Goal: Task Accomplishment & Management: Complete application form

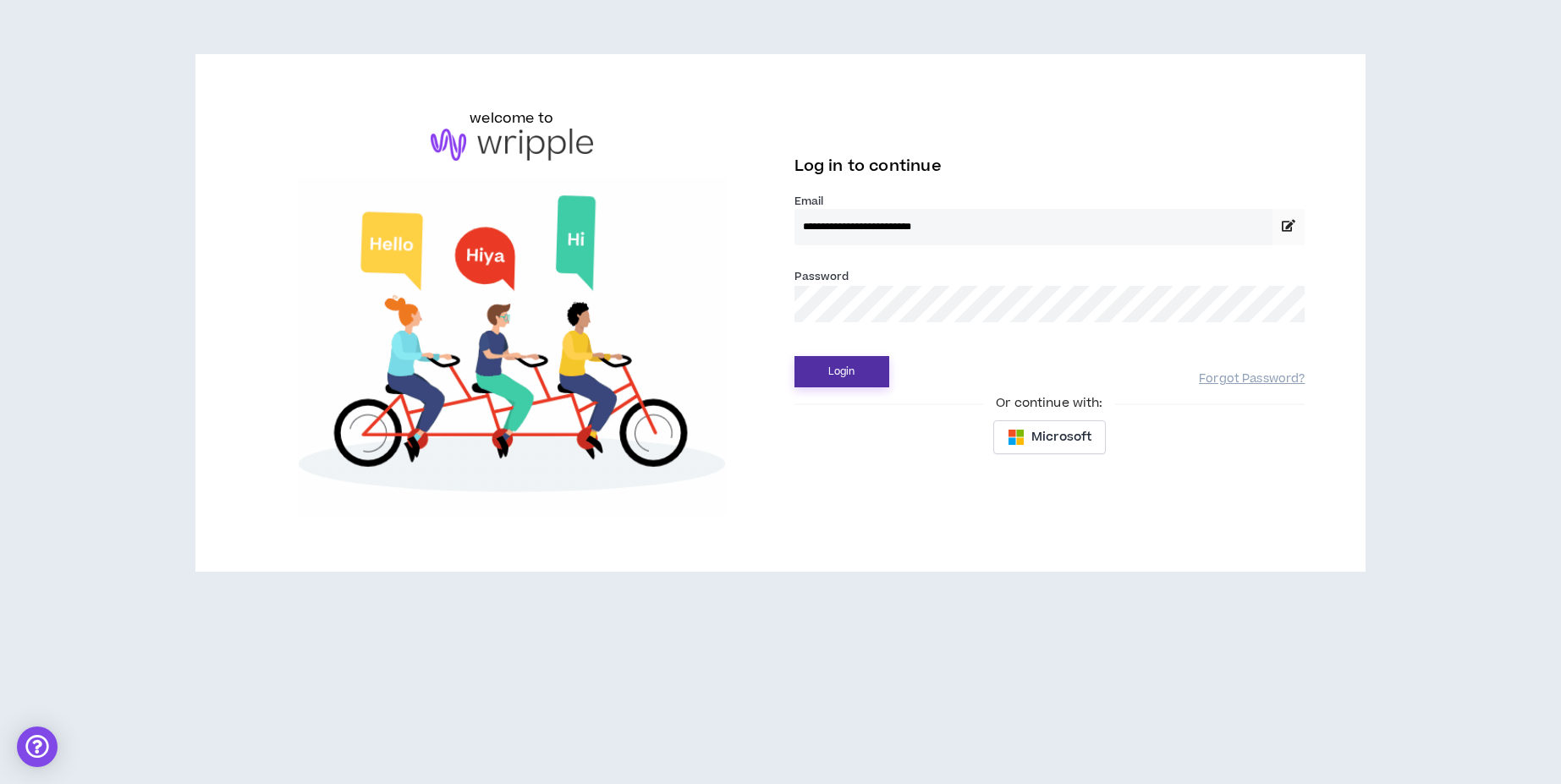
click at [852, 369] on button "Login" at bounding box center [842, 372] width 95 height 31
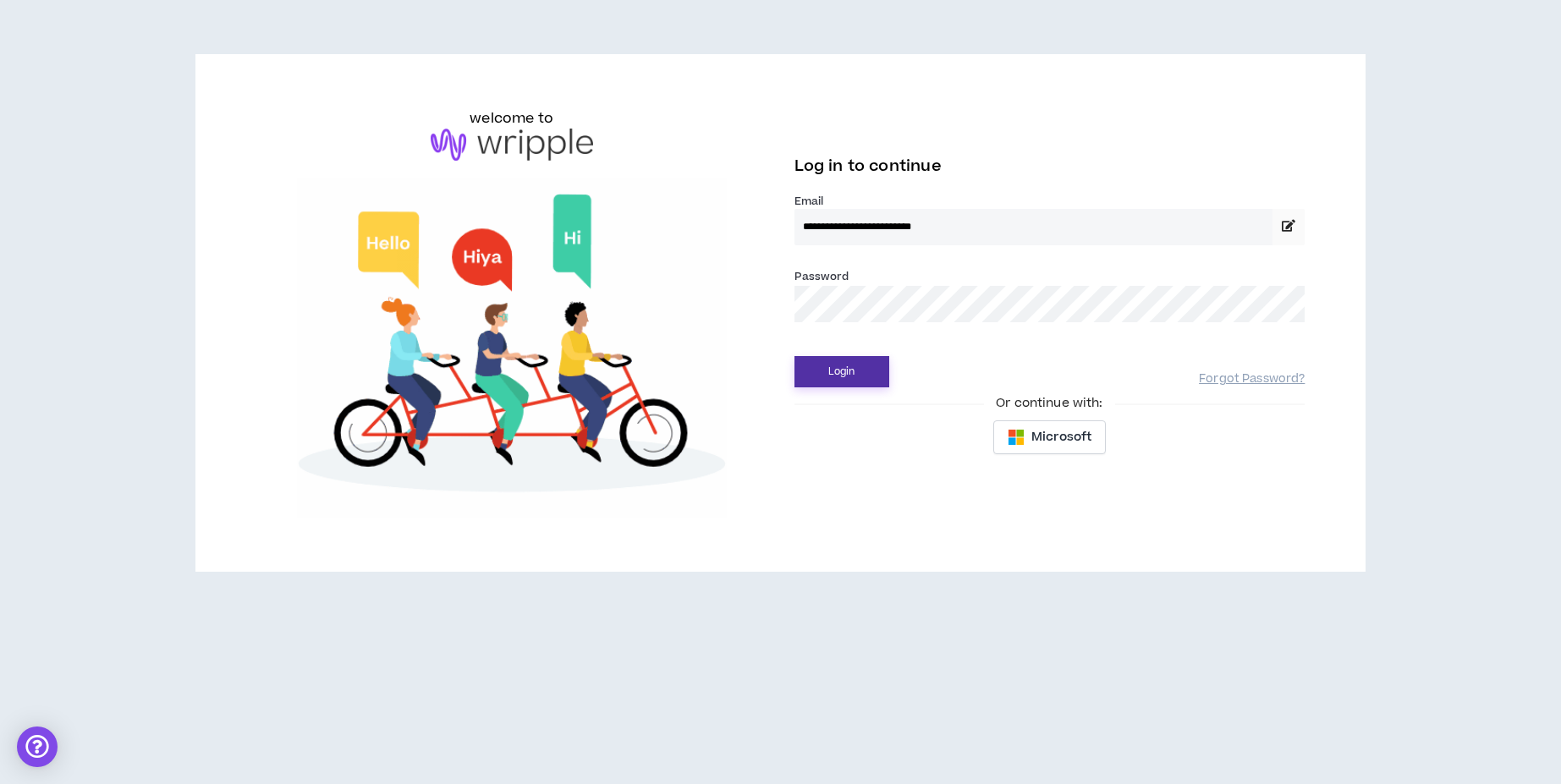
click at [848, 368] on button "Login" at bounding box center [842, 372] width 95 height 31
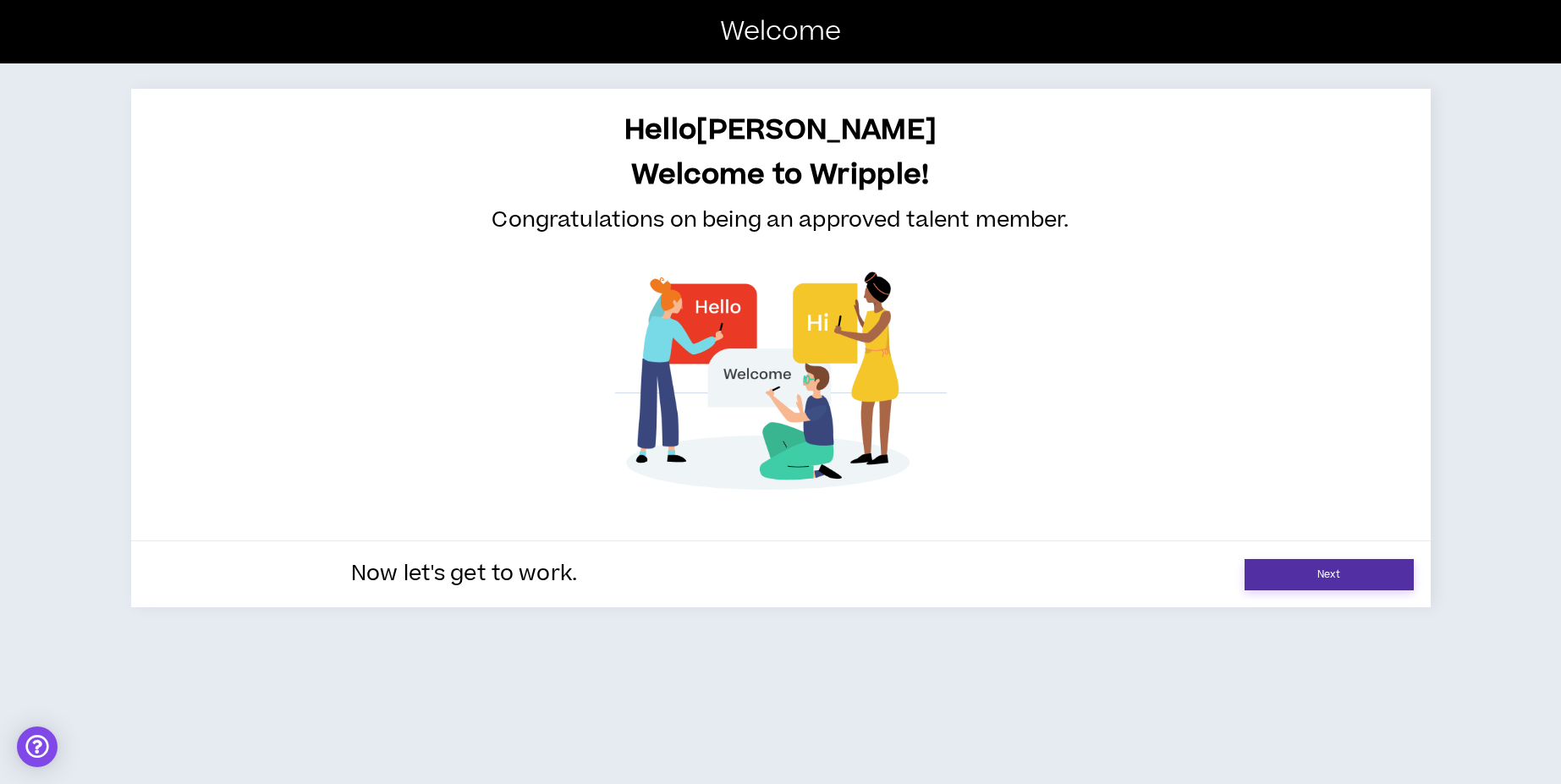
click at [1314, 574] on link "Next" at bounding box center [1330, 575] width 169 height 31
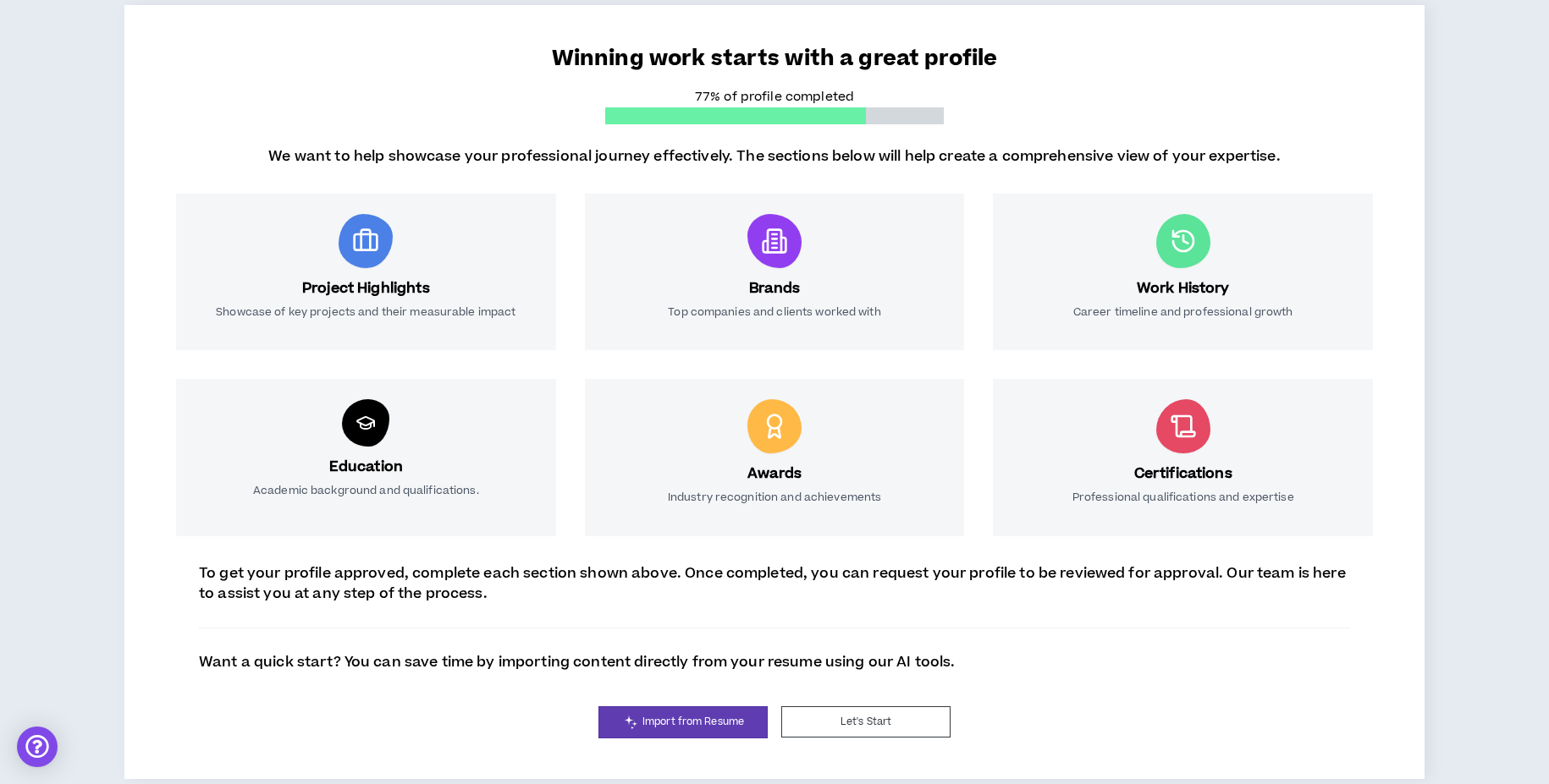
scroll to position [142, 0]
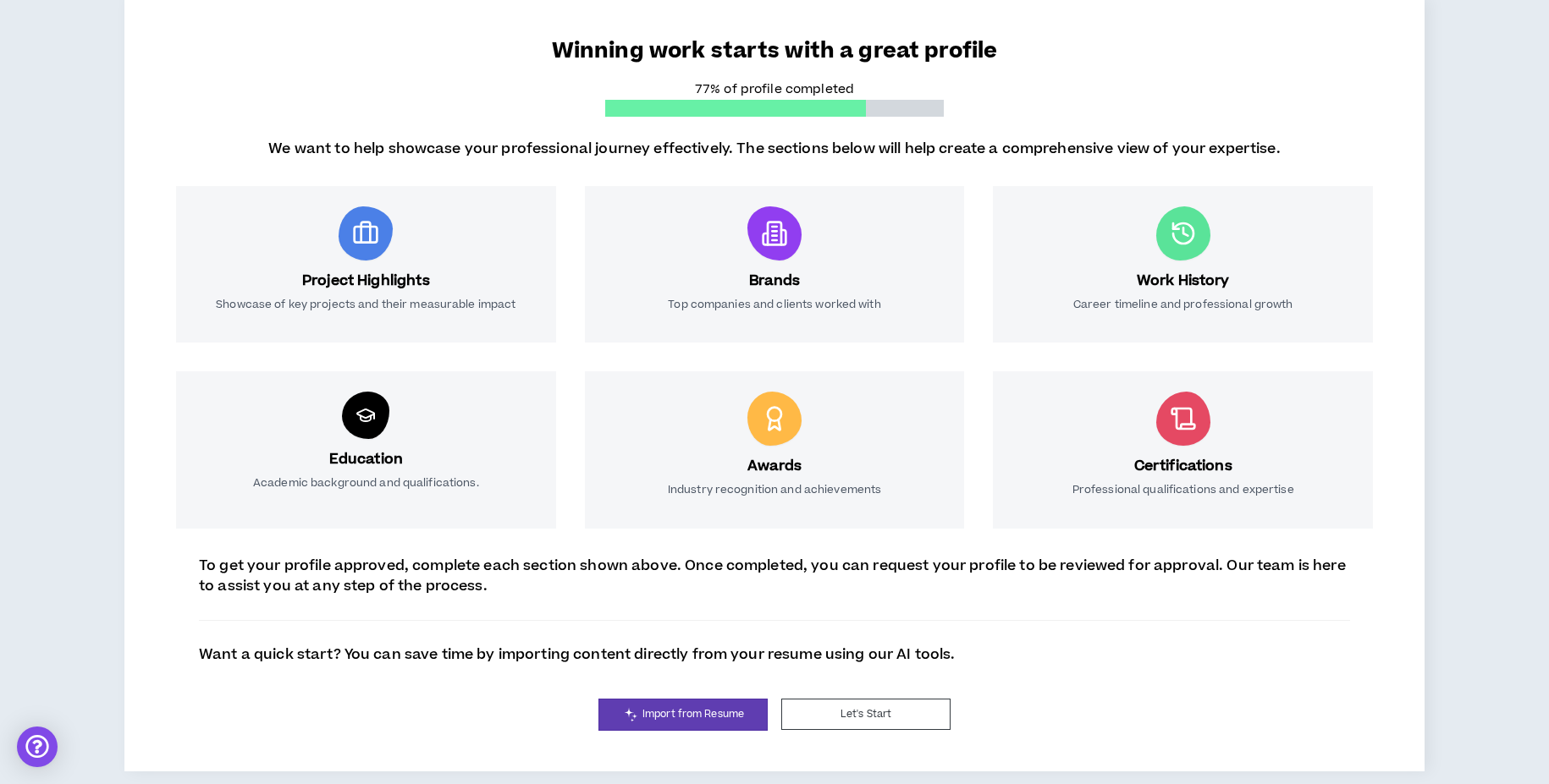
click at [366, 259] on div at bounding box center [365, 233] width 54 height 54
click at [889, 718] on button "Let's Start" at bounding box center [866, 715] width 169 height 31
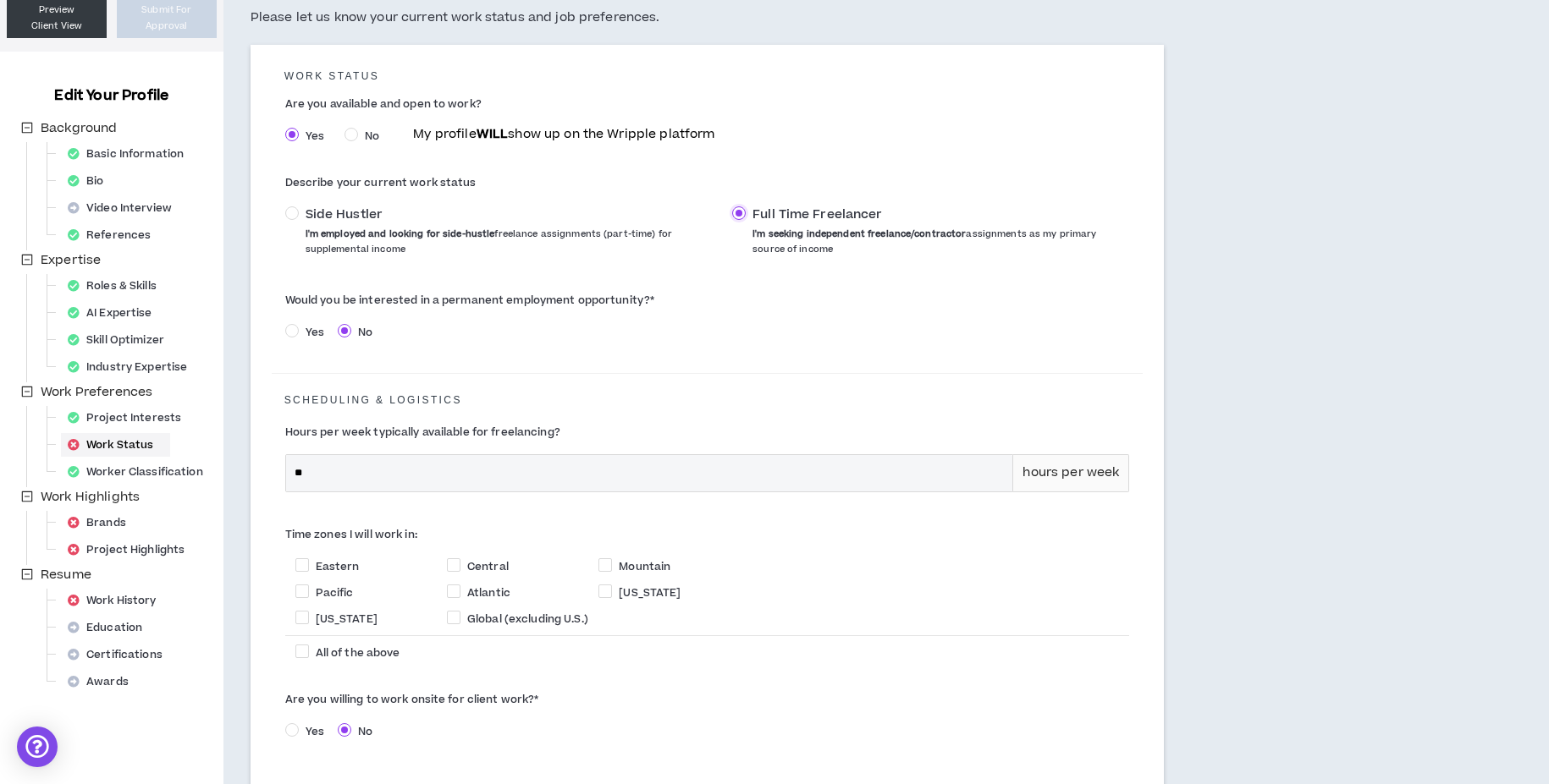
scroll to position [148, 0]
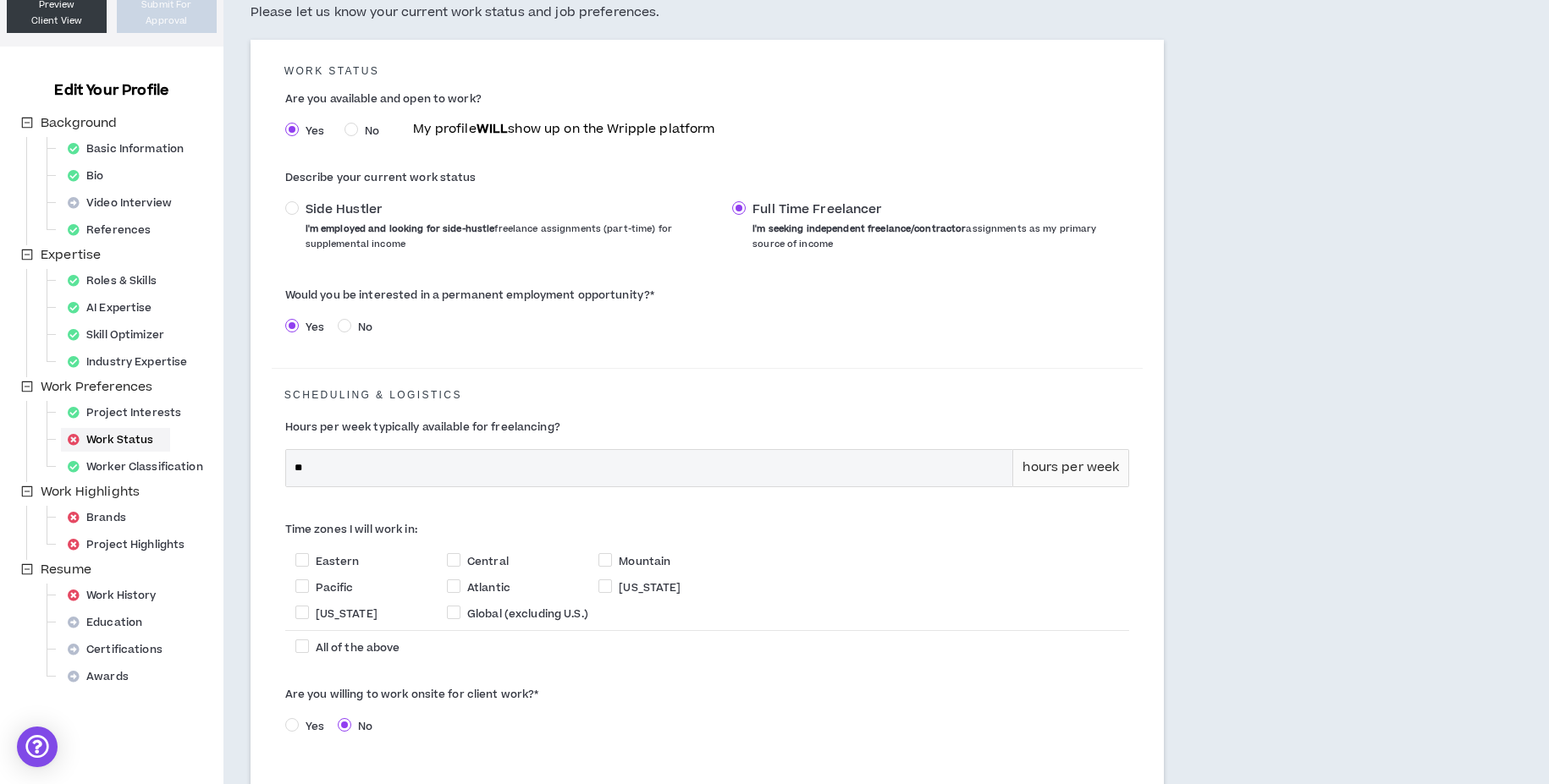
click at [352, 321] on span "No" at bounding box center [365, 327] width 28 height 15
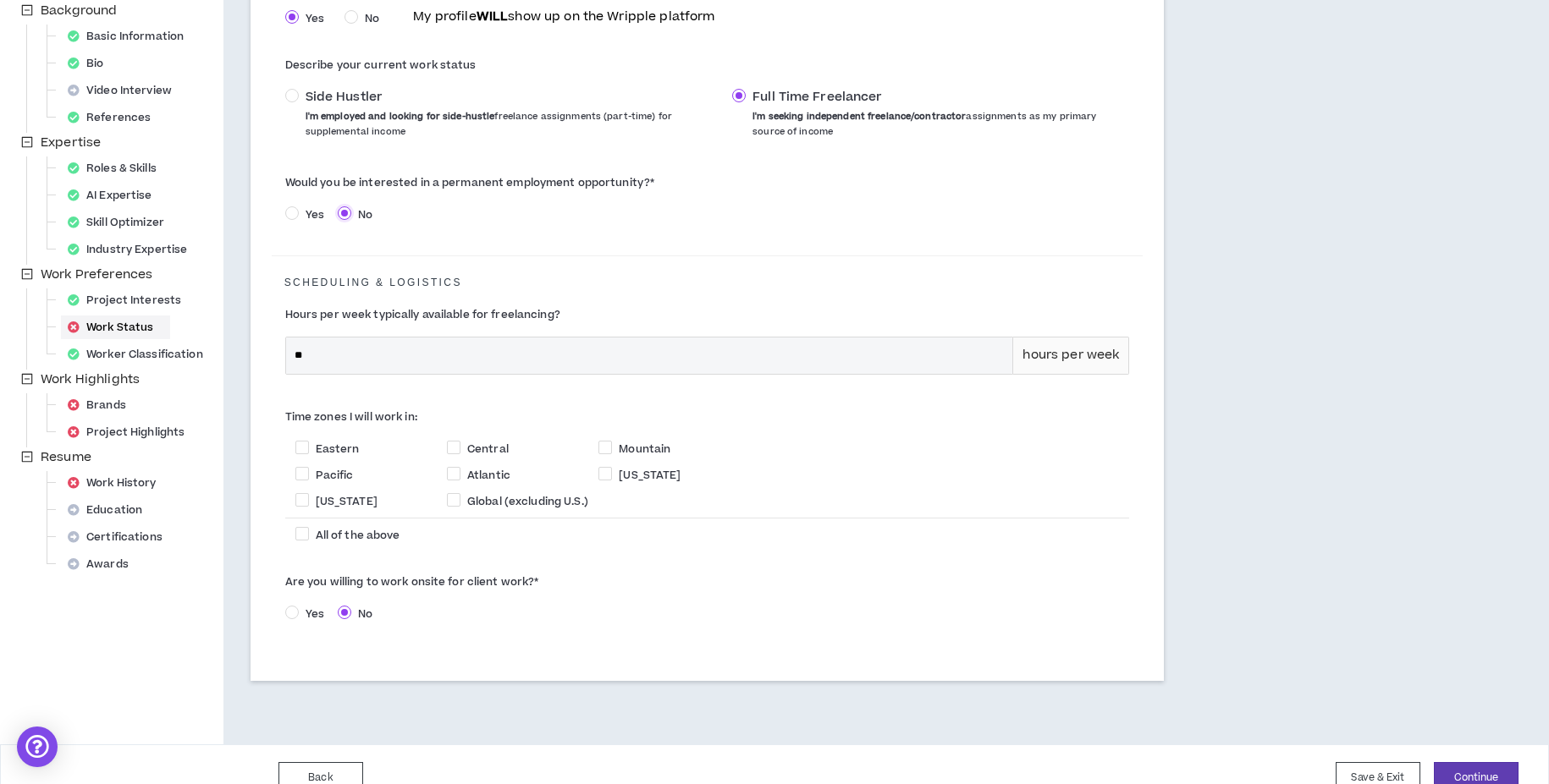
scroll to position [288, 0]
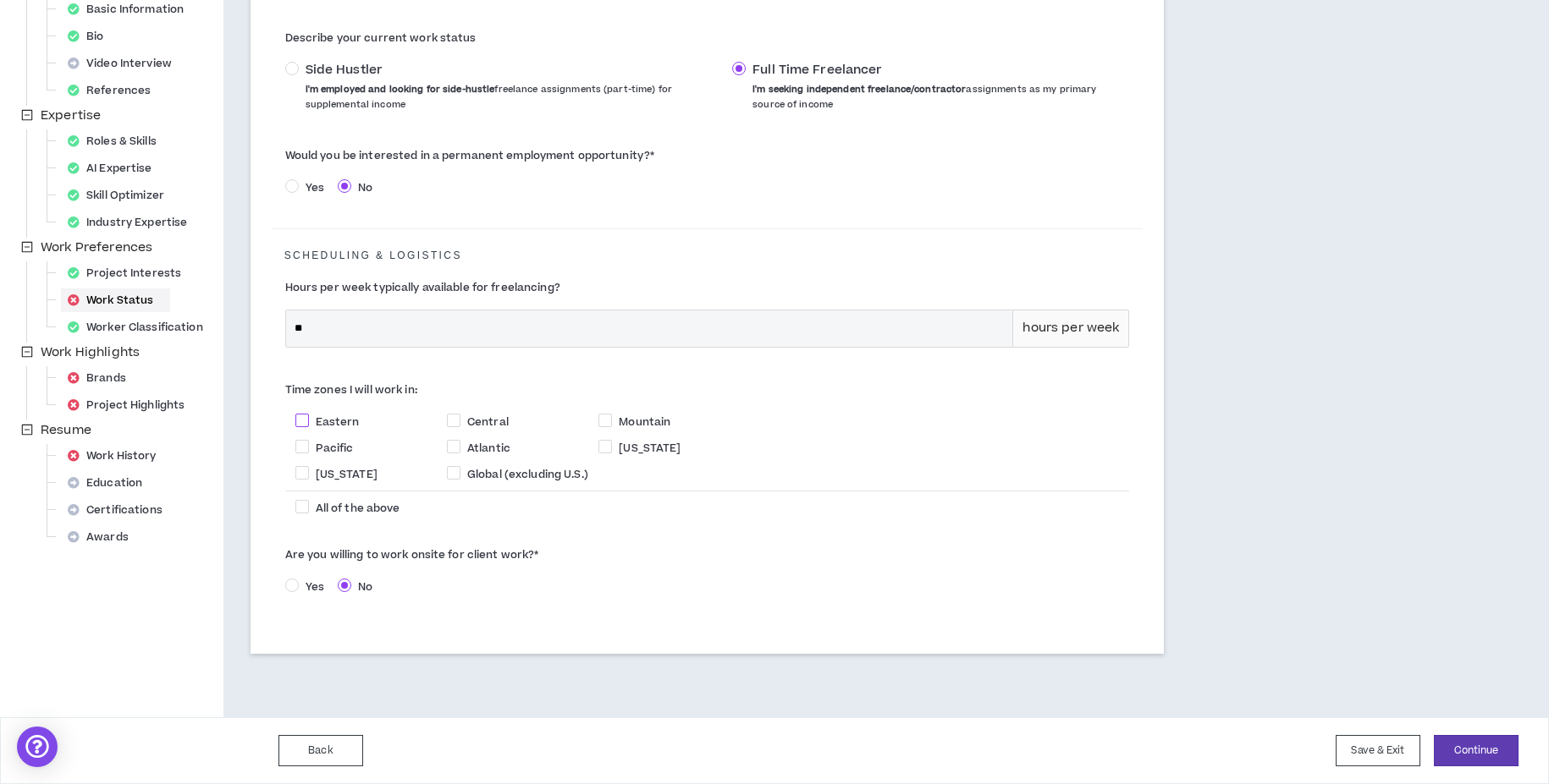
click at [304, 421] on span at bounding box center [301, 420] width 14 height 14
checkbox input "****"
click at [299, 585] on span "Yes" at bounding box center [314, 587] width 32 height 15
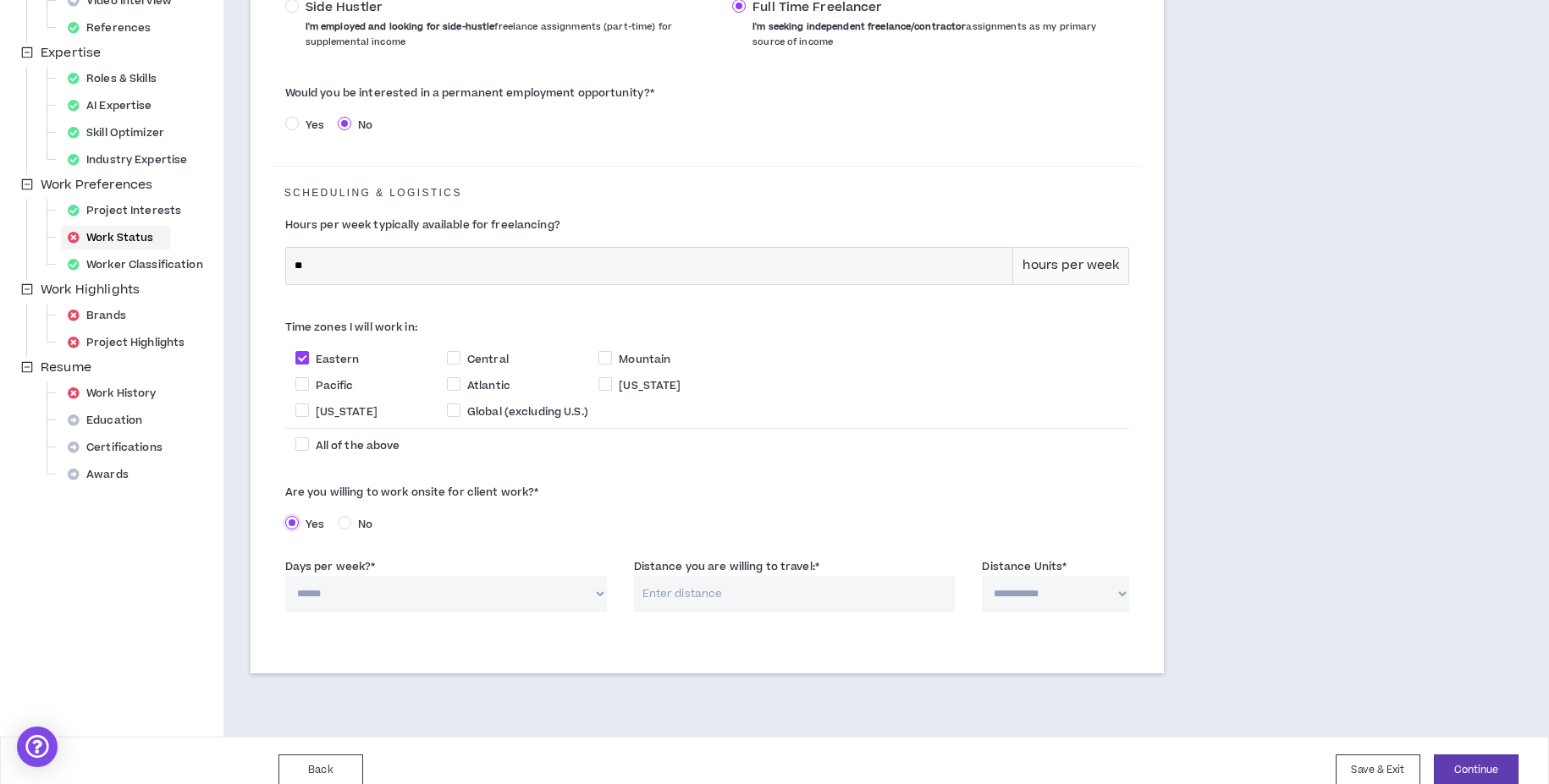
scroll to position [370, 0]
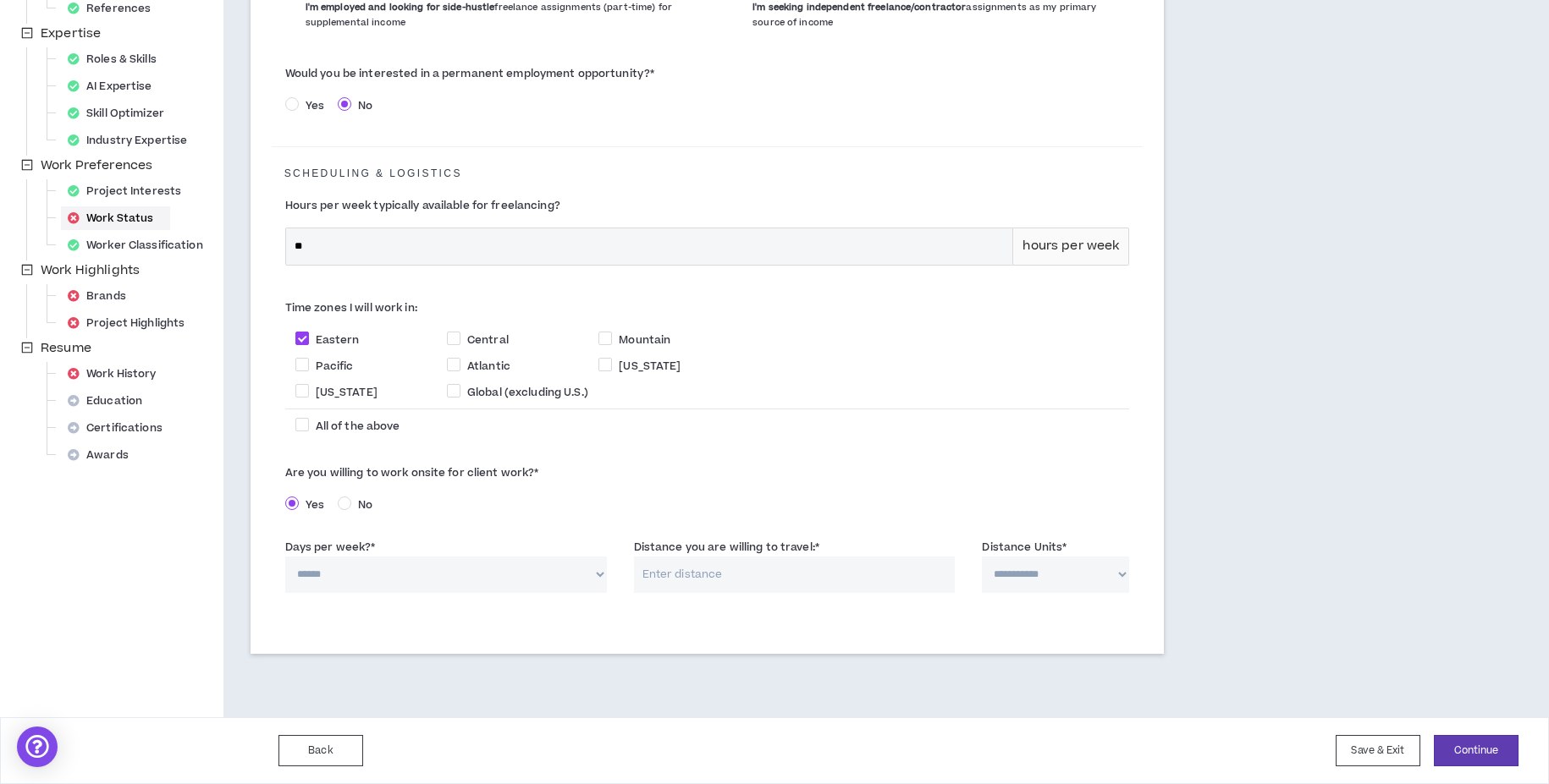
click at [595, 573] on select "****** * * * * *" at bounding box center [445, 575] width 321 height 36
select select "*"
click at [285, 556] on select "****** * * * * *" at bounding box center [445, 575] width 321 height 36
click at [796, 583] on input "Distance you are willing to travel: *" at bounding box center [794, 575] width 321 height 36
type input "1000"
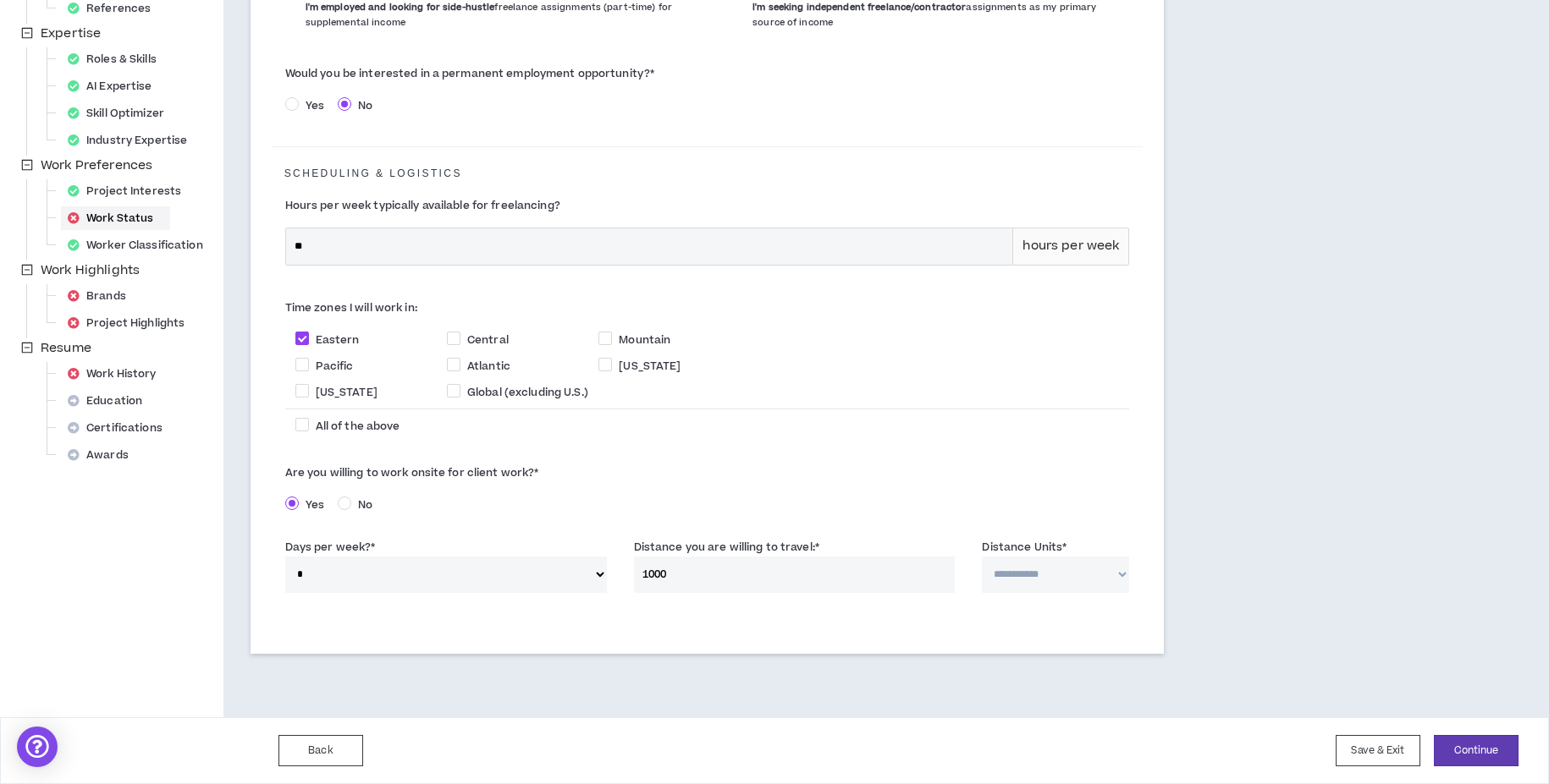
click at [1083, 566] on select "**********" at bounding box center [1055, 575] width 148 height 36
select select "*****"
click at [982, 556] on select "**********" at bounding box center [1055, 575] width 148 height 36
click at [1459, 746] on button "Continue" at bounding box center [1475, 751] width 85 height 31
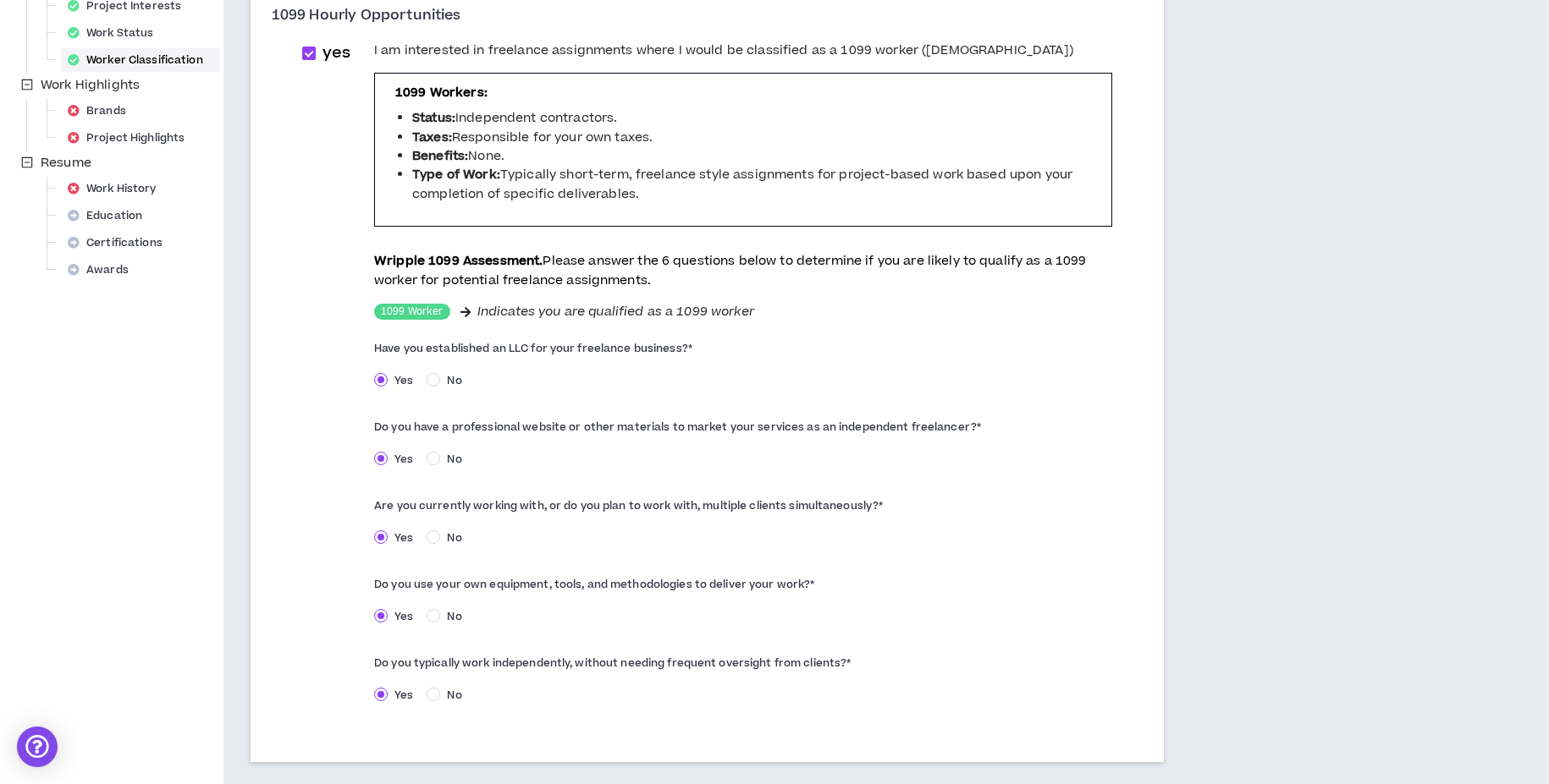
scroll to position [664, 0]
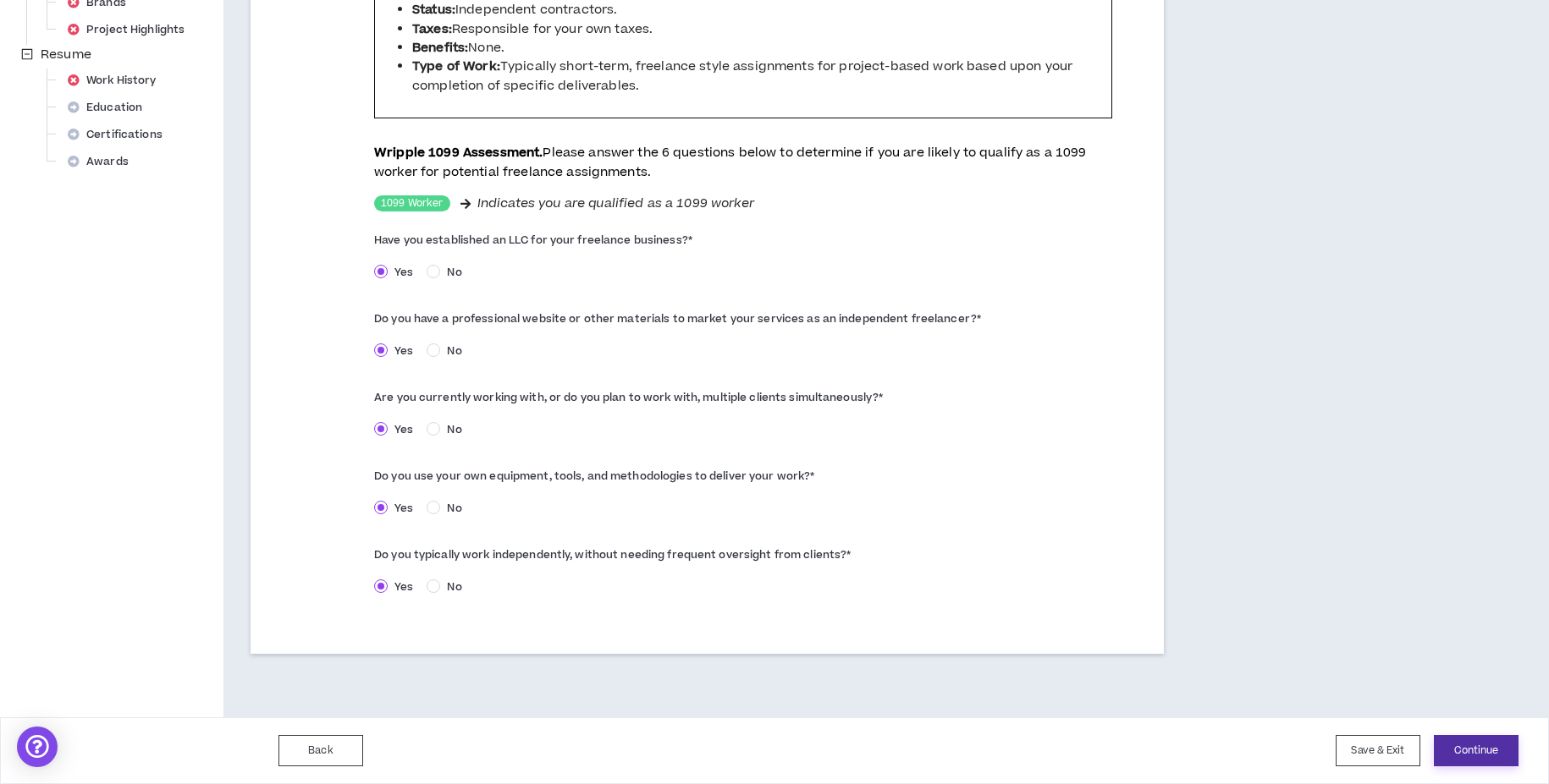
click at [1483, 750] on button "Continue" at bounding box center [1475, 751] width 85 height 31
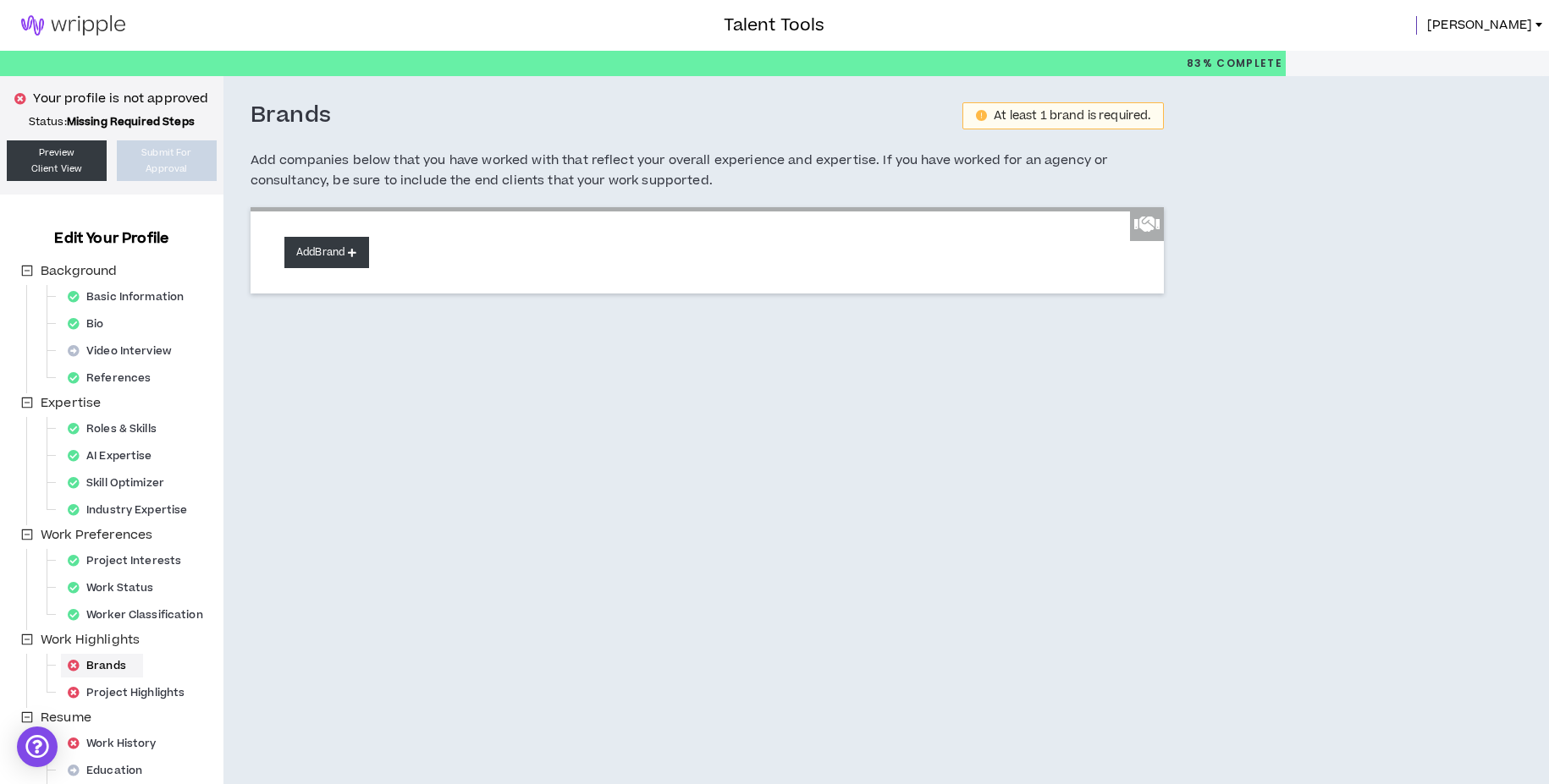
click at [337, 259] on button "Add Brand" at bounding box center [326, 252] width 85 height 31
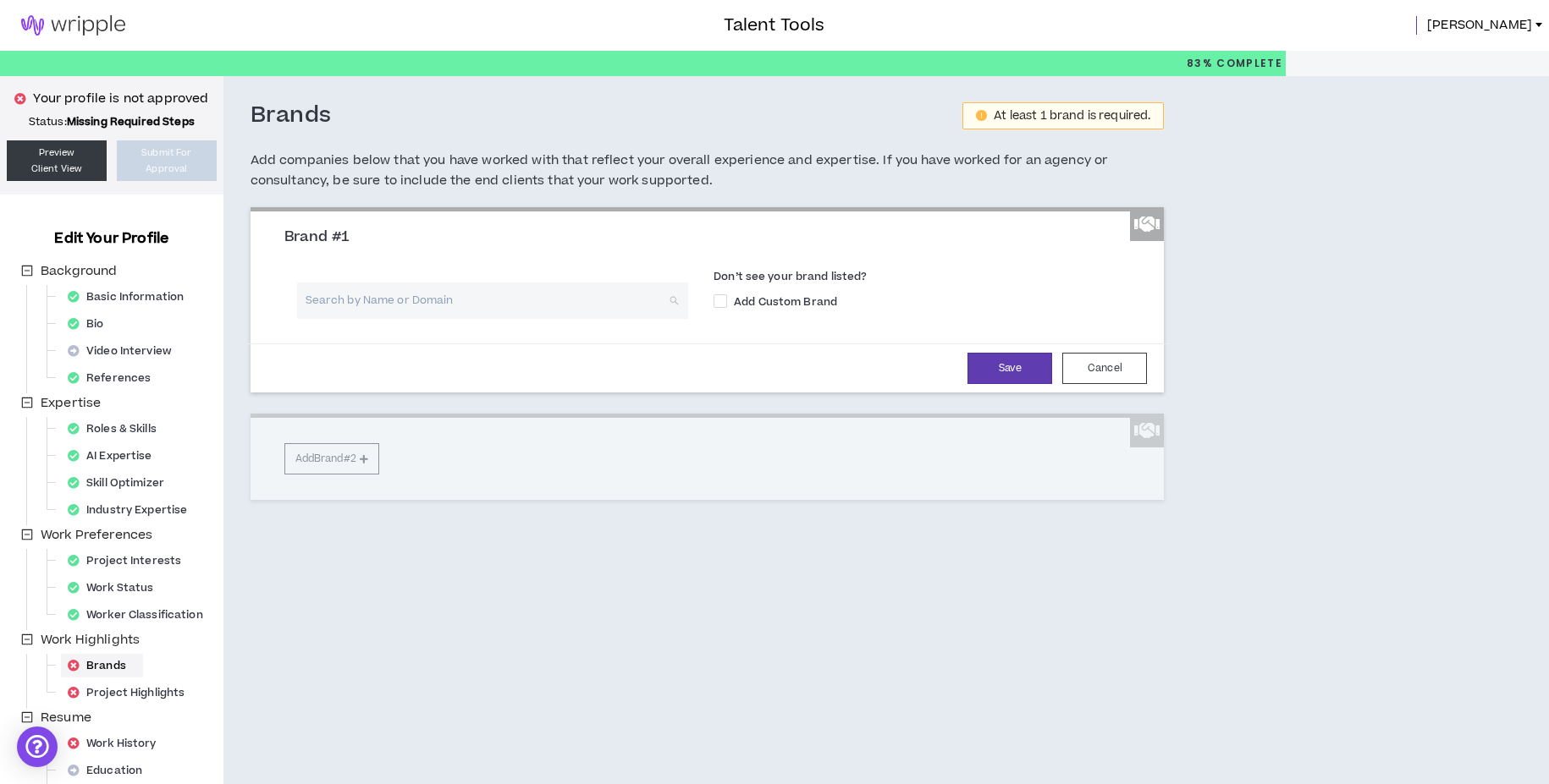
click at [376, 307] on input "search" at bounding box center [486, 300] width 361 height 36
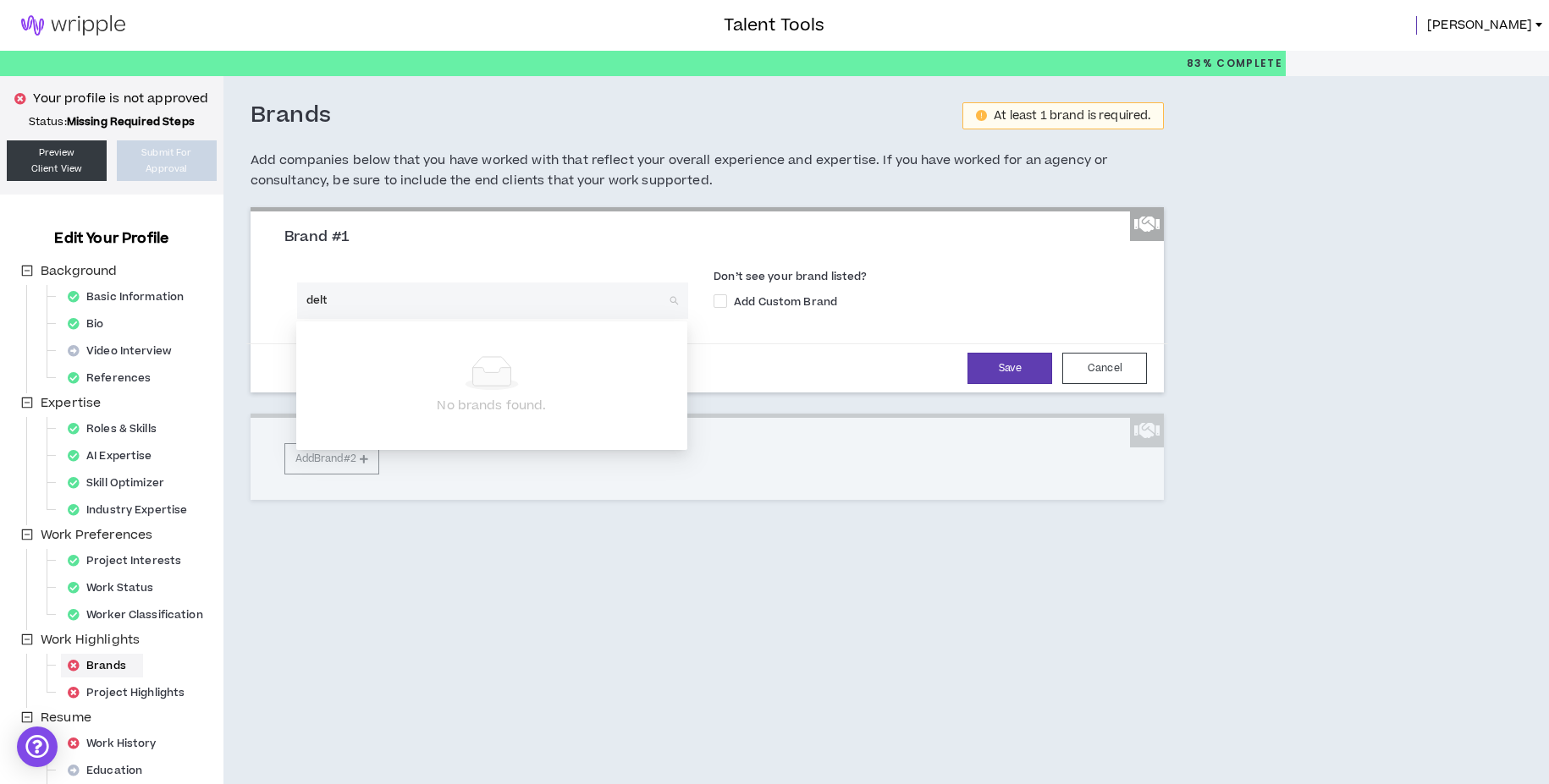
type input "delta"
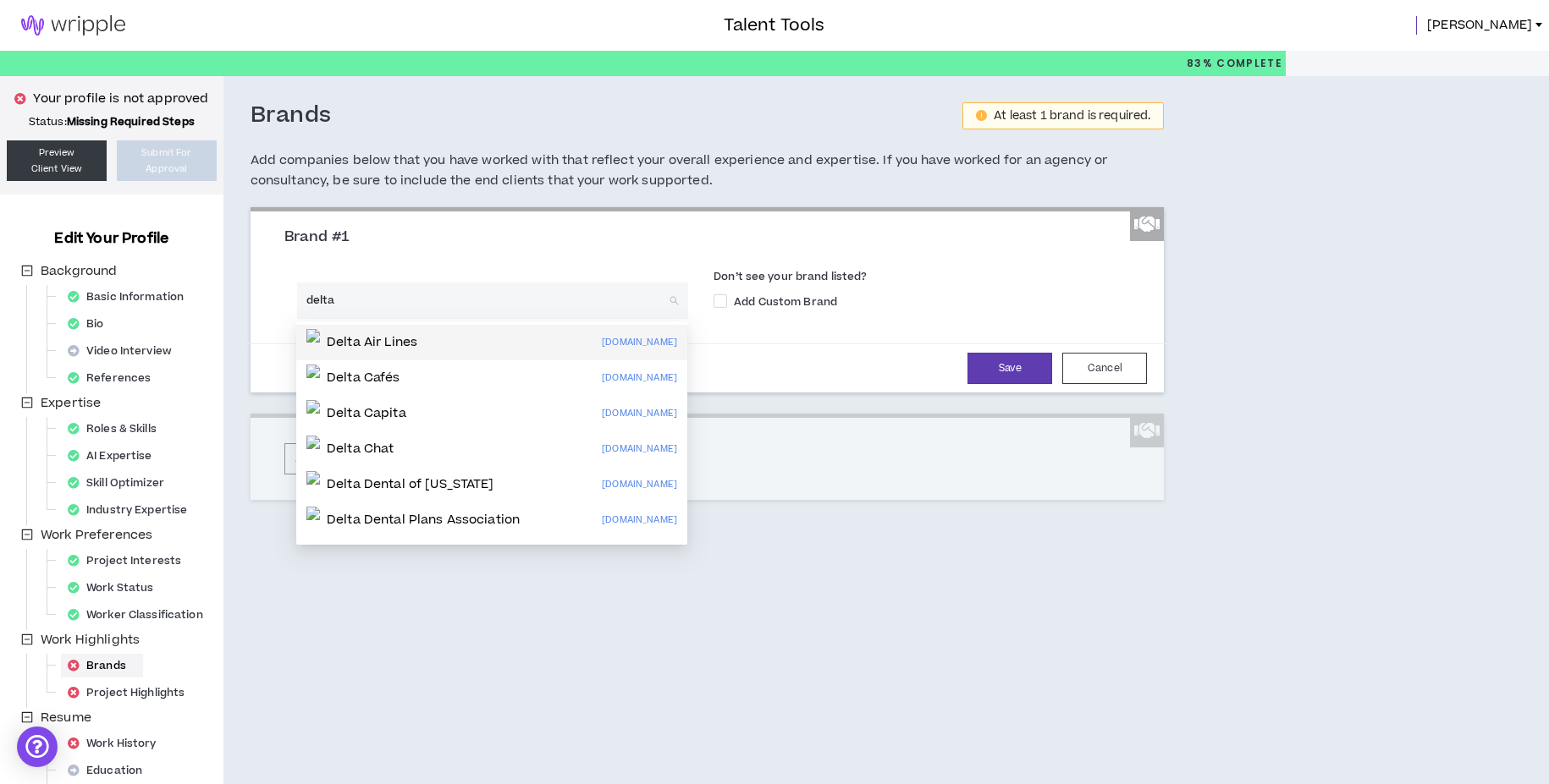
click at [413, 345] on p "Delta Air Lines" at bounding box center [372, 342] width 90 height 17
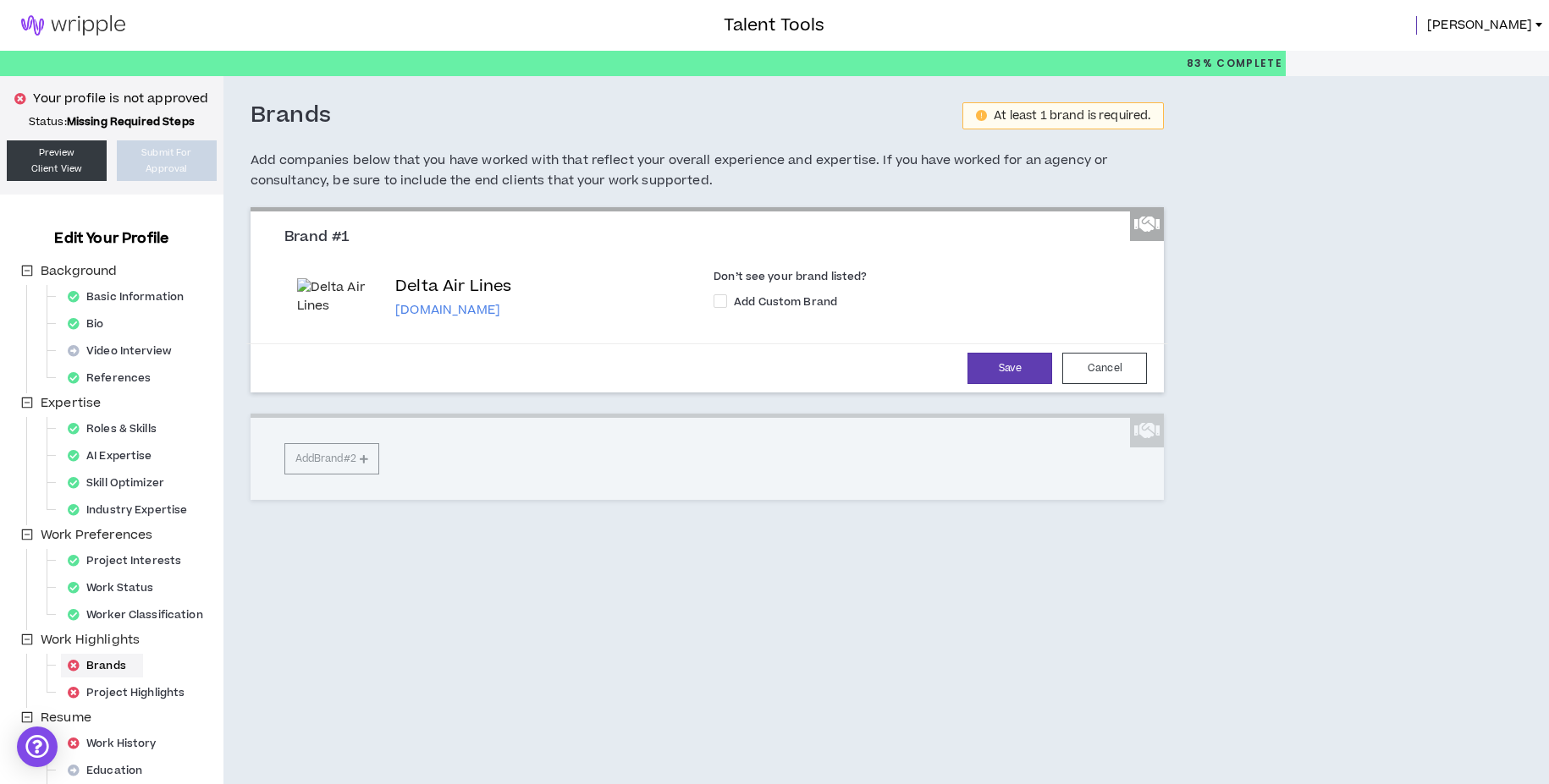
click at [360, 453] on div "Brand #1 Delta Air Lines [DOMAIN_NAME] Don’t see your brand listed? Add Custom …" at bounding box center [708, 354] width 914 height 293
click at [998, 368] on button "Save" at bounding box center [1009, 368] width 85 height 31
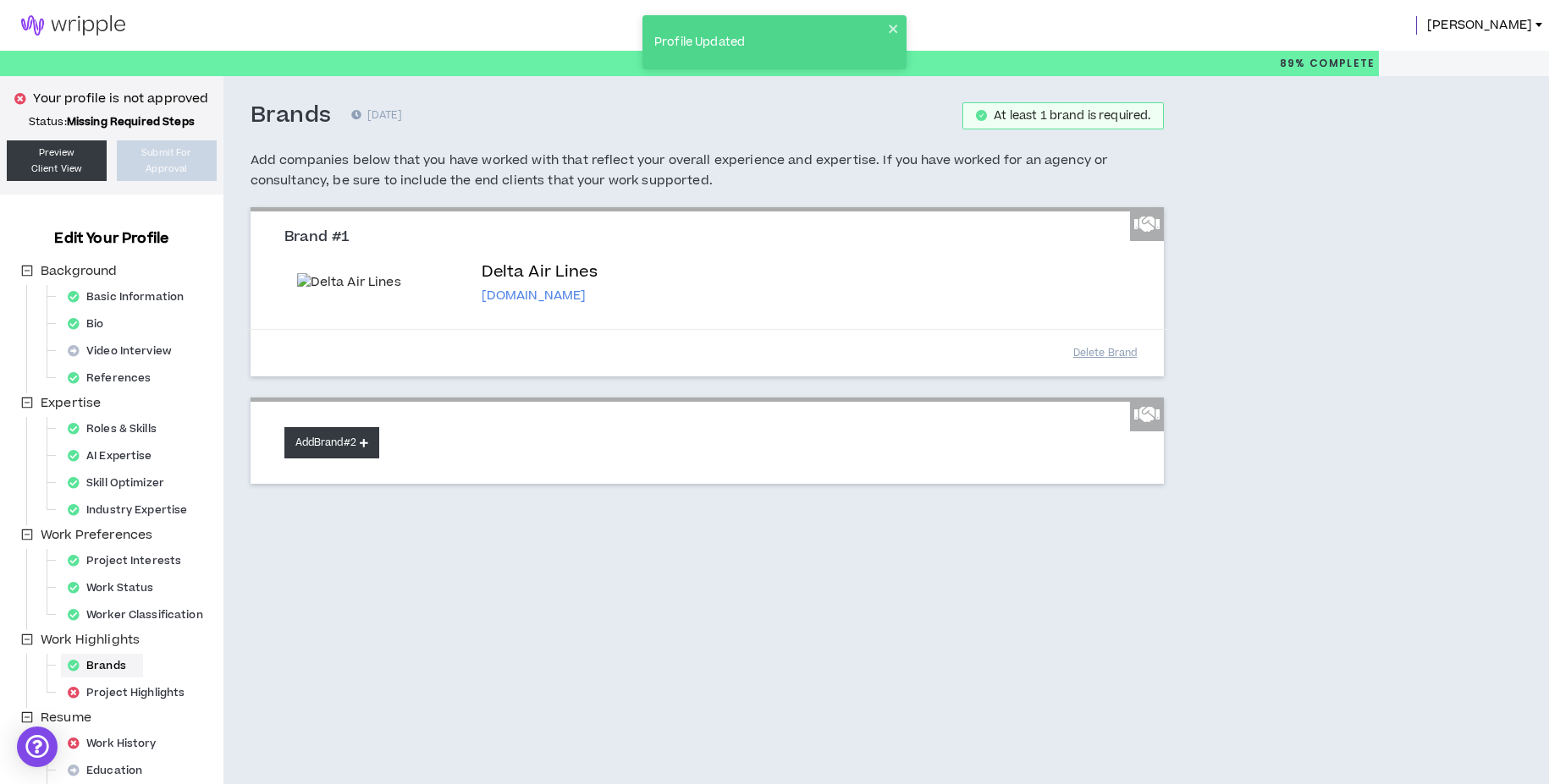
click at [353, 459] on button "Add Brand #2" at bounding box center [331, 443] width 95 height 31
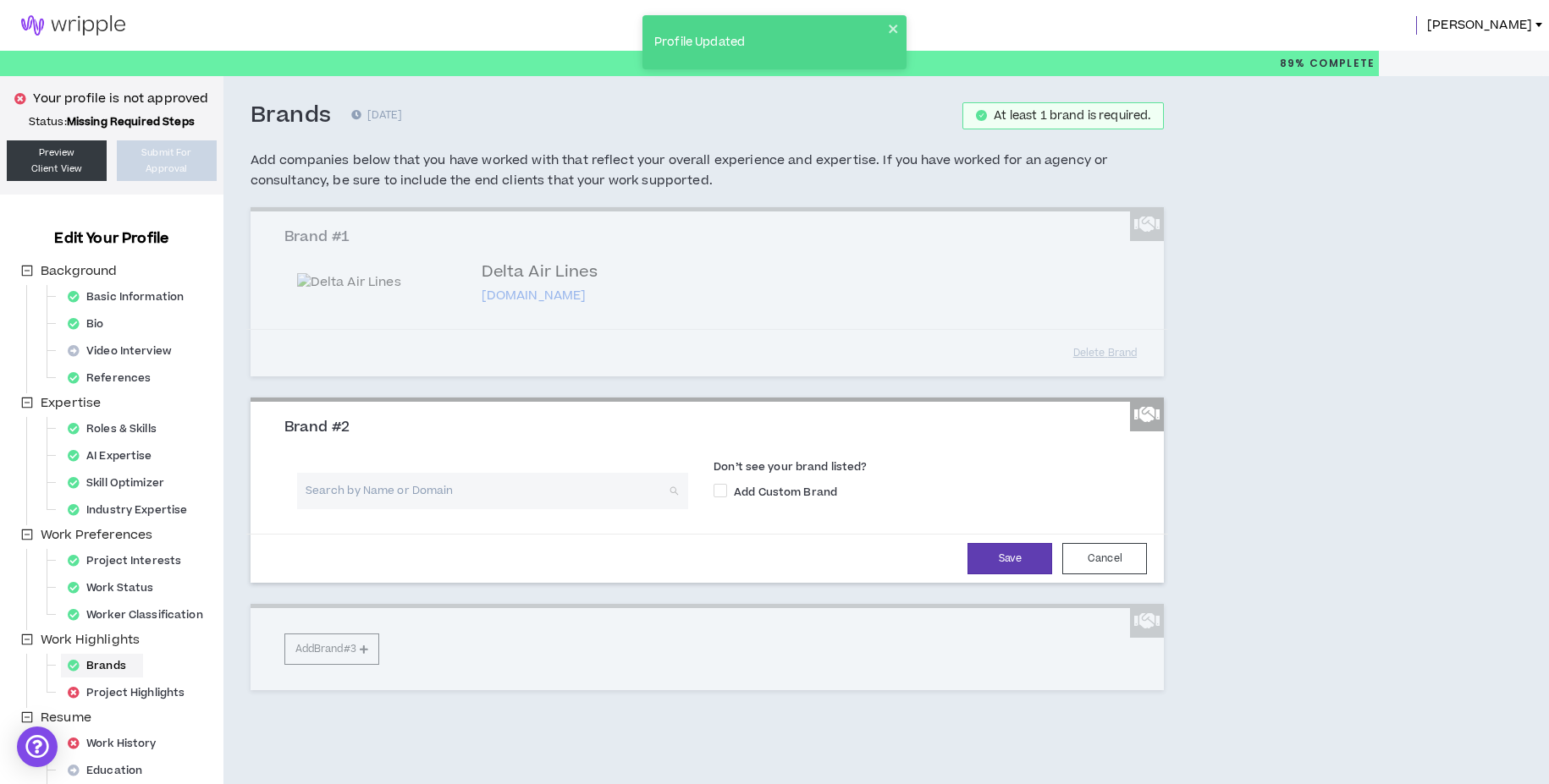
click at [367, 509] on input "search" at bounding box center [486, 491] width 361 height 36
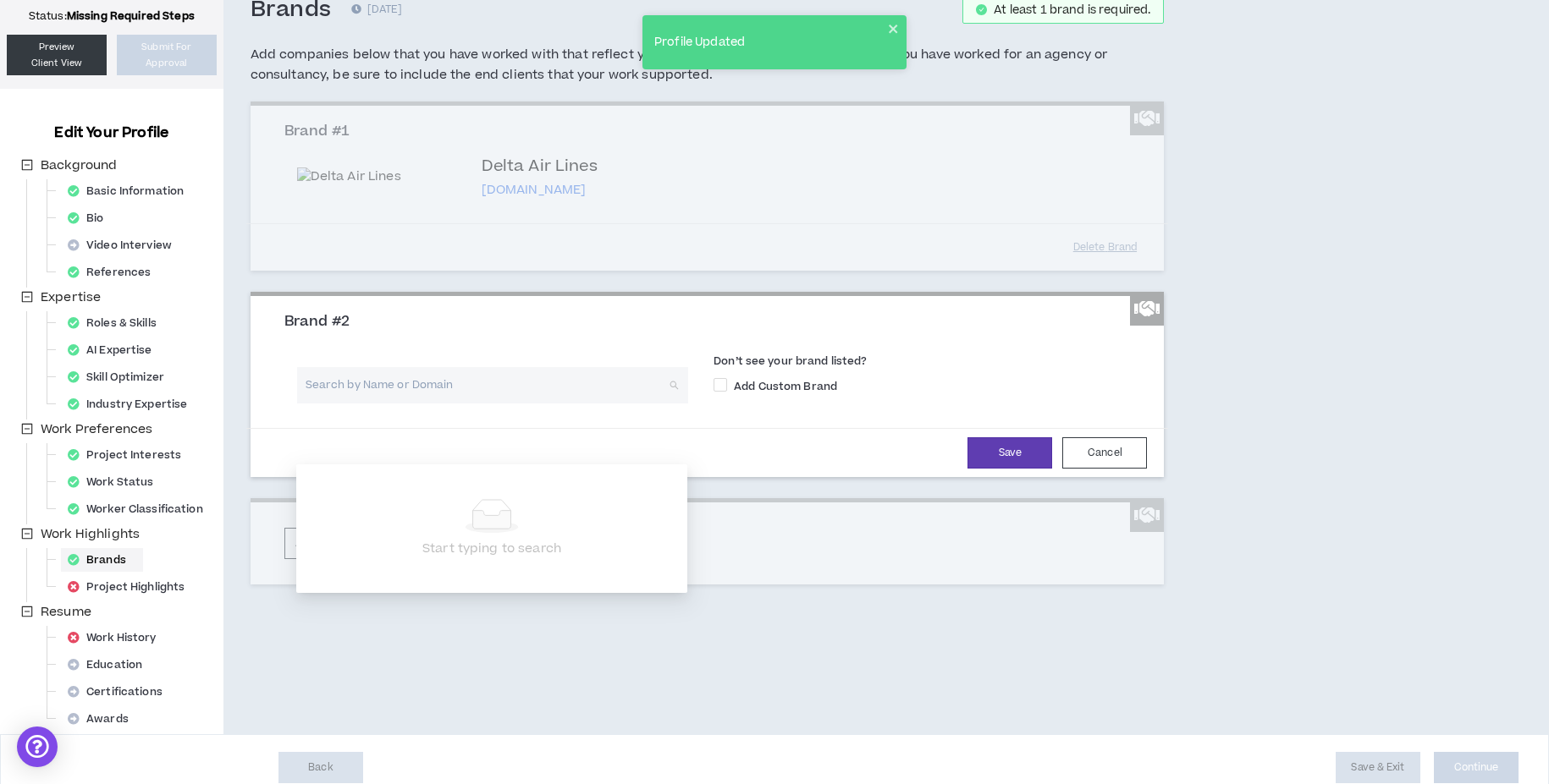
scroll to position [112, 0]
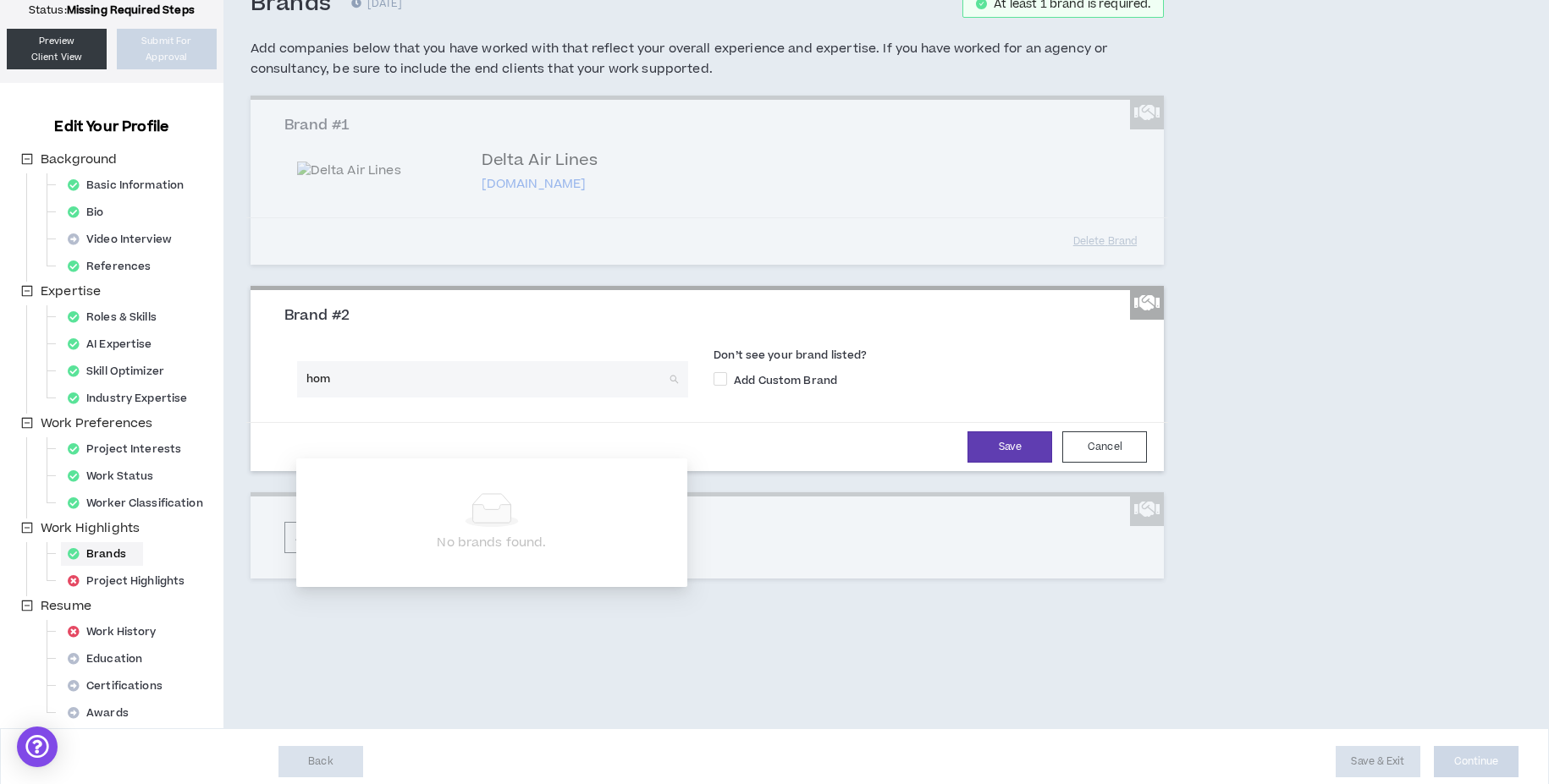
type input "home"
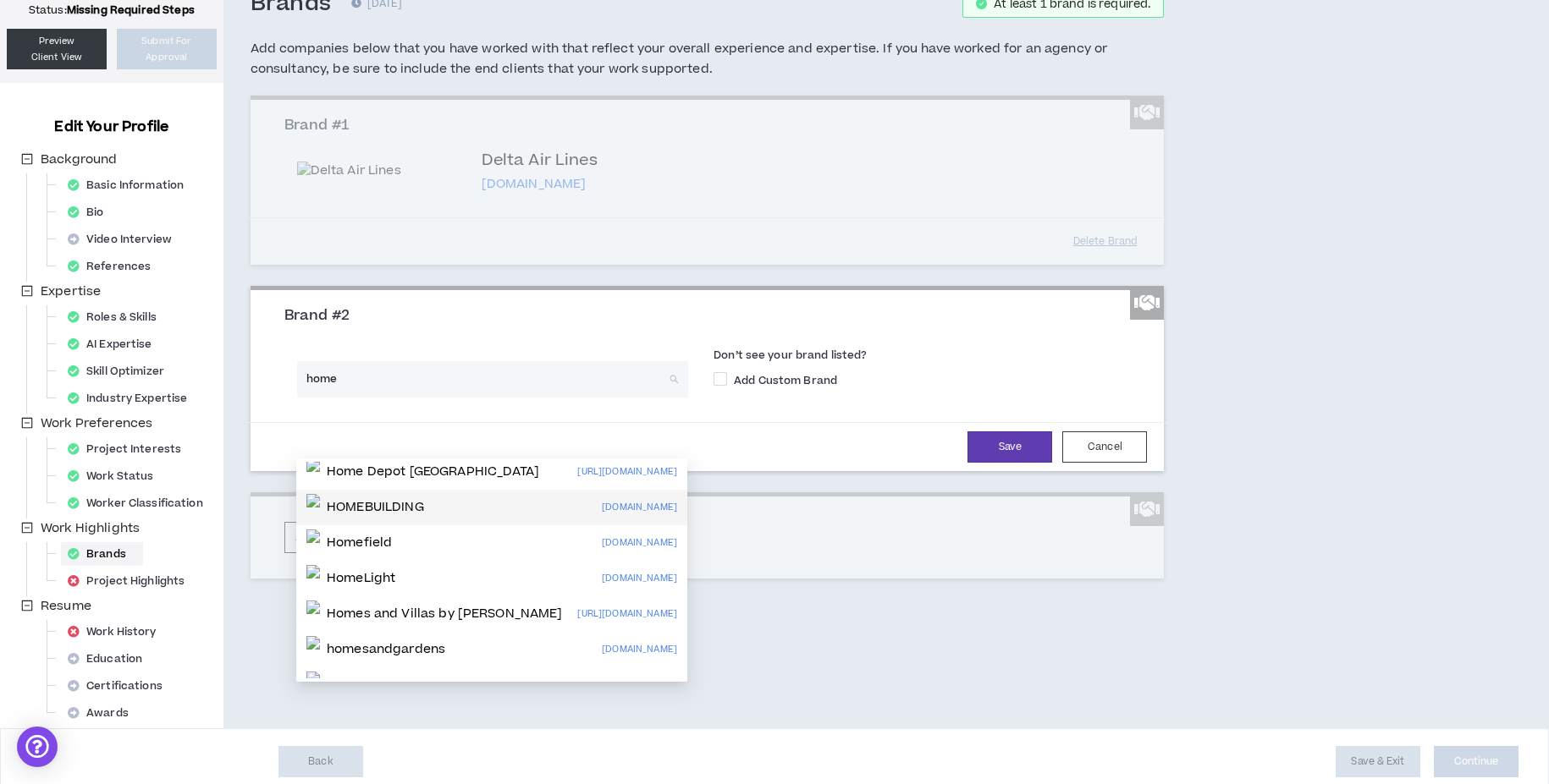
scroll to position [103, 0]
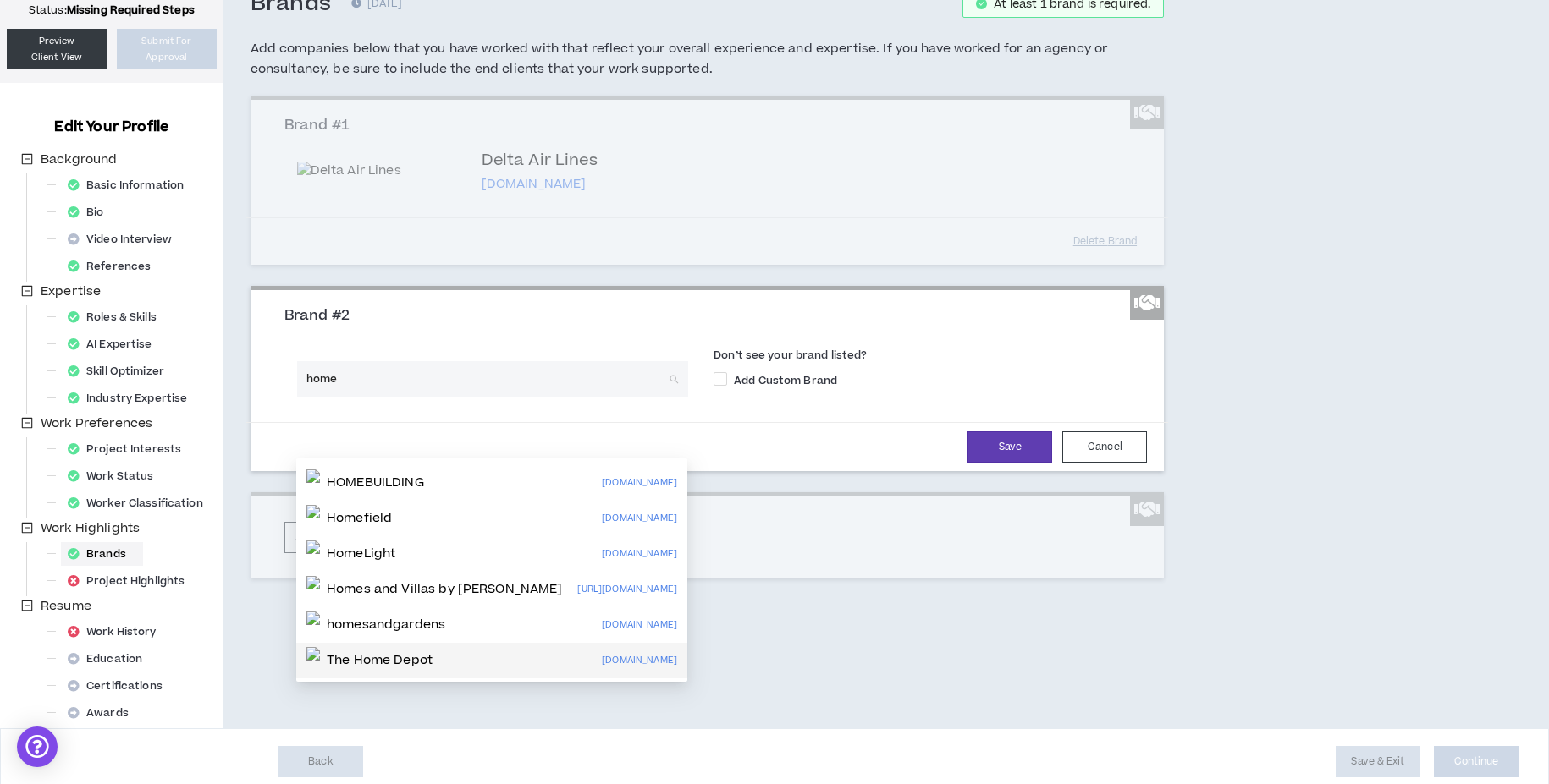
click at [425, 659] on p "The Home Depot" at bounding box center [380, 660] width 106 height 17
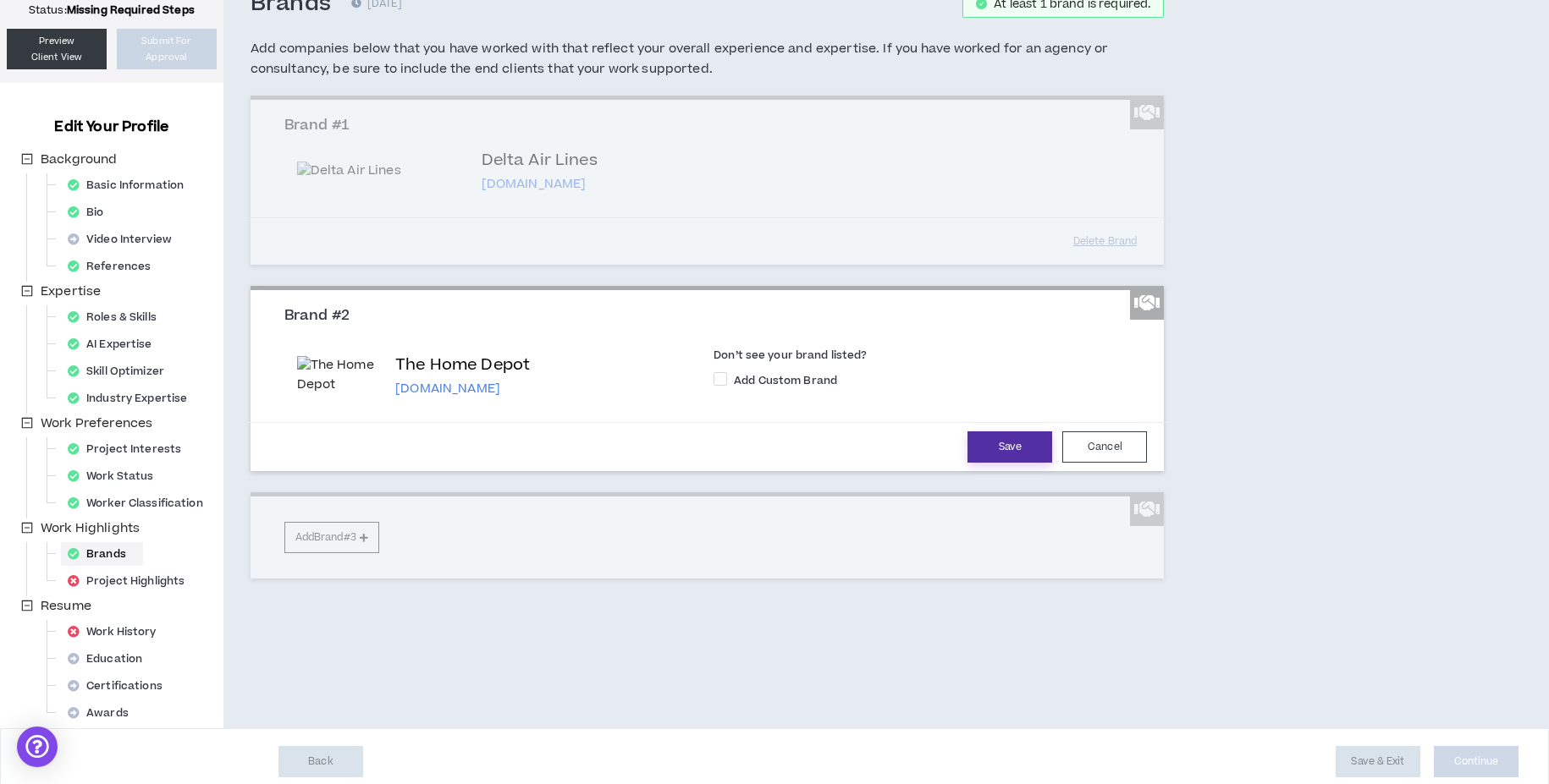
click at [1011, 463] on button "Save" at bounding box center [1009, 447] width 85 height 31
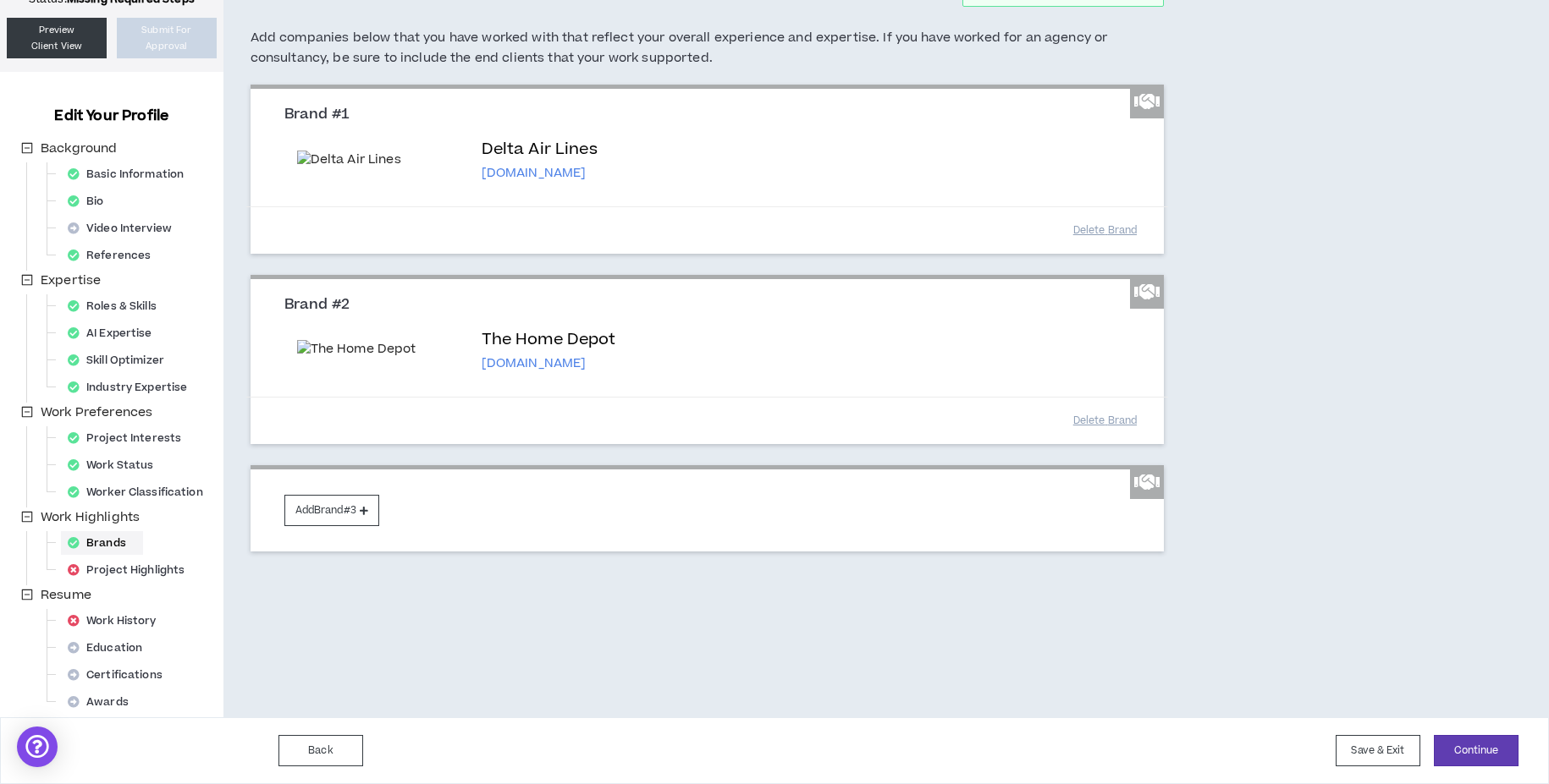
scroll to position [203, 0]
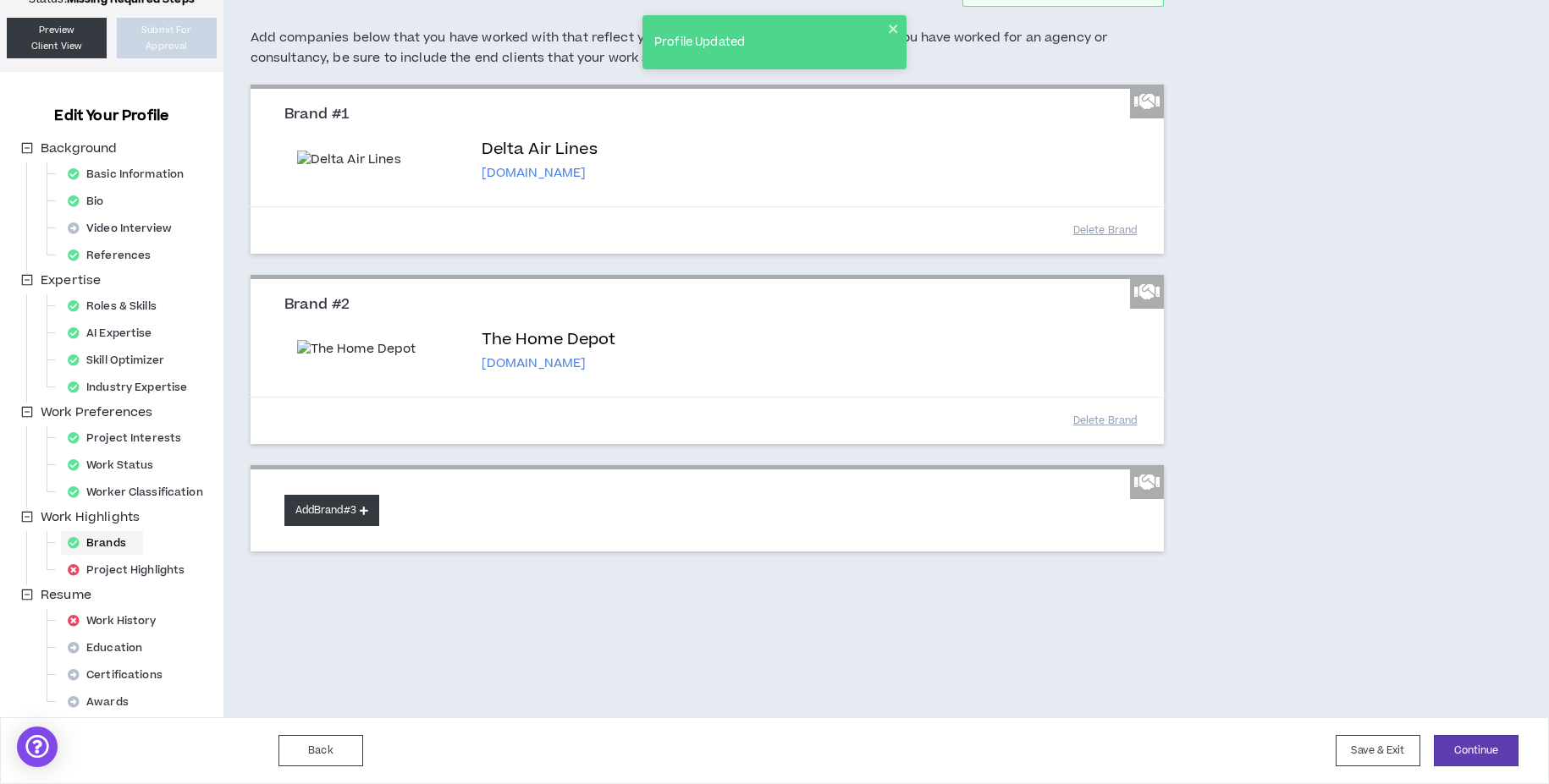
click at [335, 526] on button "Add Brand #3" at bounding box center [331, 511] width 95 height 31
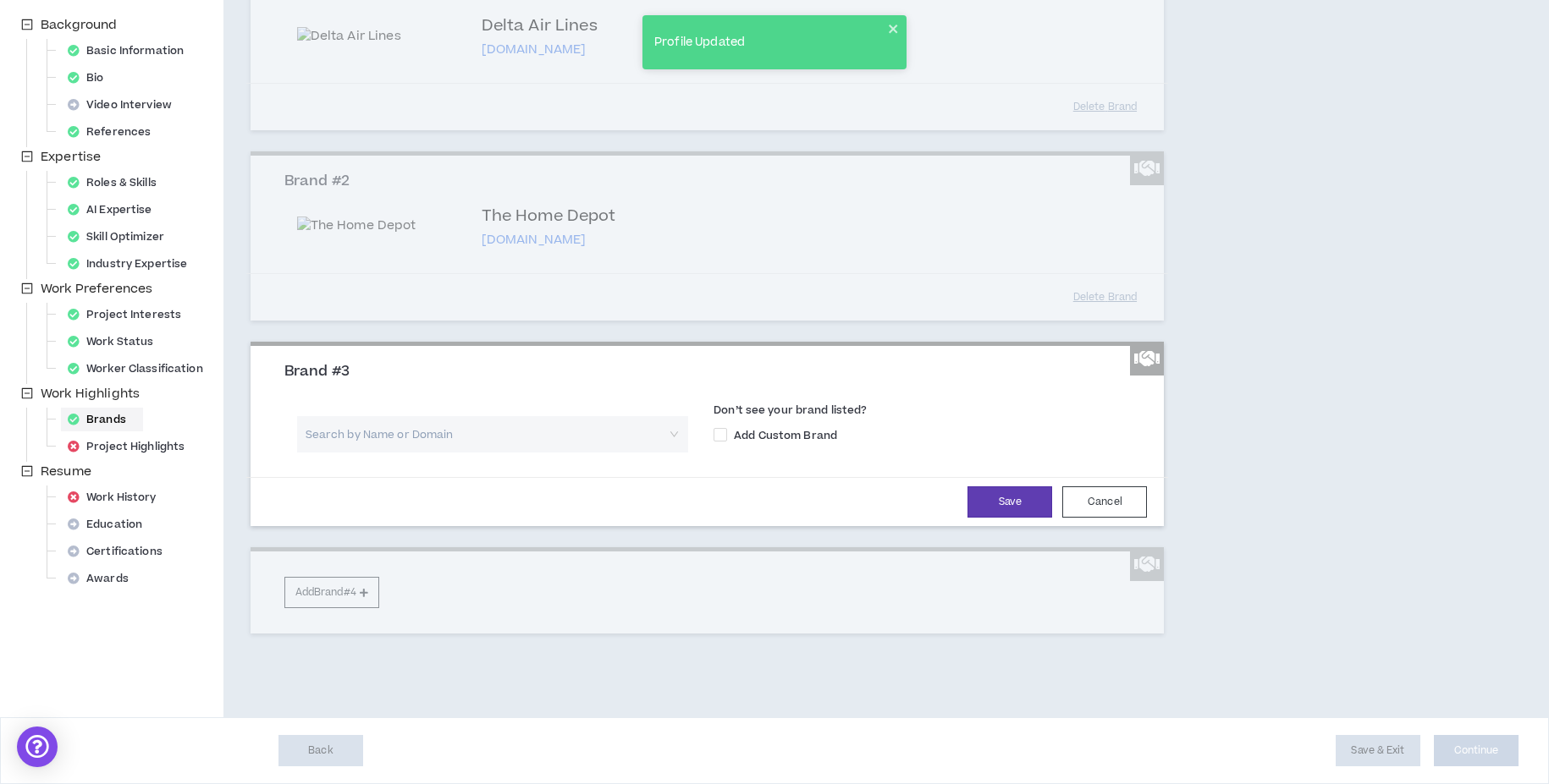
scroll to position [393, 0]
click at [470, 453] on input "search" at bounding box center [486, 434] width 361 height 36
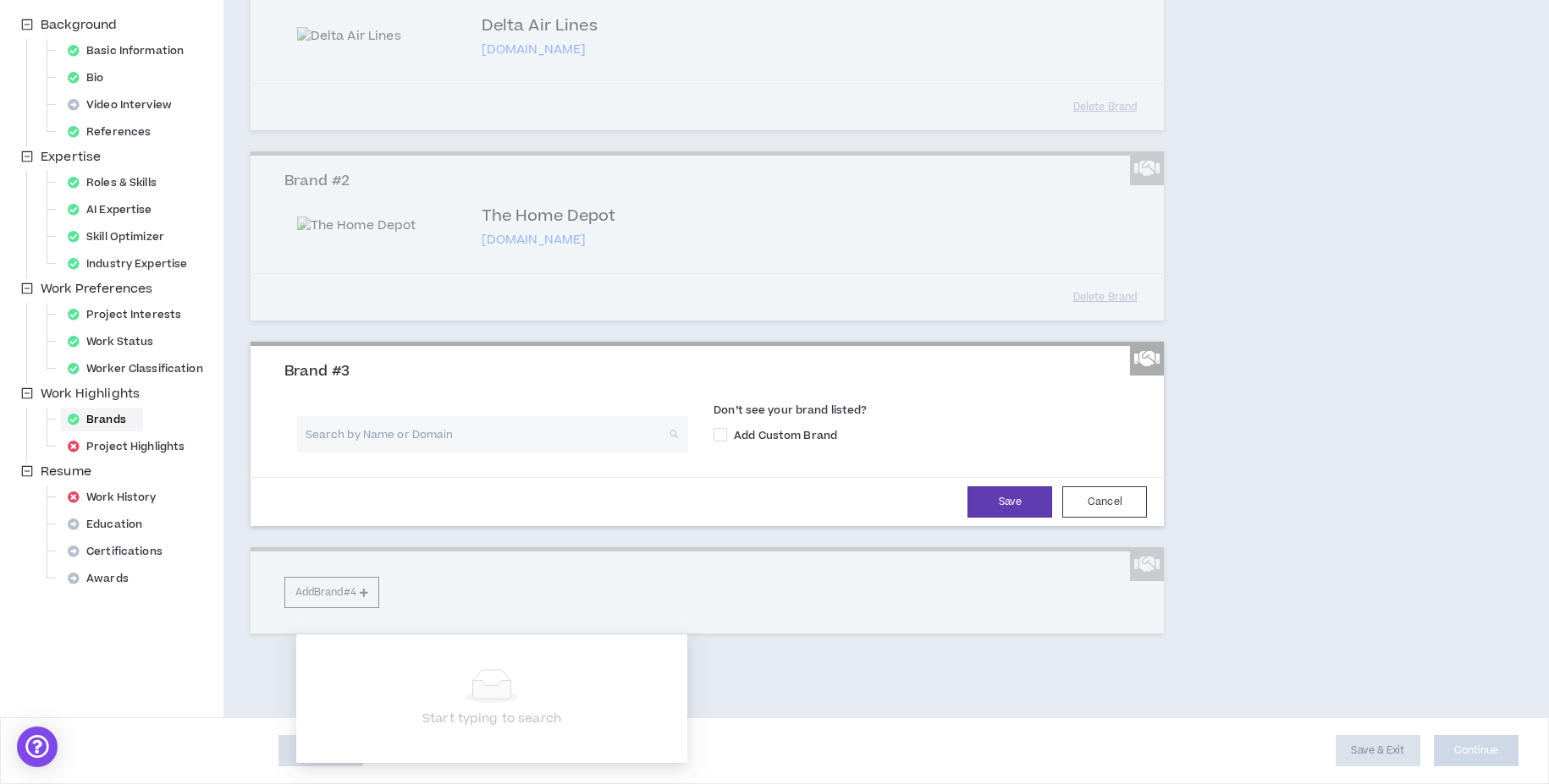
scroll to position [424, 0]
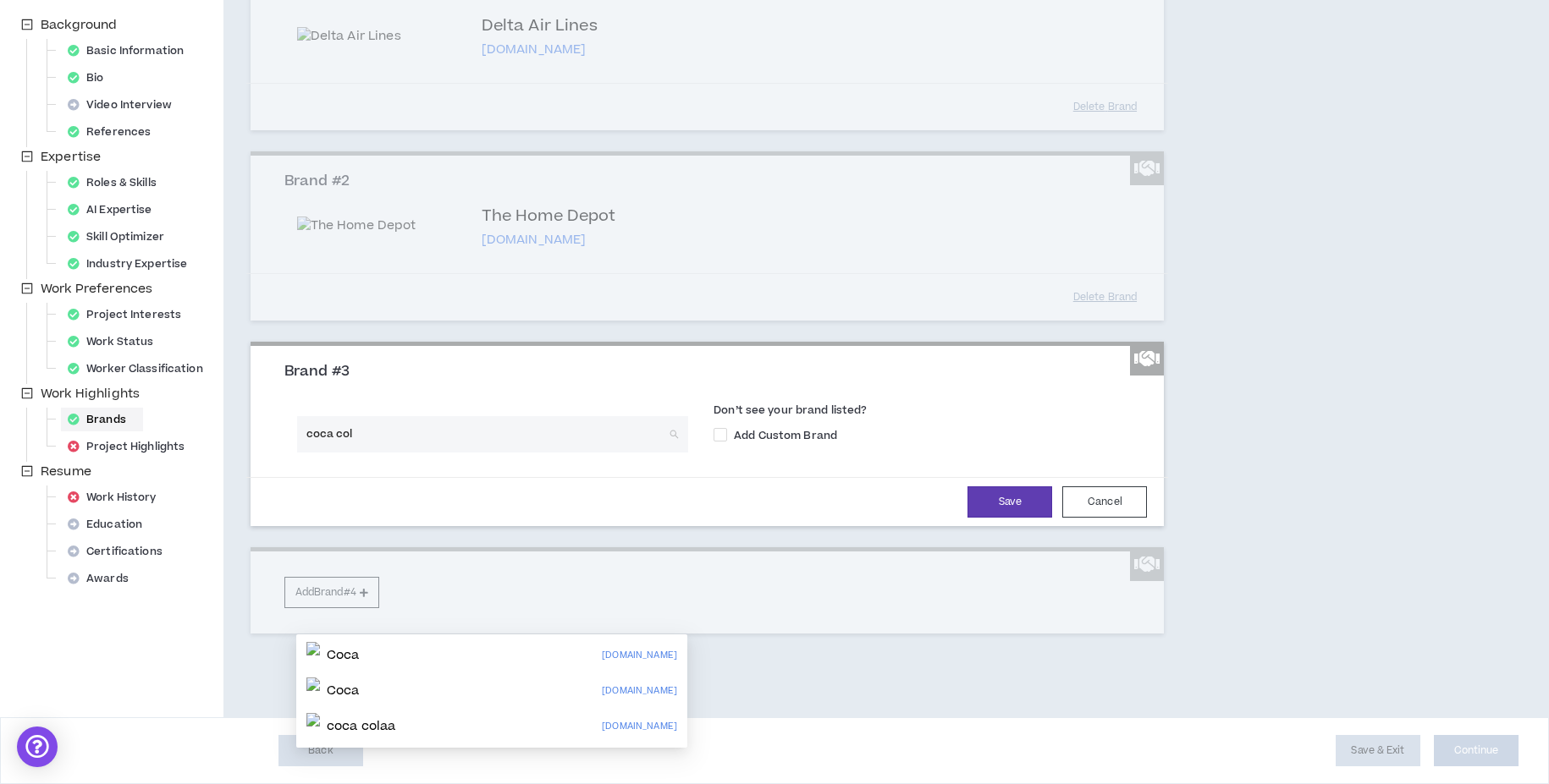
type input "coca cola"
click at [551, 713] on div "coca colaa [DOMAIN_NAME]" at bounding box center [491, 727] width 371 height 27
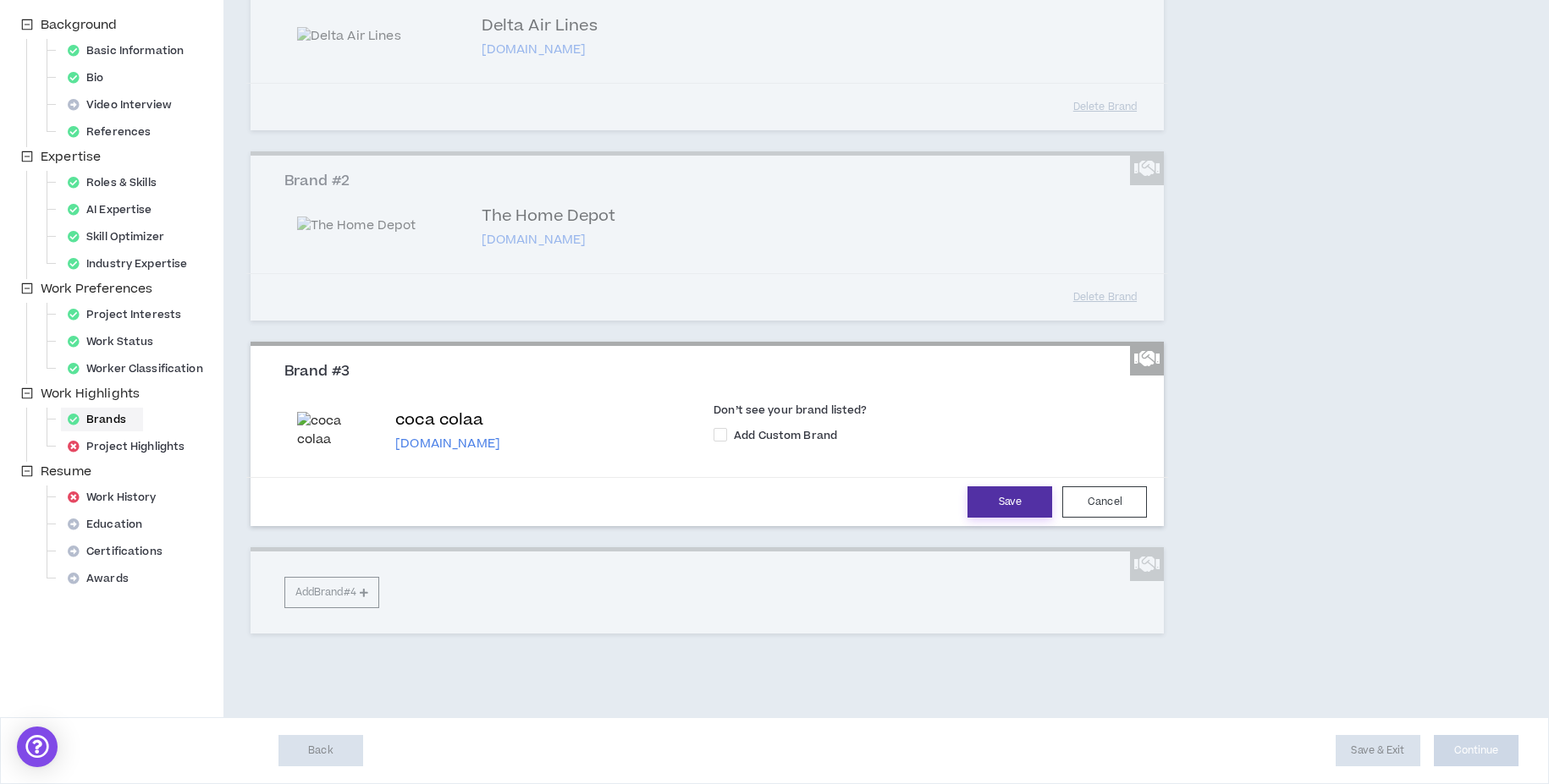
click at [1014, 517] on button "Save" at bounding box center [1009, 502] width 85 height 31
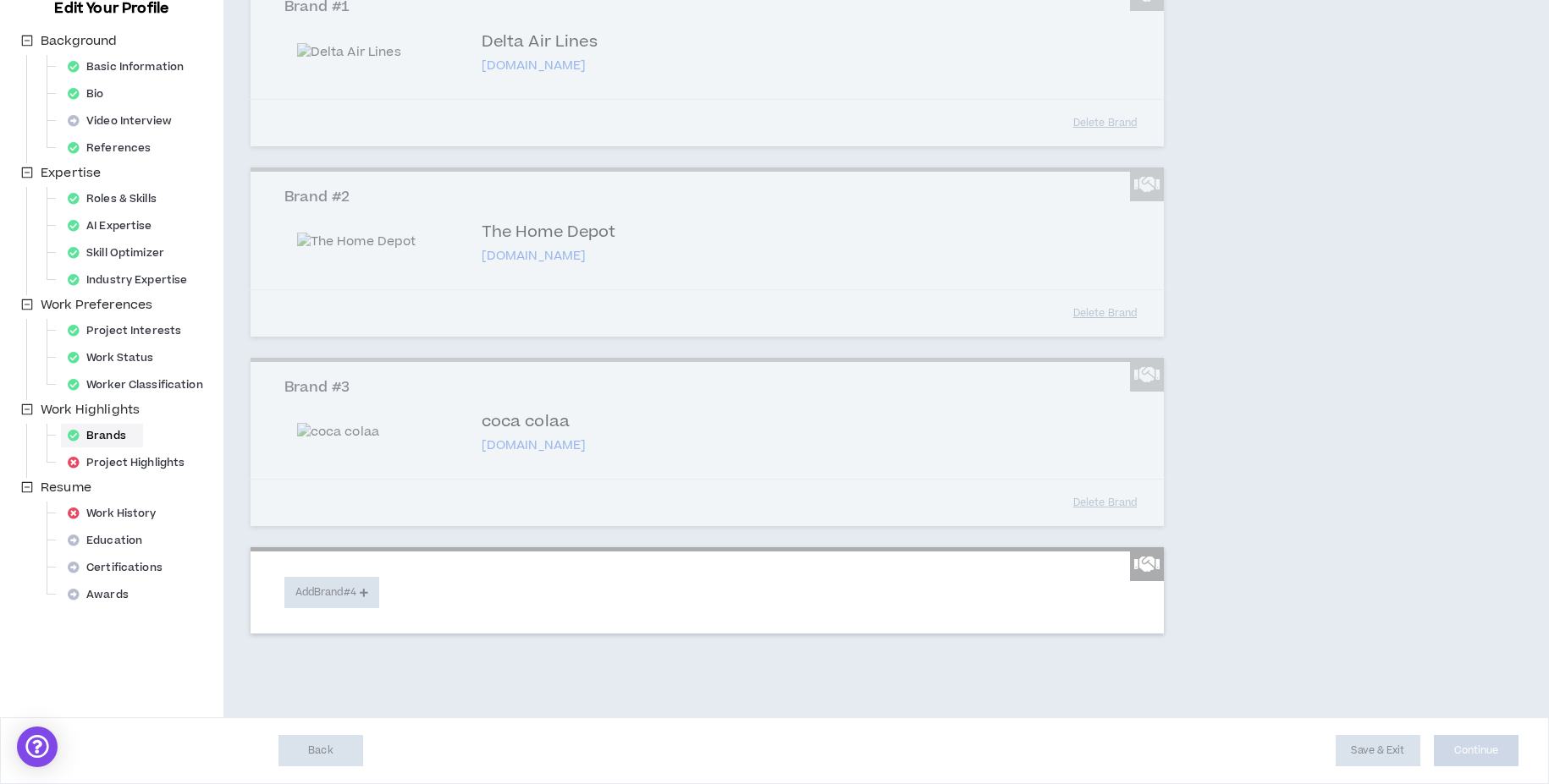
scroll to position [409, 0]
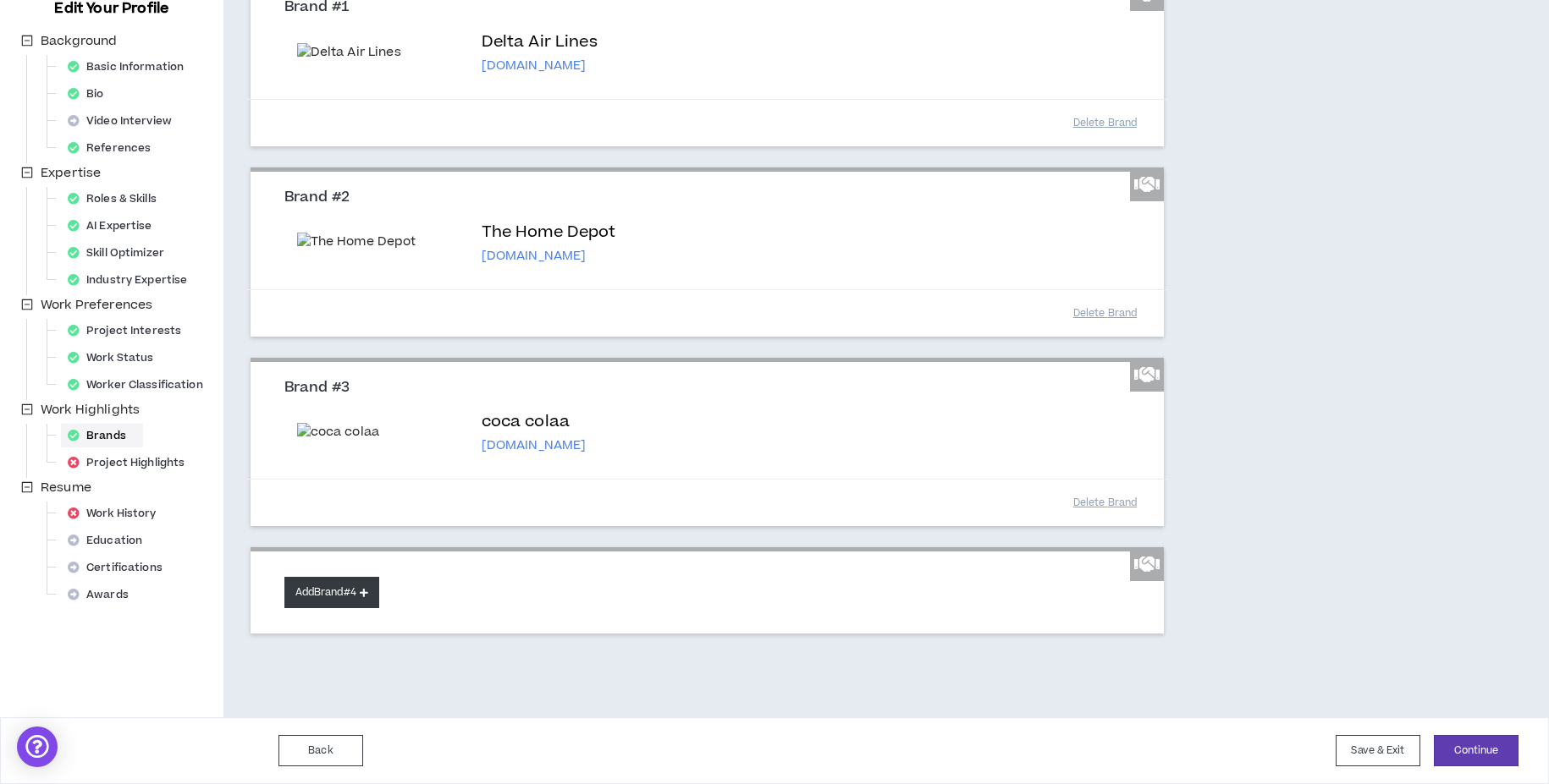
click at [342, 596] on button "Add Brand #4" at bounding box center [331, 593] width 95 height 31
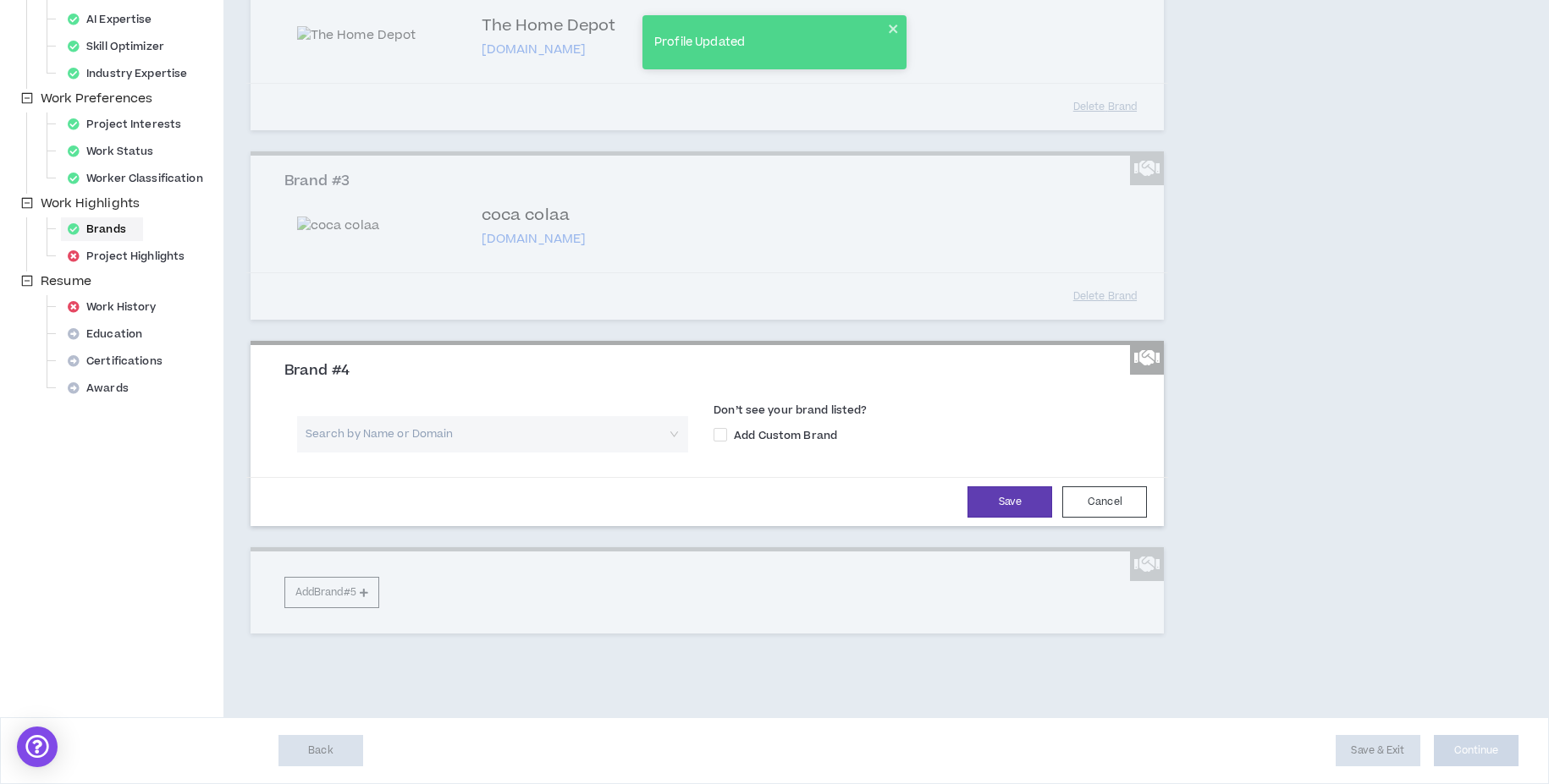
scroll to position [509, 0]
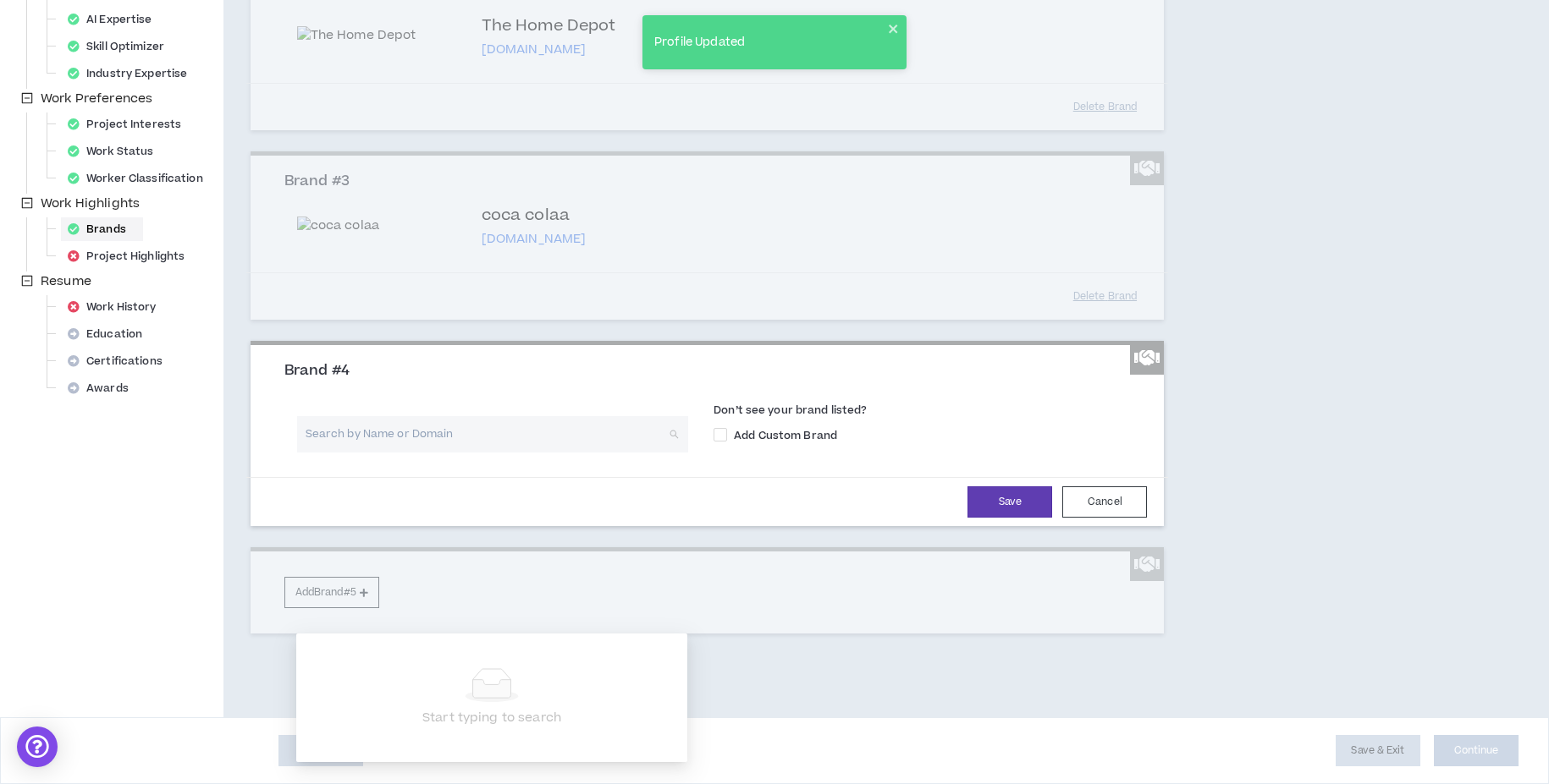
click at [453, 453] on input "search" at bounding box center [486, 434] width 361 height 36
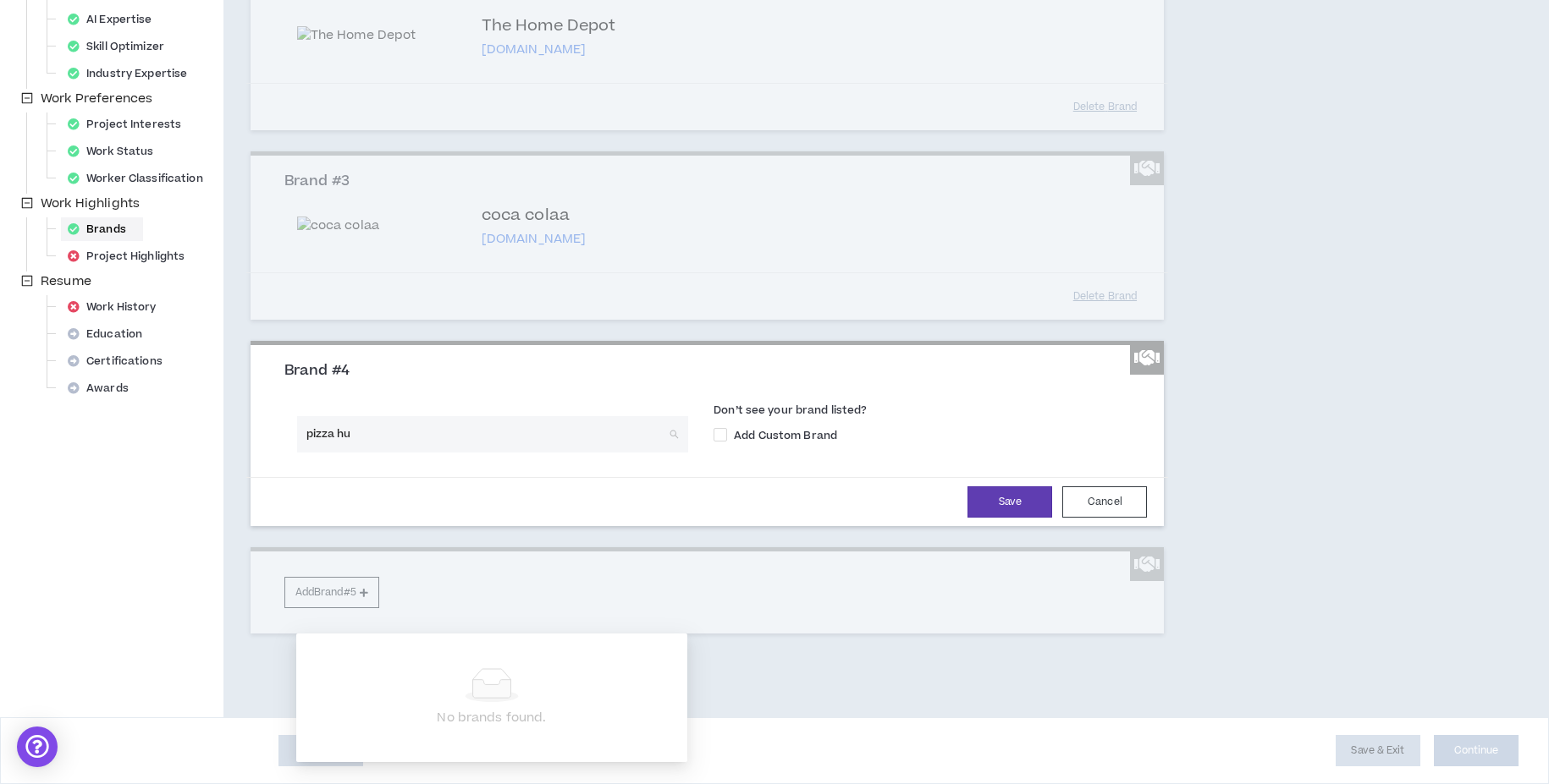
type input "pizza hut"
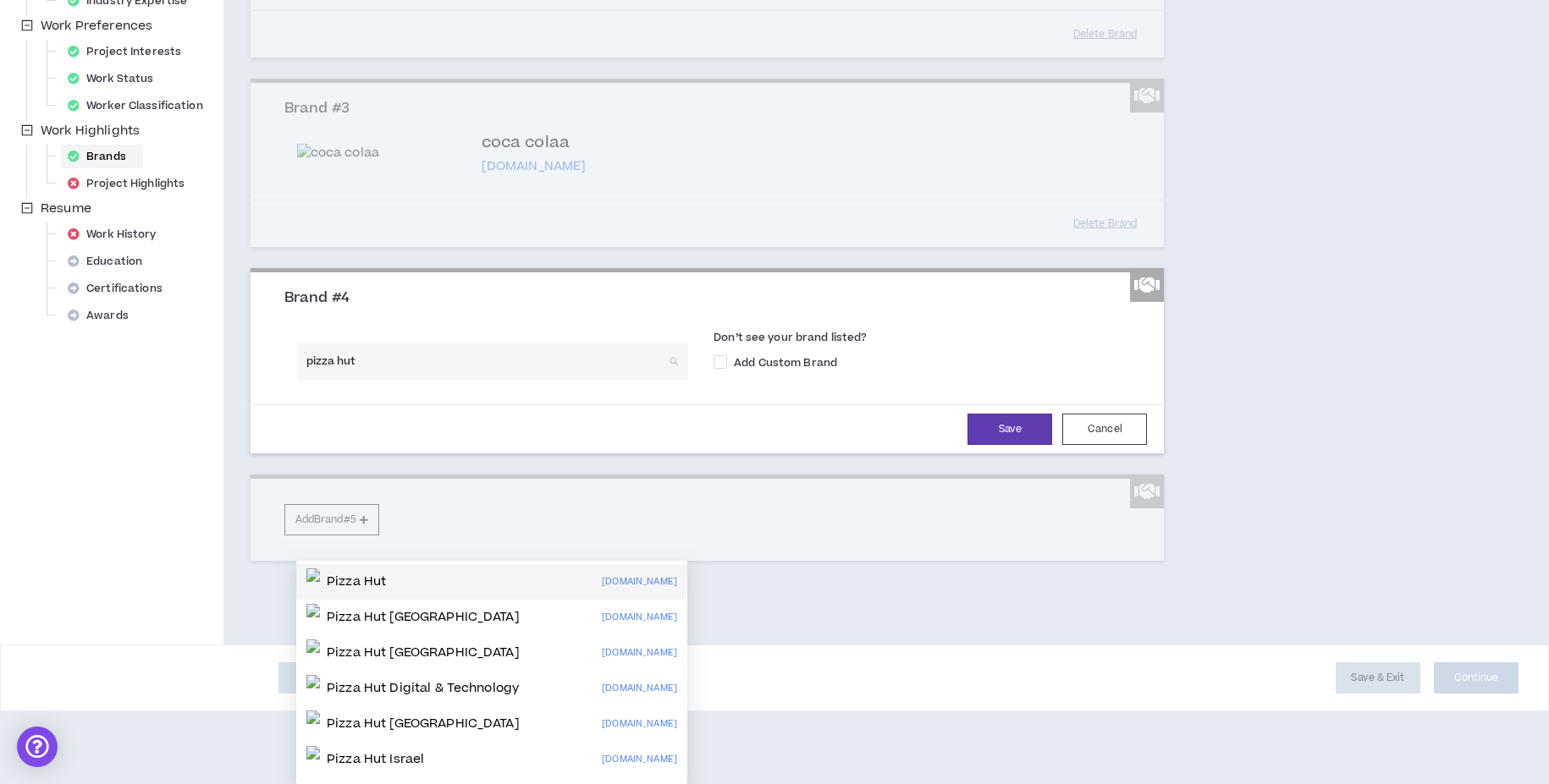
click at [460, 585] on div "Pizza Hut [DOMAIN_NAME]" at bounding box center [491, 582] width 371 height 27
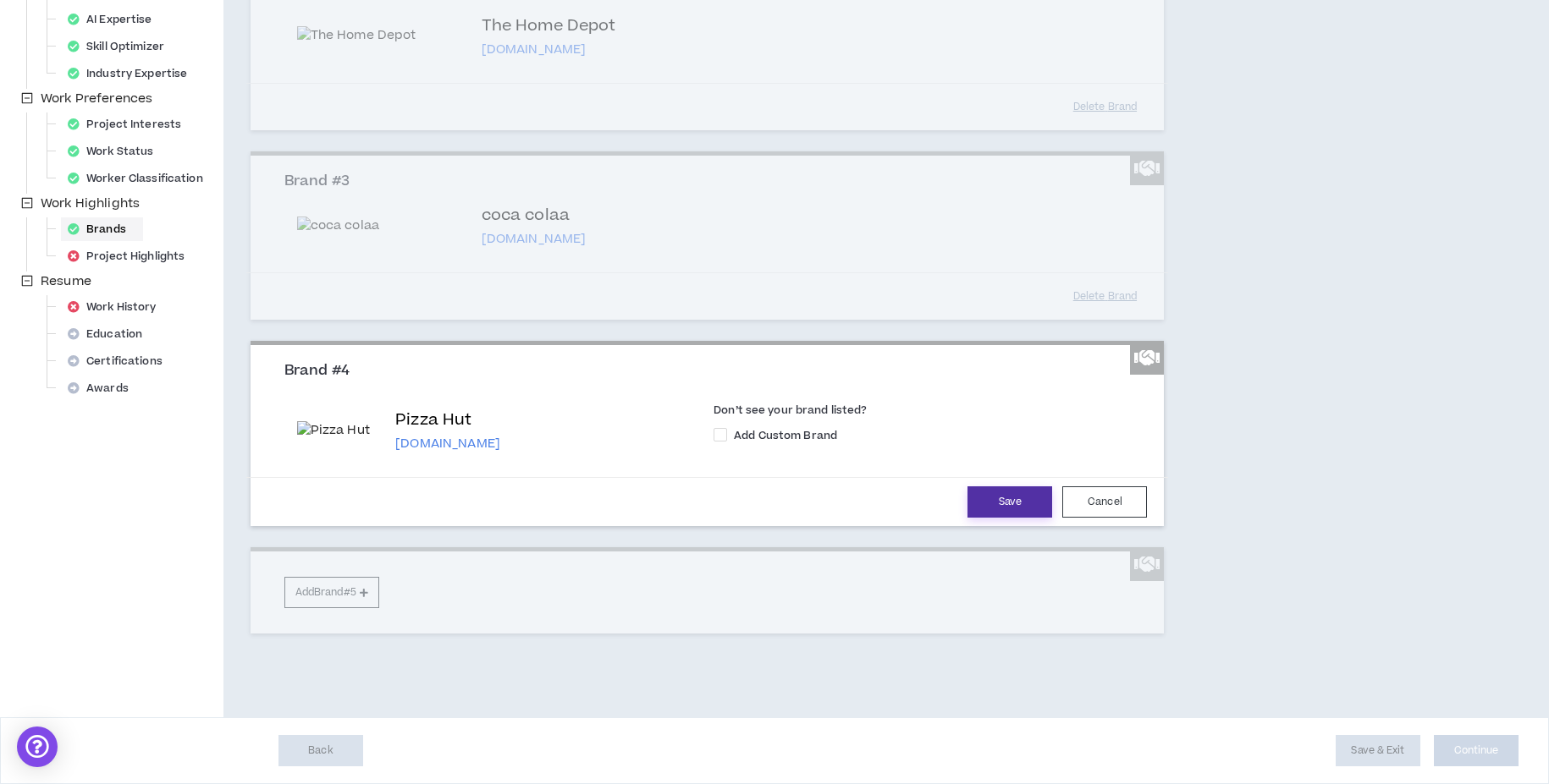
click at [1019, 518] on button "Save" at bounding box center [1009, 502] width 85 height 31
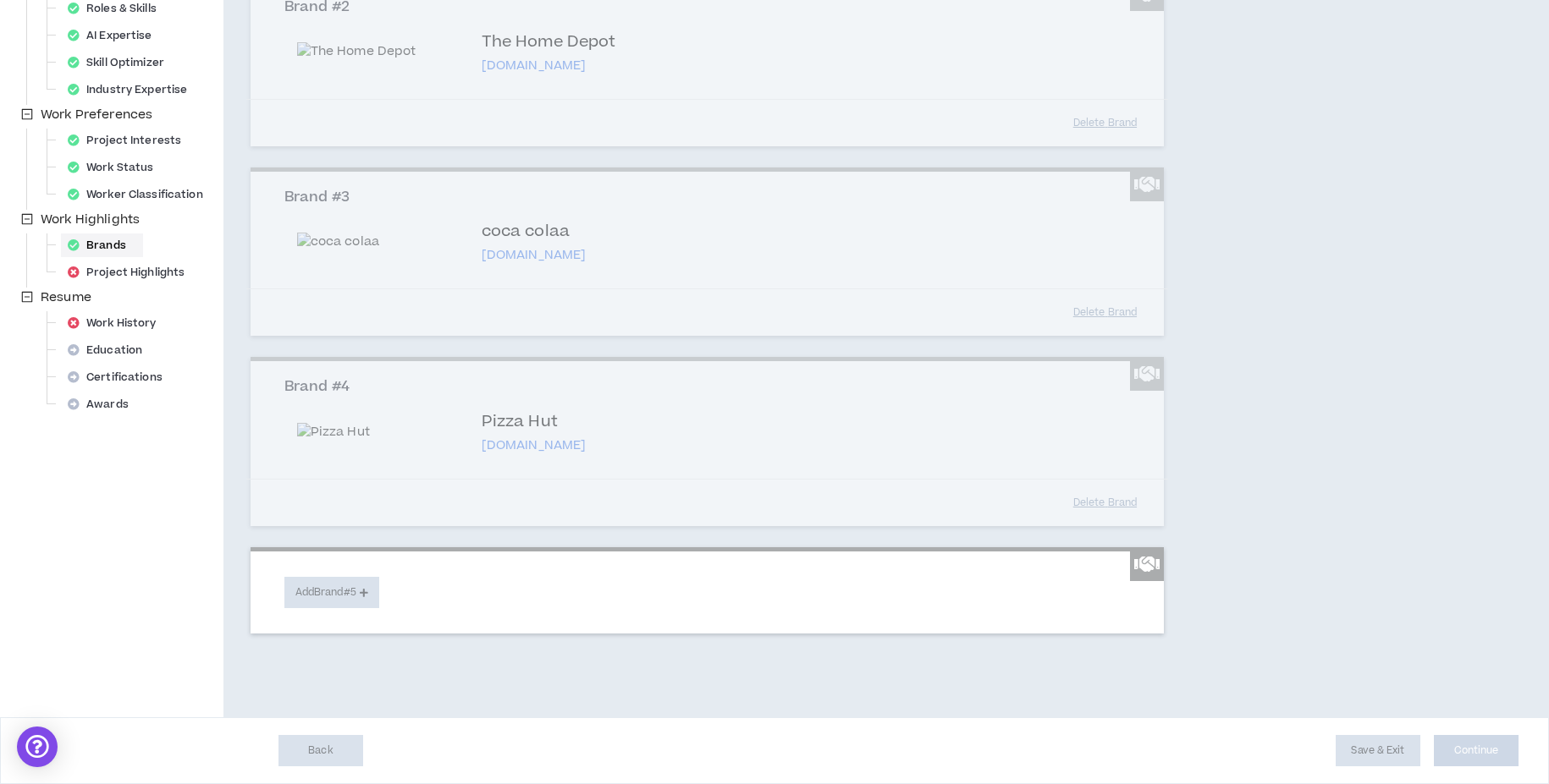
scroll to position [687, 0]
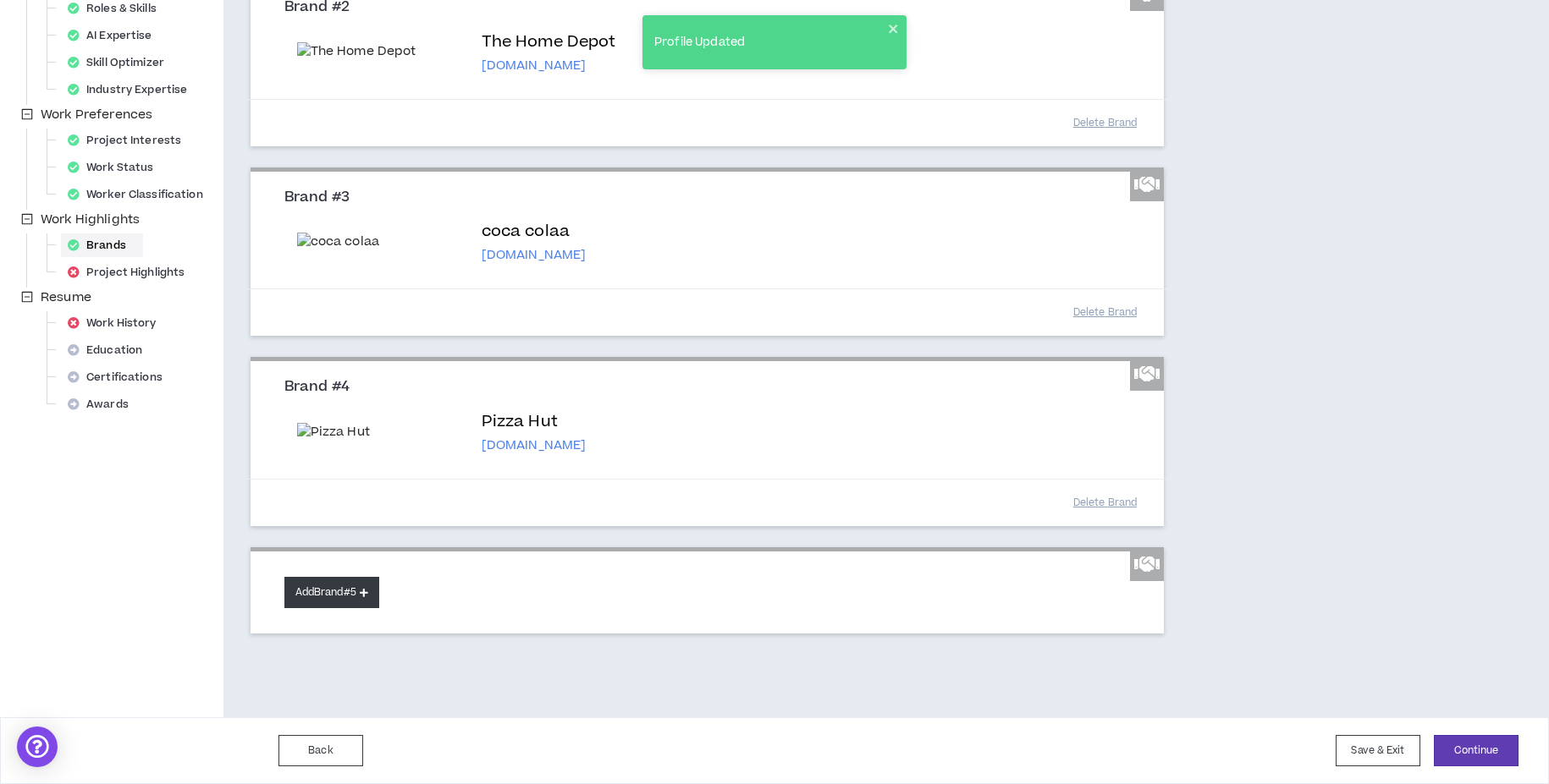
click at [362, 589] on button "Add Brand #5" at bounding box center [331, 593] width 95 height 31
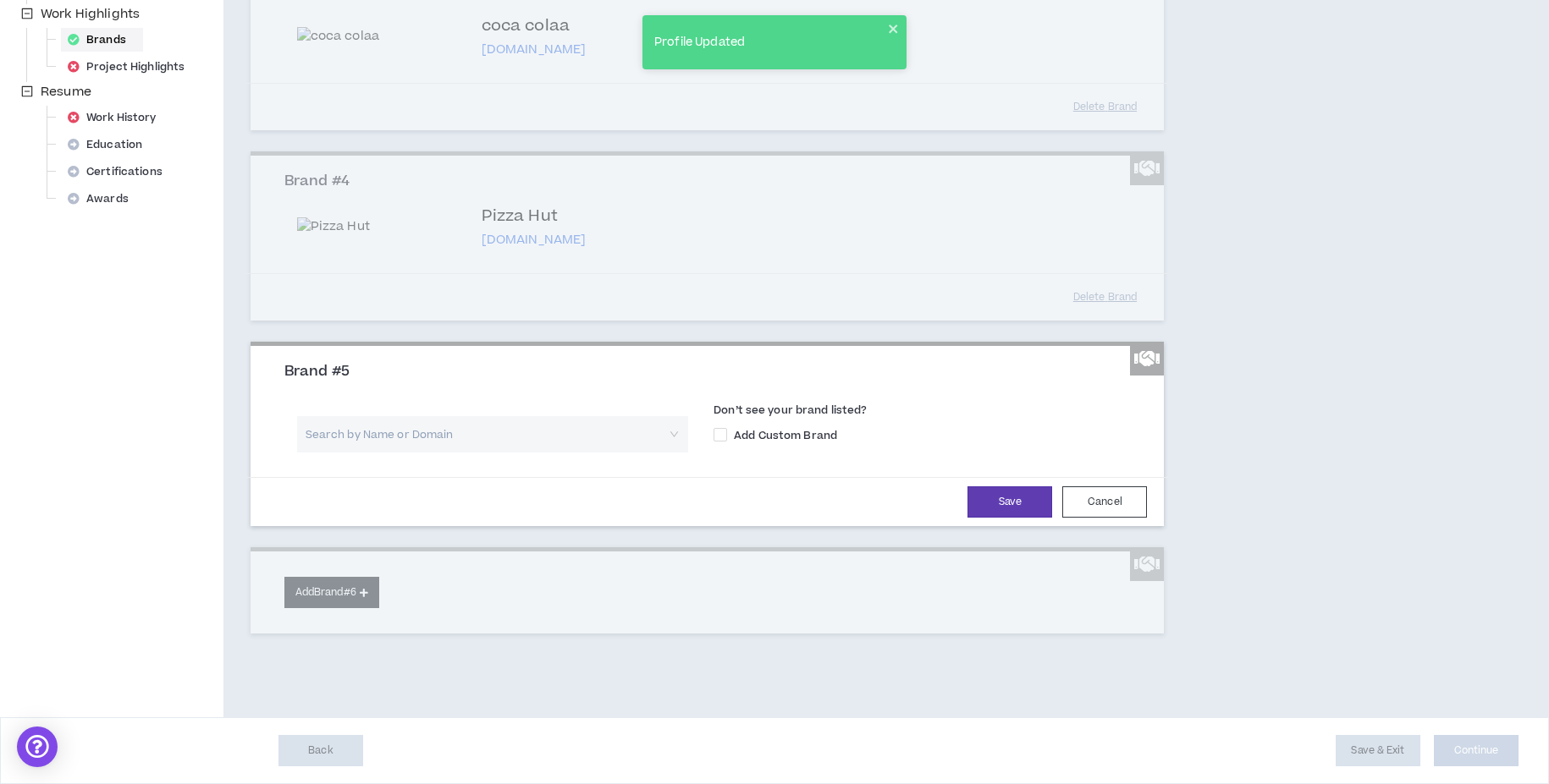
scroll to position [862, 0]
click at [488, 453] on input "search" at bounding box center [486, 434] width 361 height 36
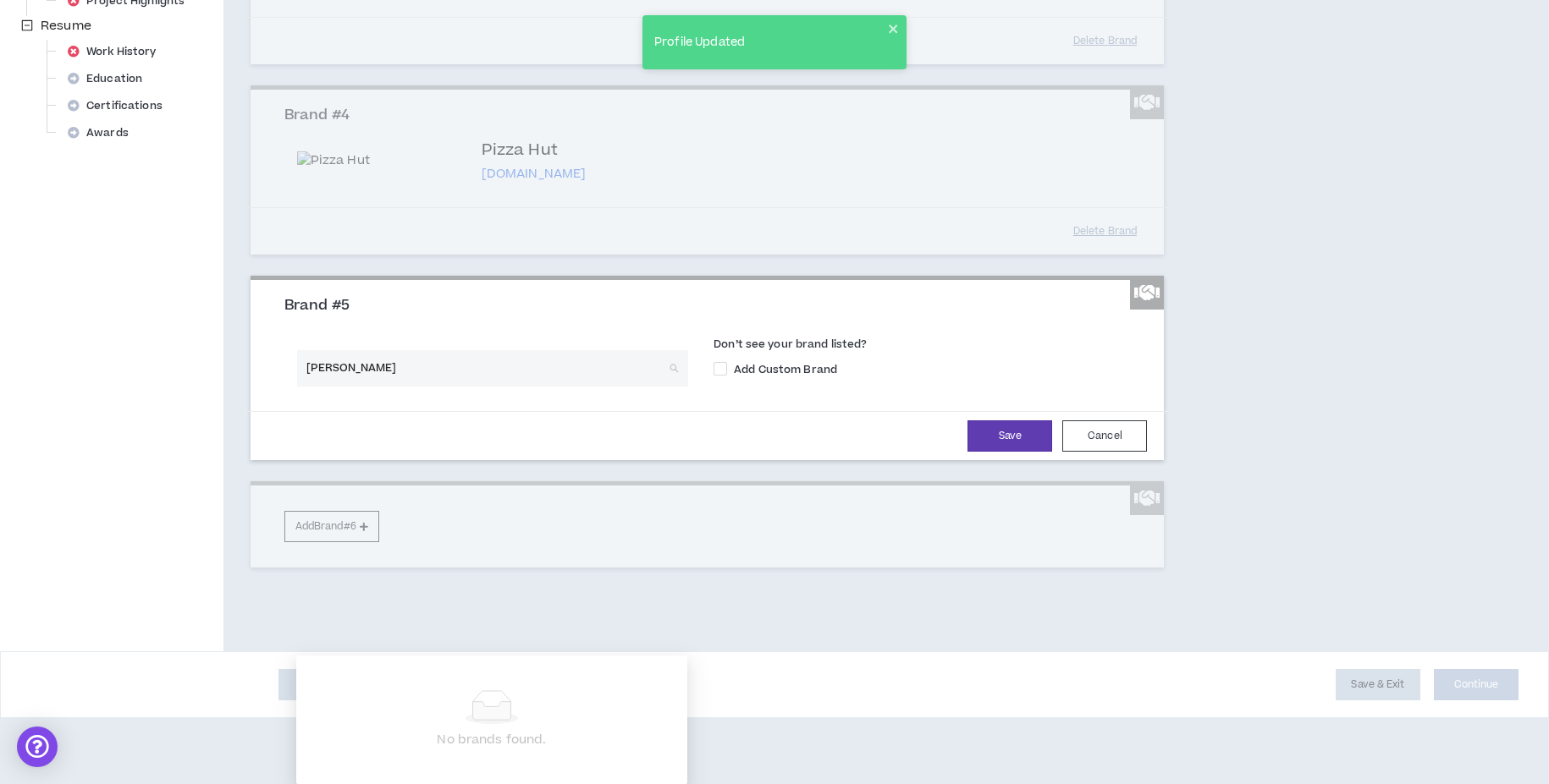
type input "[PERSON_NAME]"
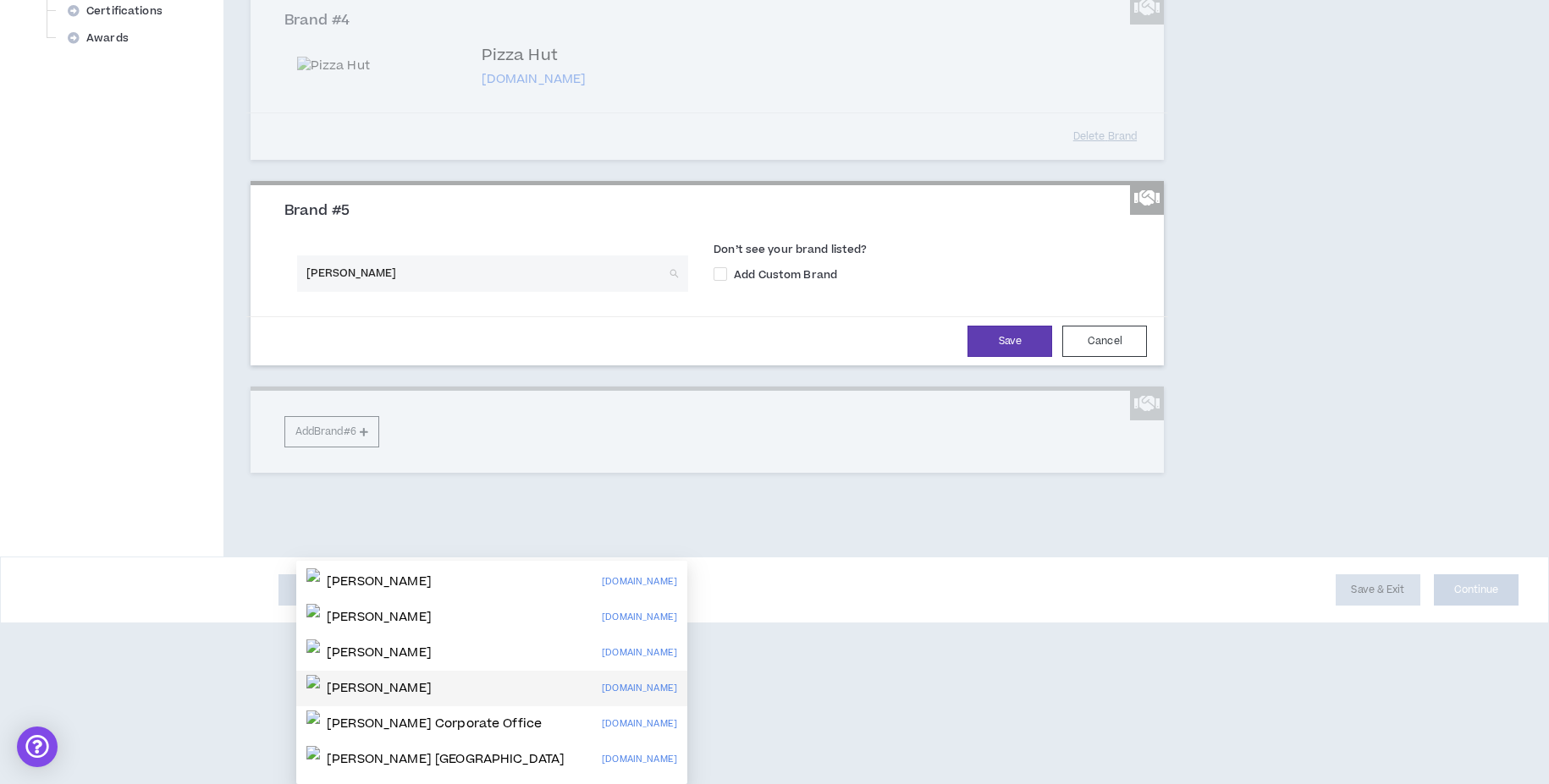
click at [404, 680] on p "[PERSON_NAME]" at bounding box center [379, 688] width 105 height 17
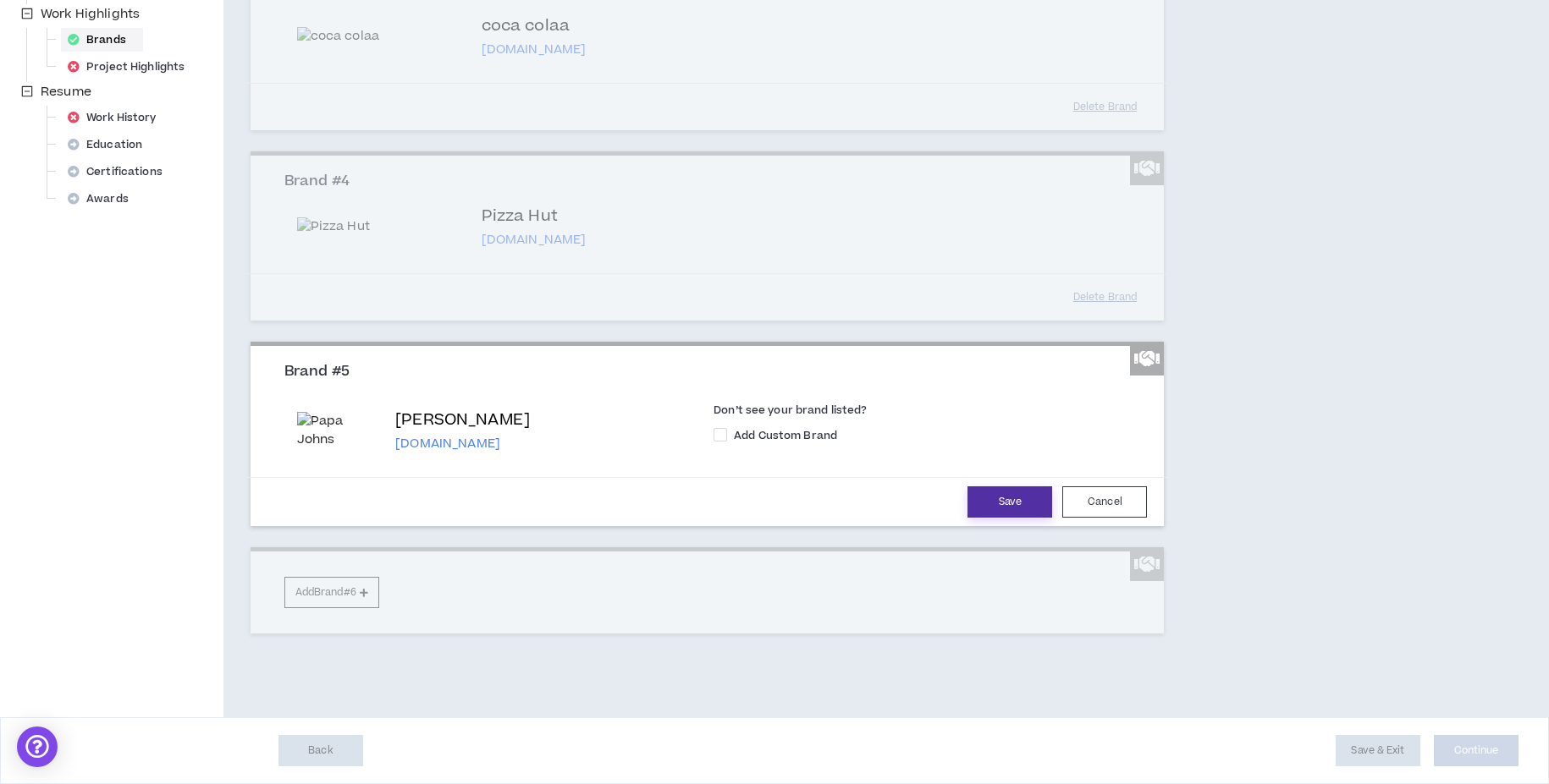
click at [997, 518] on button "Save" at bounding box center [1009, 502] width 85 height 31
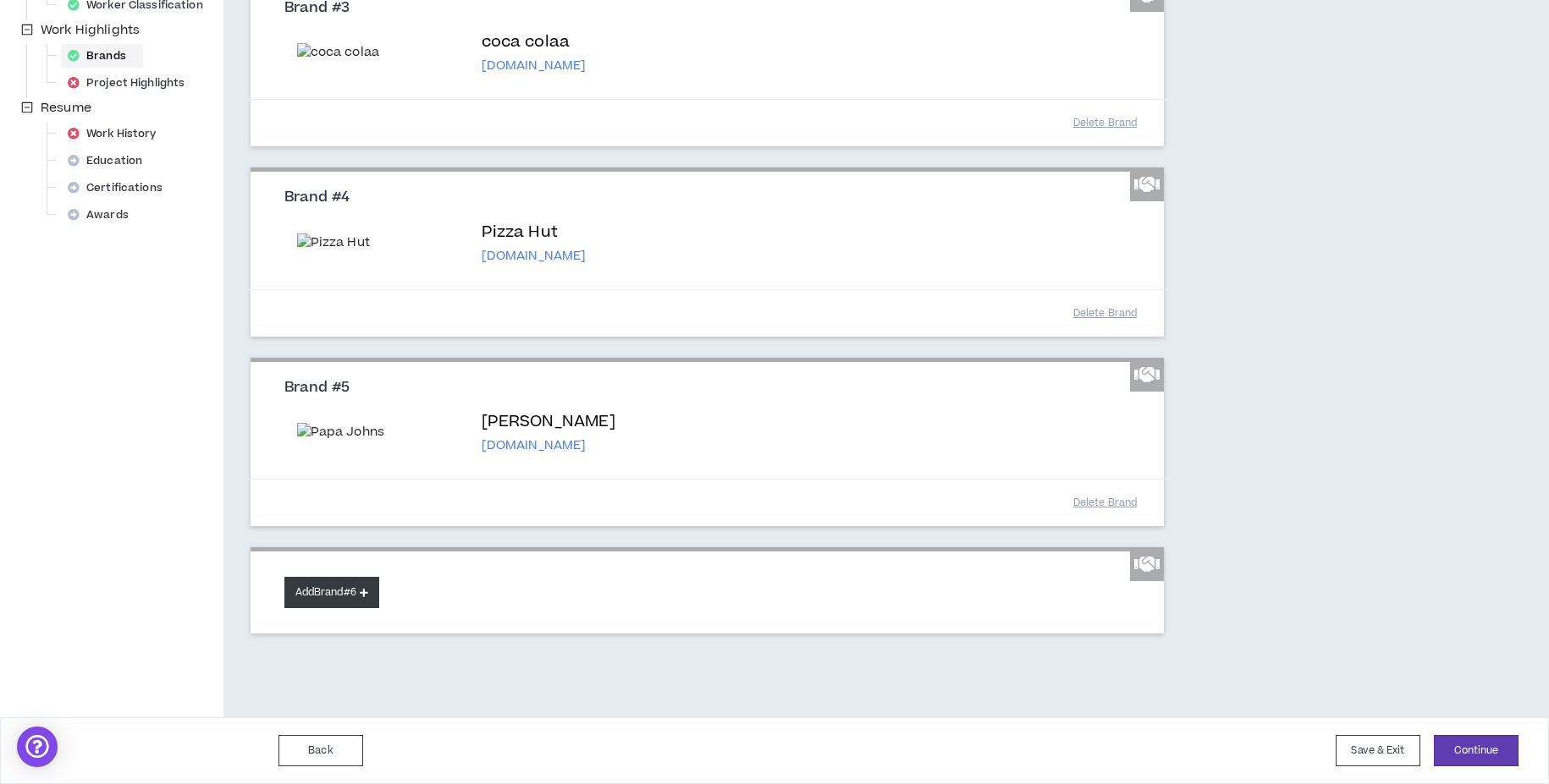
click at [362, 606] on button "Add Brand #6" at bounding box center [331, 593] width 95 height 31
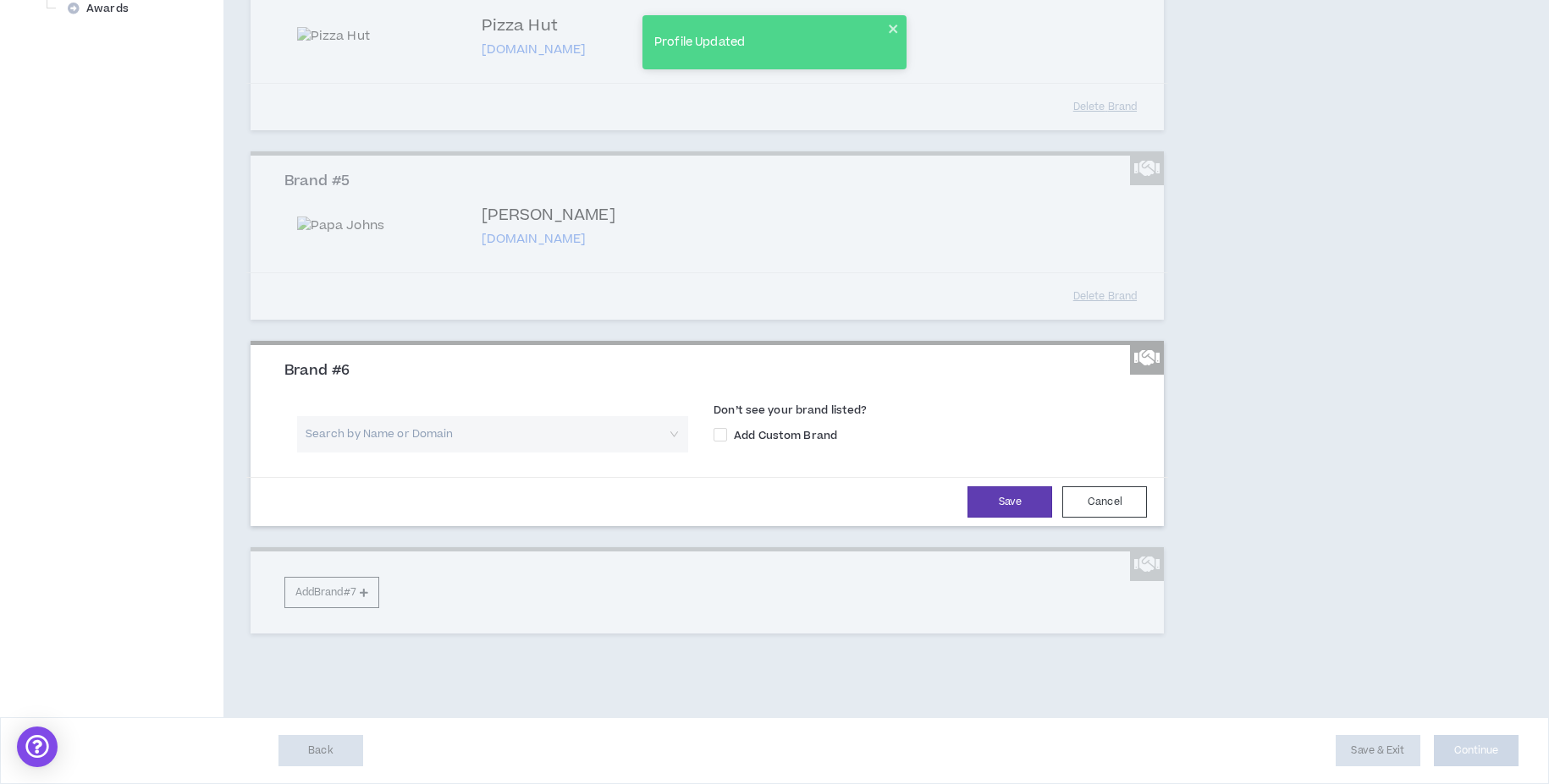
scroll to position [1058, 0]
click at [448, 453] on input "search" at bounding box center [486, 434] width 361 height 36
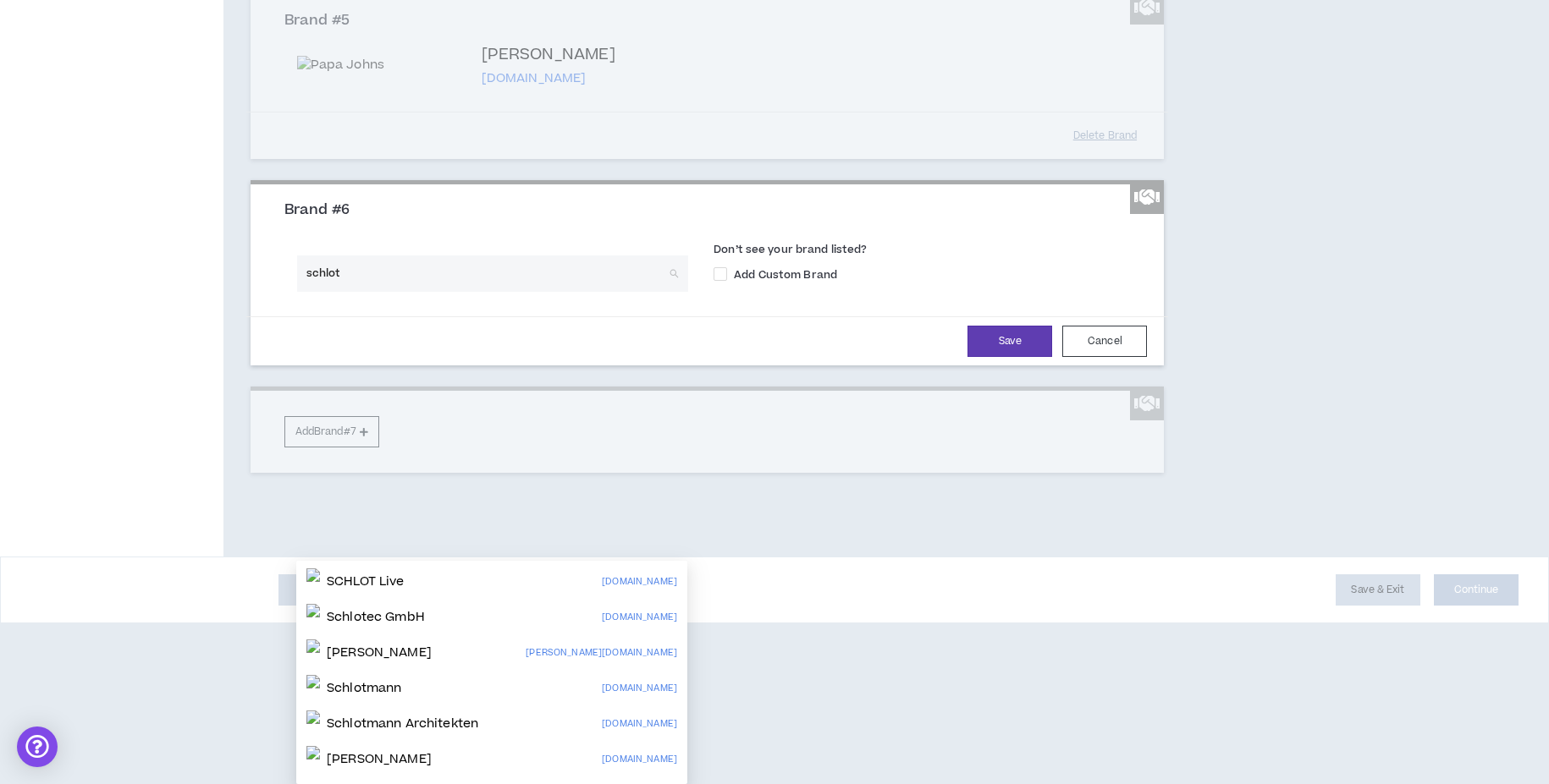
type input "schlotz"
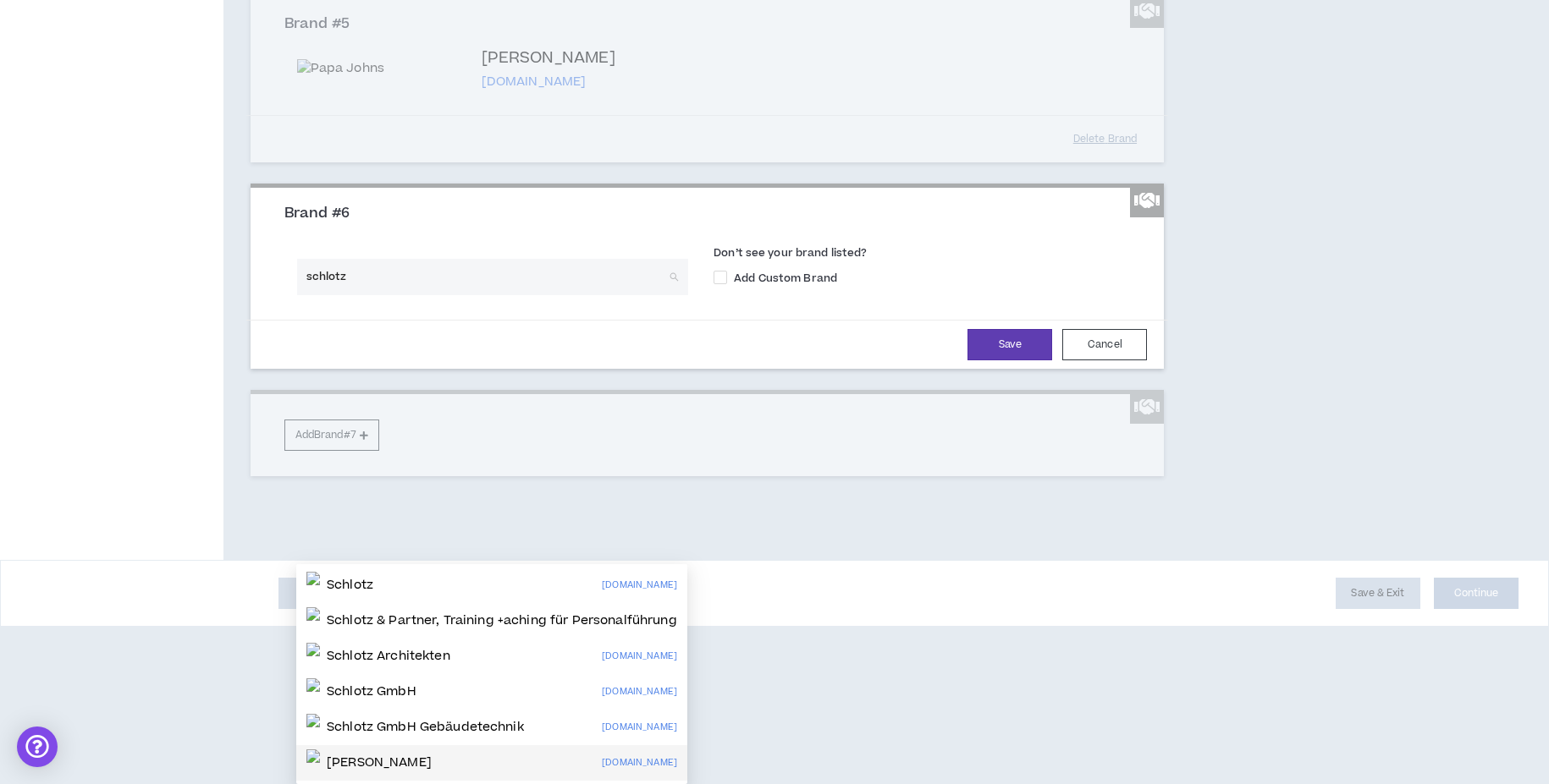
click at [419, 749] on div "[PERSON_NAME] [DOMAIN_NAME]" at bounding box center [491, 763] width 371 height 27
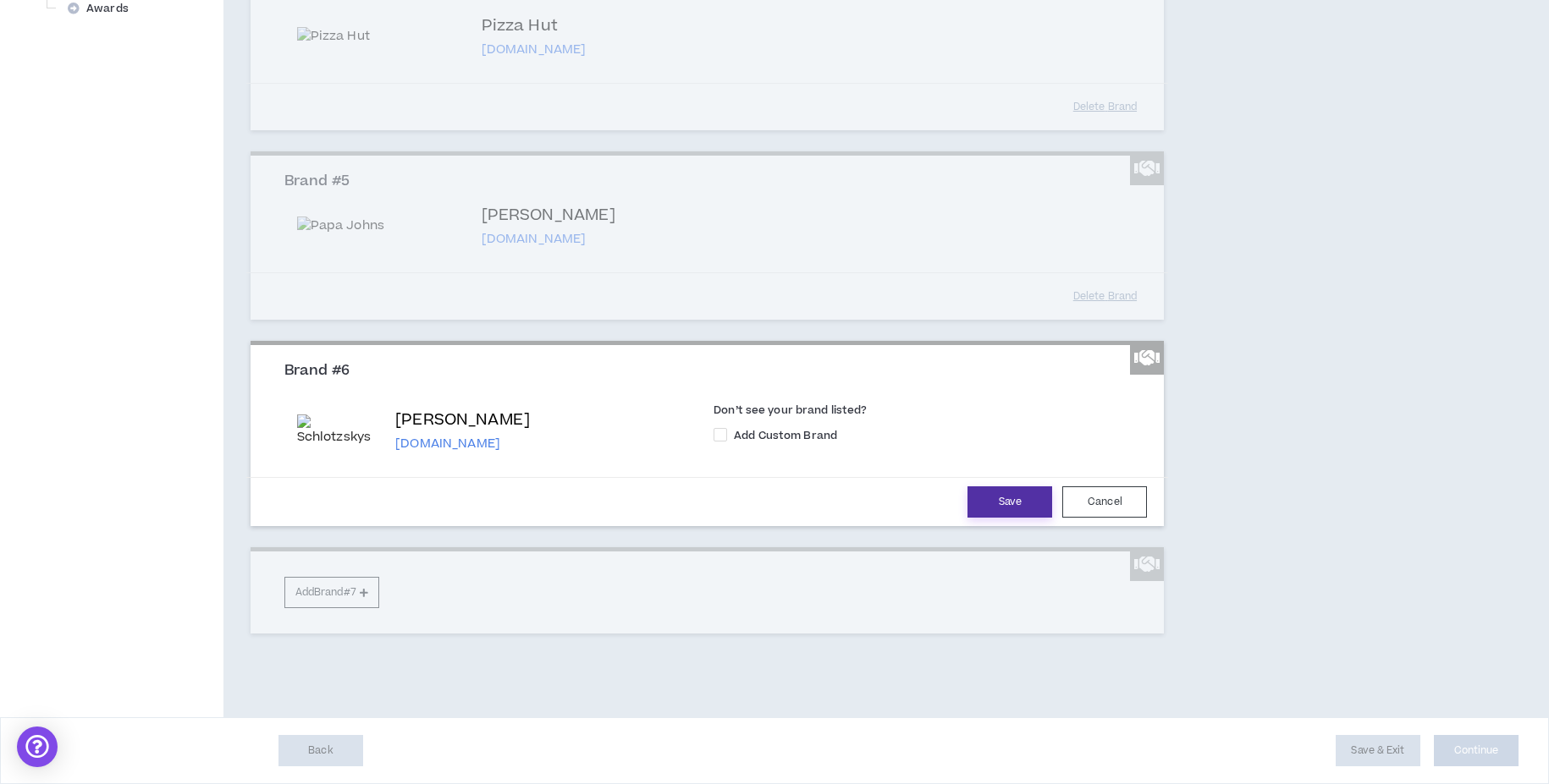
click at [988, 518] on button "Save" at bounding box center [1009, 502] width 85 height 31
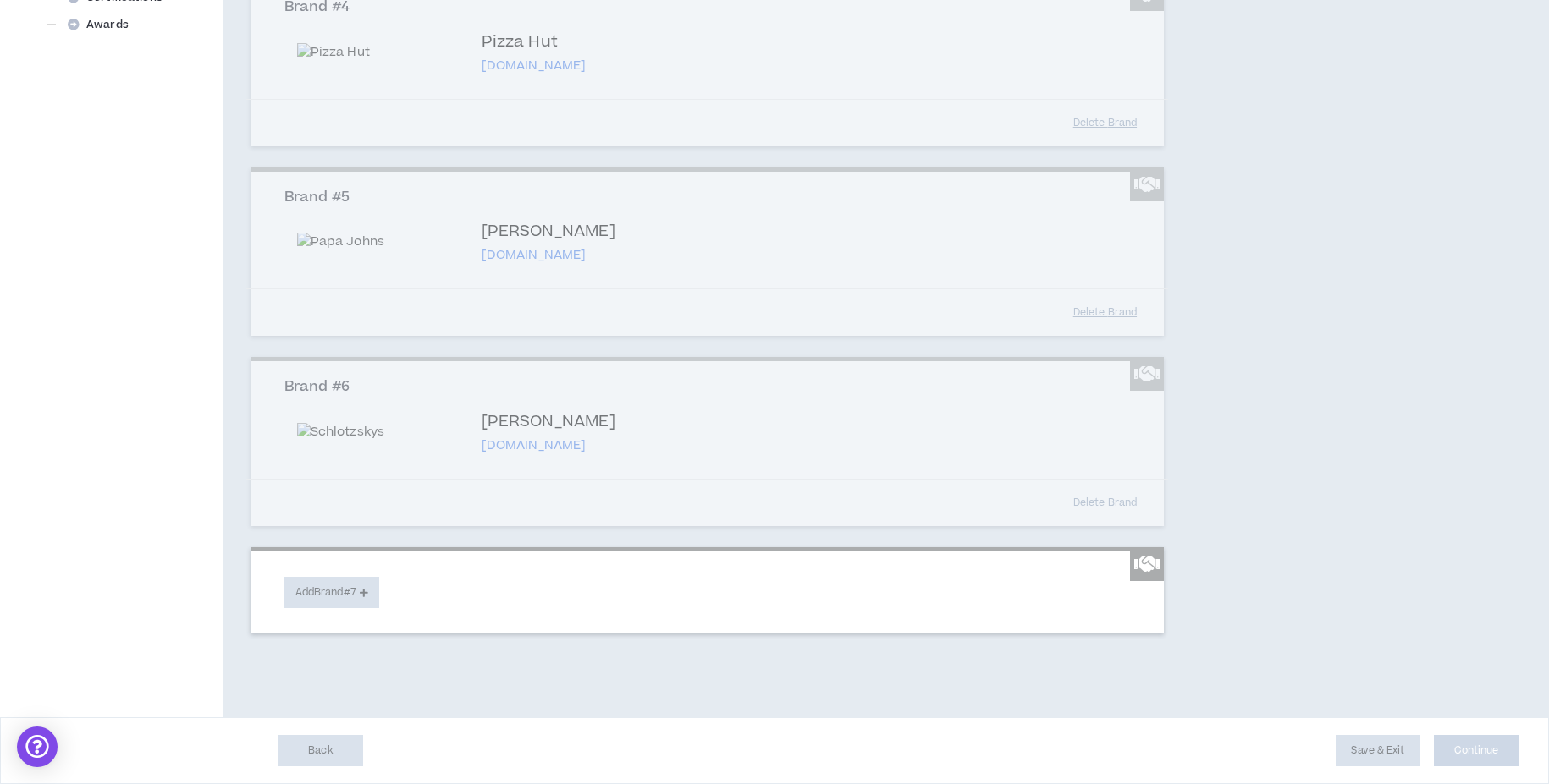
scroll to position [1186, 0]
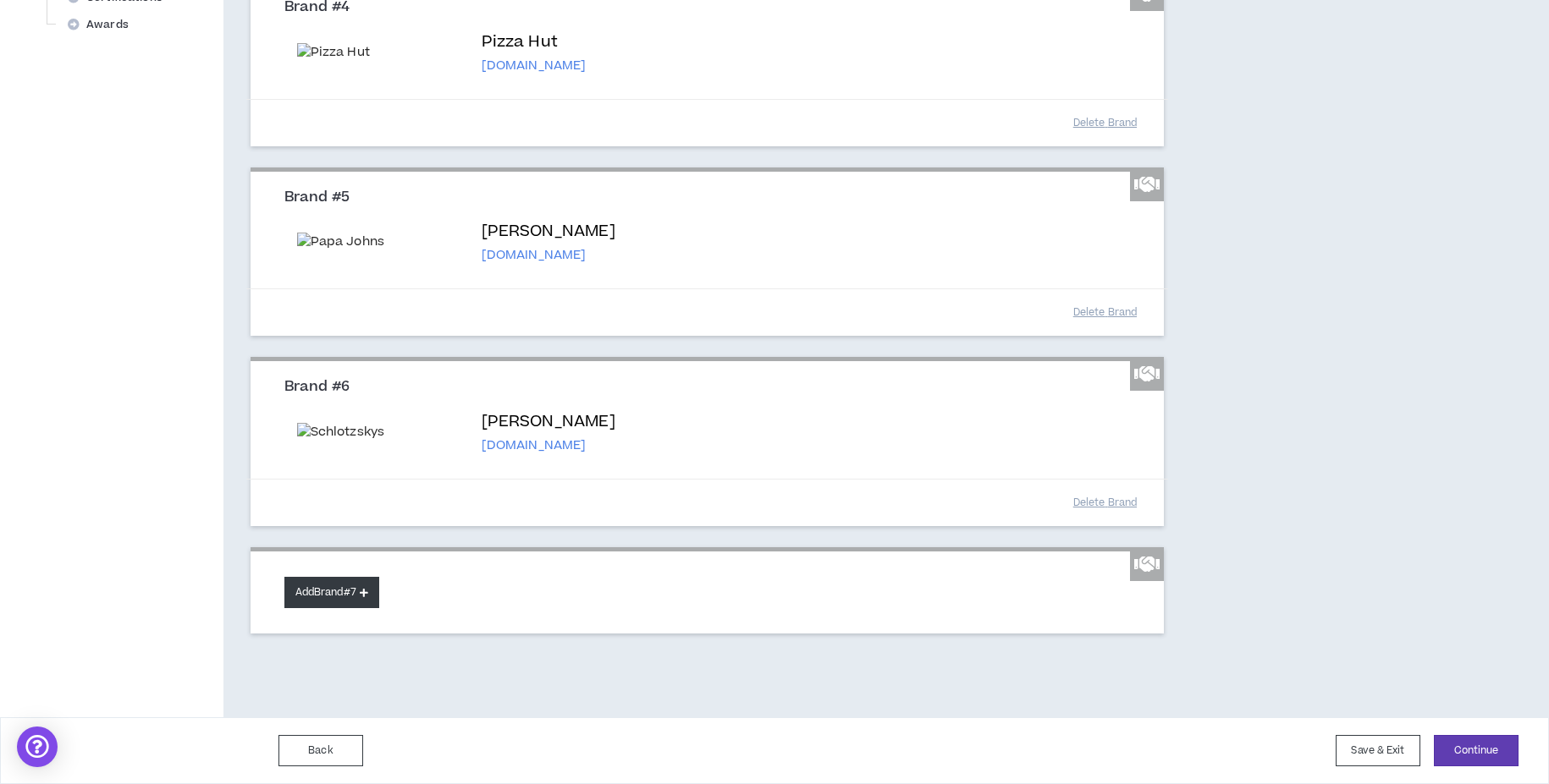
click at [341, 597] on button "Add Brand #7" at bounding box center [331, 593] width 95 height 31
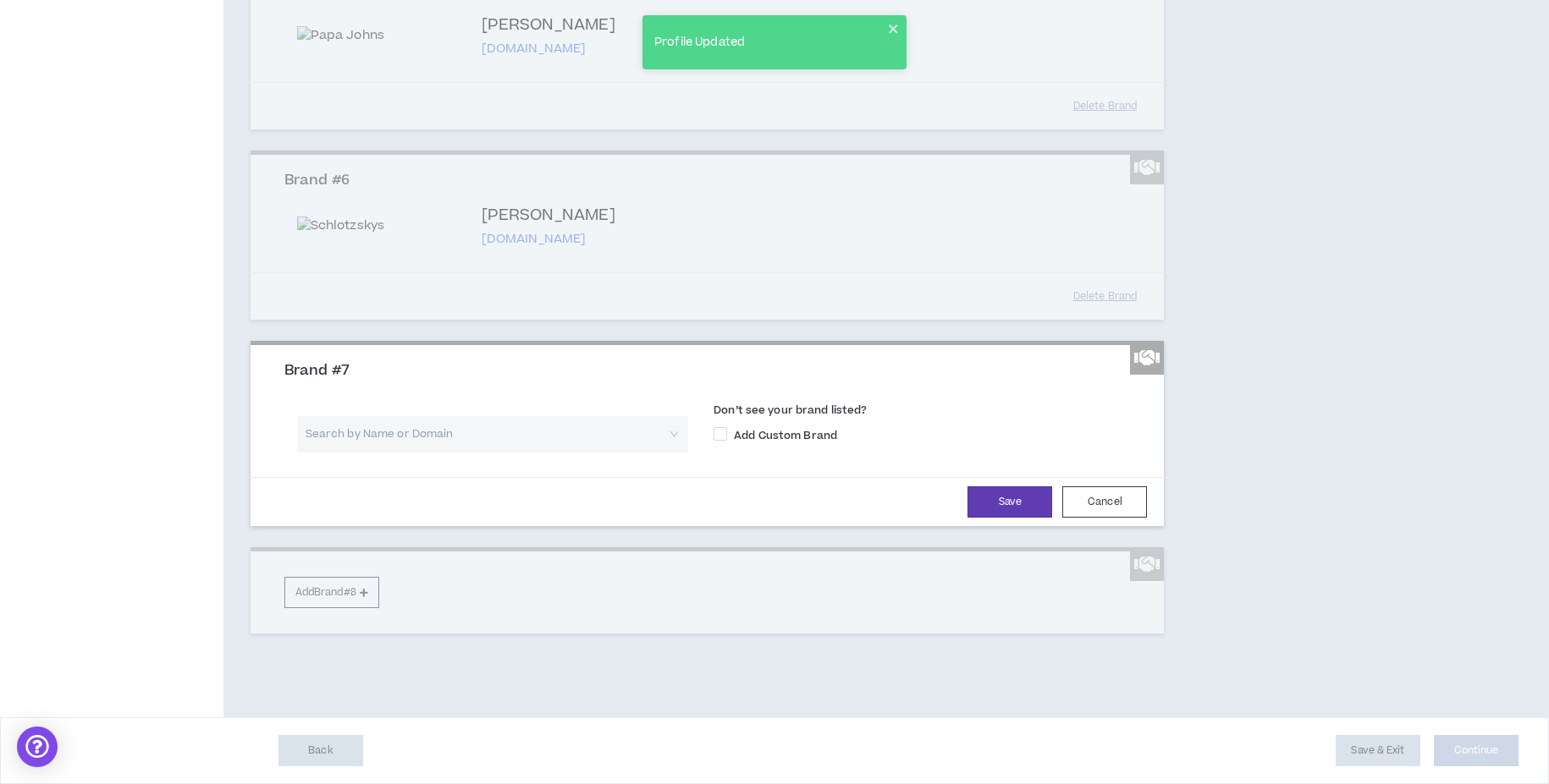
click at [474, 453] on input "search" at bounding box center [486, 434] width 361 height 36
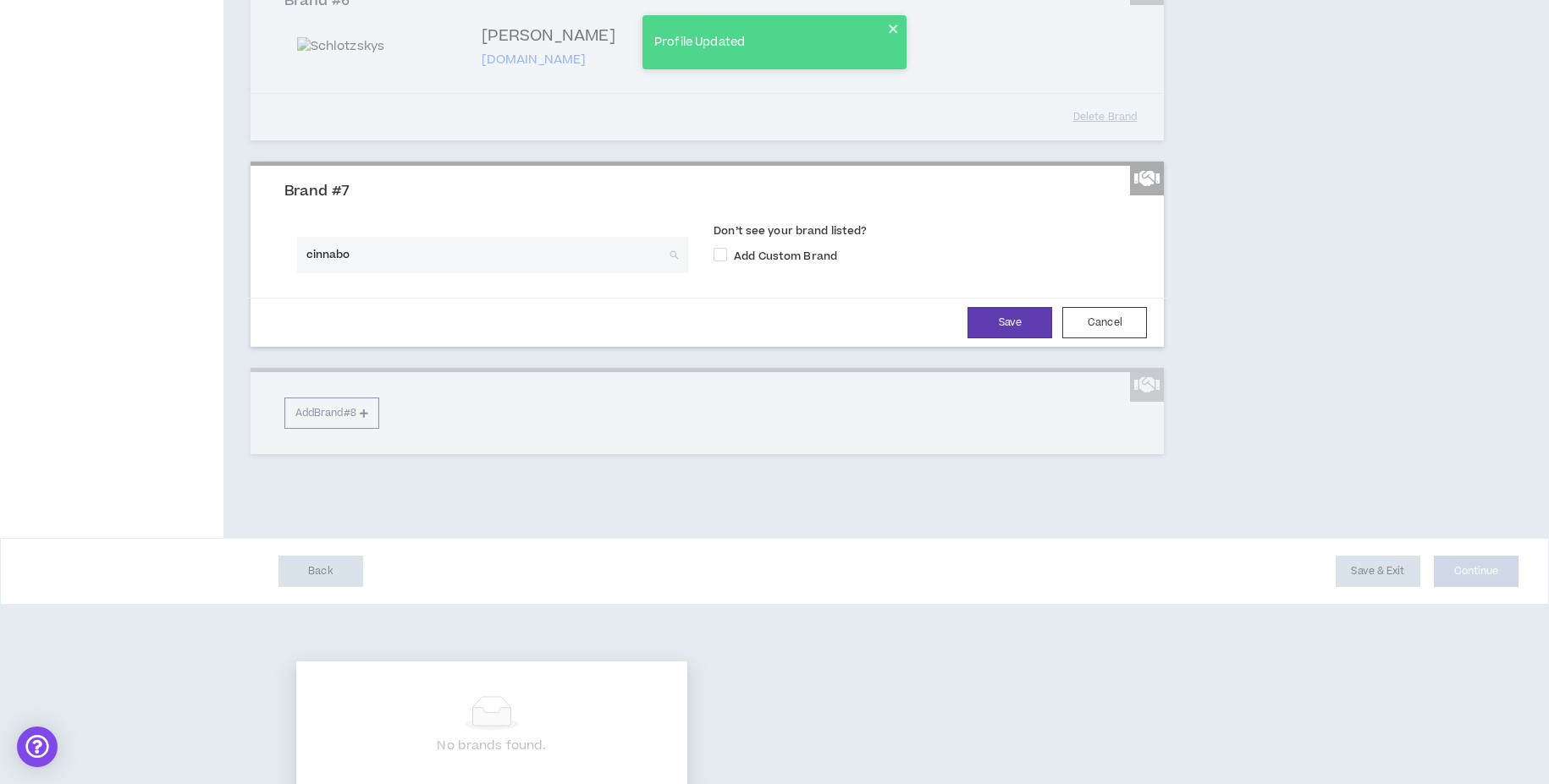
type input "cinnabon"
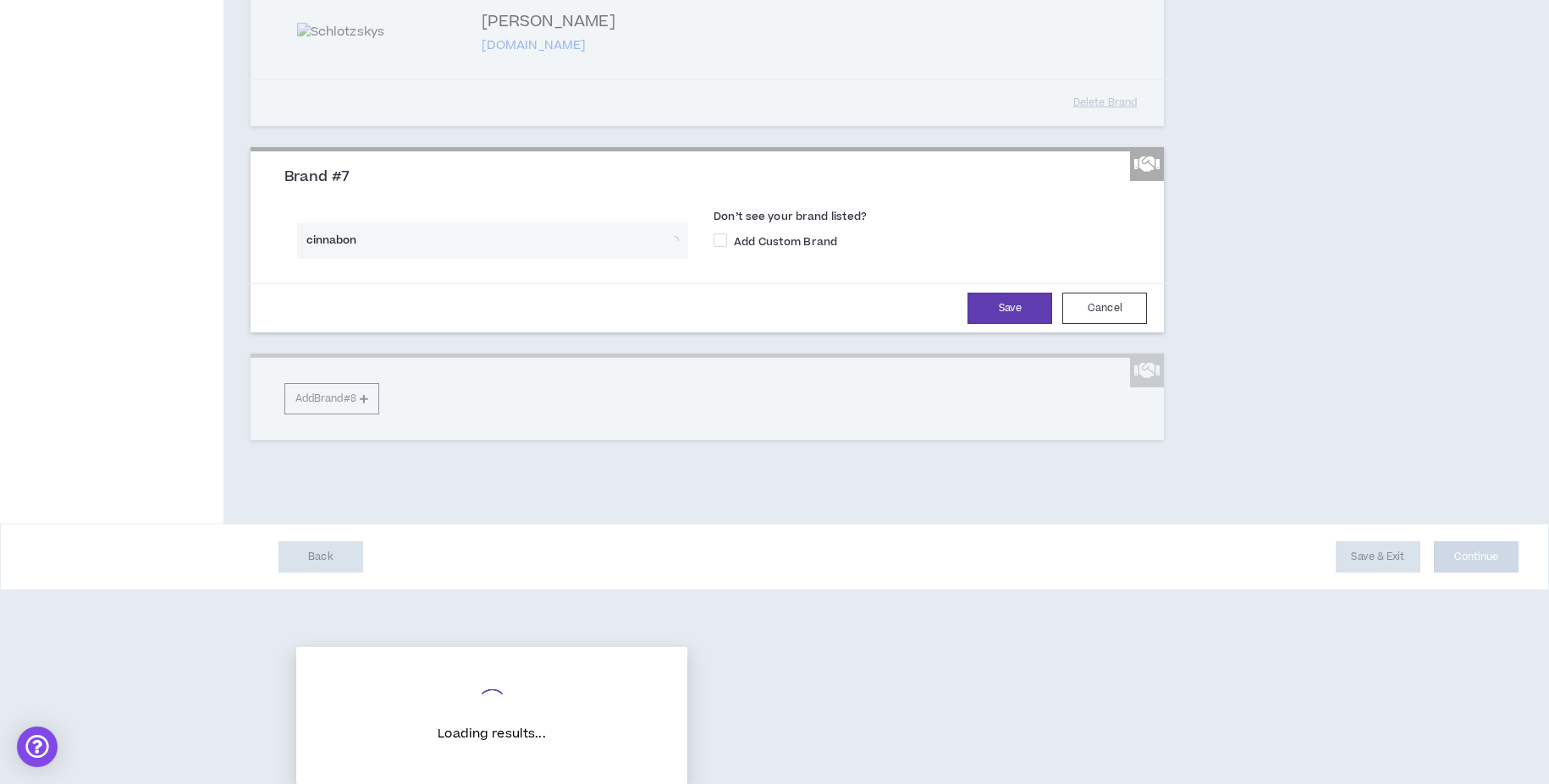
scroll to position [1329, 0]
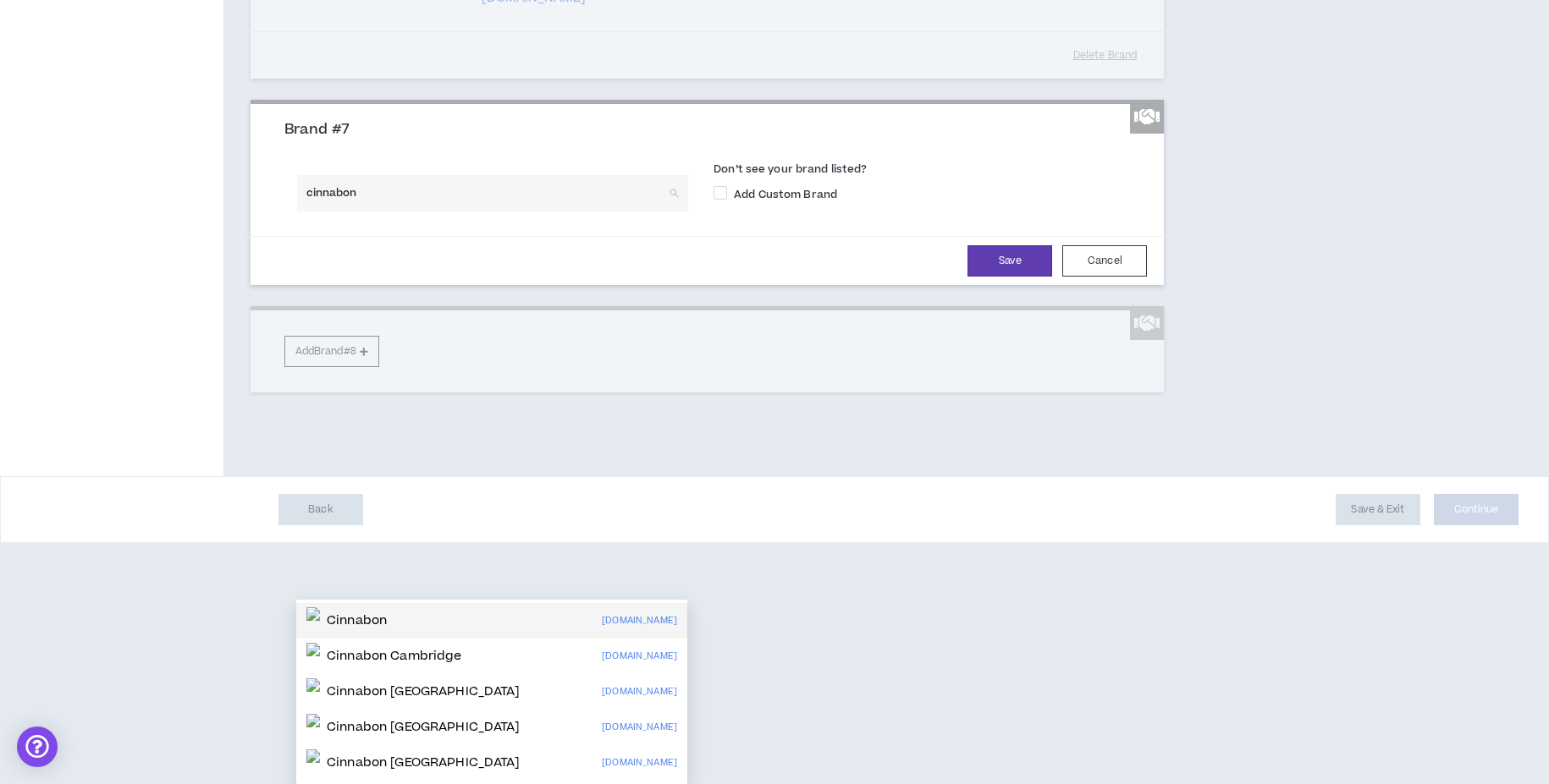
click at [537, 607] on div "Cinnabon [DOMAIN_NAME]" at bounding box center [491, 621] width 371 height 27
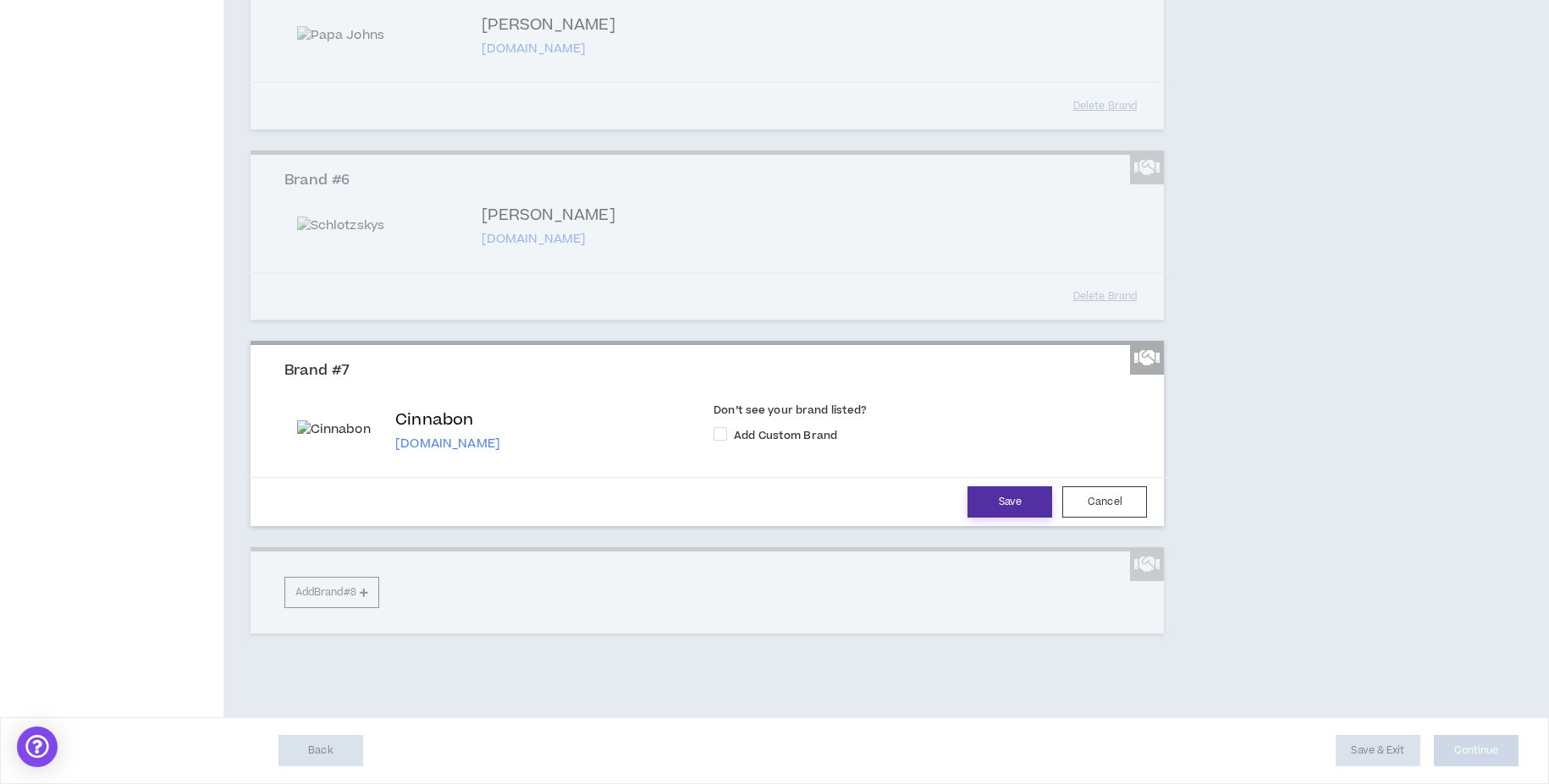
click at [975, 518] on button "Save" at bounding box center [1009, 502] width 85 height 31
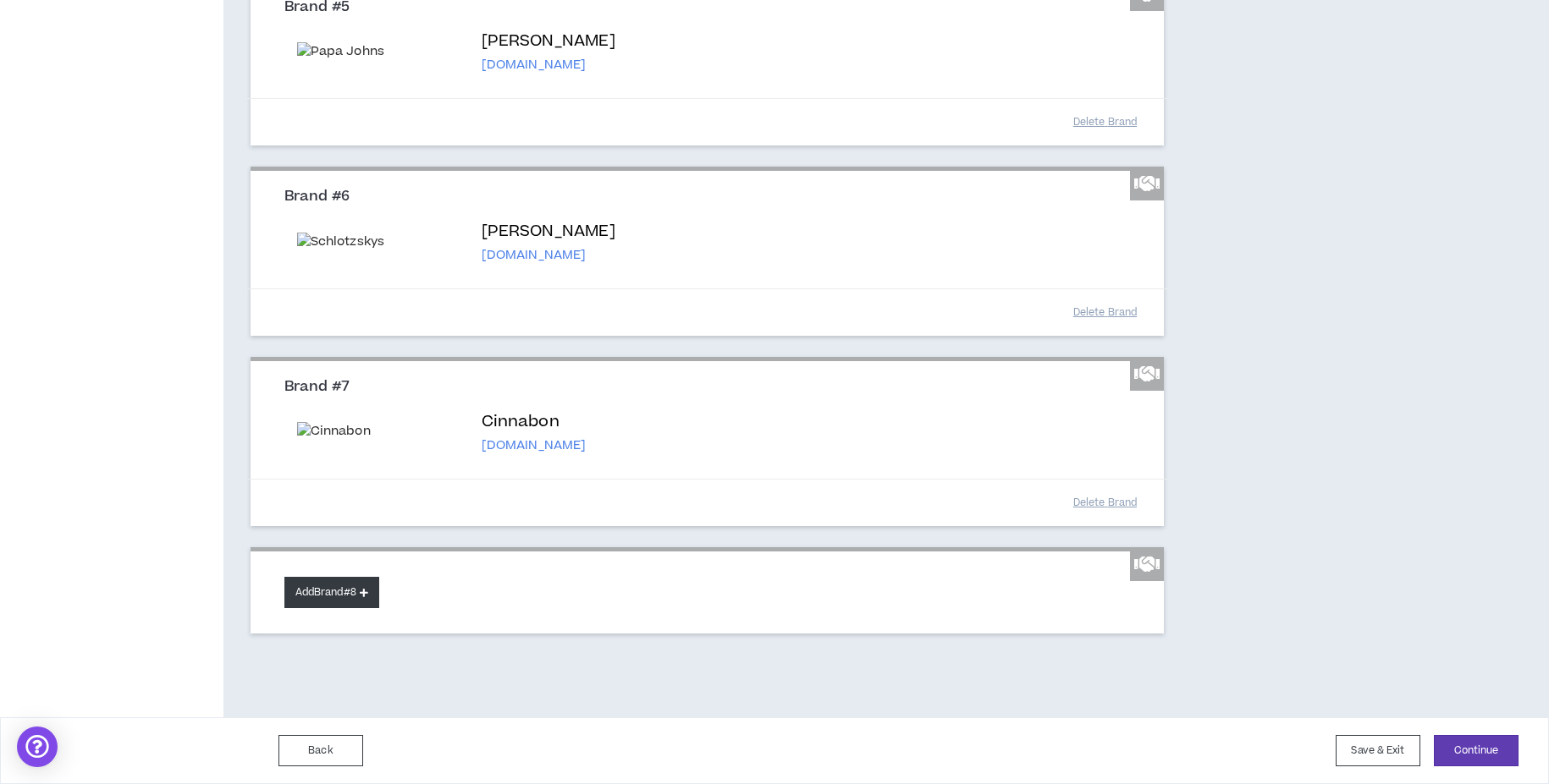
click at [360, 608] on button "Add Brand #8" at bounding box center [331, 593] width 95 height 31
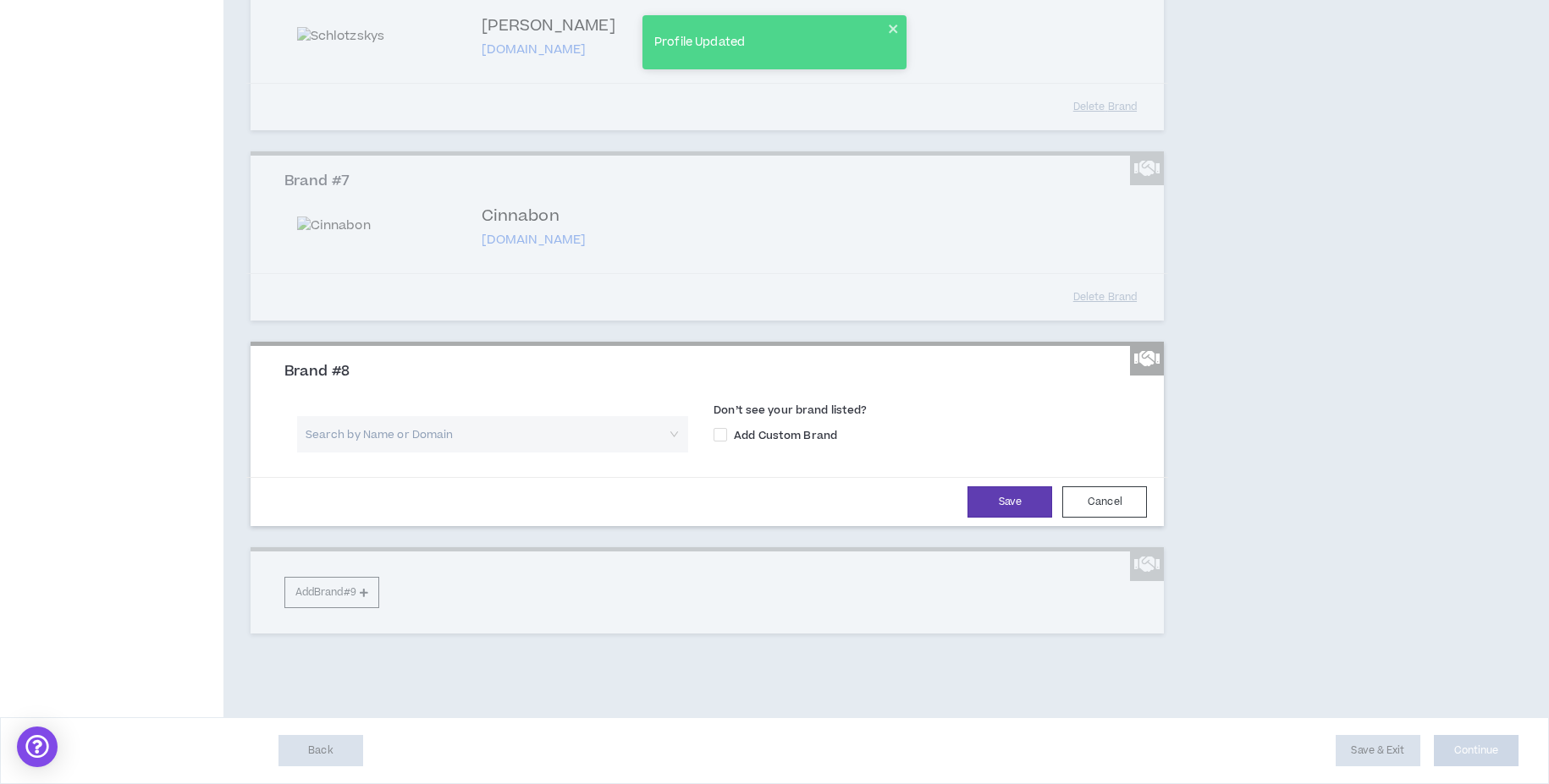
scroll to position [1451, 0]
click at [498, 453] on input "search" at bounding box center [486, 434] width 361 height 36
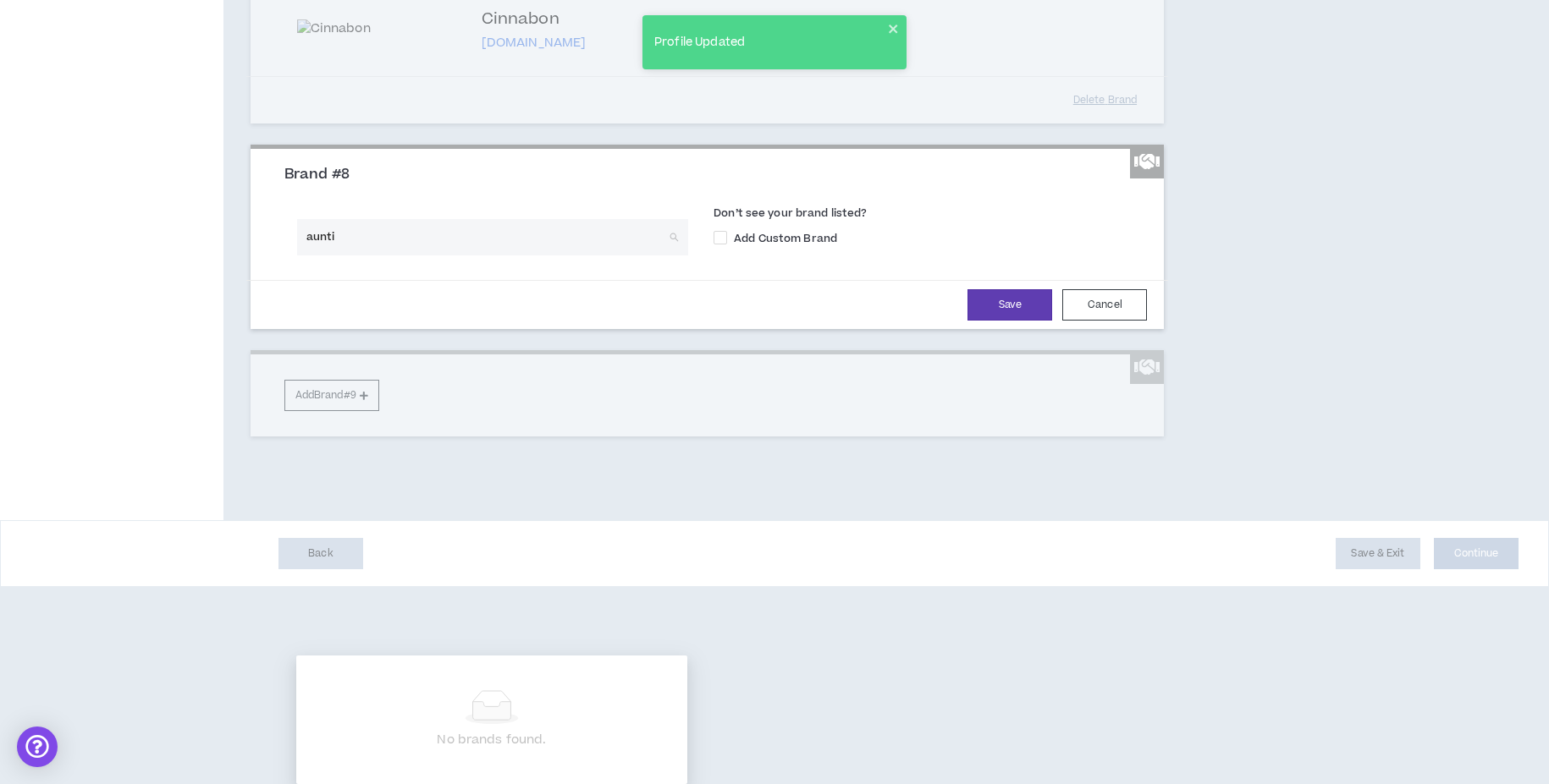
type input "auntie"
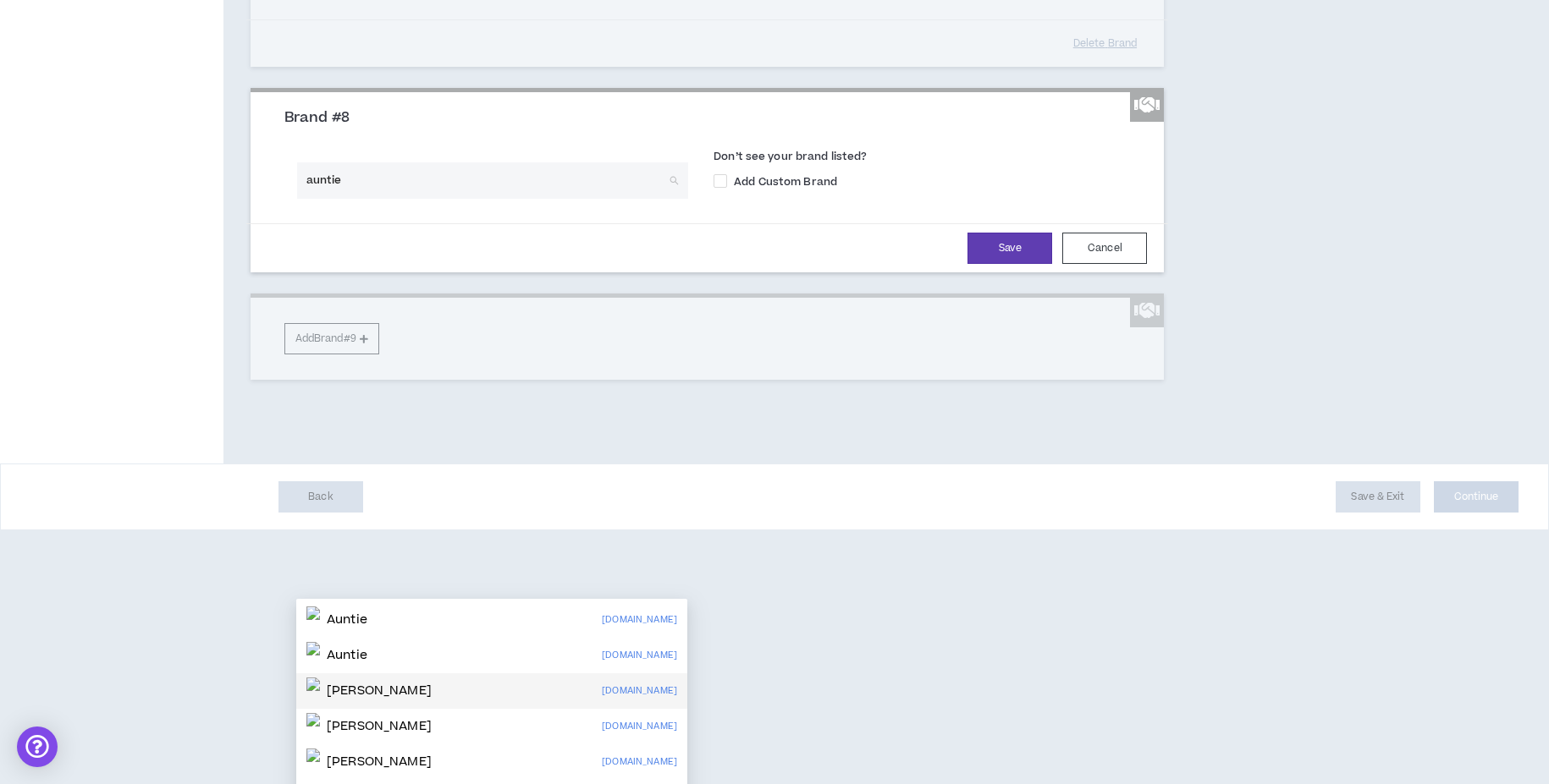
click at [442, 692] on div "Auntie [PERSON_NAME][DOMAIN_NAME]" at bounding box center [491, 691] width 371 height 27
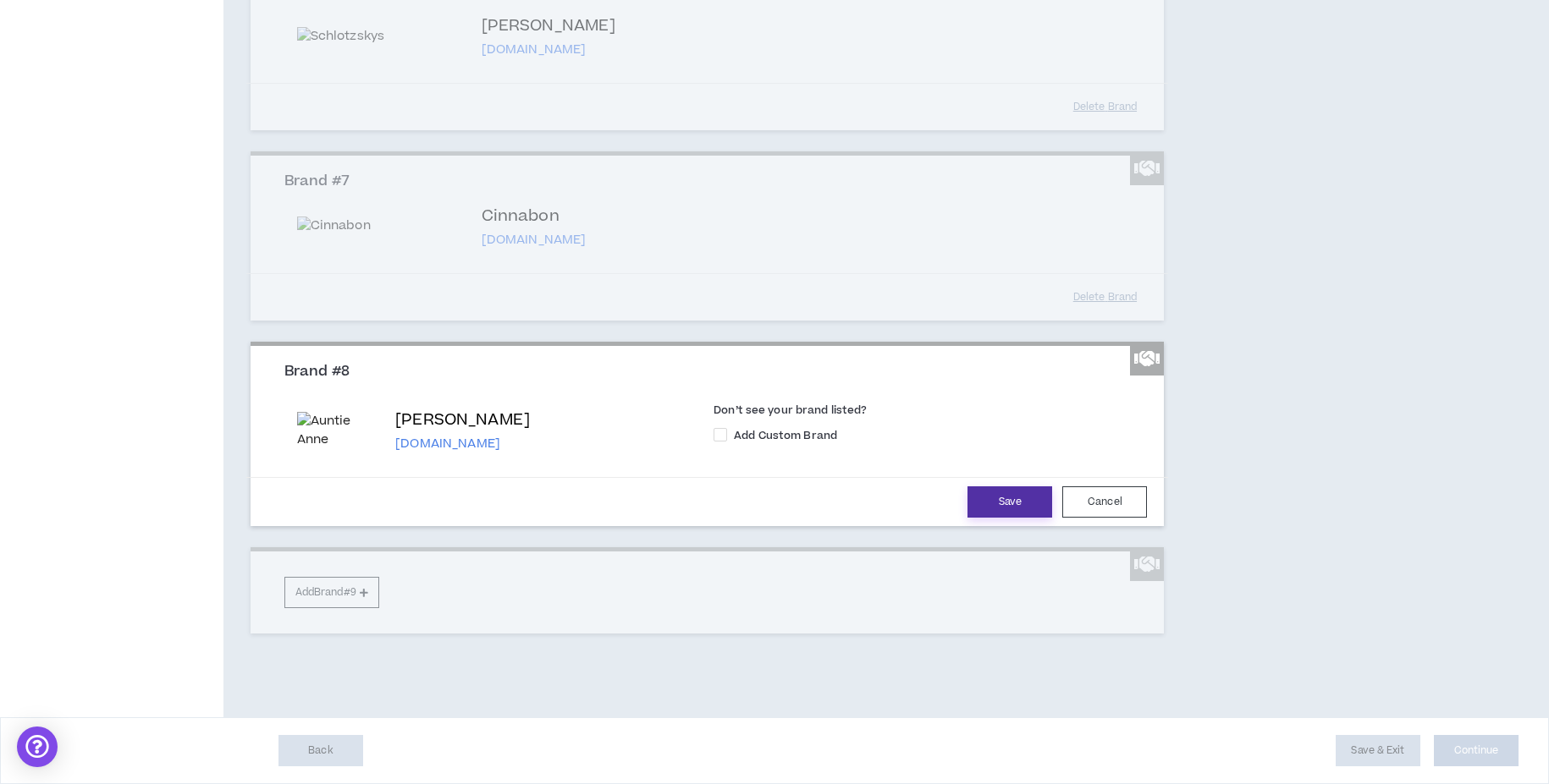
click at [992, 518] on button "Save" at bounding box center [1009, 502] width 85 height 31
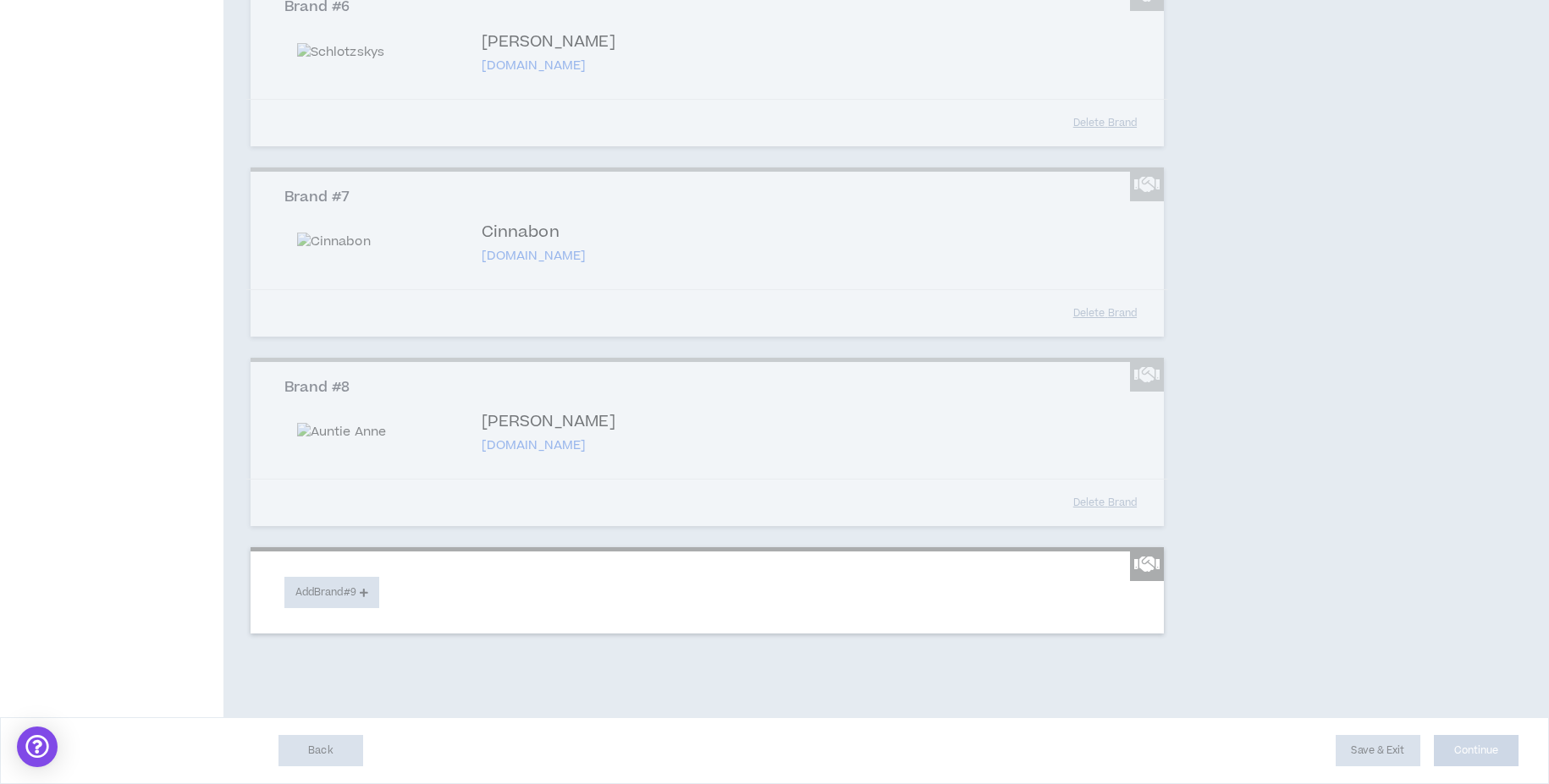
scroll to position [1698, 0]
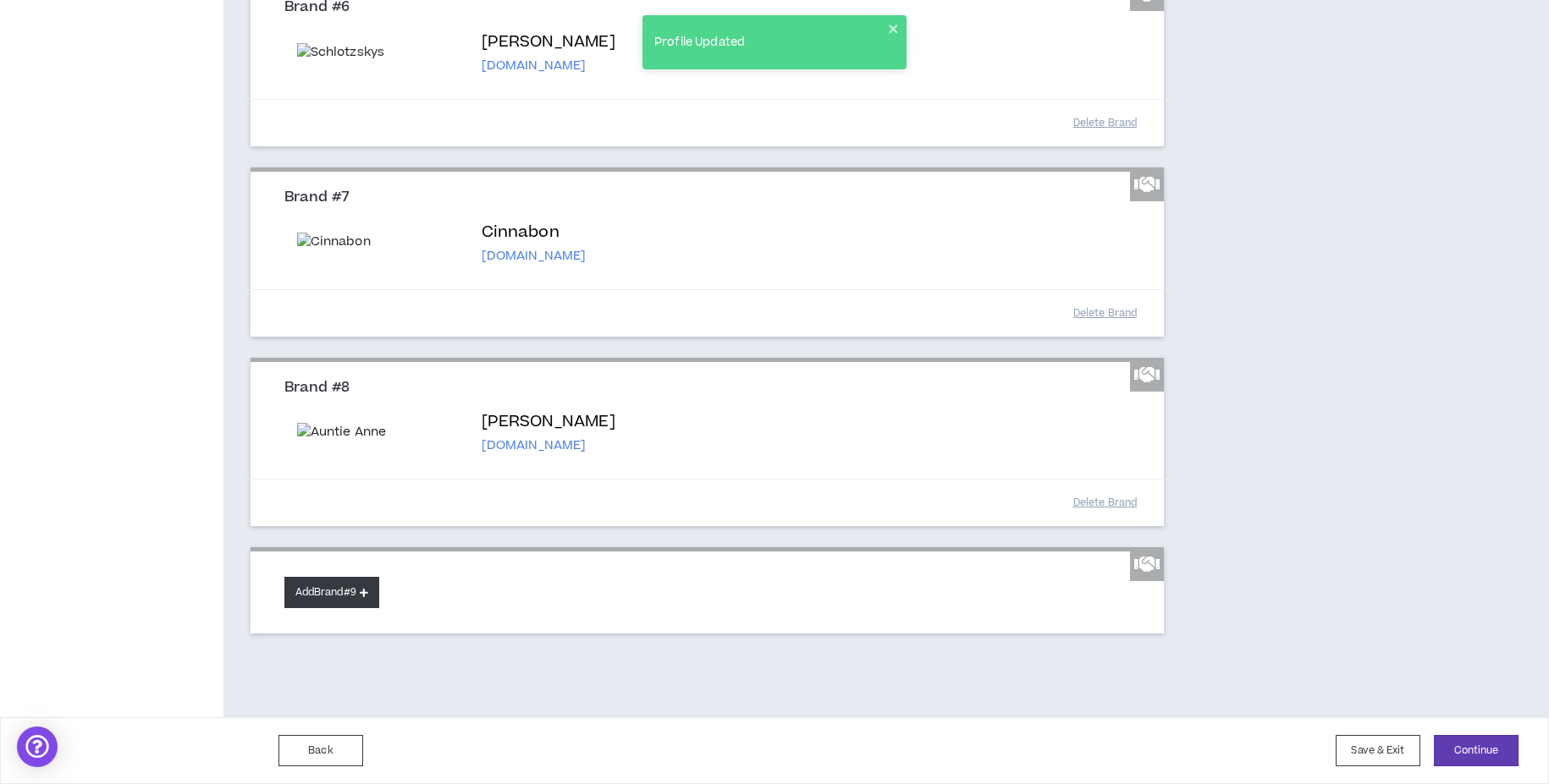
click at [344, 592] on button "Add Brand #9" at bounding box center [331, 593] width 95 height 31
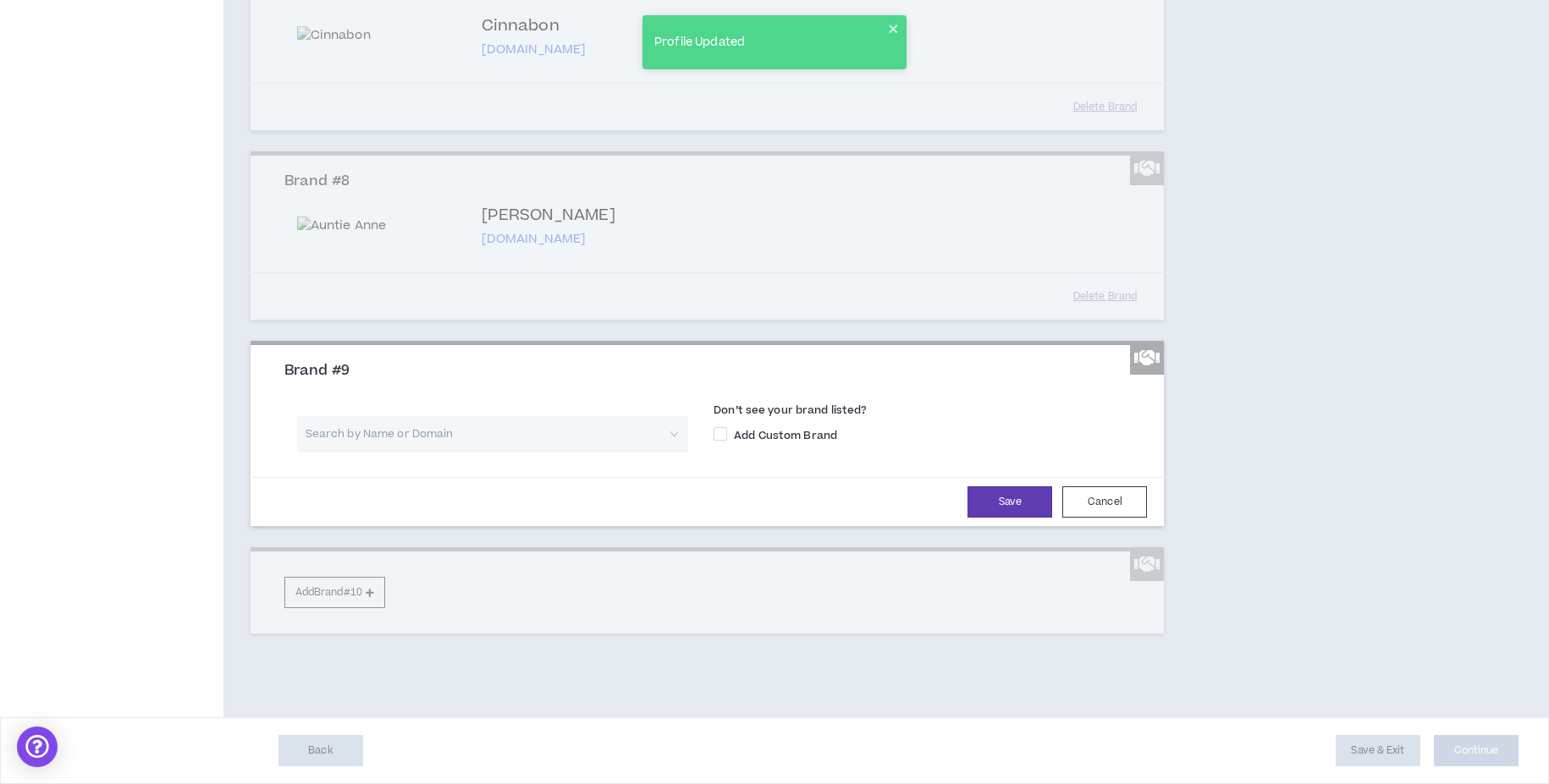
scroll to position [1849, 0]
click at [469, 453] on input "search" at bounding box center [486, 434] width 361 height 36
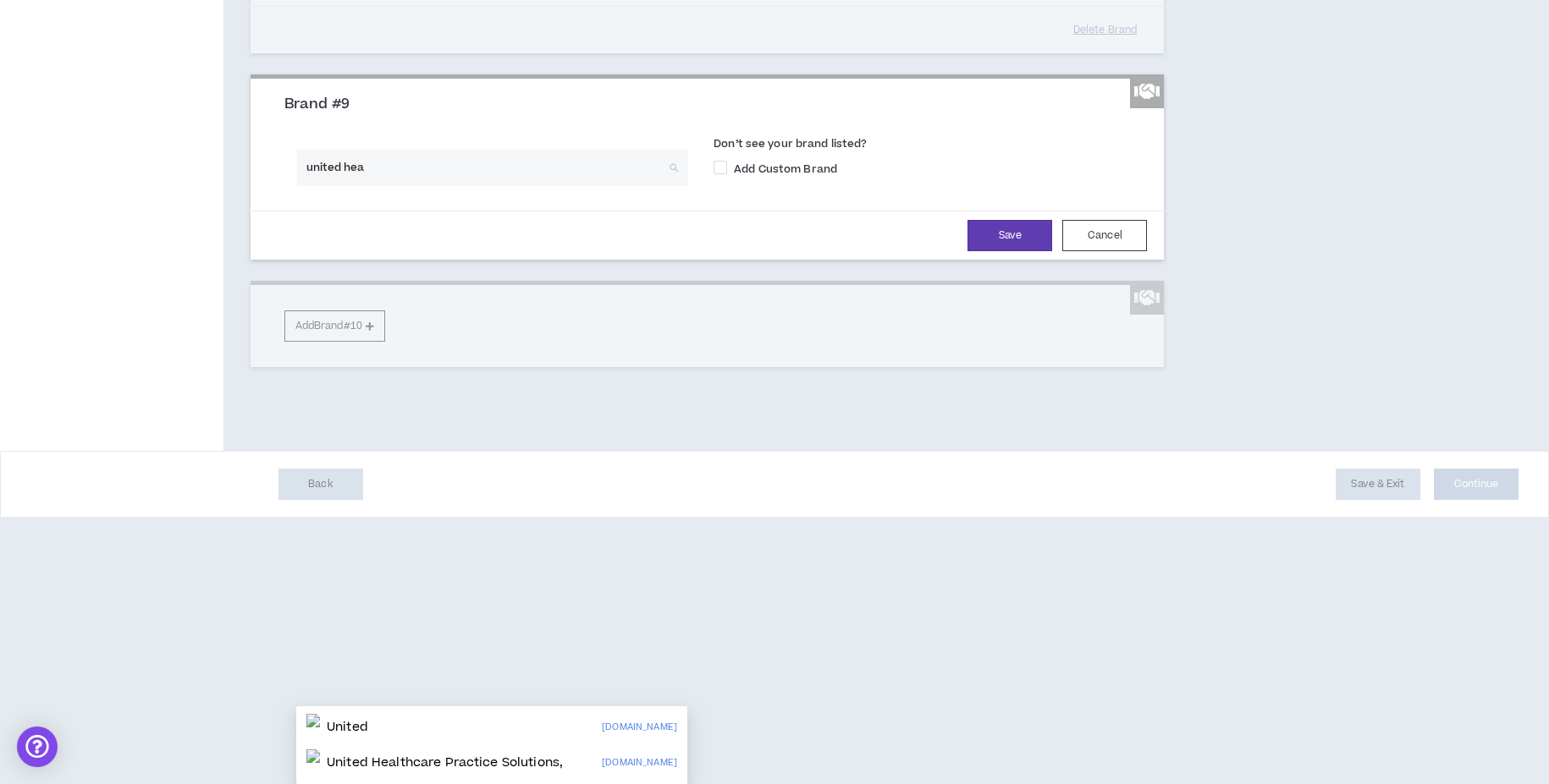
type input "united heal"
click at [496, 755] on p "United Healthcare Practice Solutions," at bounding box center [444, 763] width 236 height 17
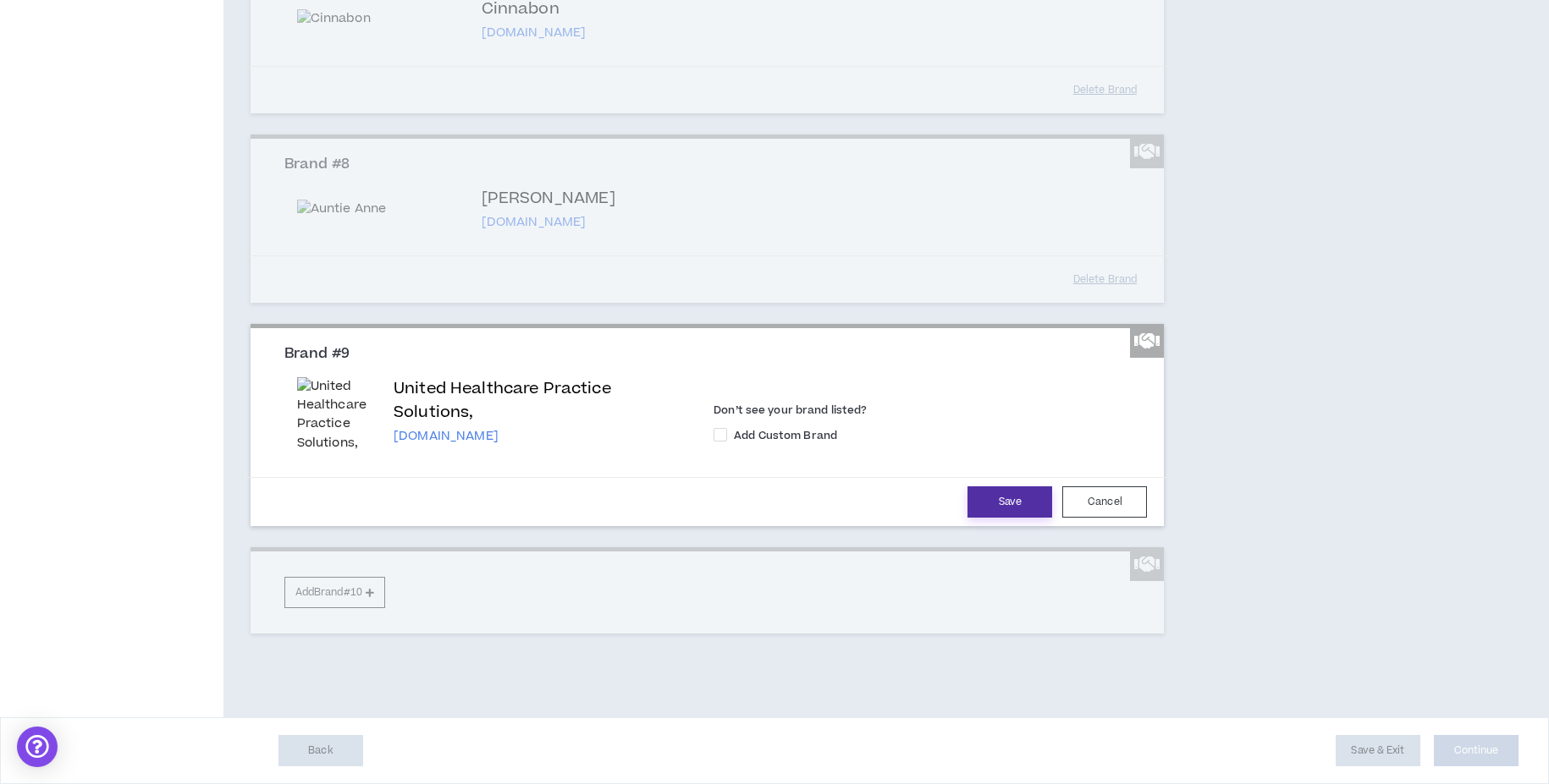
click at [1001, 518] on button "Save" at bounding box center [1009, 502] width 85 height 31
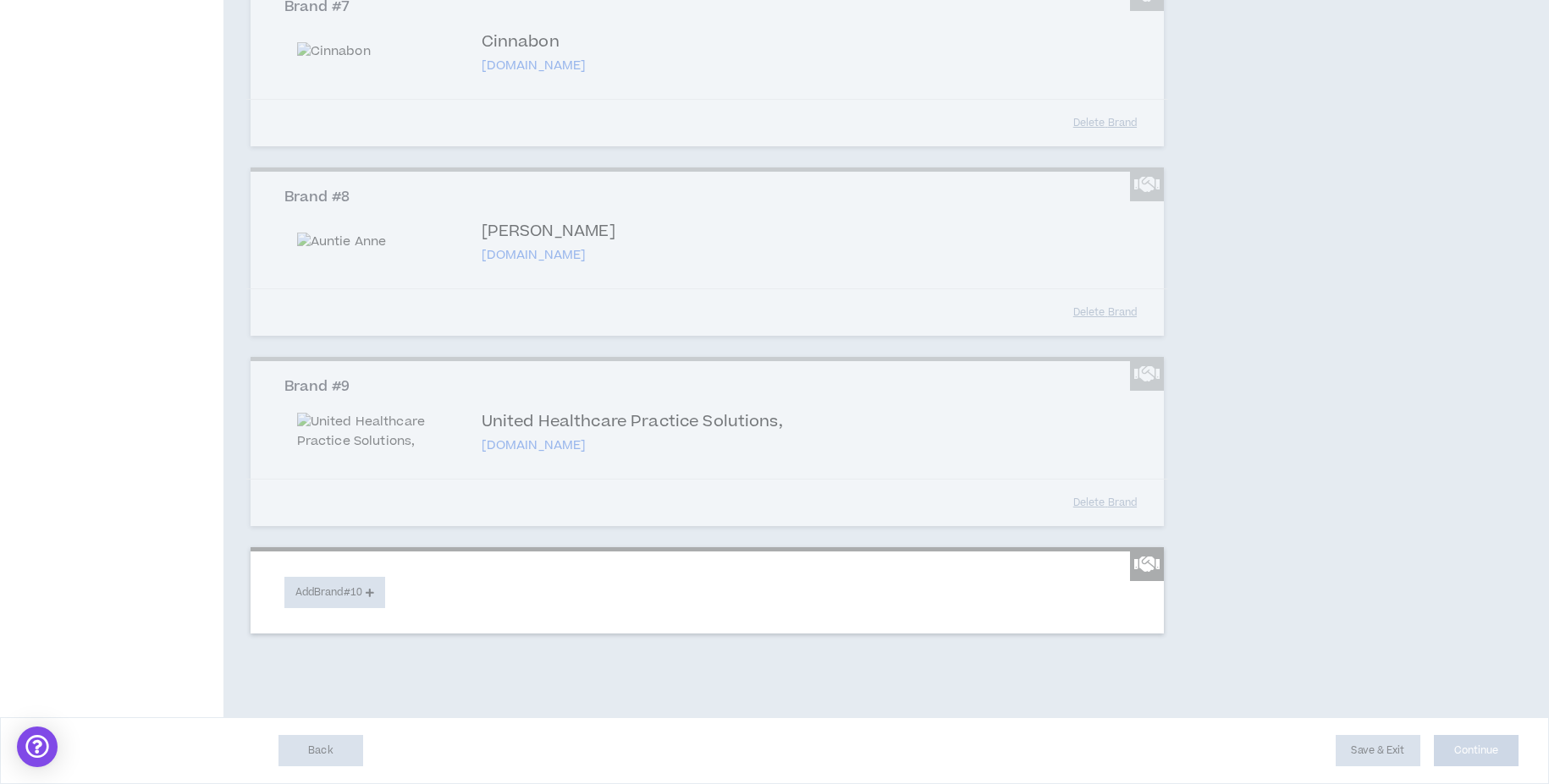
scroll to position [2008, 0]
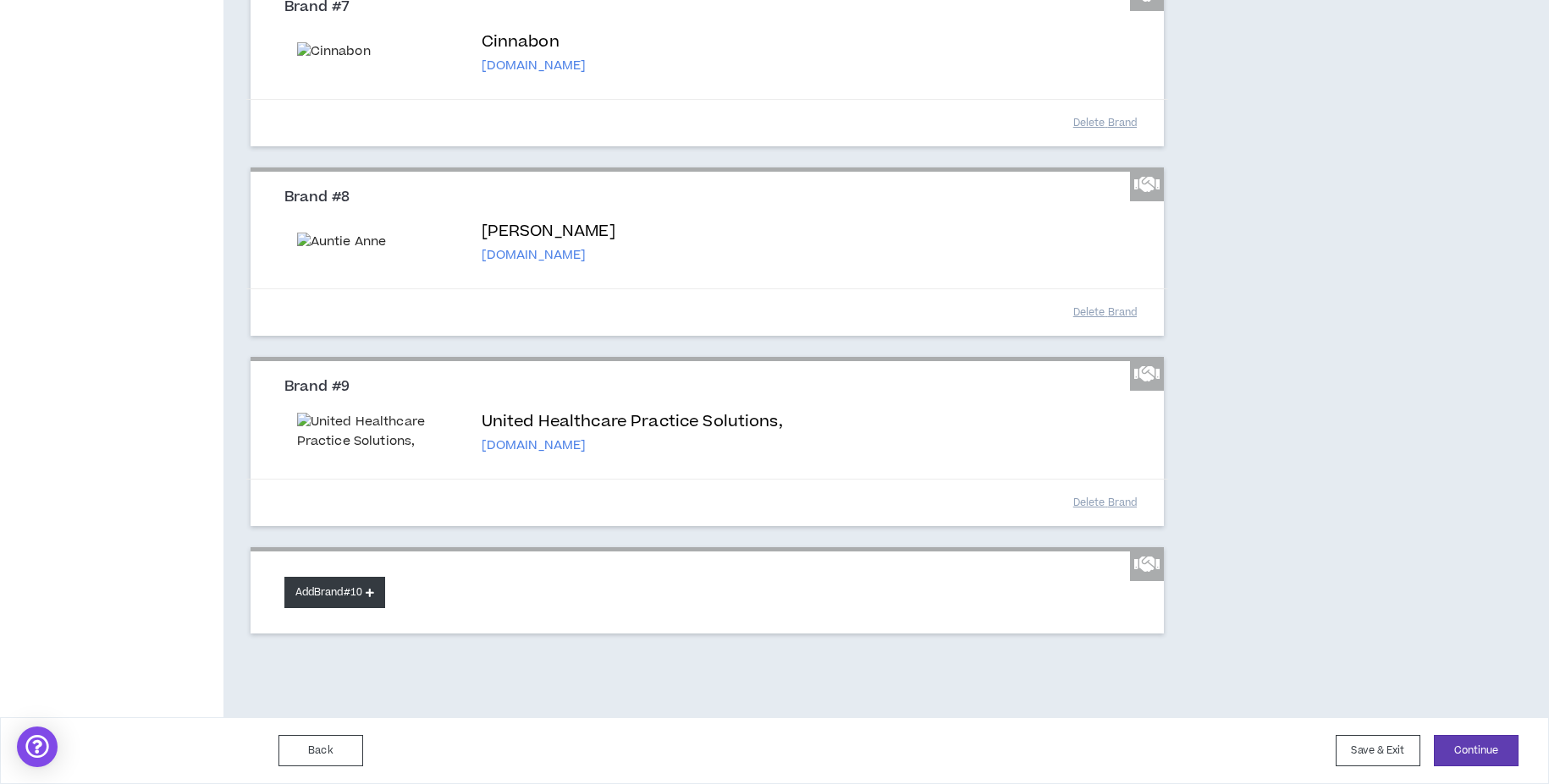
click at [339, 592] on button "Add Brand #10" at bounding box center [334, 593] width 101 height 31
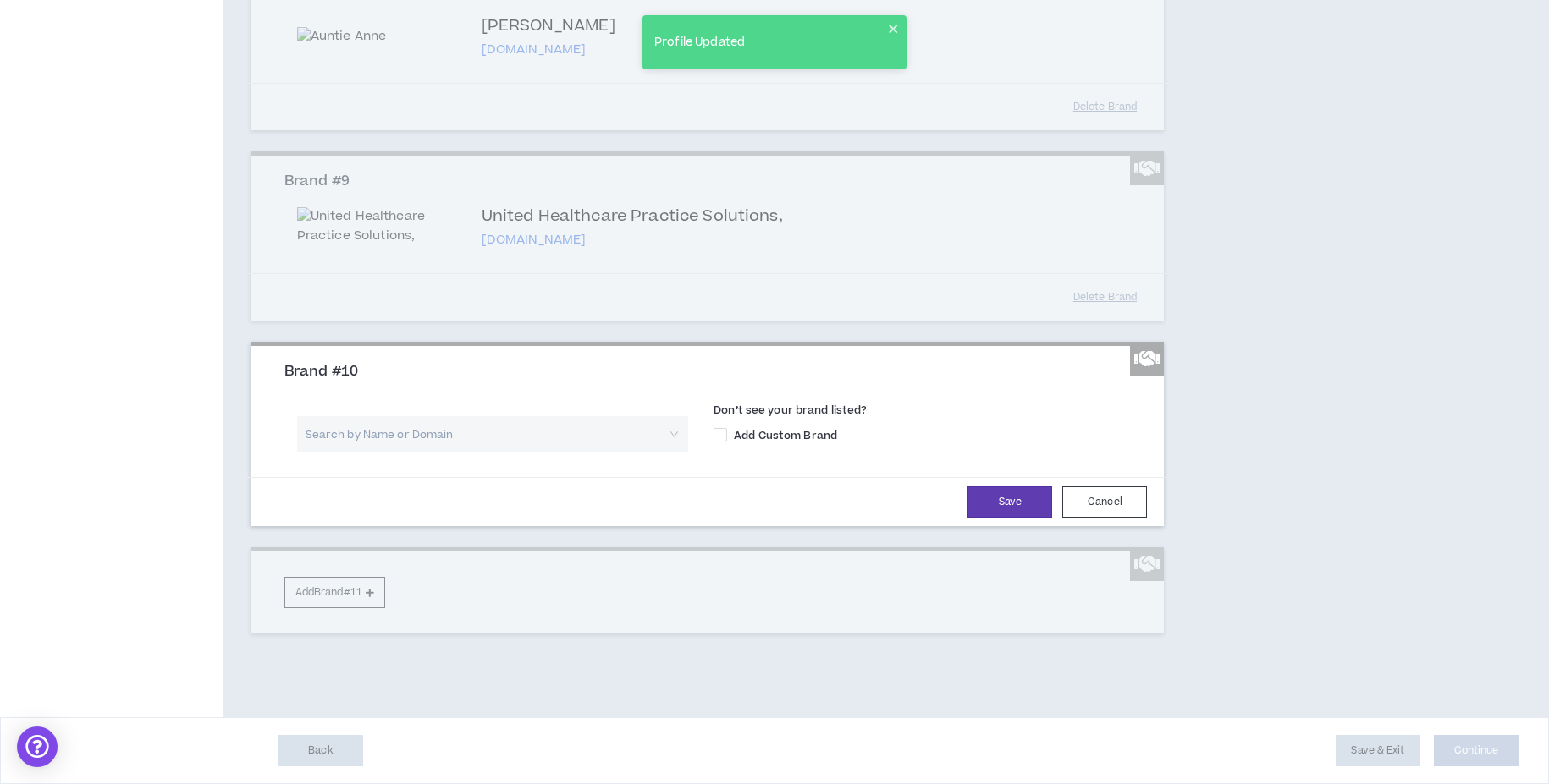
scroll to position [2143, 0]
click at [495, 453] on input "search" at bounding box center [486, 434] width 361 height 36
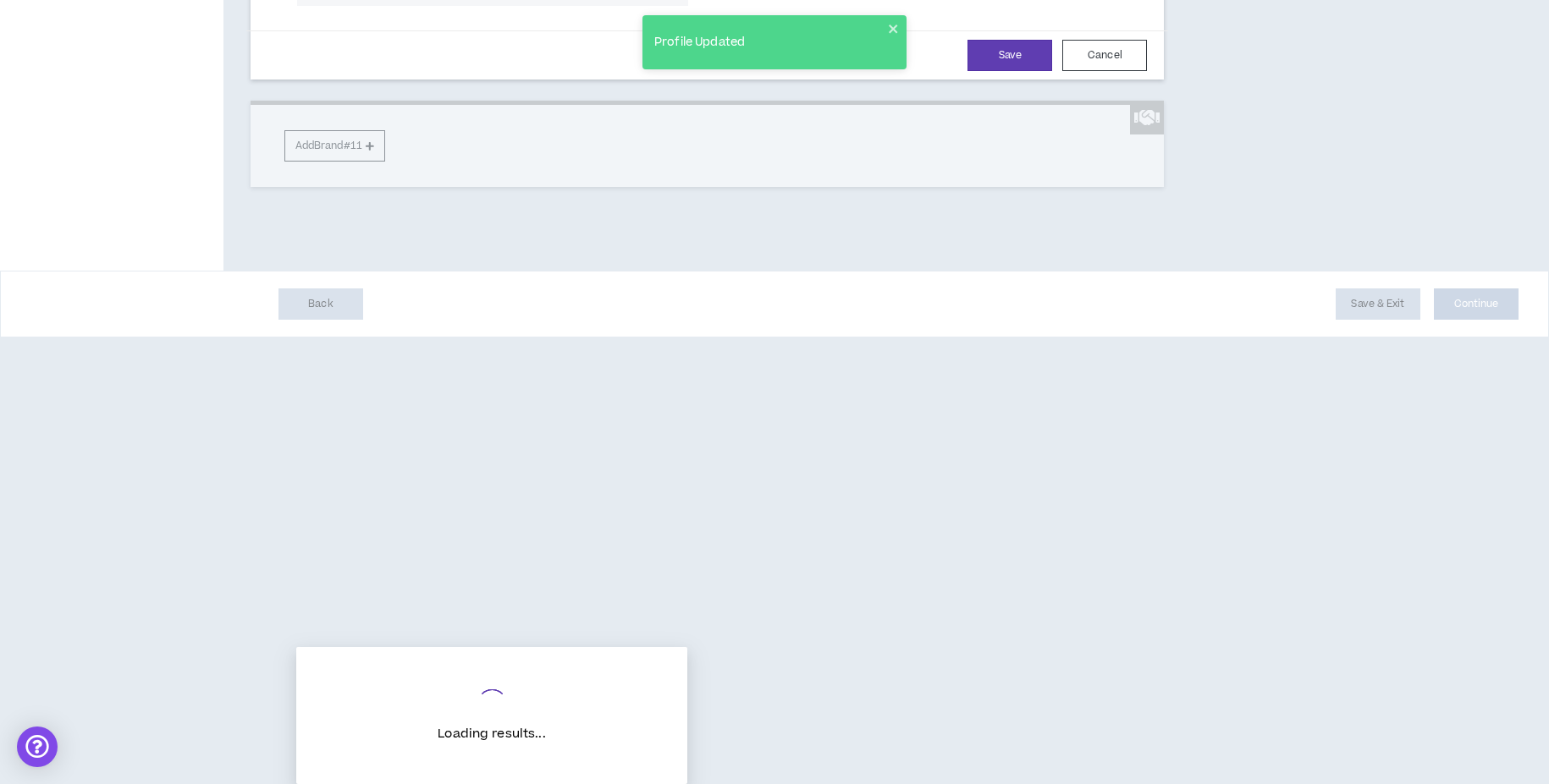
type input "s"
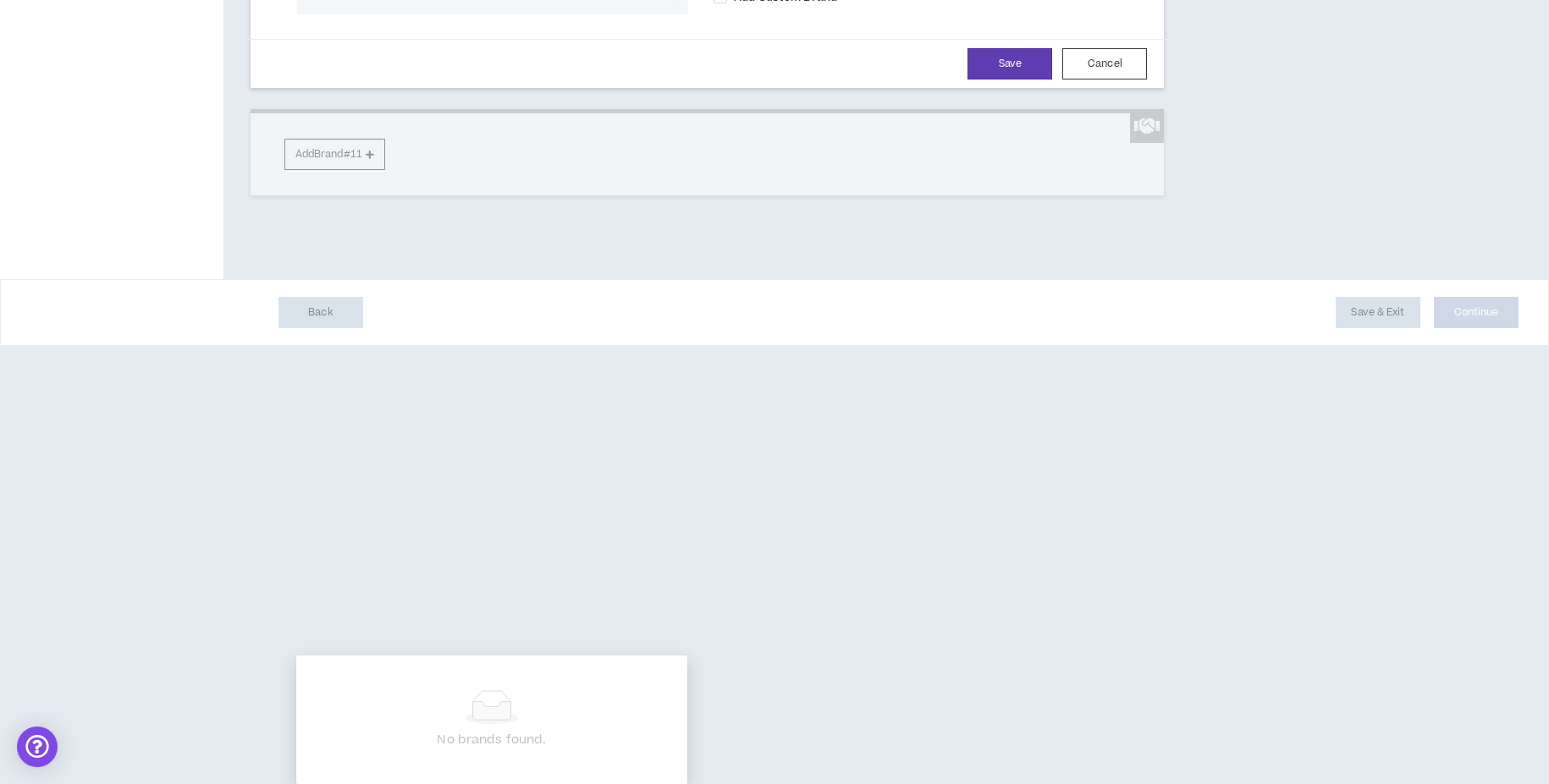
type input "f"
type input "bridgestone"
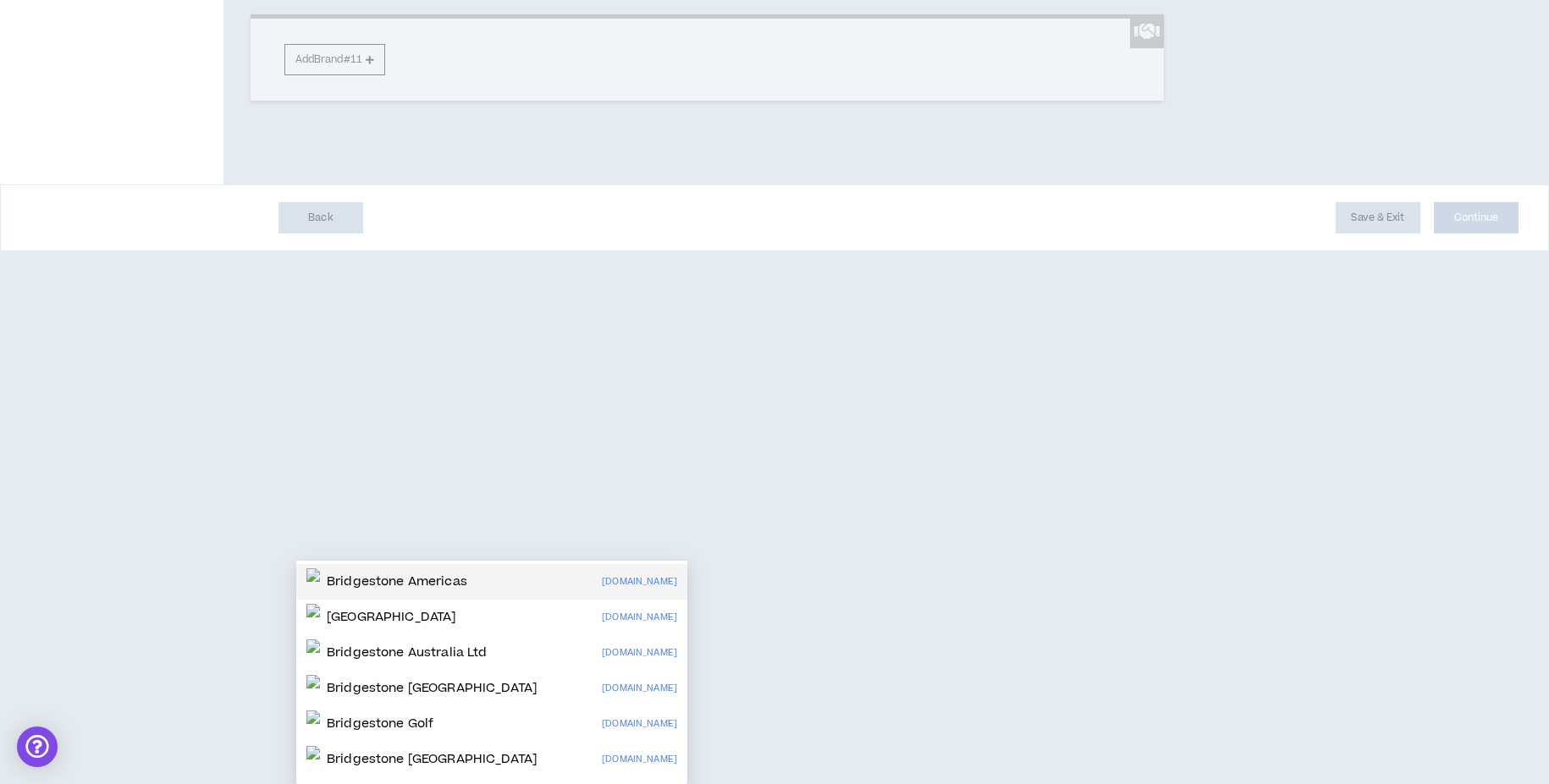
click at [433, 574] on p "Bridgestone Americas" at bounding box center [397, 582] width 140 height 17
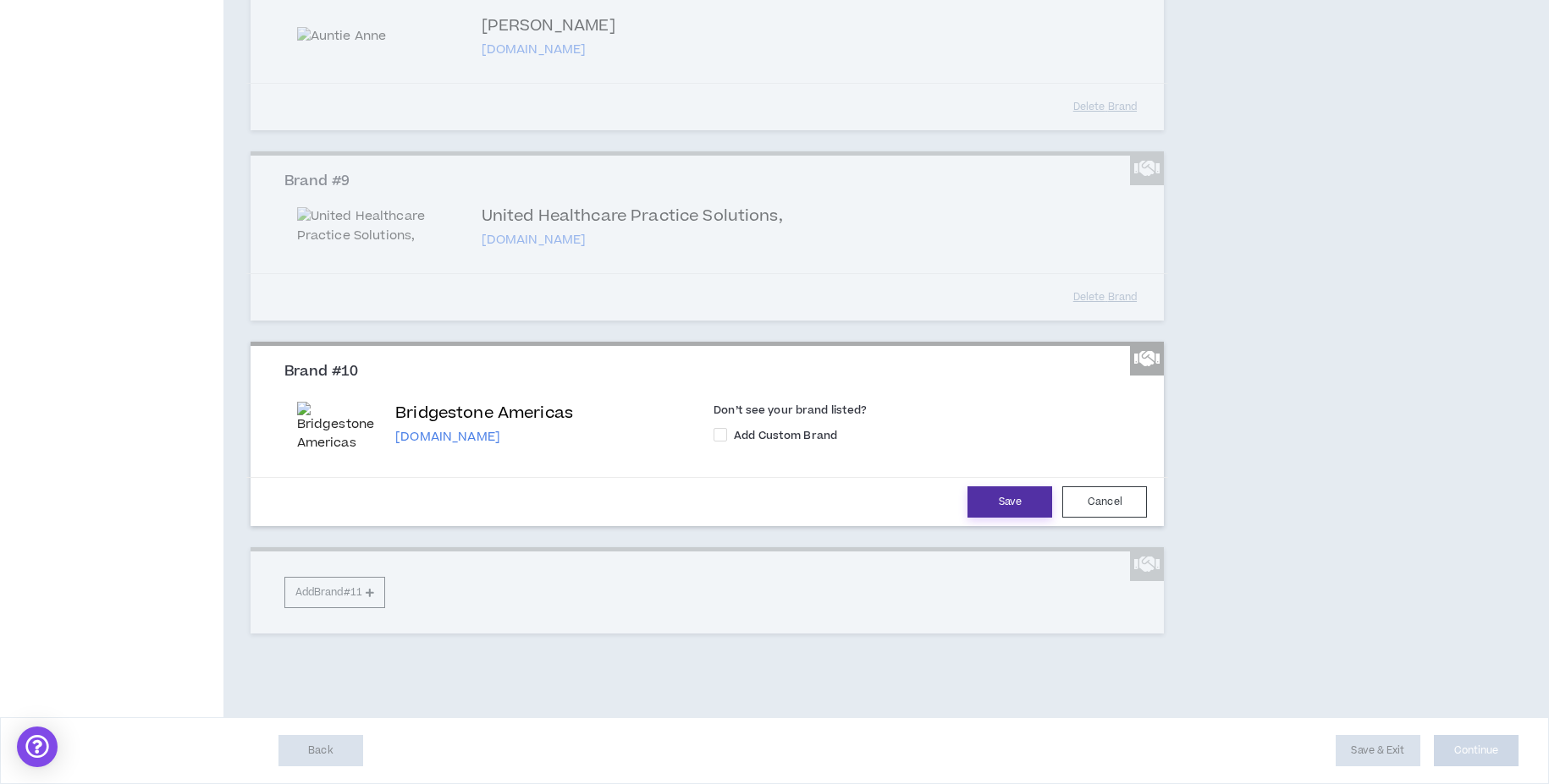
click at [982, 518] on button "Save" at bounding box center [1009, 502] width 85 height 31
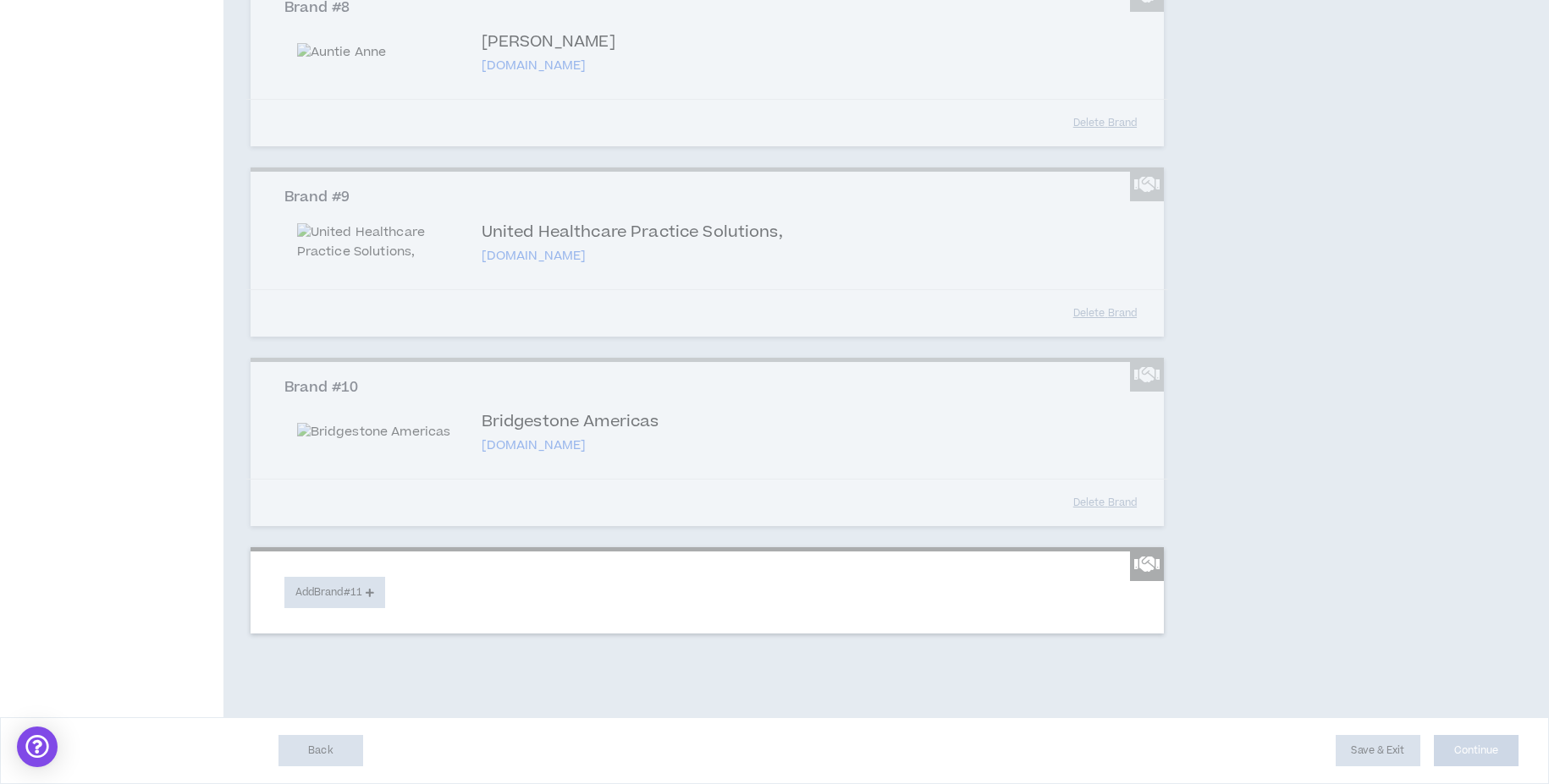
scroll to position [2198, 0]
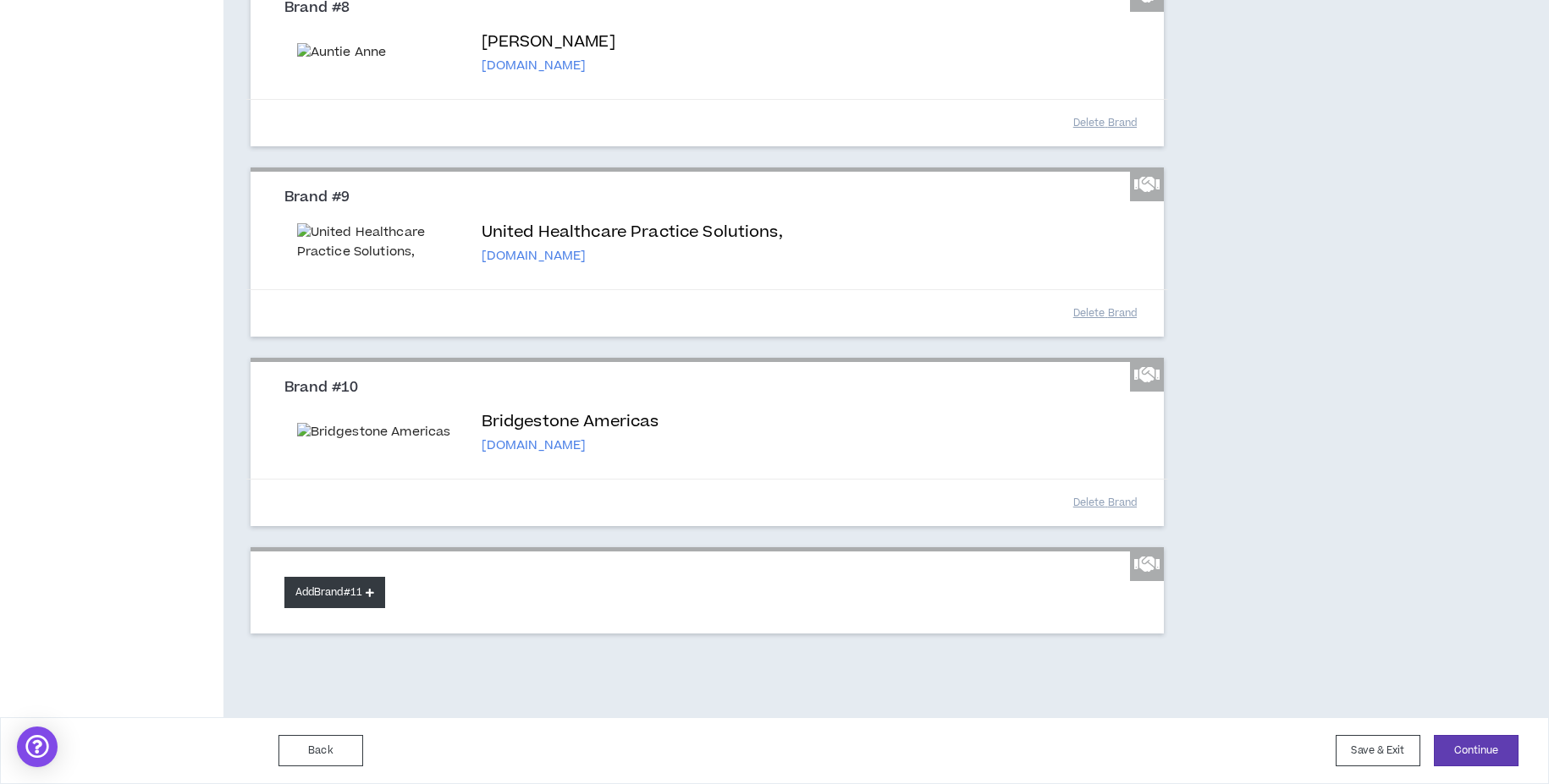
click at [352, 585] on button "Add Brand #11" at bounding box center [334, 593] width 101 height 31
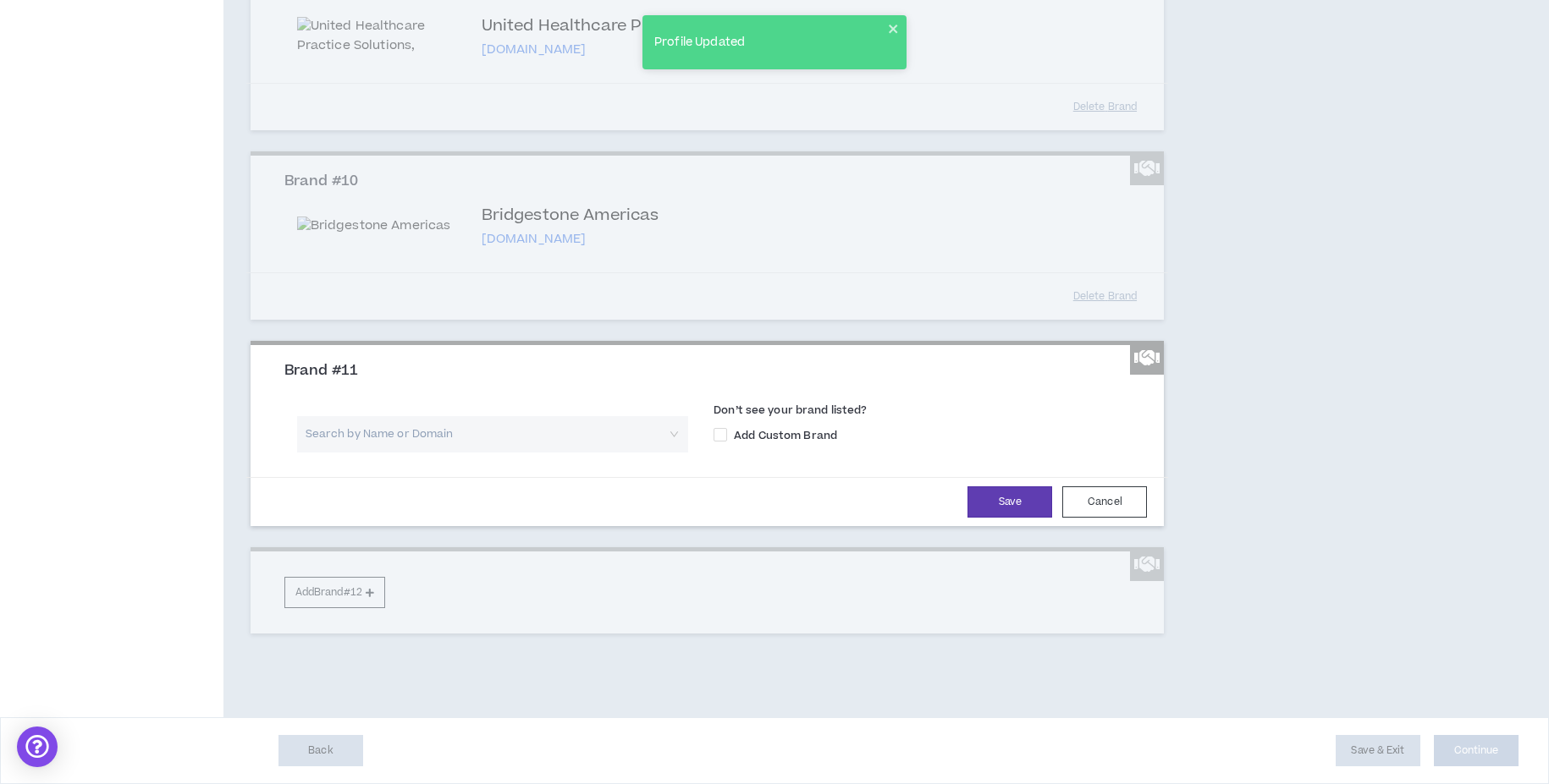
click at [424, 453] on input "search" at bounding box center [486, 434] width 361 height 36
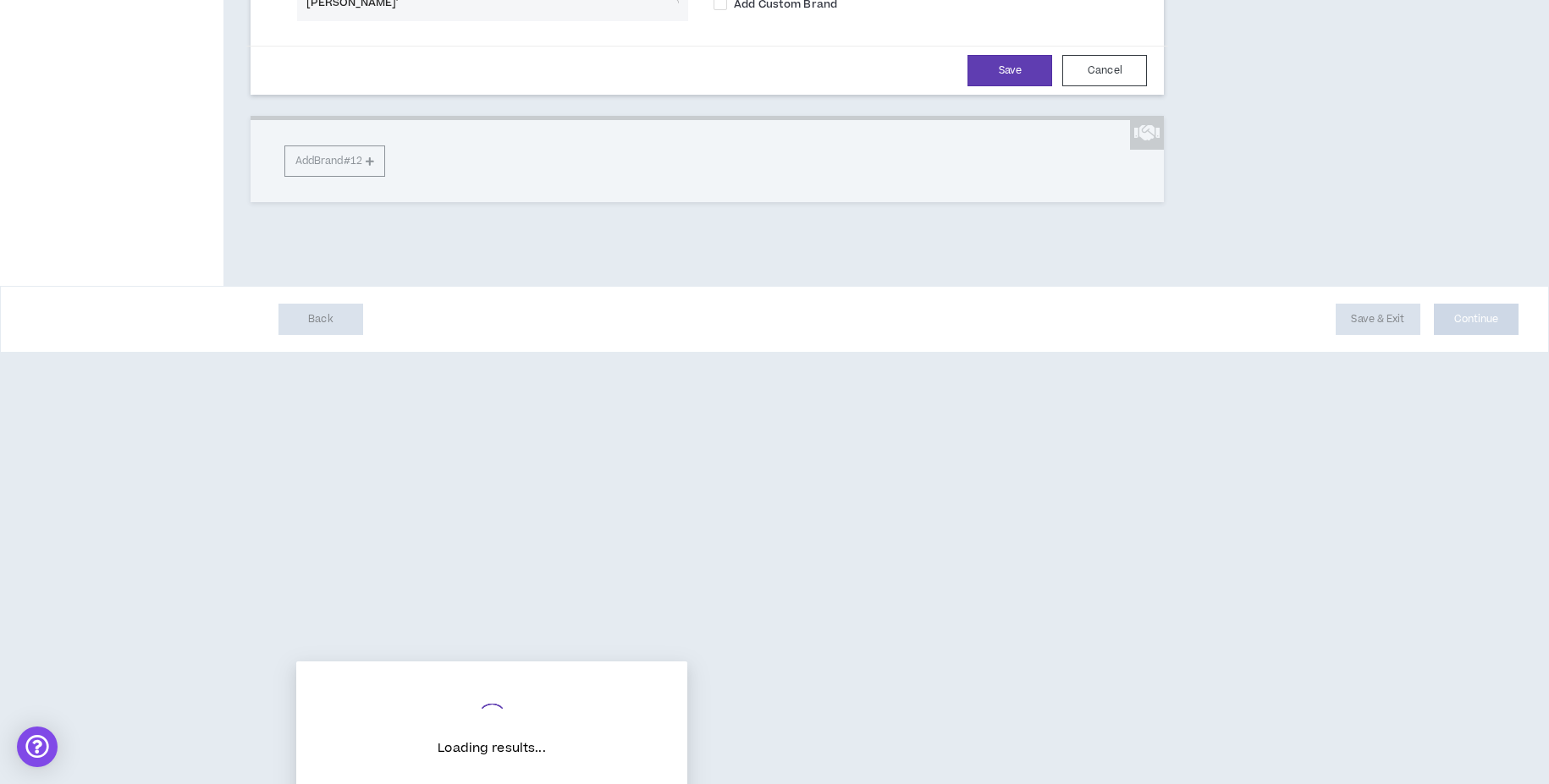
type input "[PERSON_NAME]"
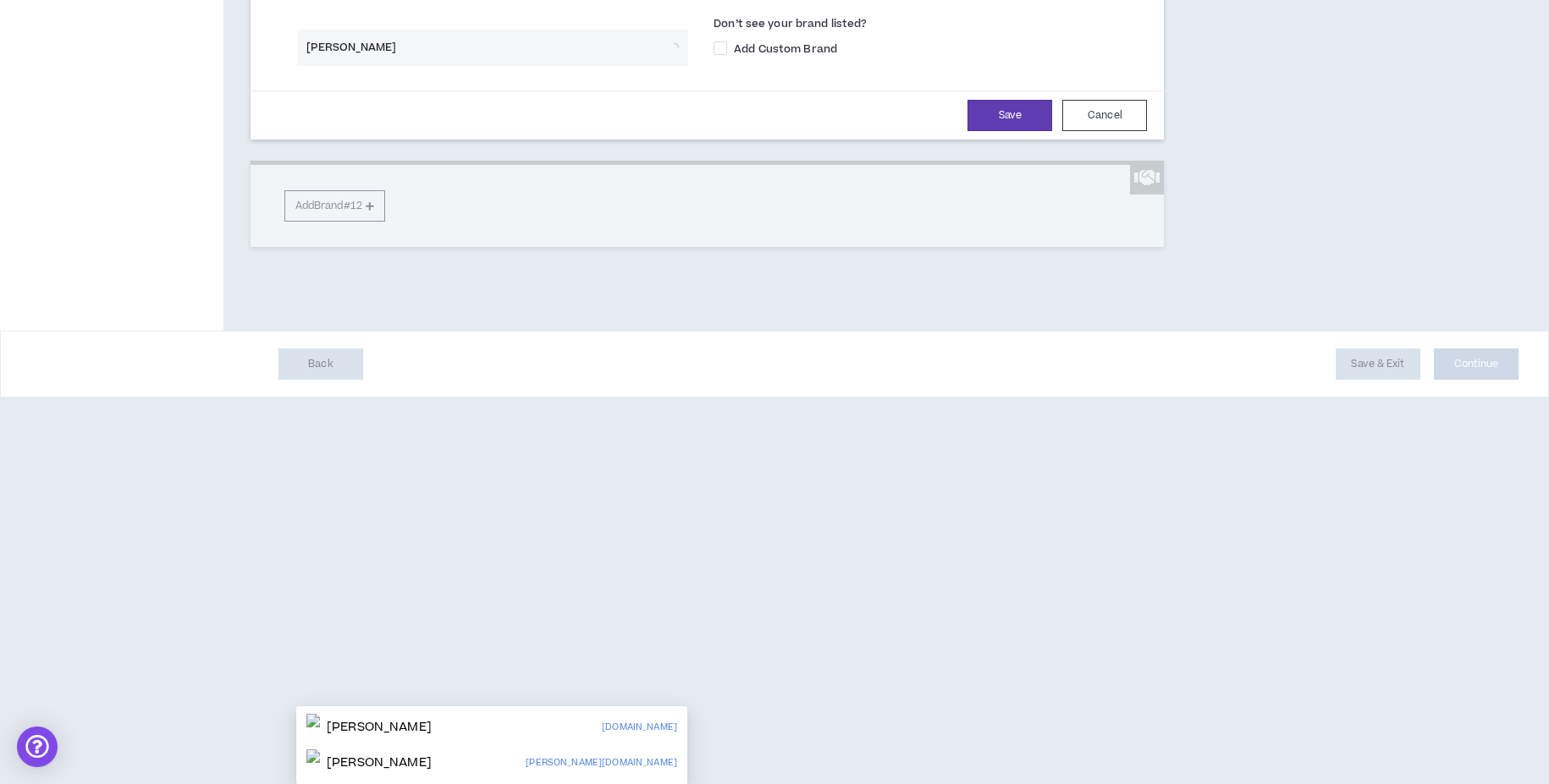
scroll to position [2365, 0]
click at [424, 714] on div "[PERSON_NAME] [DOMAIN_NAME]" at bounding box center [491, 728] width 371 height 27
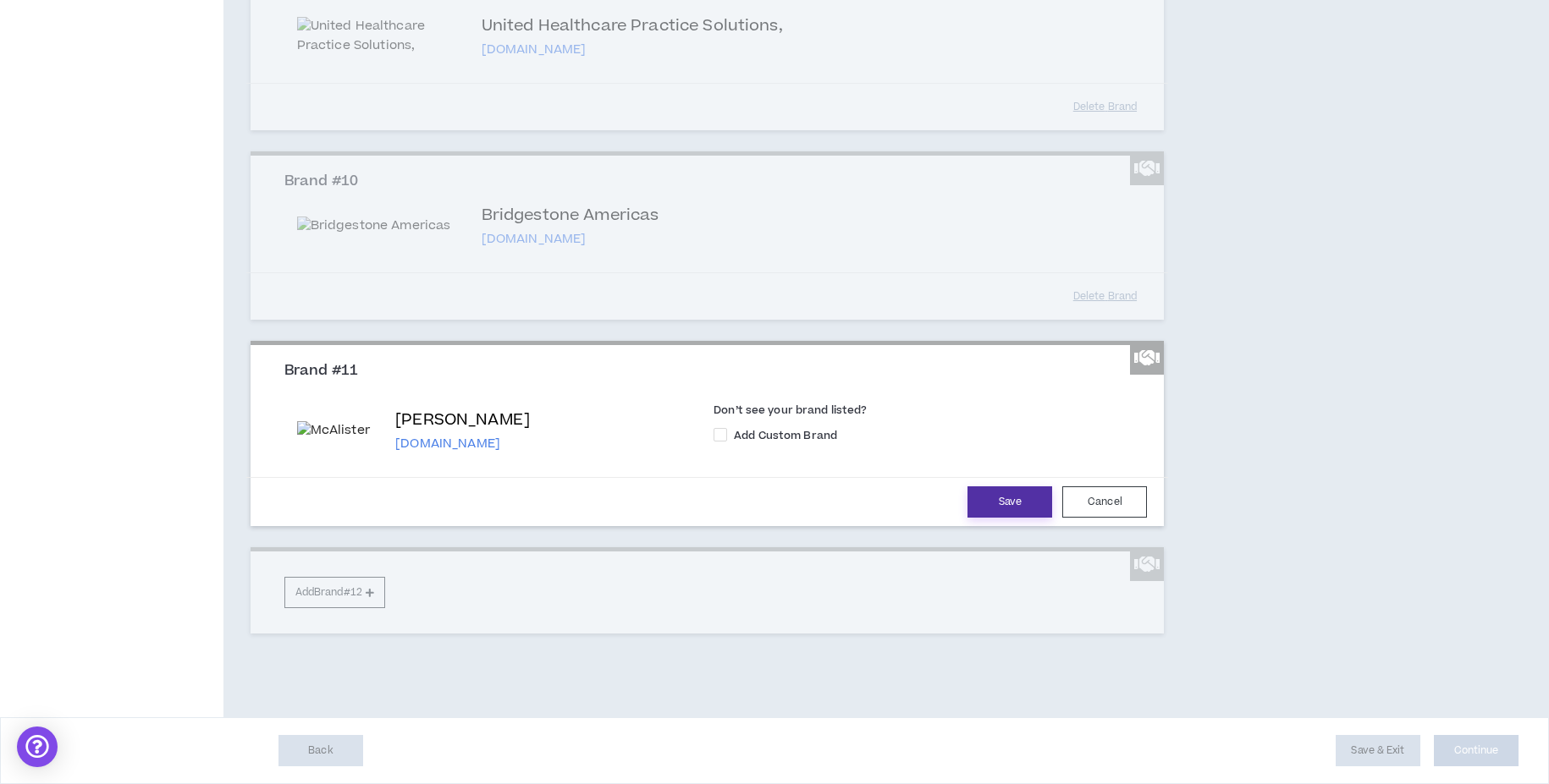
click at [1011, 518] on button "Save" at bounding box center [1009, 502] width 85 height 31
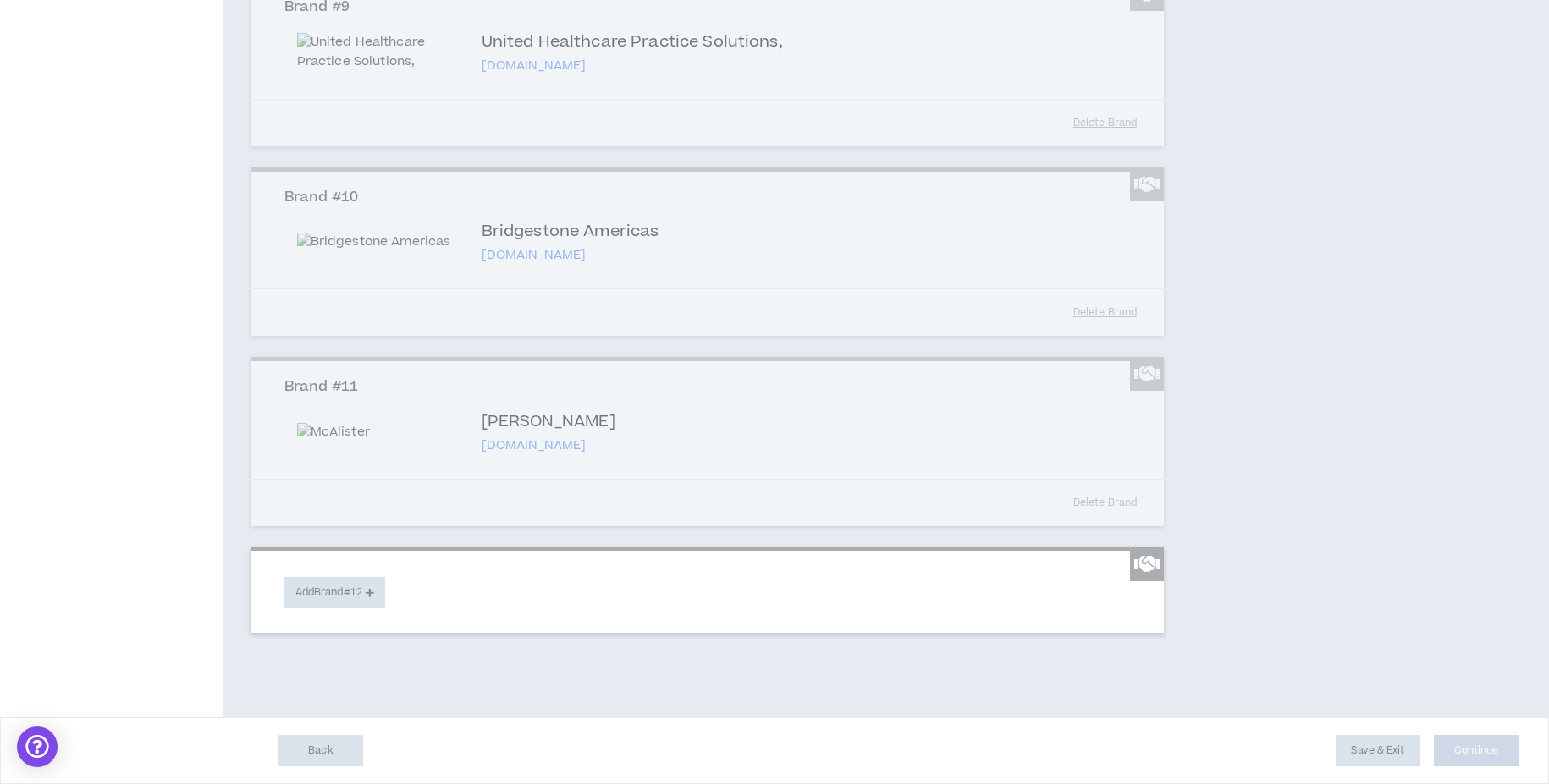
scroll to position [2403, 0]
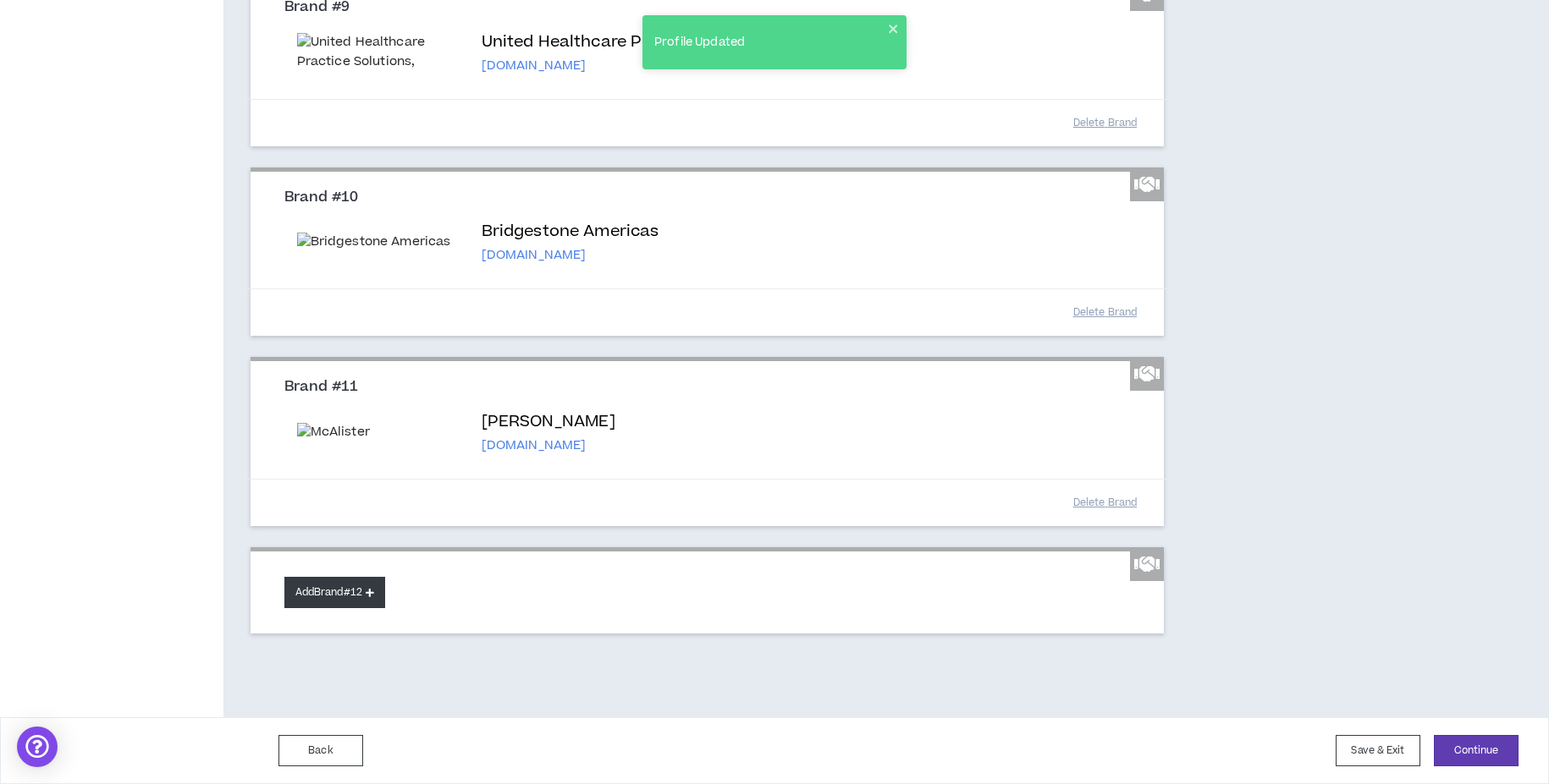
click at [342, 594] on button "Add Brand #12" at bounding box center [334, 593] width 101 height 31
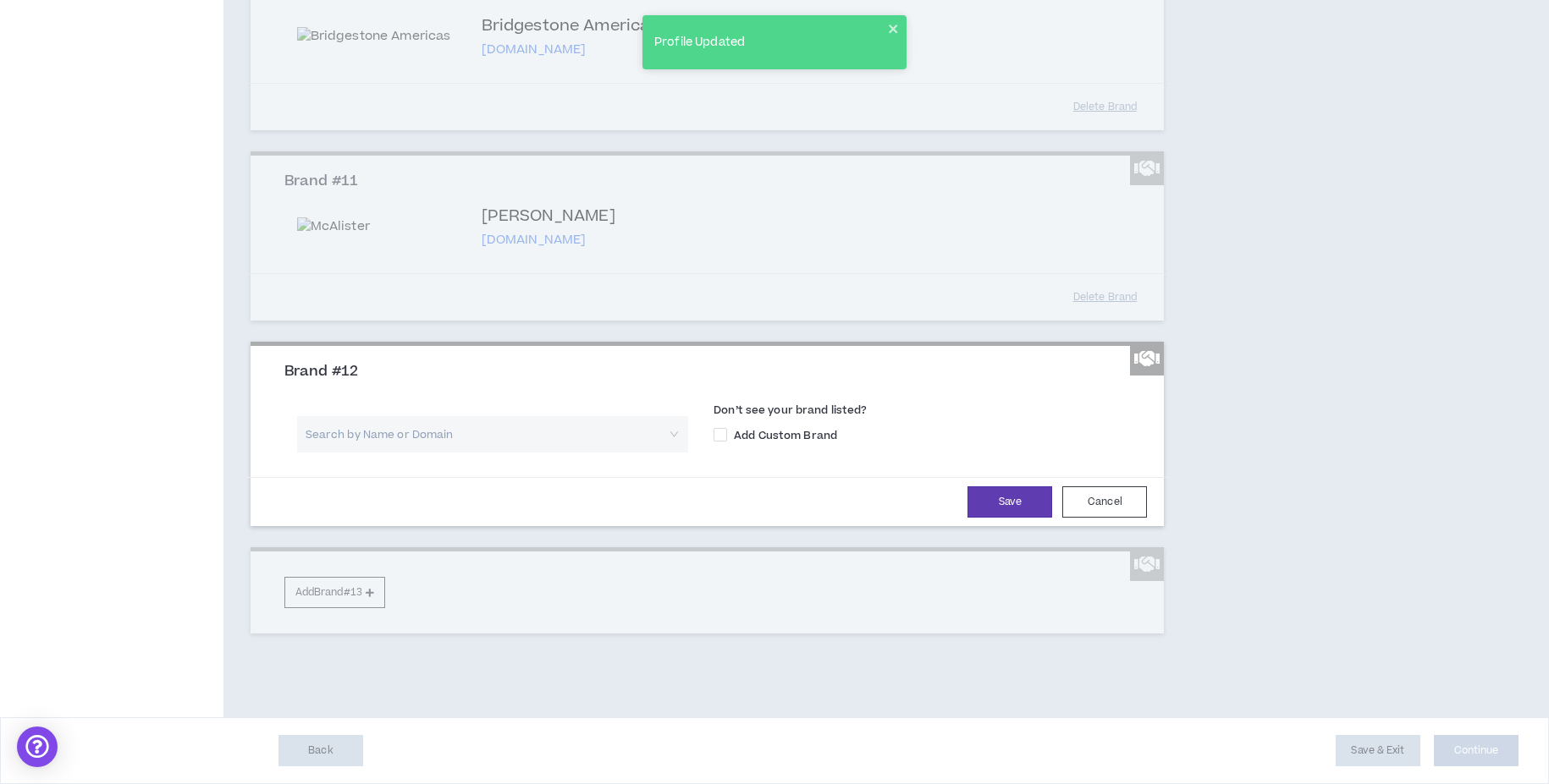
scroll to position [2550, 0]
click at [346, 453] on input "search" at bounding box center [486, 434] width 361 height 36
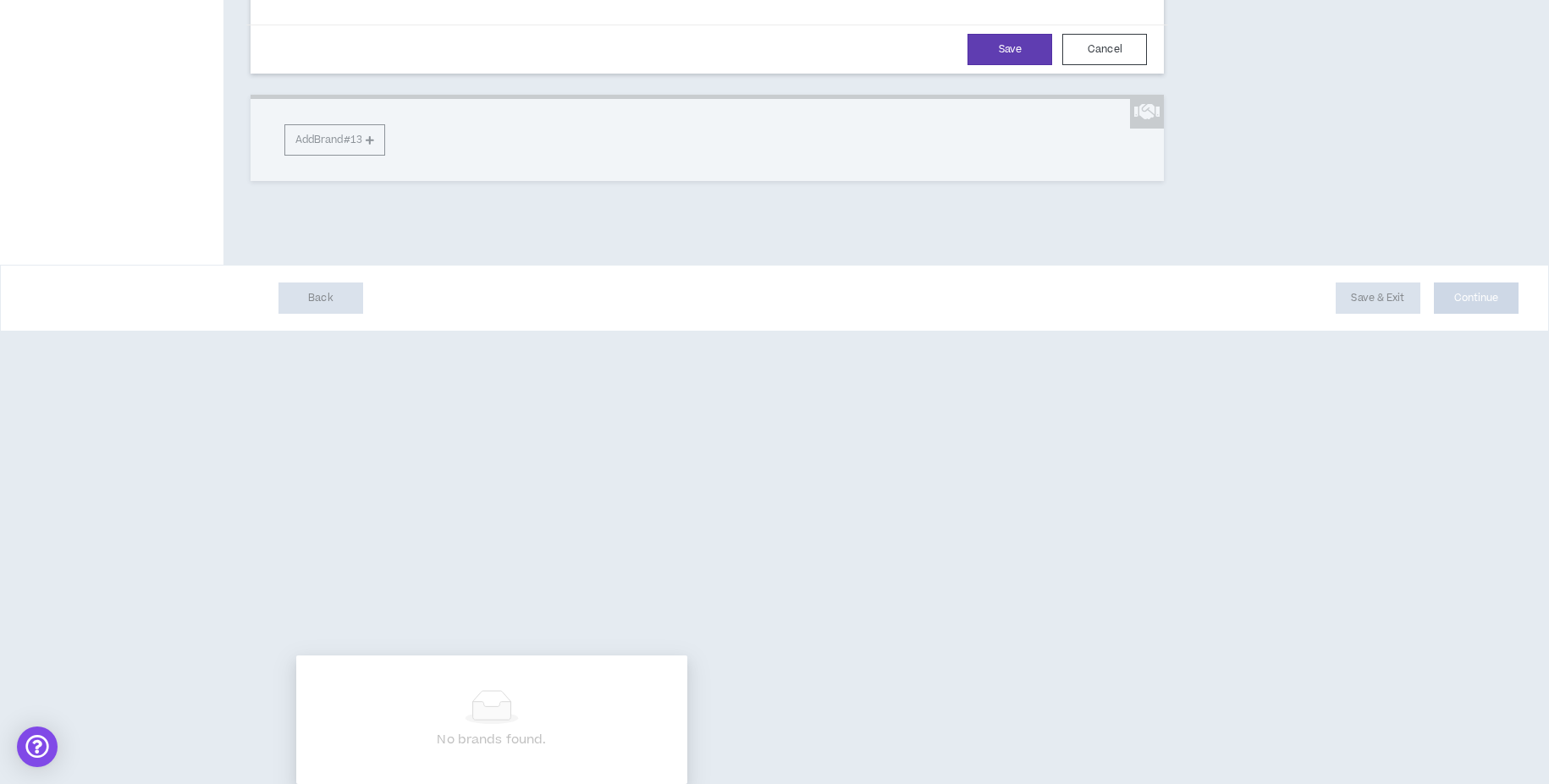
type input "geico"
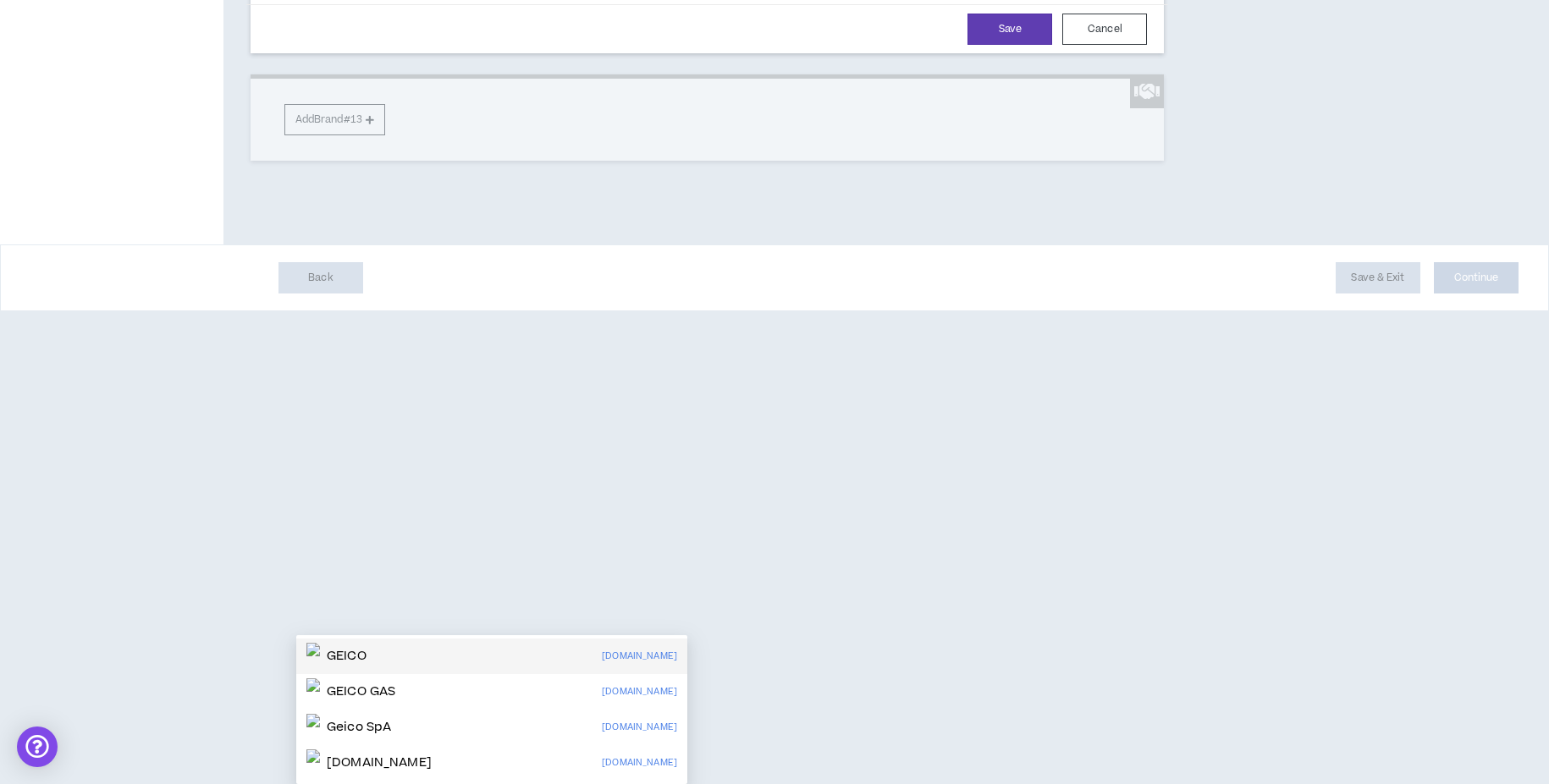
click at [366, 648] on p "GEICO" at bounding box center [347, 657] width 40 height 17
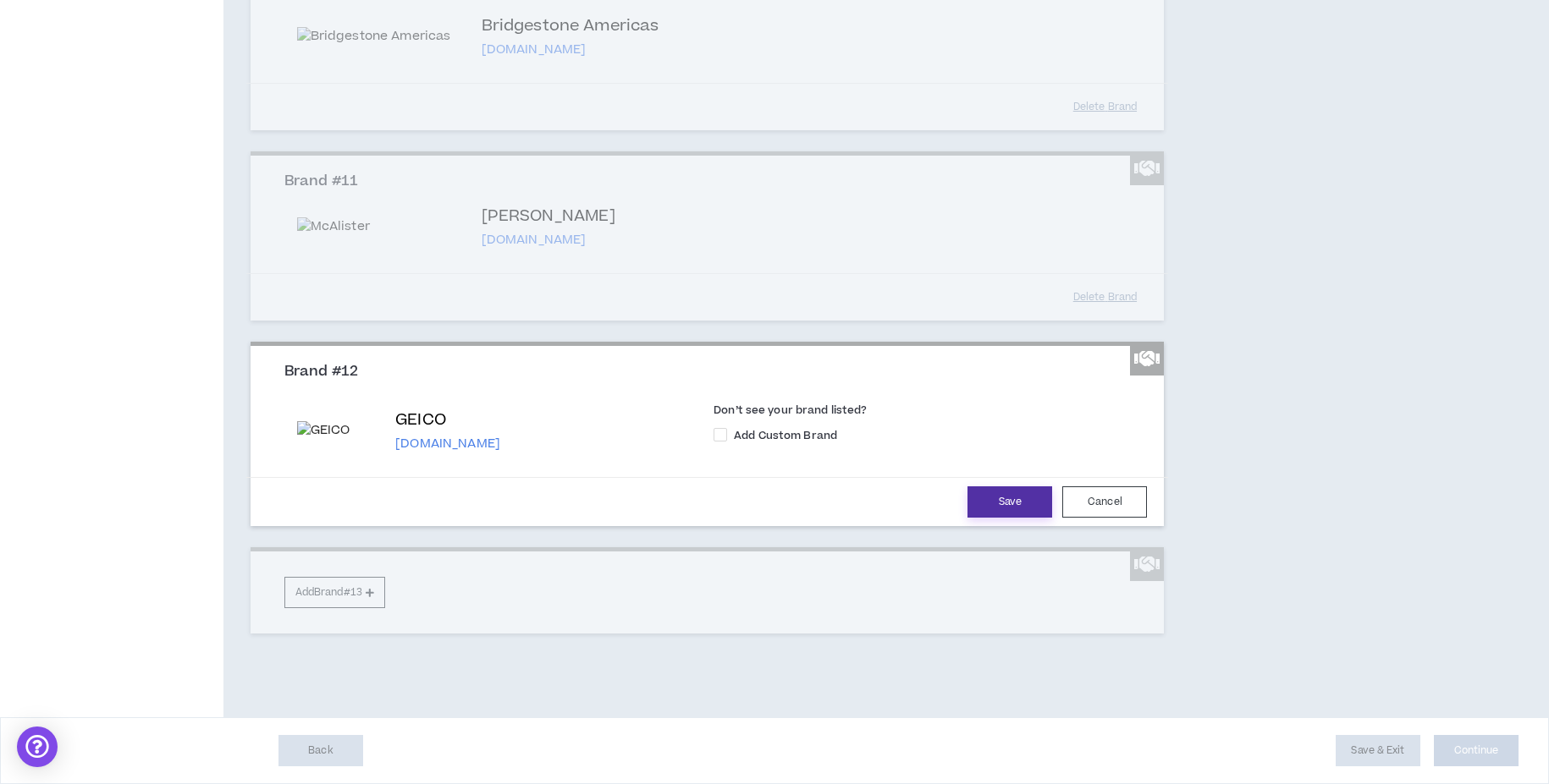
click at [987, 518] on button "Save" at bounding box center [1009, 502] width 85 height 31
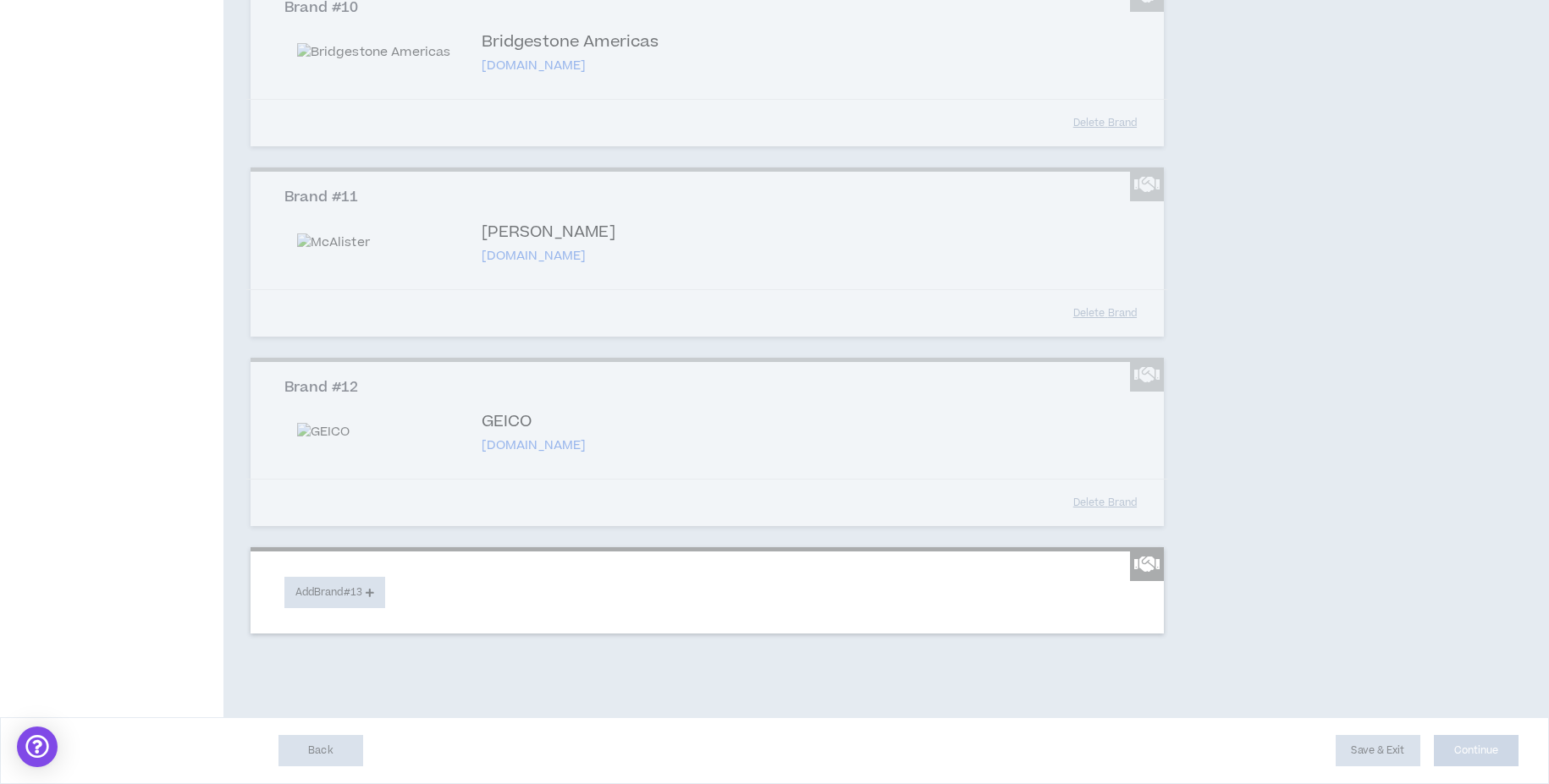
scroll to position [2593, 0]
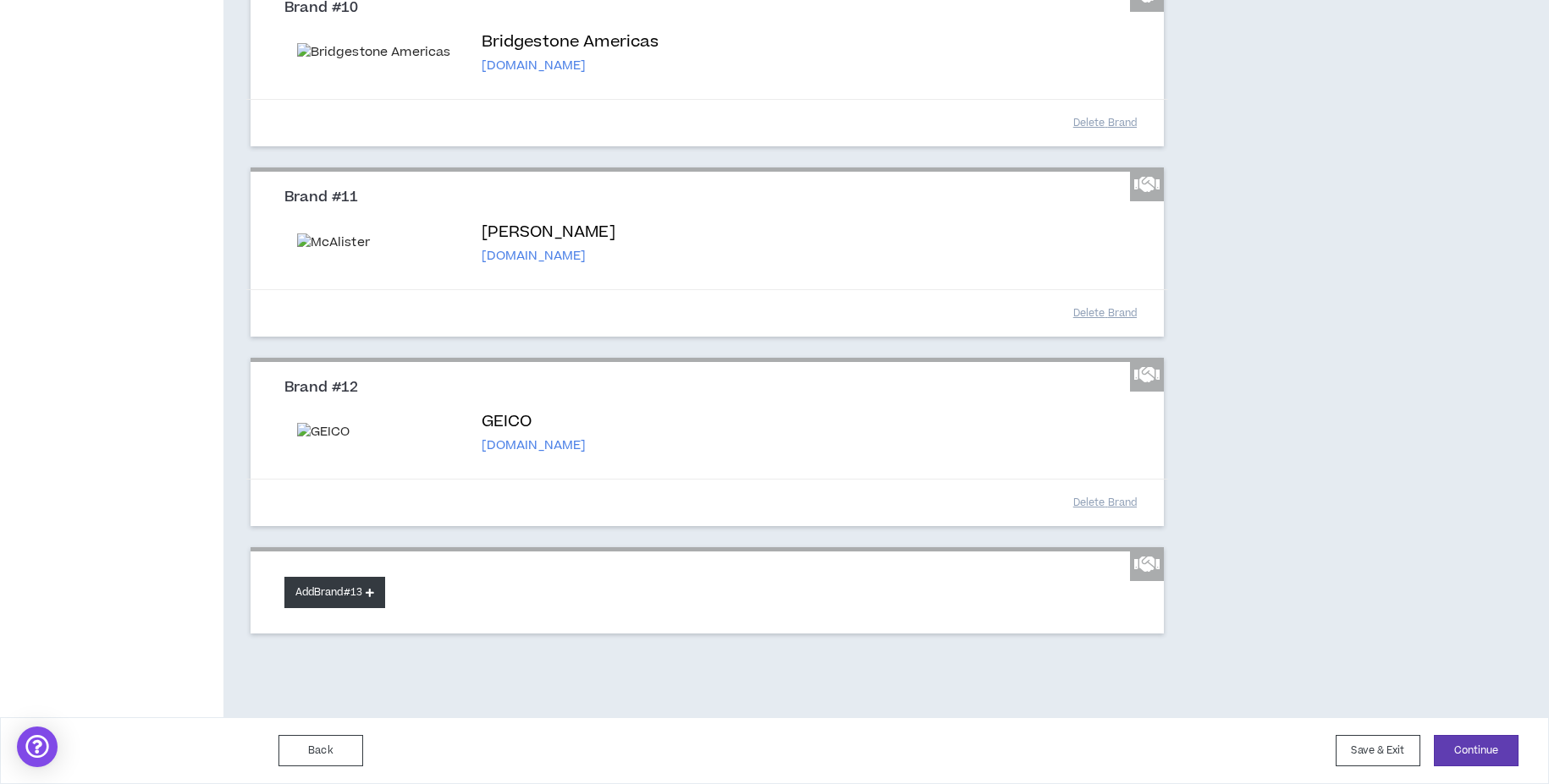
click at [351, 593] on button "Add Brand #13" at bounding box center [334, 593] width 101 height 31
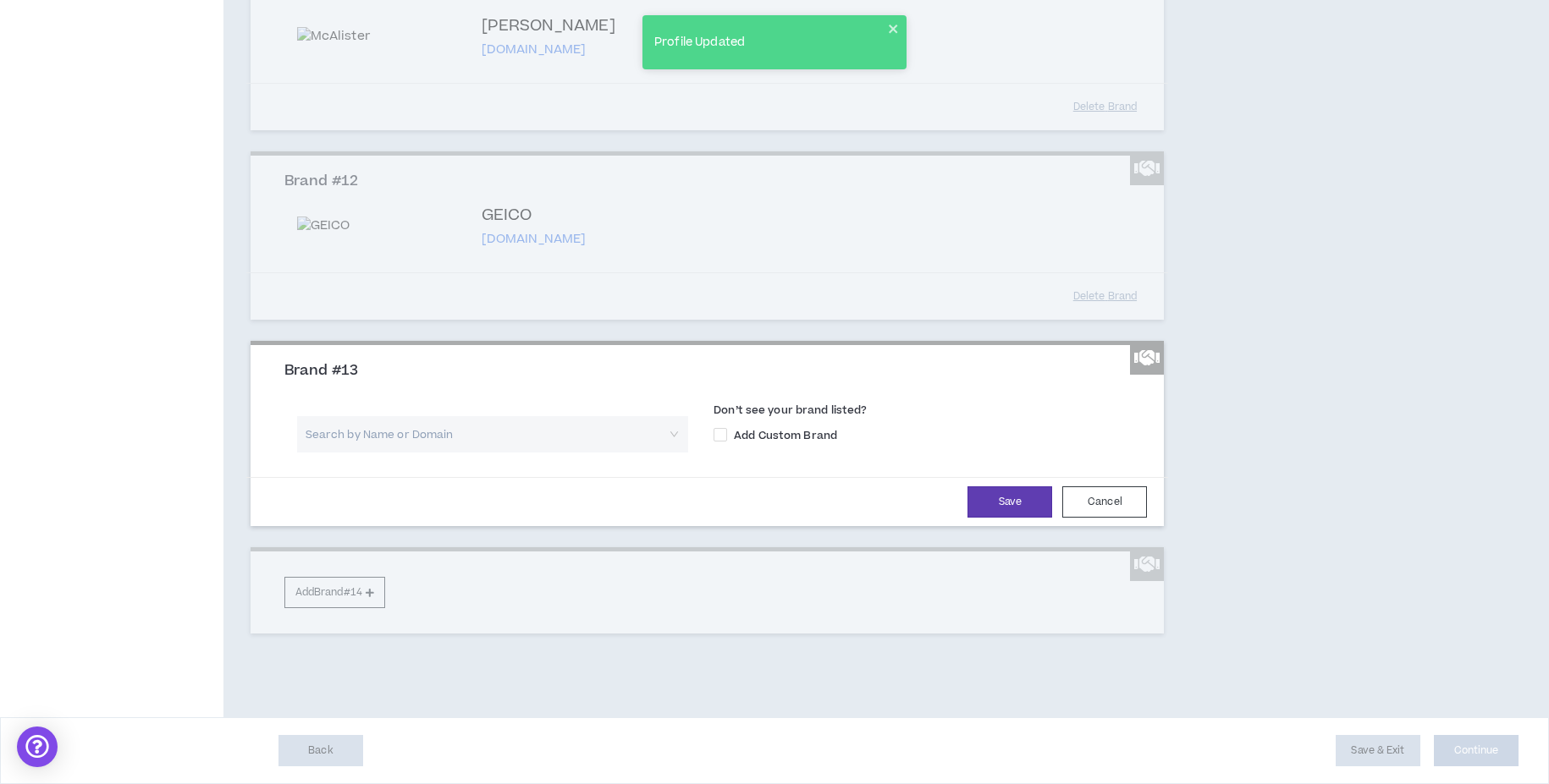
scroll to position [2724, 0]
click at [461, 453] on input "search" at bounding box center [486, 434] width 361 height 36
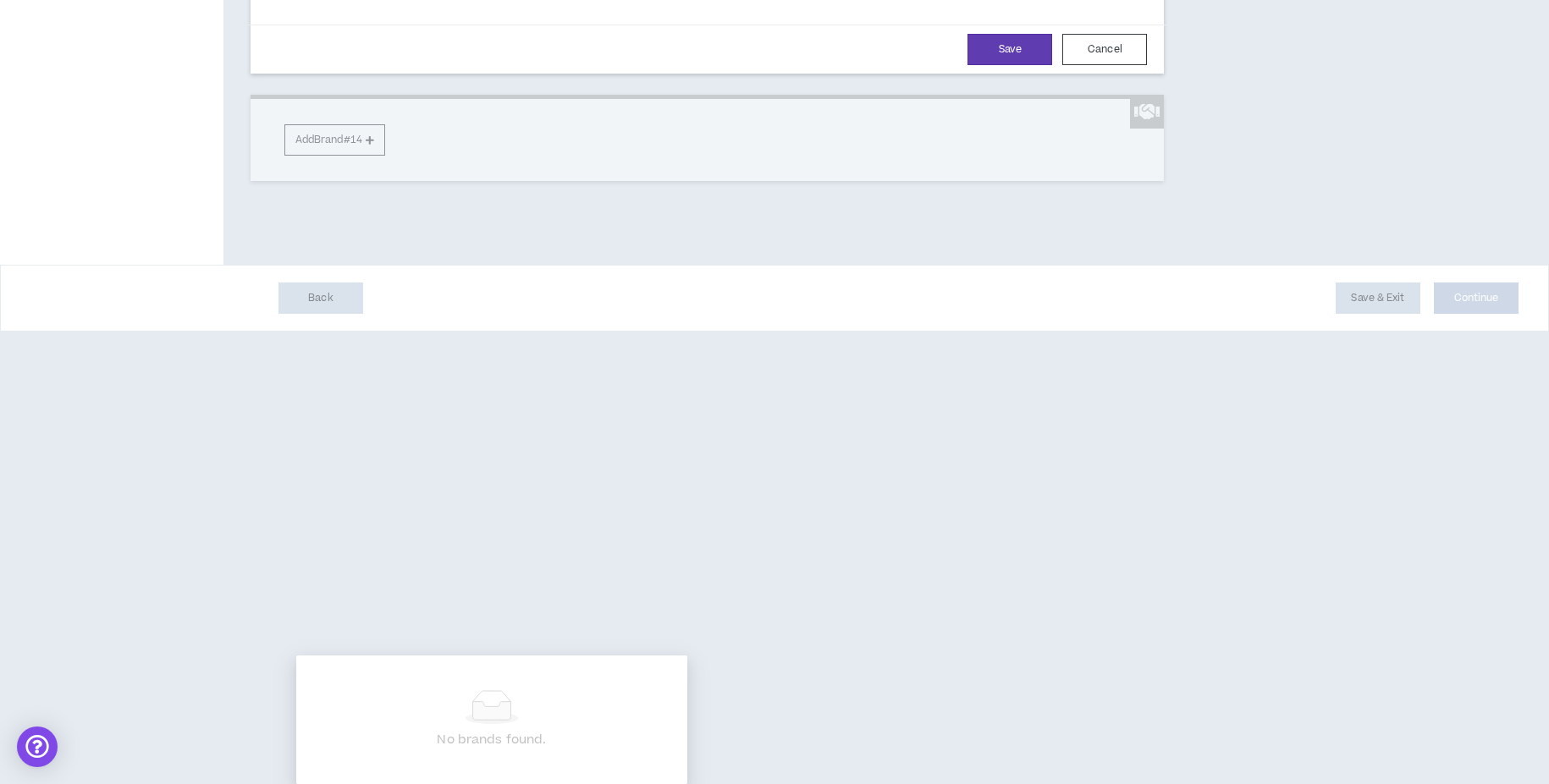
type input "honda"
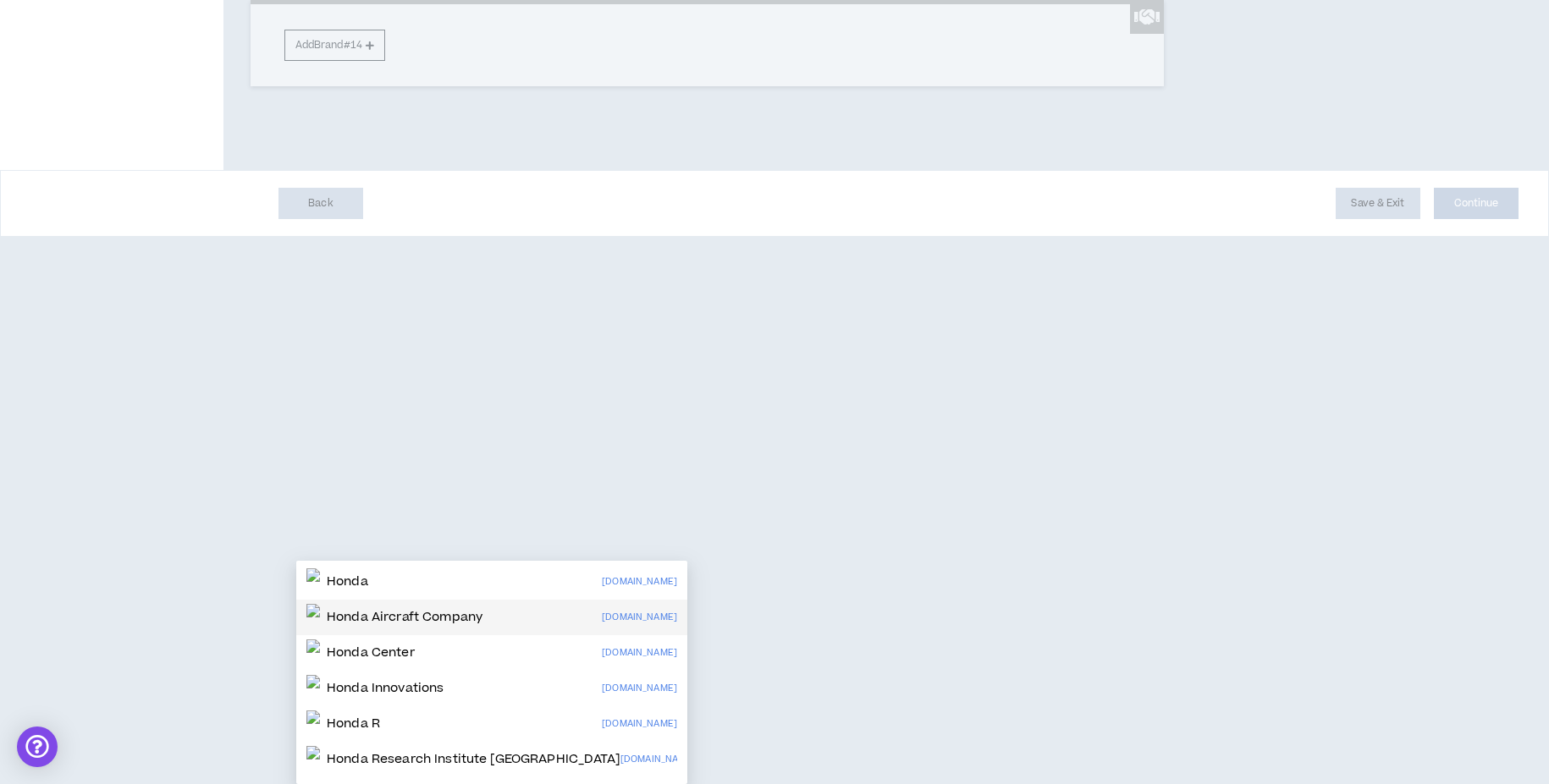
click at [453, 609] on p "Honda Aircraft Company" at bounding box center [404, 617] width 156 height 17
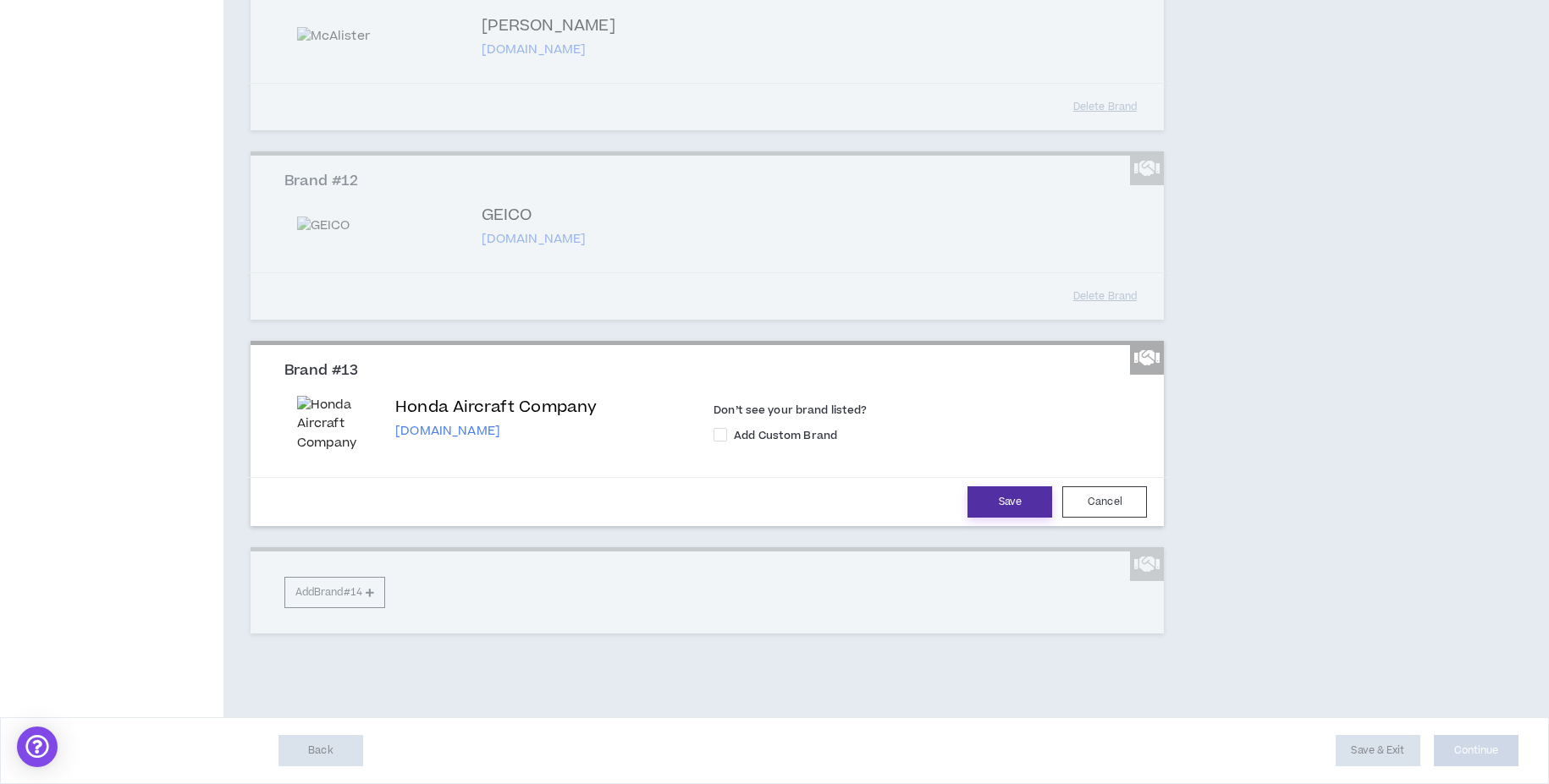
click at [982, 518] on button "Save" at bounding box center [1009, 502] width 85 height 31
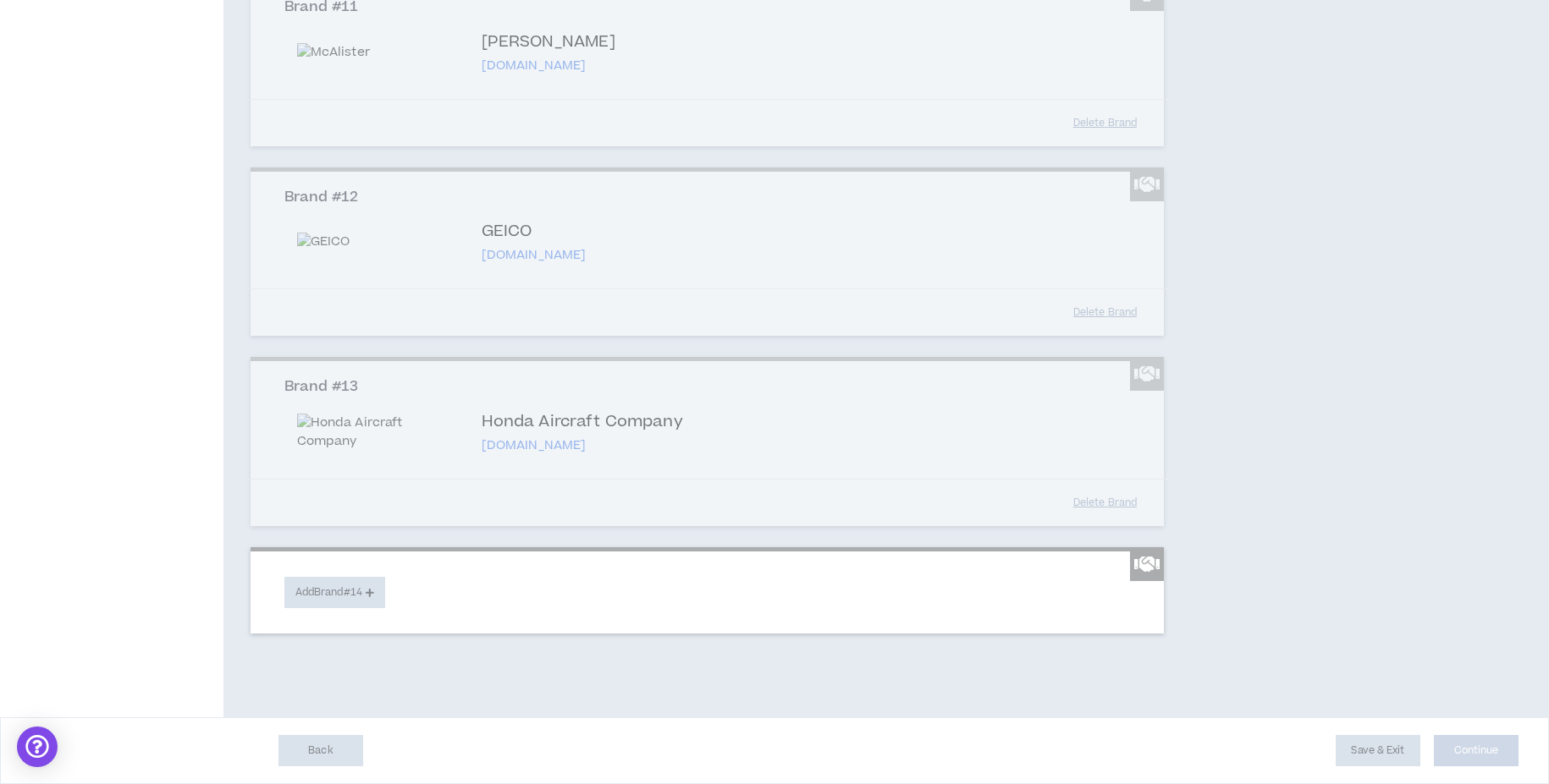
scroll to position [2903, 0]
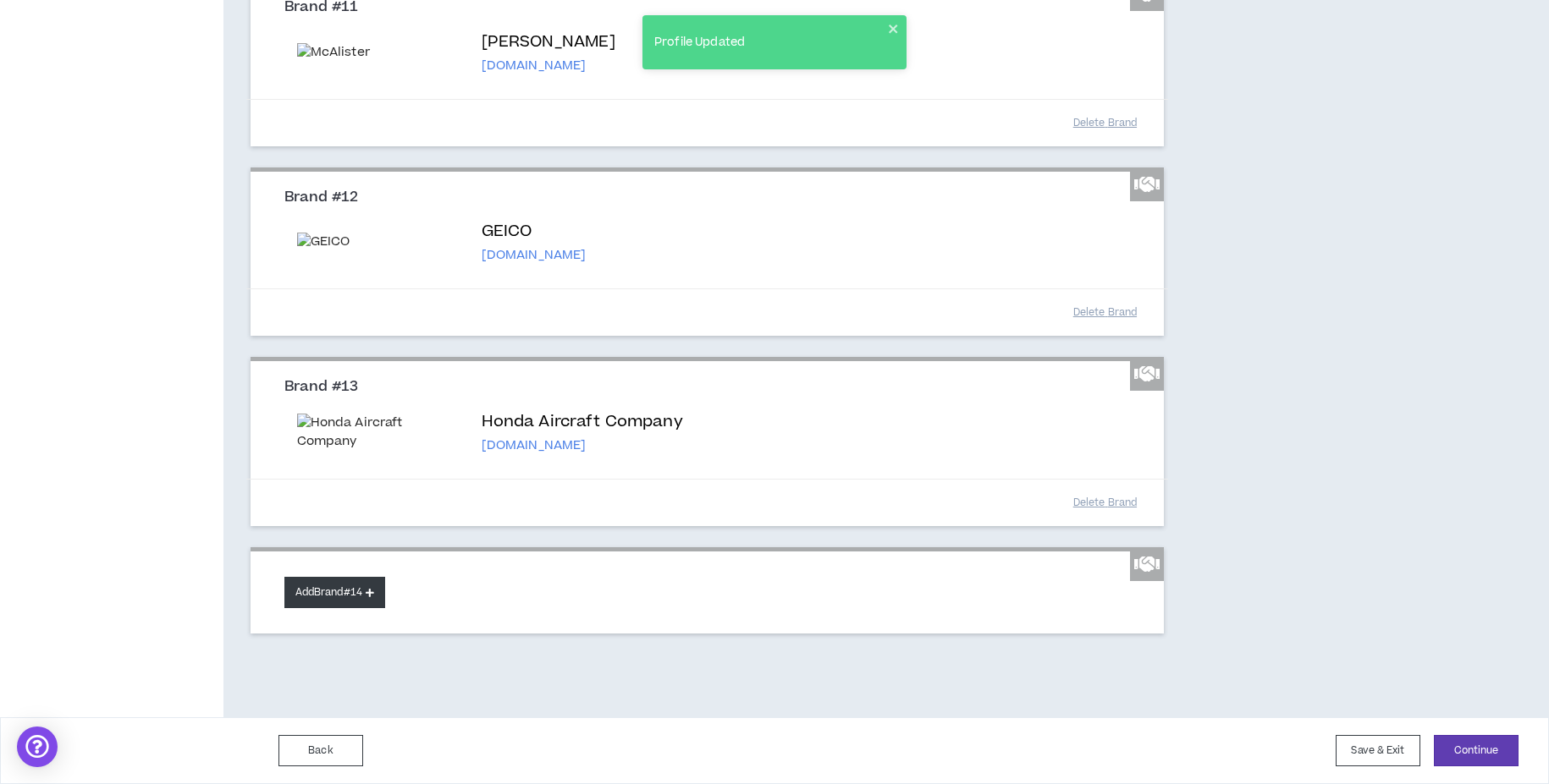
click at [349, 591] on button "Add Brand #14" at bounding box center [334, 593] width 101 height 31
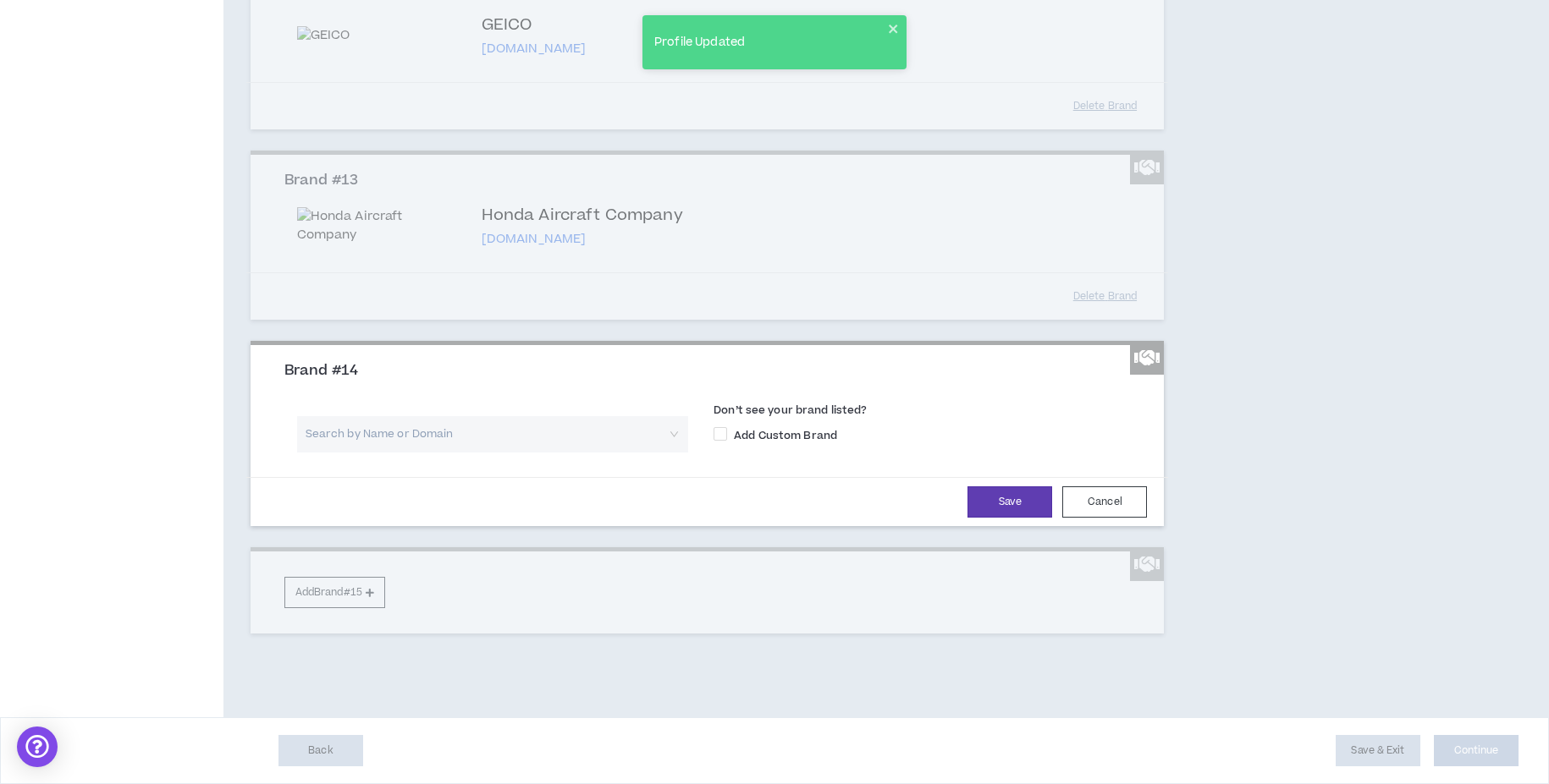
scroll to position [3079, 0]
click at [425, 453] on input "search" at bounding box center [486, 434] width 361 height 36
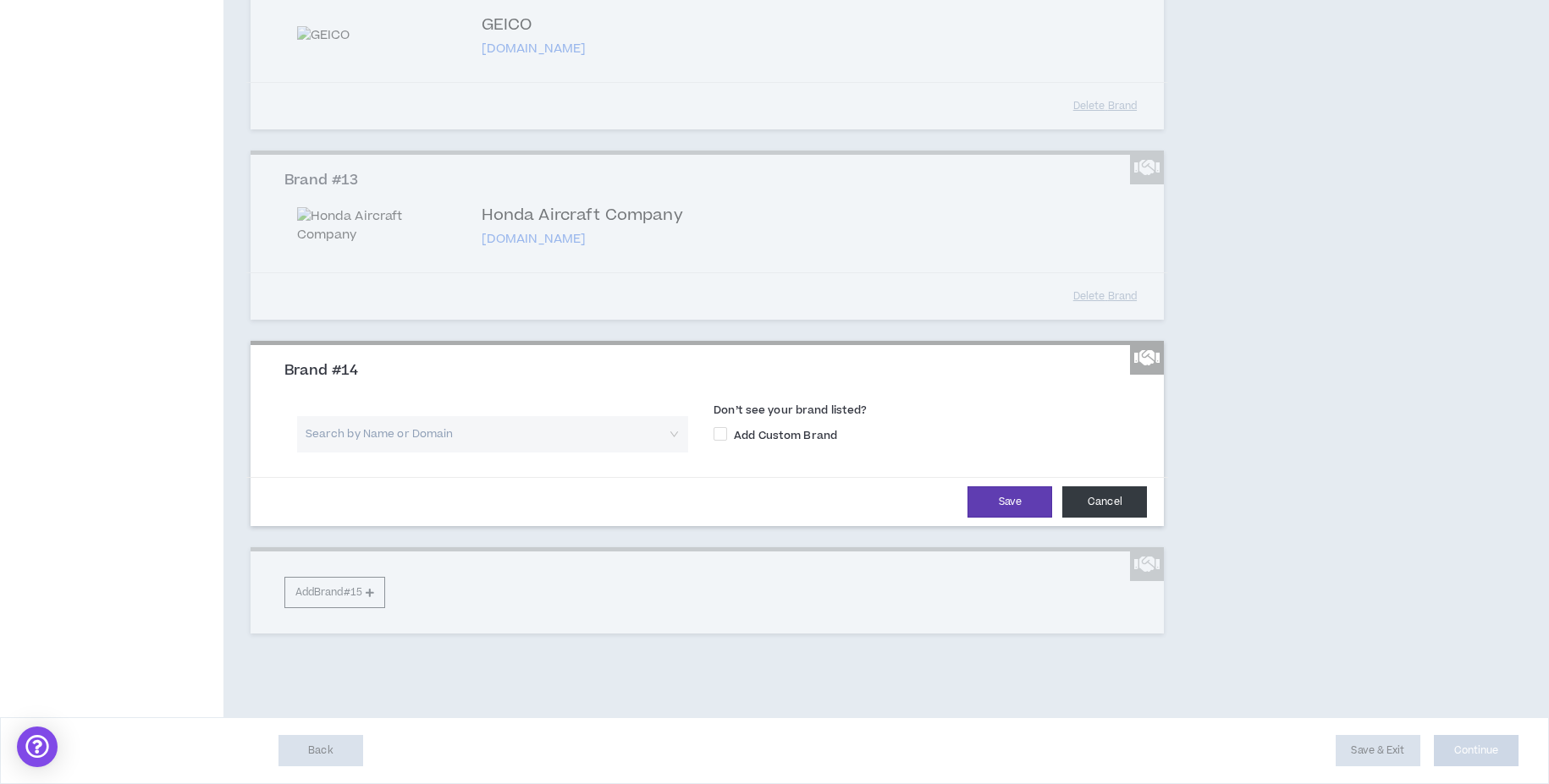
click at [1114, 518] on button "Cancel" at bounding box center [1104, 502] width 85 height 31
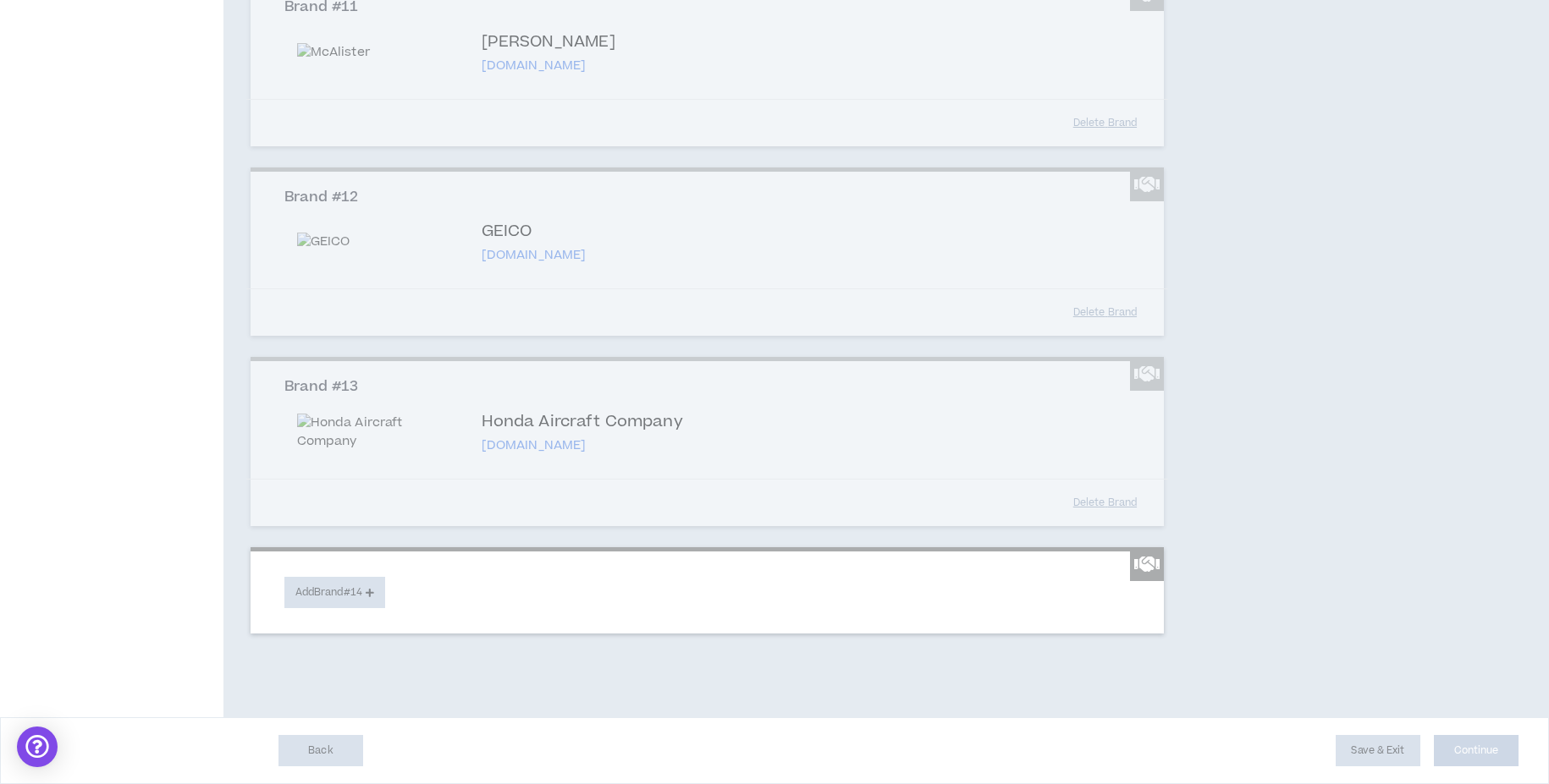
scroll to position [2903, 0]
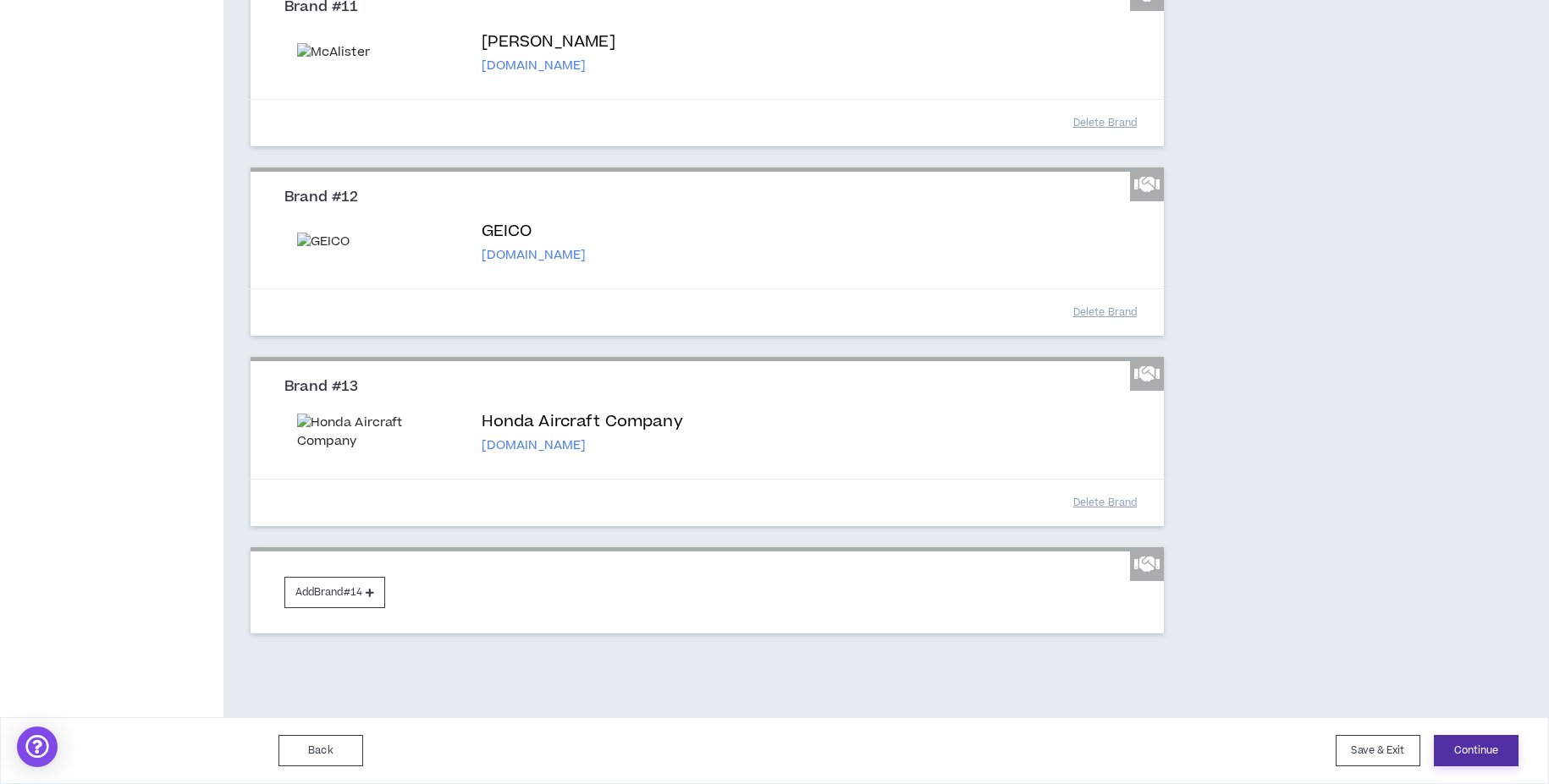
click at [1458, 757] on button "Continue" at bounding box center [1475, 751] width 85 height 31
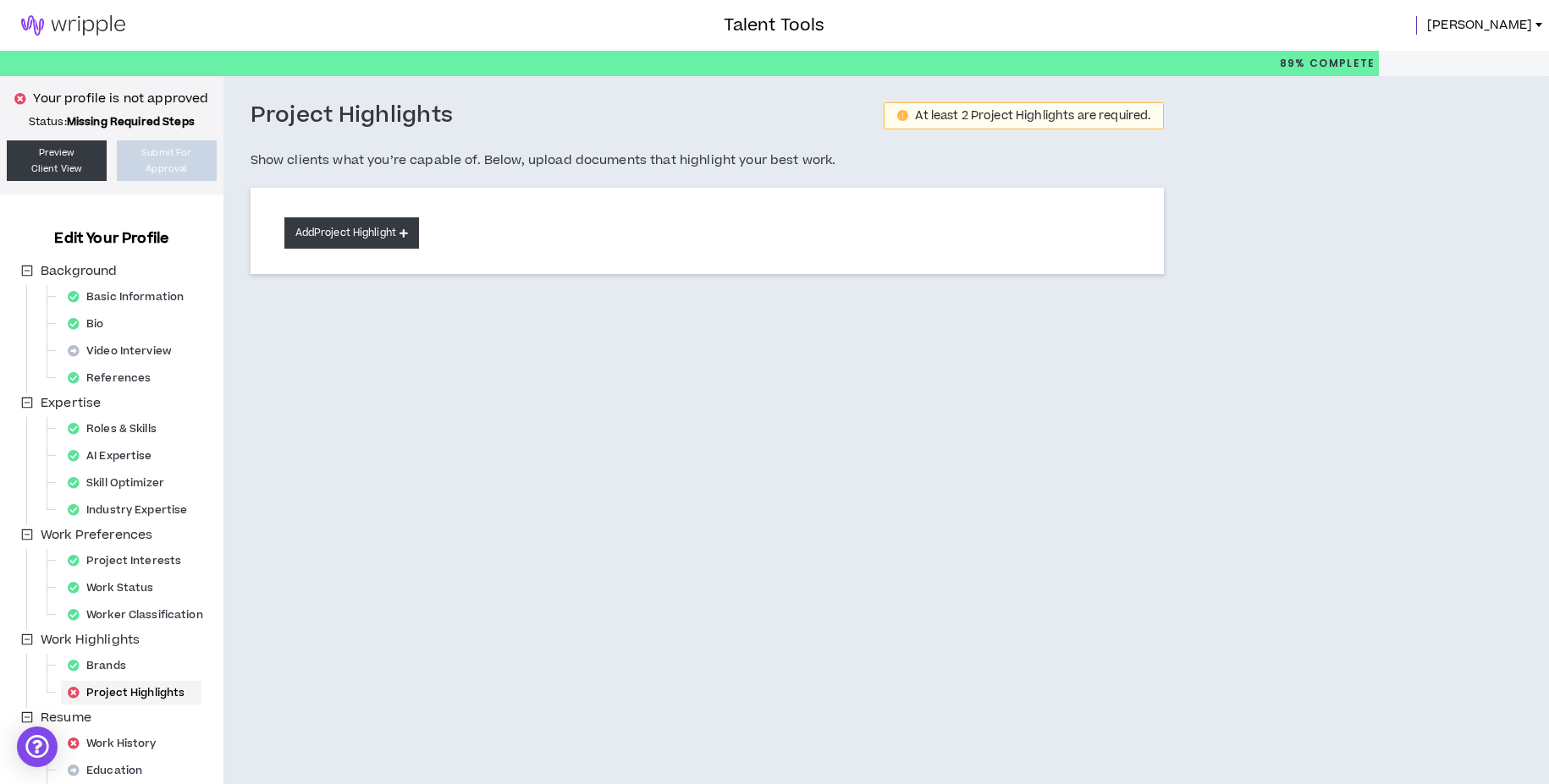
click at [362, 233] on button "Add Project Highlight" at bounding box center [352, 233] width 135 height 31
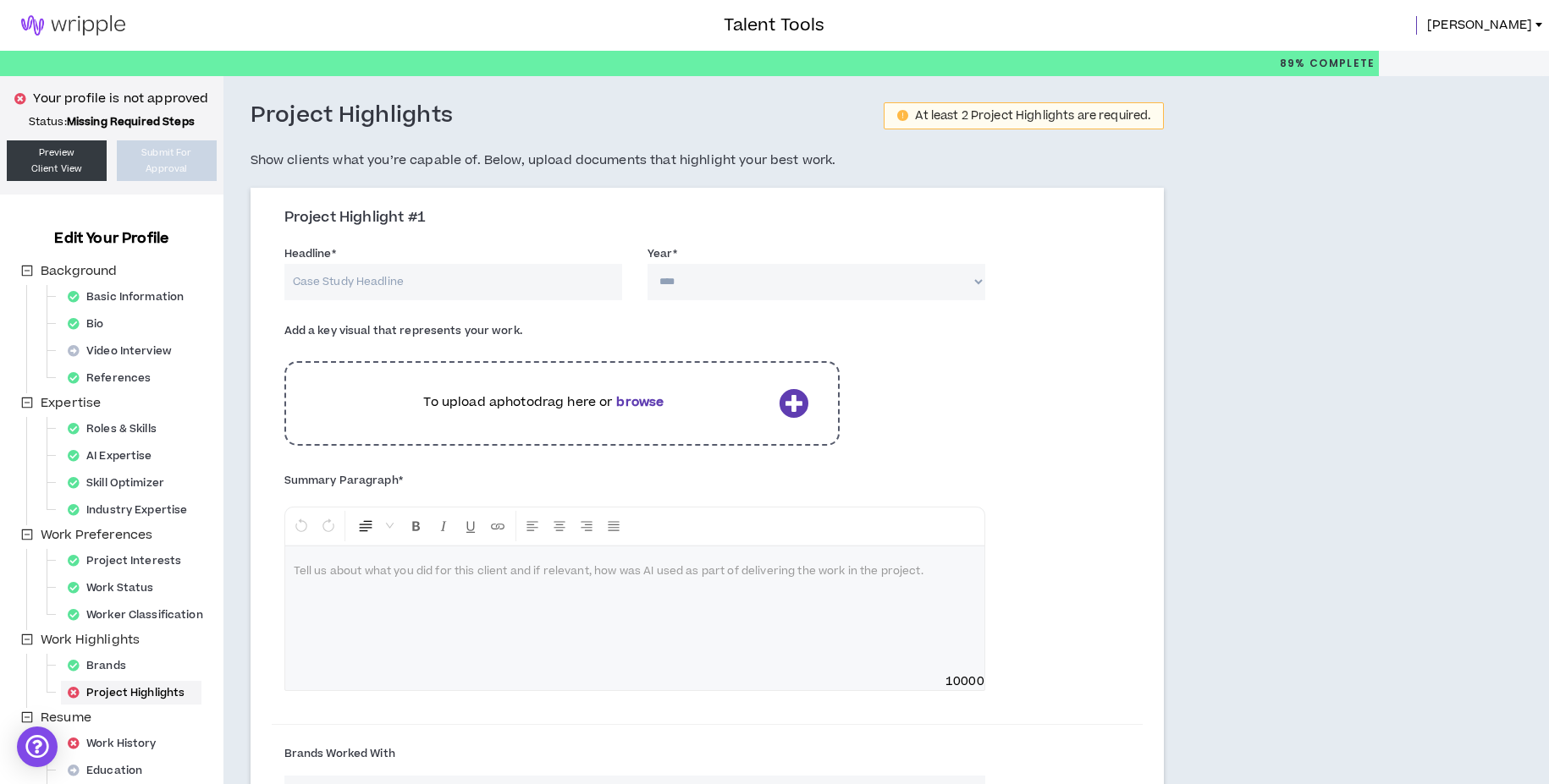
click at [383, 279] on input "Headline *" at bounding box center [453, 282] width 338 height 36
type input "[PERSON_NAME]'s Surrender to the Smell"
click at [683, 260] on div "Year * **** **** **** **** **** **** **** **** **** **** **** **** **** **** **…" at bounding box center [816, 272] width 338 height 55
click at [683, 267] on select "**** **** **** **** **** **** **** **** **** **** **** **** **** **** **** ****…" at bounding box center [816, 282] width 338 height 36
select select "****"
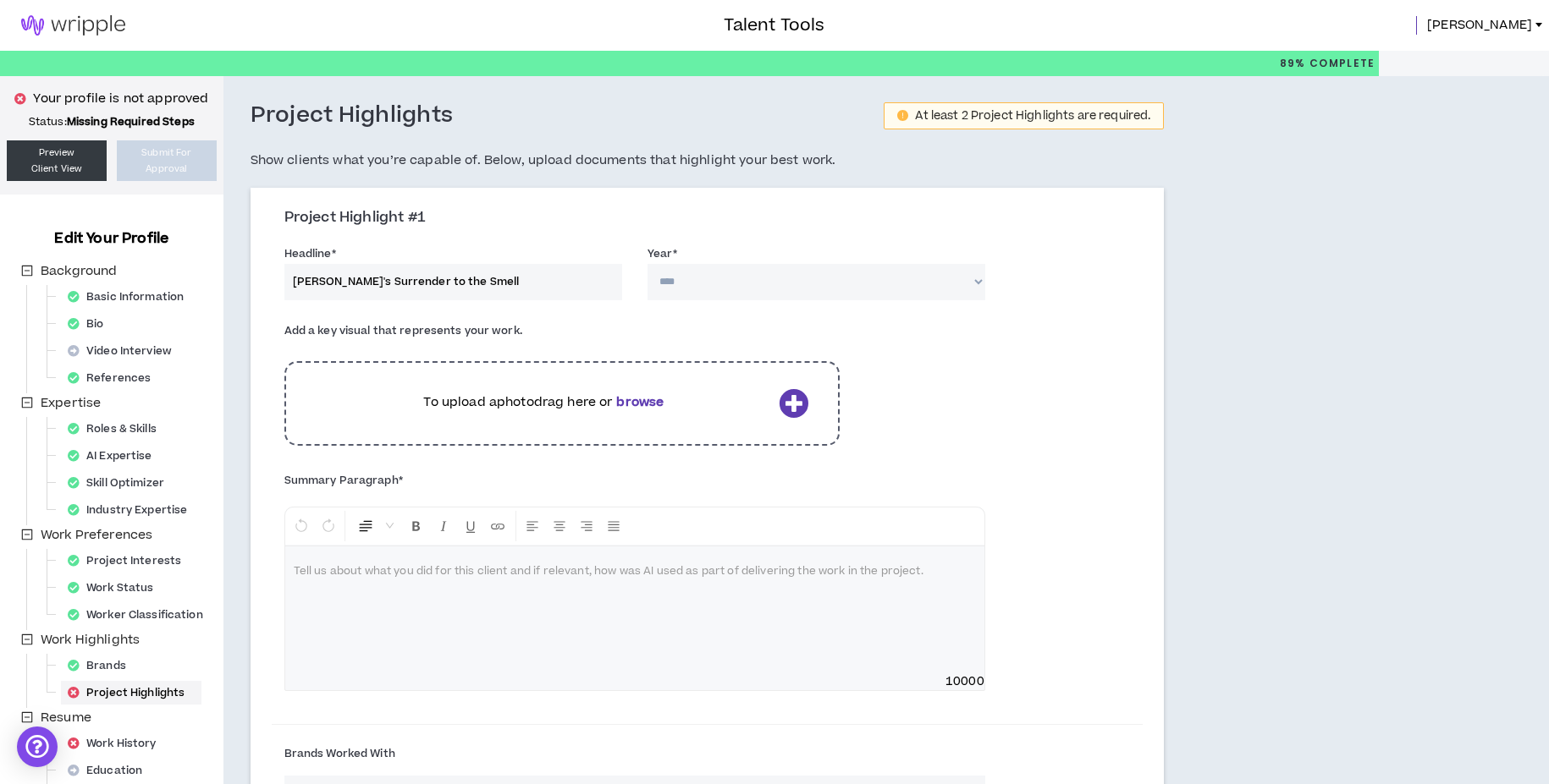
click at [647, 264] on select "**** **** **** **** **** **** **** **** **** **** **** **** **** **** **** ****…" at bounding box center [816, 282] width 338 height 36
click at [539, 391] on div "To upload a photo drag here or browse" at bounding box center [562, 403] width 556 height 85
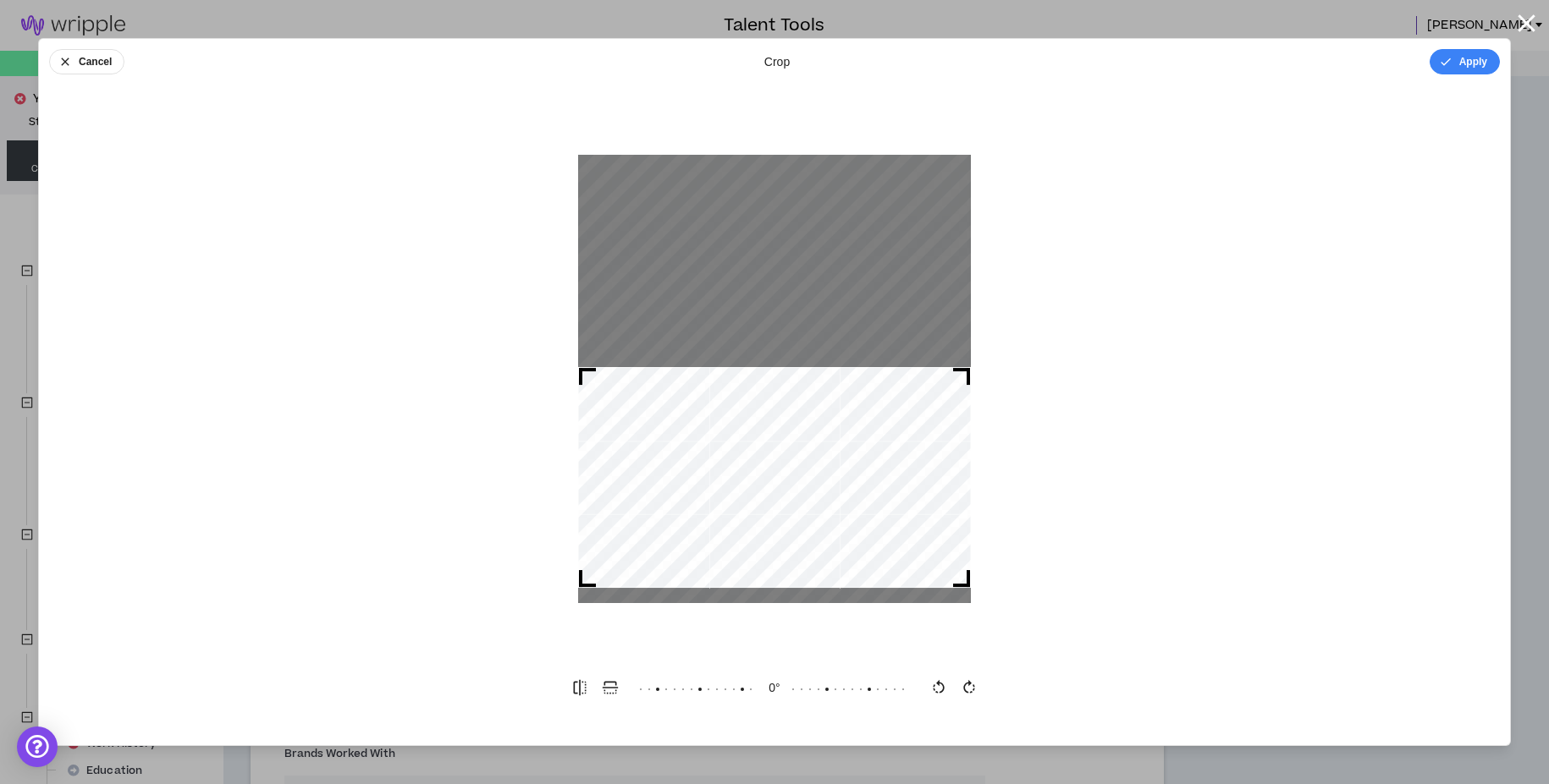
drag, startPoint x: 962, startPoint y: 488, endPoint x: 1053, endPoint y: 587, distance: 134.5
click at [1053, 587] on div at bounding box center [774, 379] width 1471 height 555
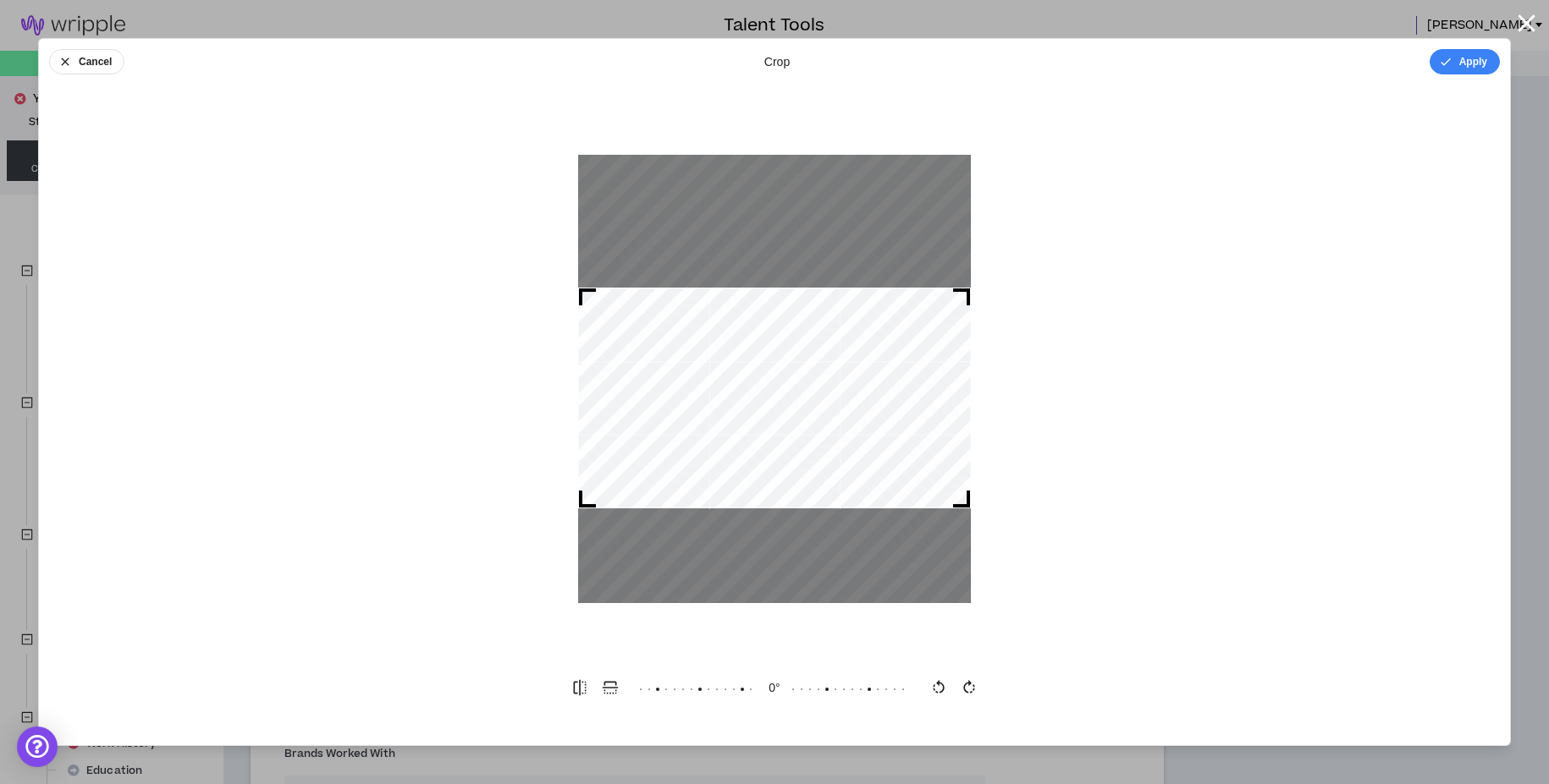
drag, startPoint x: 903, startPoint y: 534, endPoint x: 913, endPoint y: 454, distance: 80.6
click at [913, 454] on div at bounding box center [774, 398] width 392 height 221
click at [576, 687] on icon "button" at bounding box center [579, 687] width 17 height 17
click at [576, 682] on icon "button" at bounding box center [580, 687] width 13 height 15
click at [771, 684] on div "-1 °" at bounding box center [774, 687] width 270 height 30
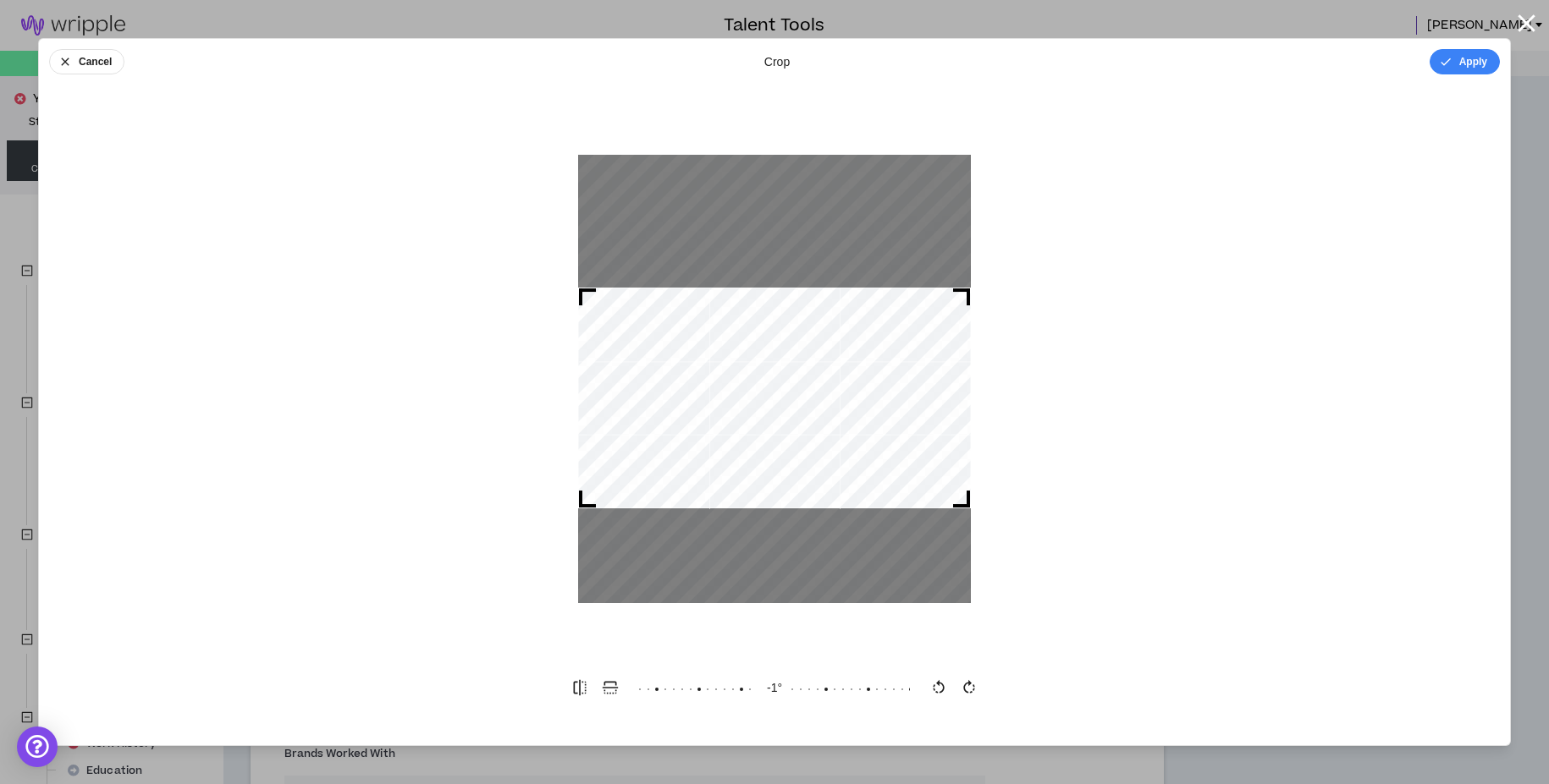
drag, startPoint x: 939, startPoint y: 689, endPoint x: 883, endPoint y: 687, distance: 56.0
click at [883, 687] on div "-1 °" at bounding box center [774, 687] width 1443 height 30
click at [1531, 20] on icon "button" at bounding box center [1526, 23] width 30 height 30
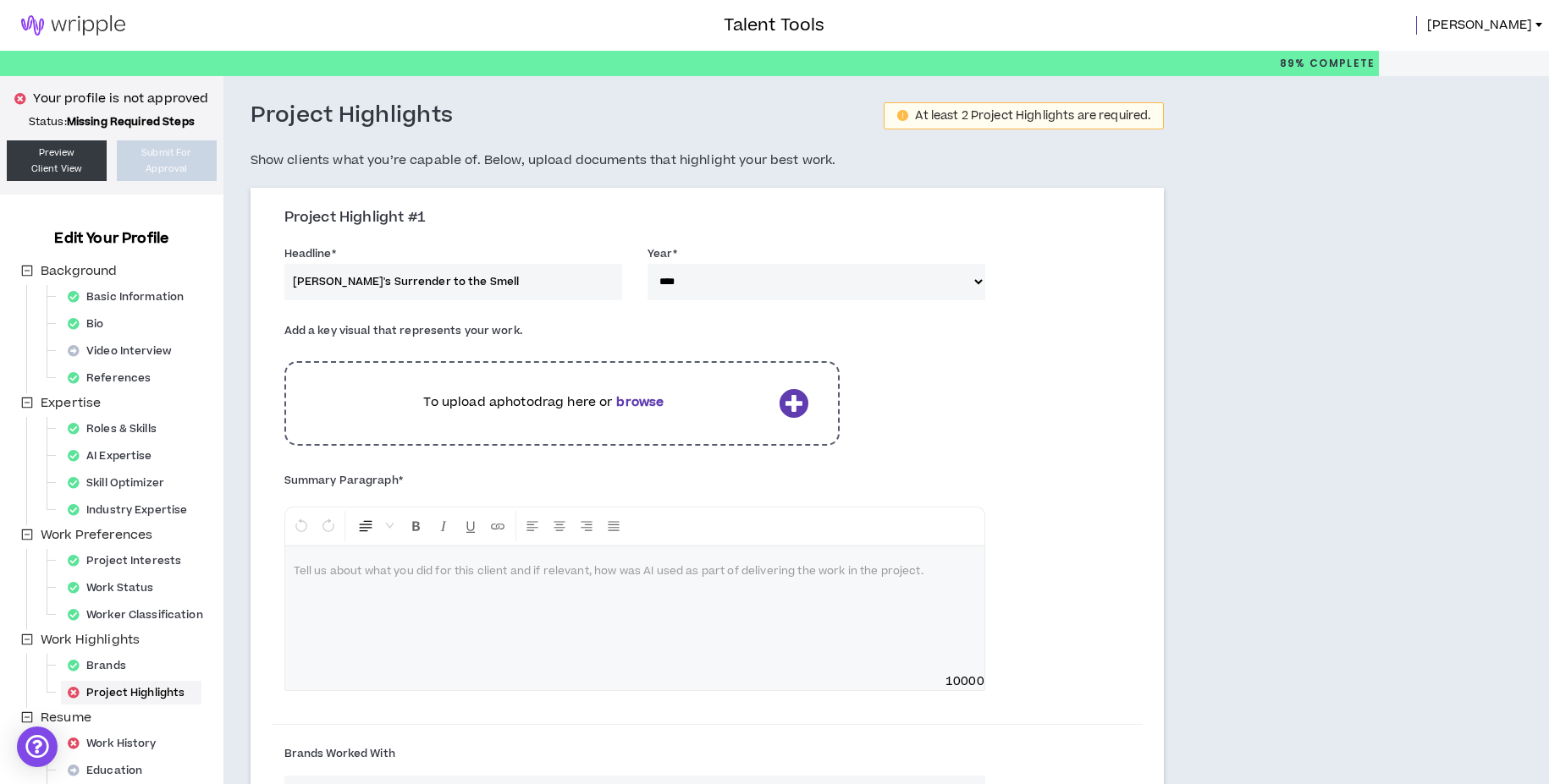
click at [794, 403] on icon at bounding box center [793, 403] width 30 height 30
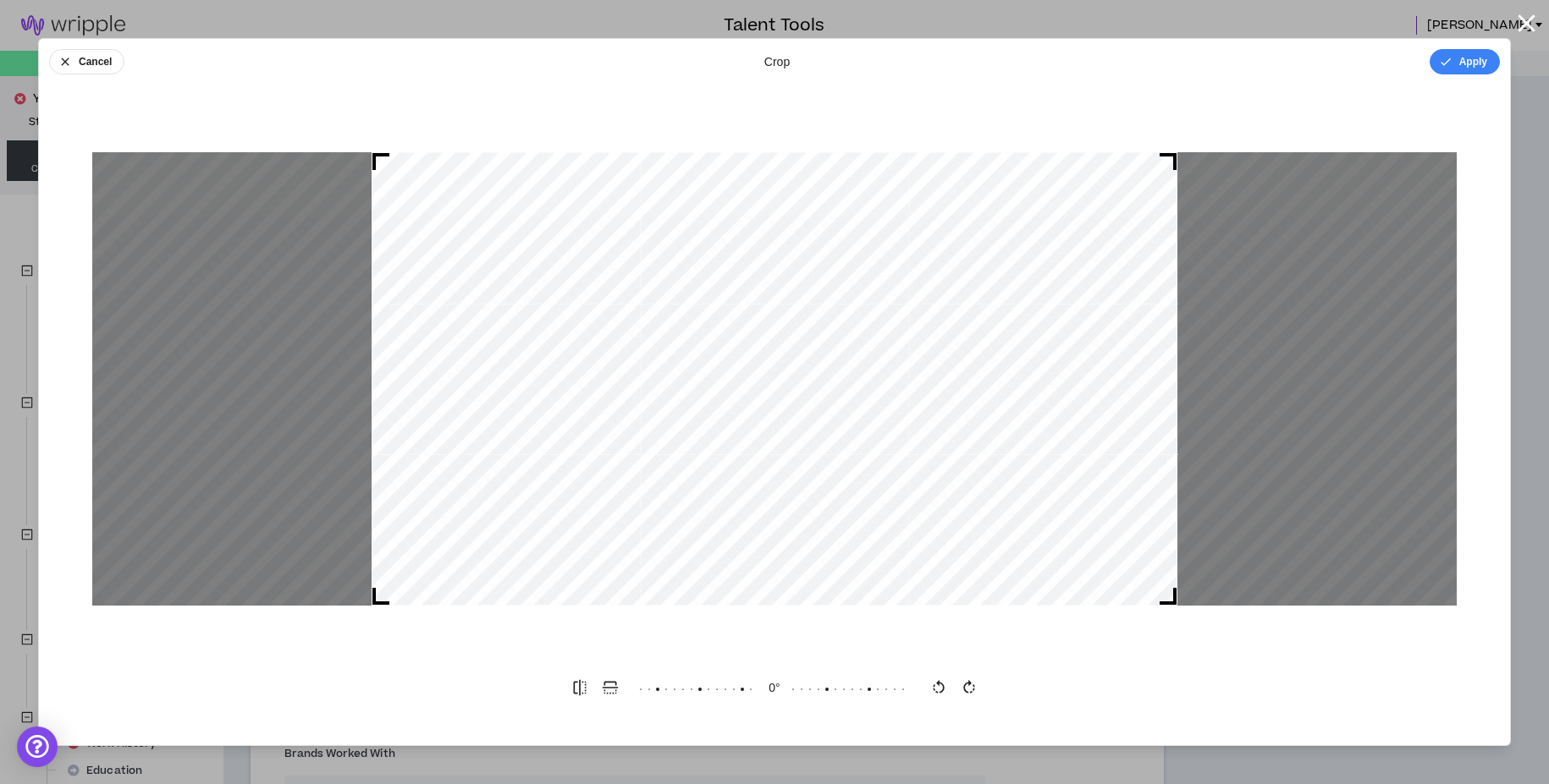
click at [1376, 577] on div at bounding box center [1317, 379] width 280 height 453
click at [1250, 408] on div at bounding box center [1317, 379] width 280 height 453
drag, startPoint x: 376, startPoint y: 158, endPoint x: 229, endPoint y: 123, distance: 151.1
click at [229, 123] on div at bounding box center [774, 379] width 1471 height 555
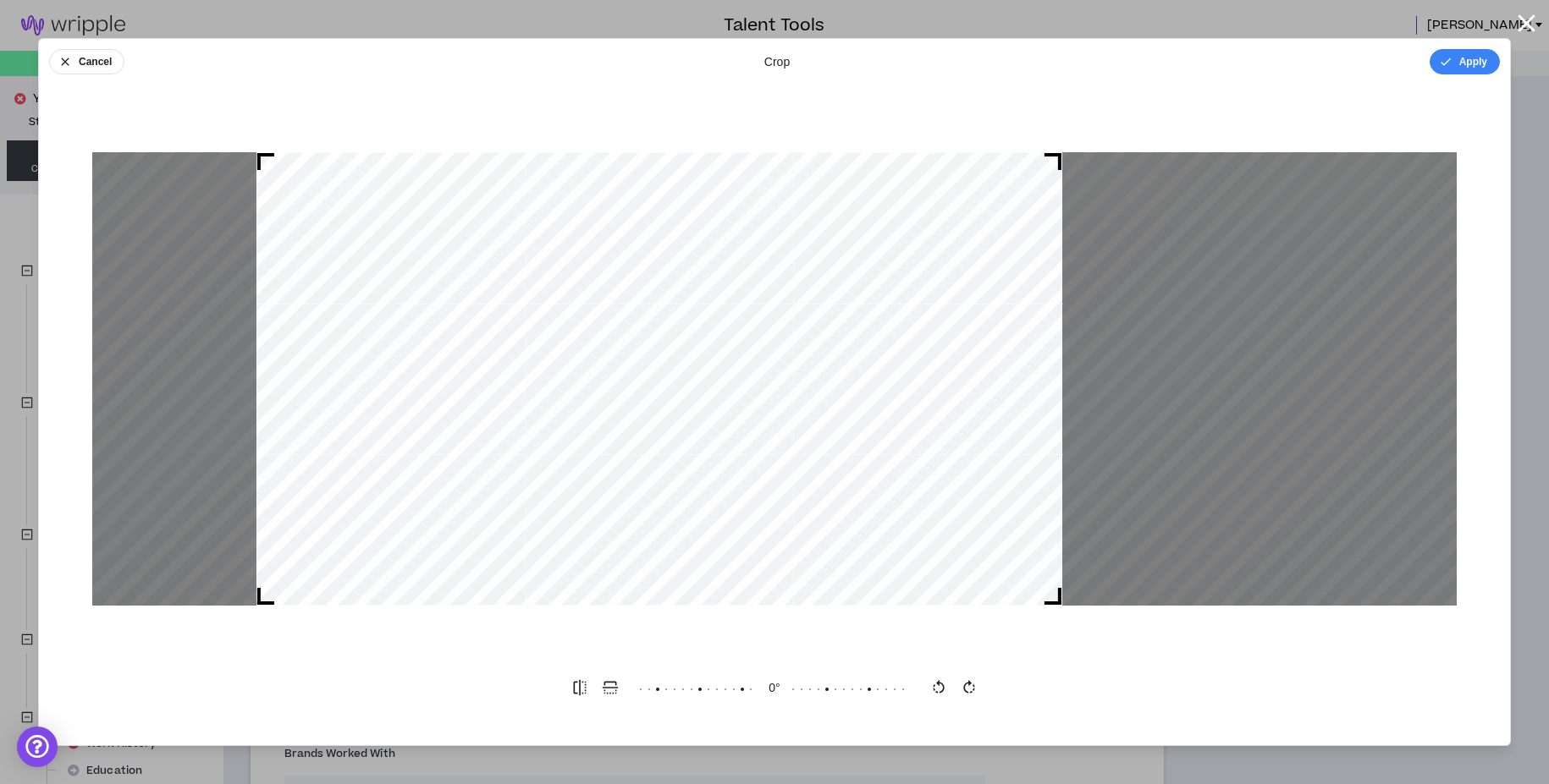
drag, startPoint x: 668, startPoint y: 389, endPoint x: 554, endPoint y: 389, distance: 114.0
click at [554, 389] on div at bounding box center [659, 379] width 806 height 453
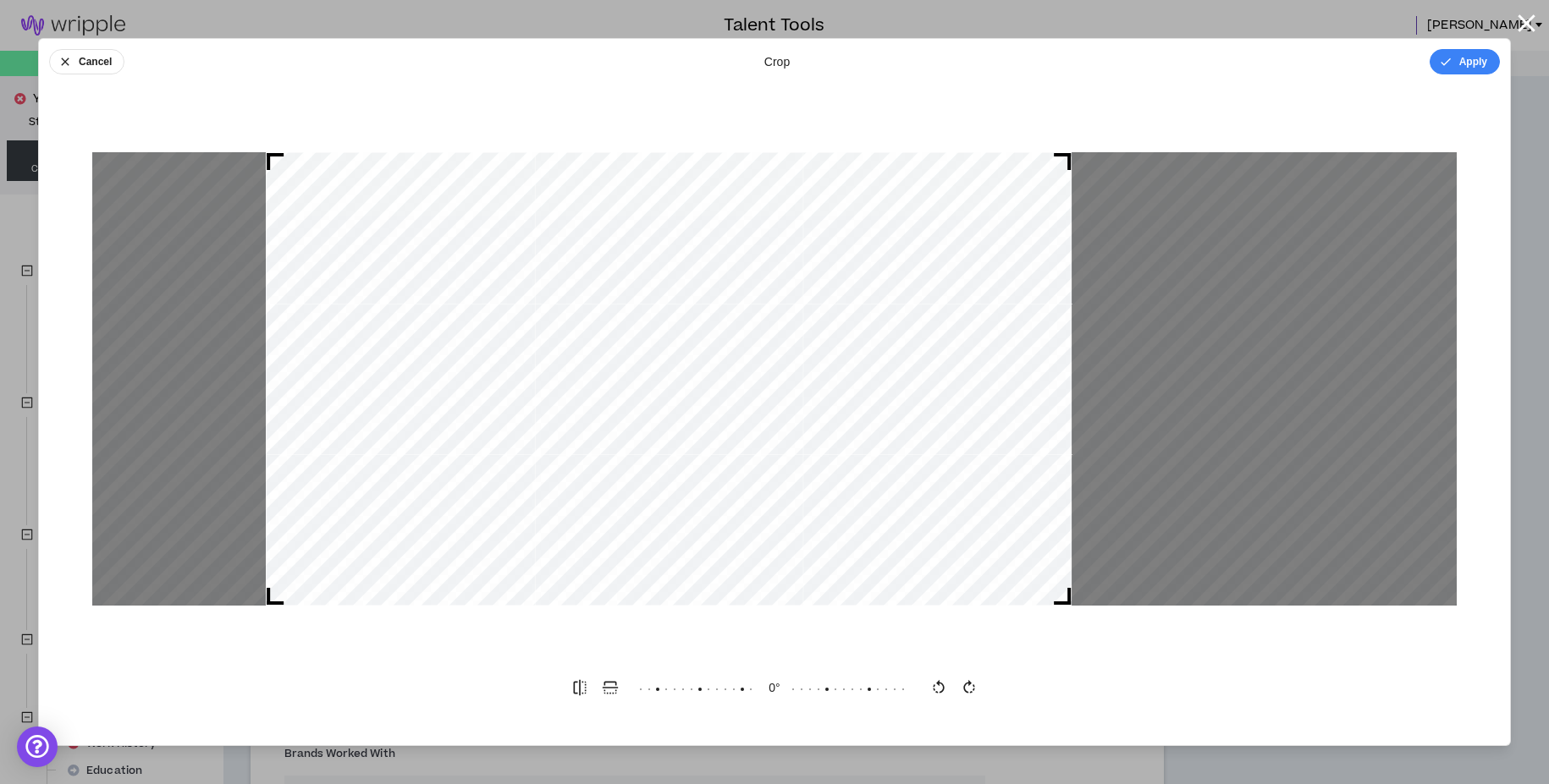
drag, startPoint x: 596, startPoint y: 404, endPoint x: 605, endPoint y: 404, distance: 9.0
click at [605, 404] on div at bounding box center [668, 379] width 806 height 453
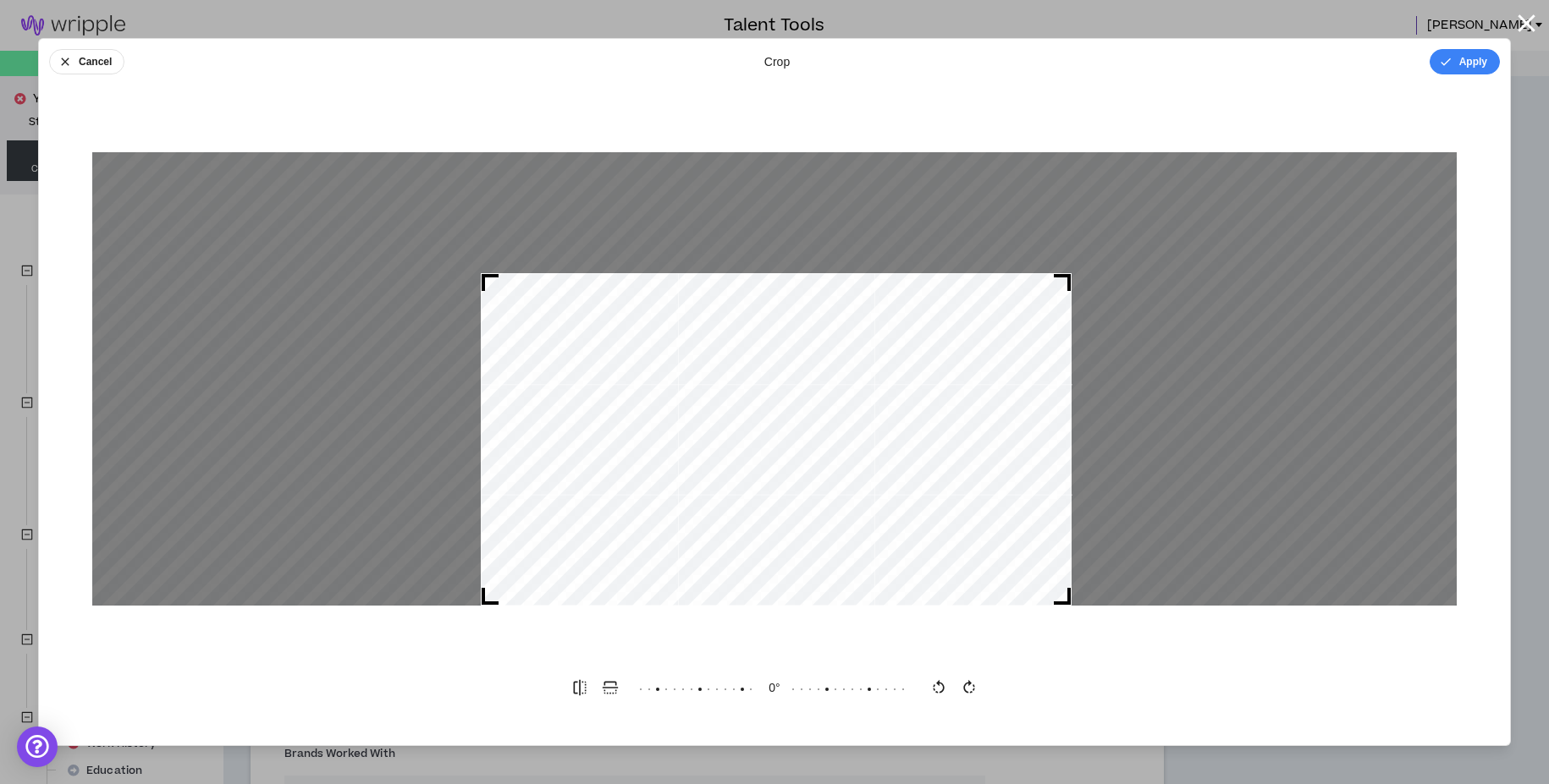
drag, startPoint x: 270, startPoint y: 161, endPoint x: 547, endPoint y: 390, distance: 359.4
click at [547, 390] on div at bounding box center [774, 379] width 1364 height 453
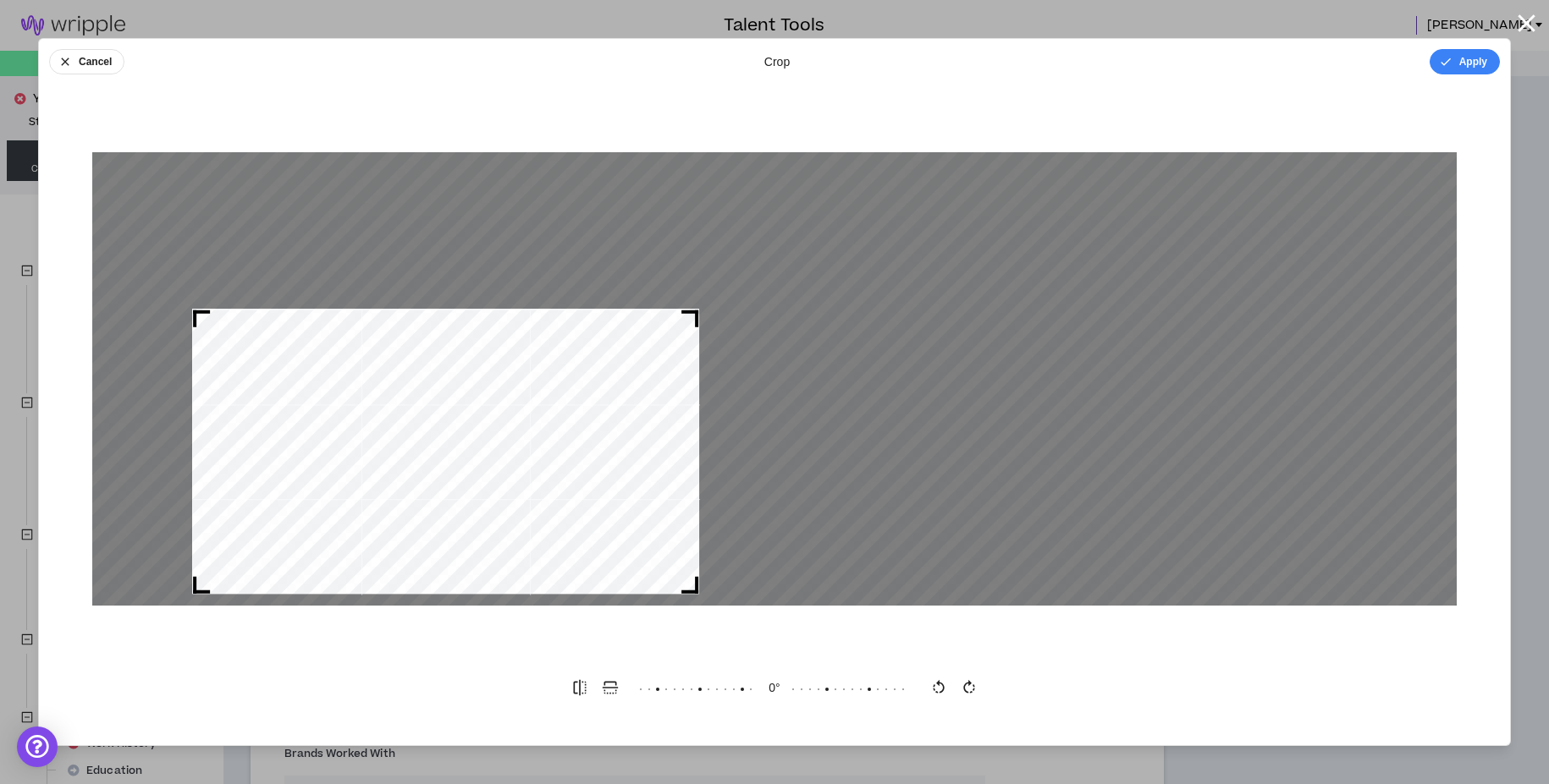
drag, startPoint x: 654, startPoint y: 431, endPoint x: 287, endPoint y: 421, distance: 367.1
click at [287, 421] on div at bounding box center [445, 451] width 507 height 285
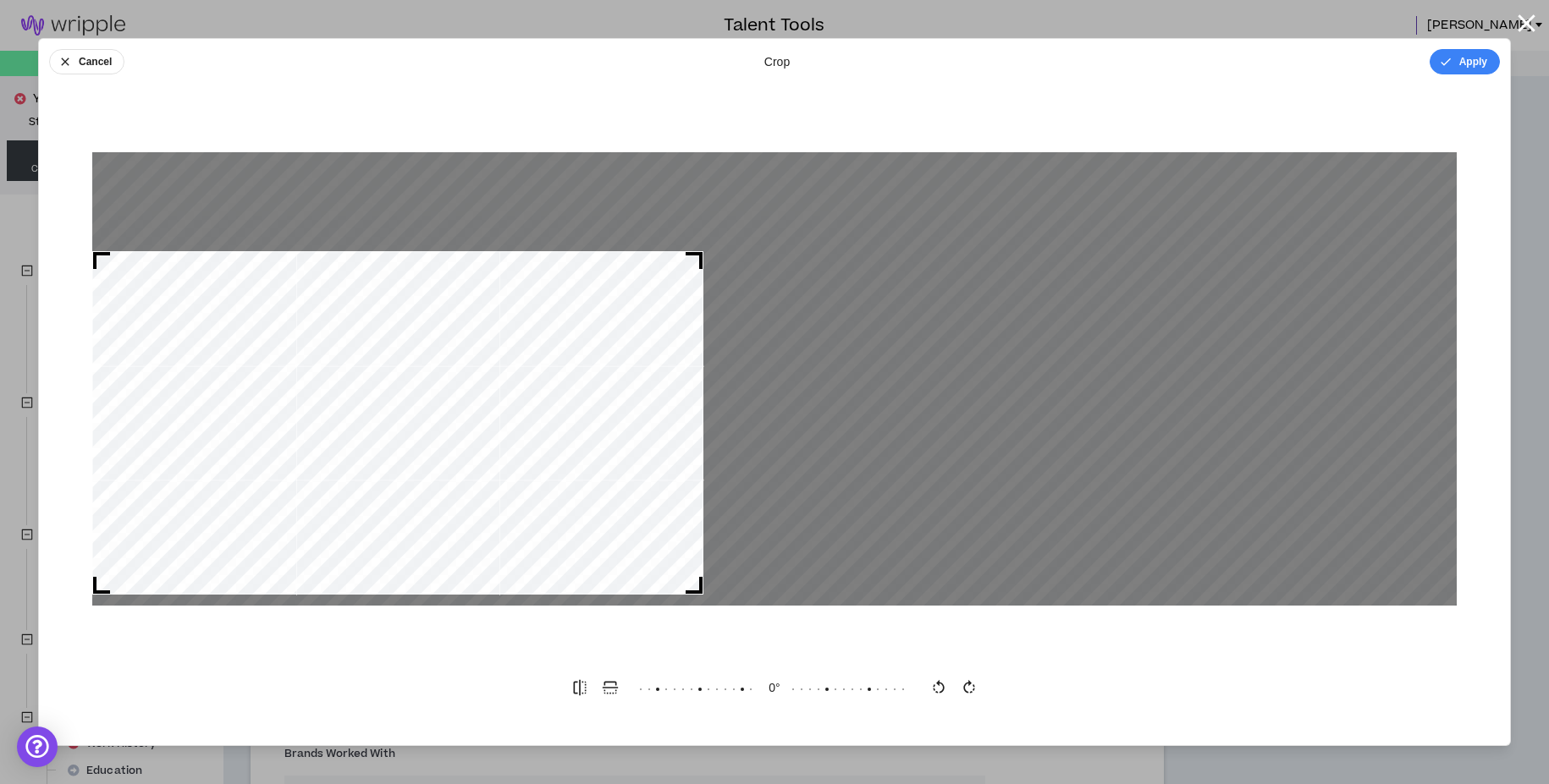
drag, startPoint x: 207, startPoint y: 317, endPoint x: 76, endPoint y: 90, distance: 262.1
click at [76, 93] on div "Cancel crop Apply 0 °" at bounding box center [774, 392] width 1473 height 708
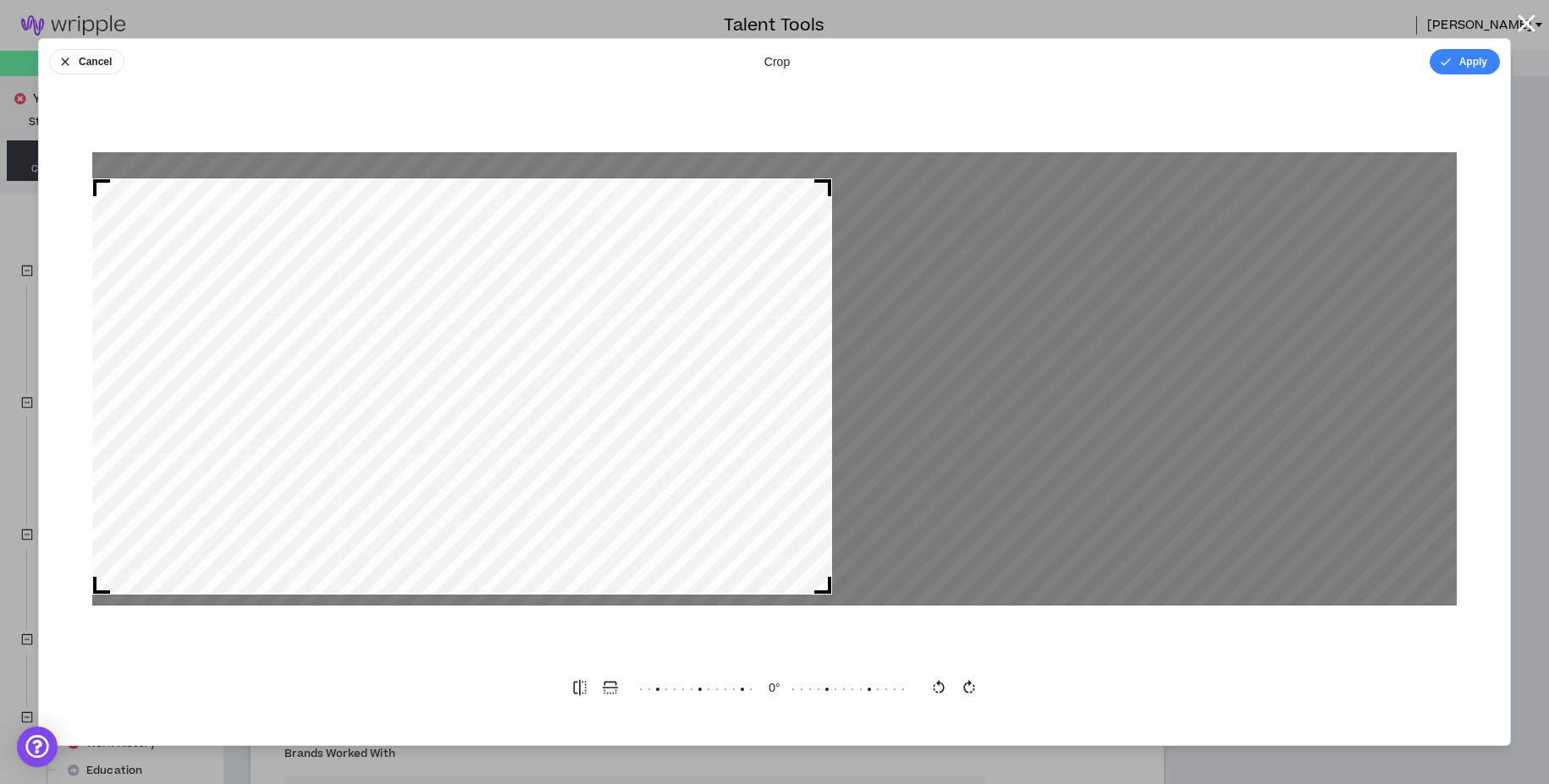
drag, startPoint x: 699, startPoint y: 257, endPoint x: 867, endPoint y: 127, distance: 212.4
click at [867, 127] on div at bounding box center [774, 379] width 1471 height 555
click at [1458, 66] on button "Apply" at bounding box center [1464, 62] width 70 height 25
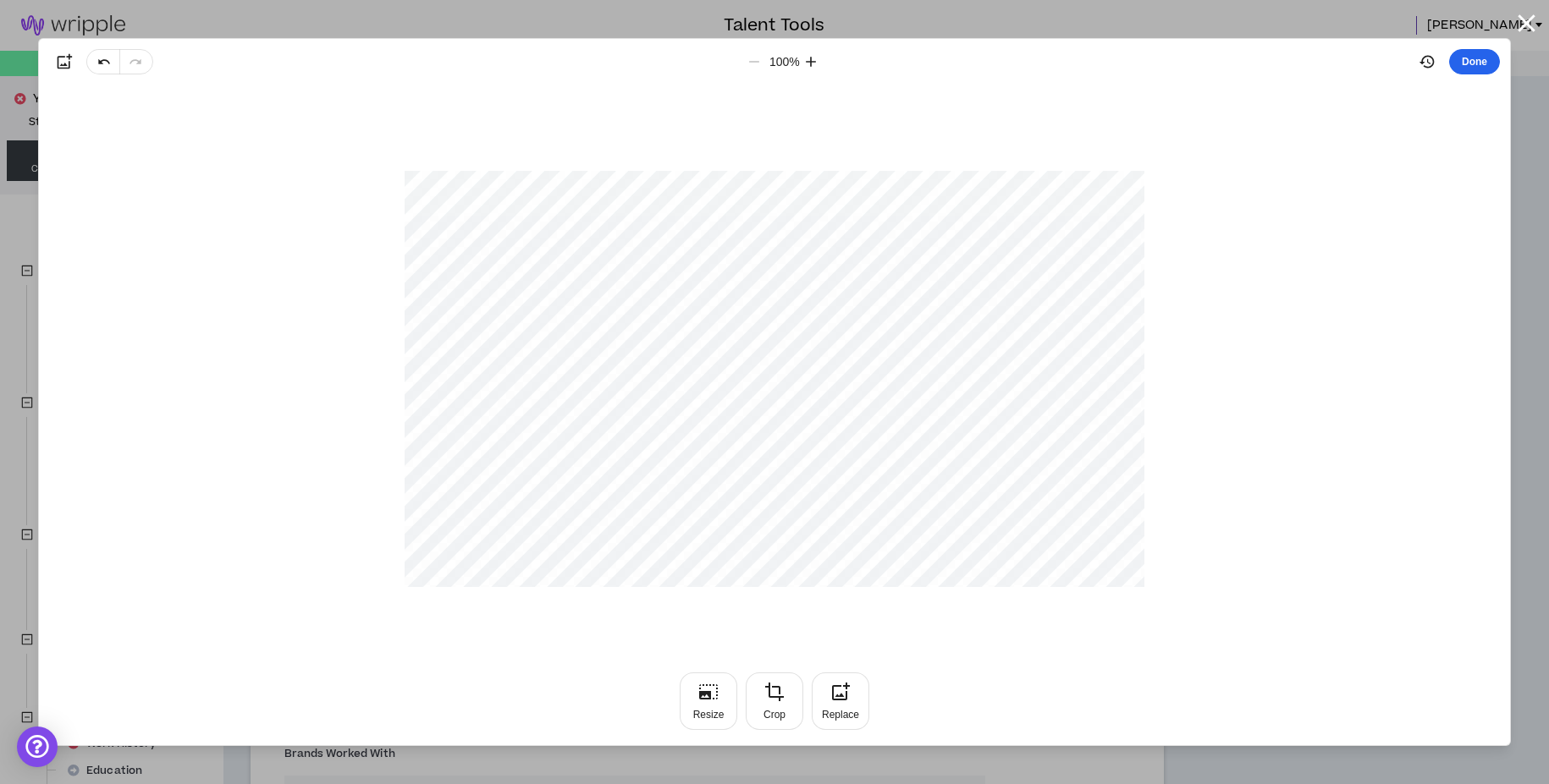
click at [1479, 59] on button "Done" at bounding box center [1474, 62] width 51 height 25
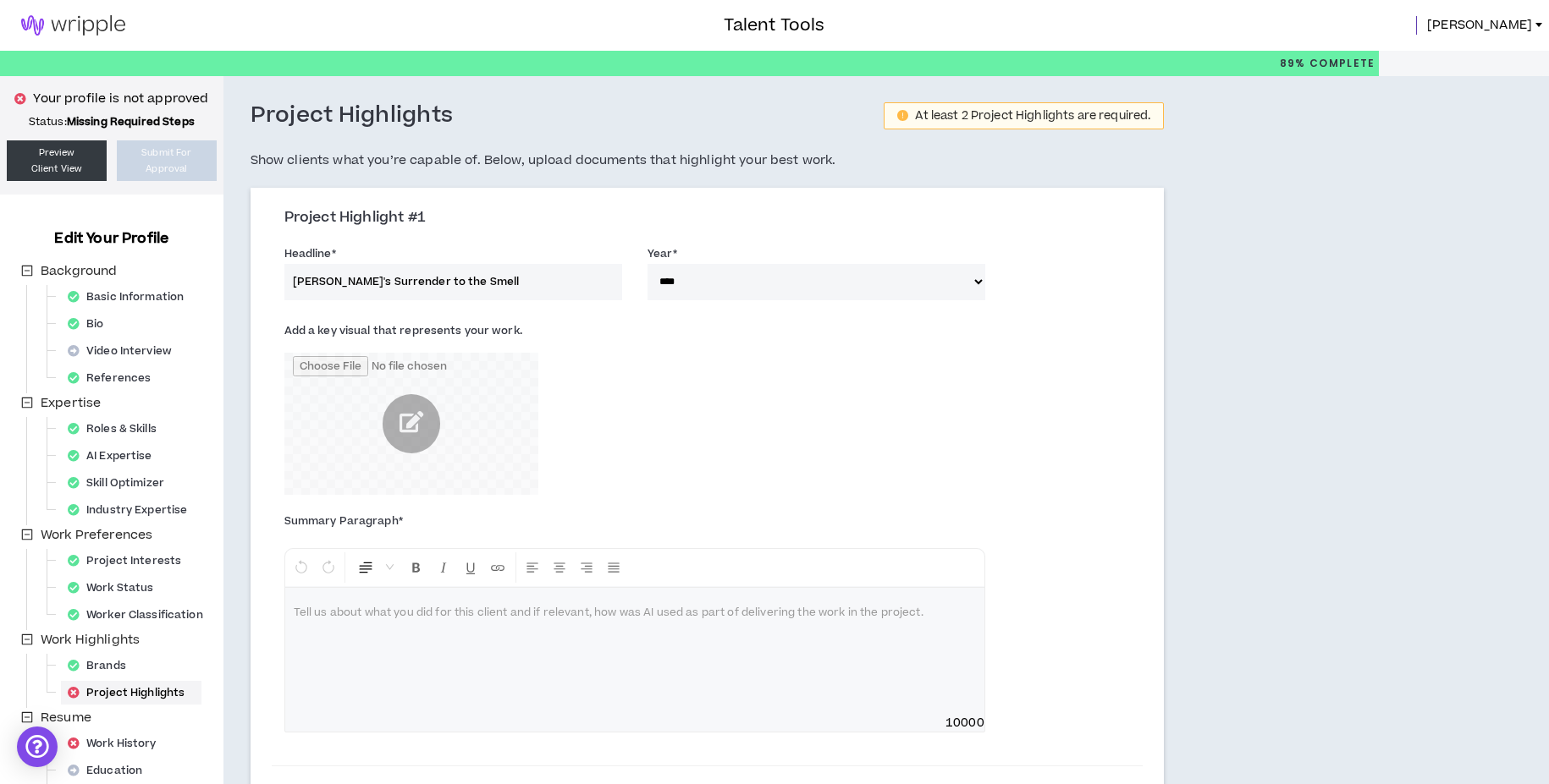
click at [520, 619] on p at bounding box center [634, 613] width 682 height 17
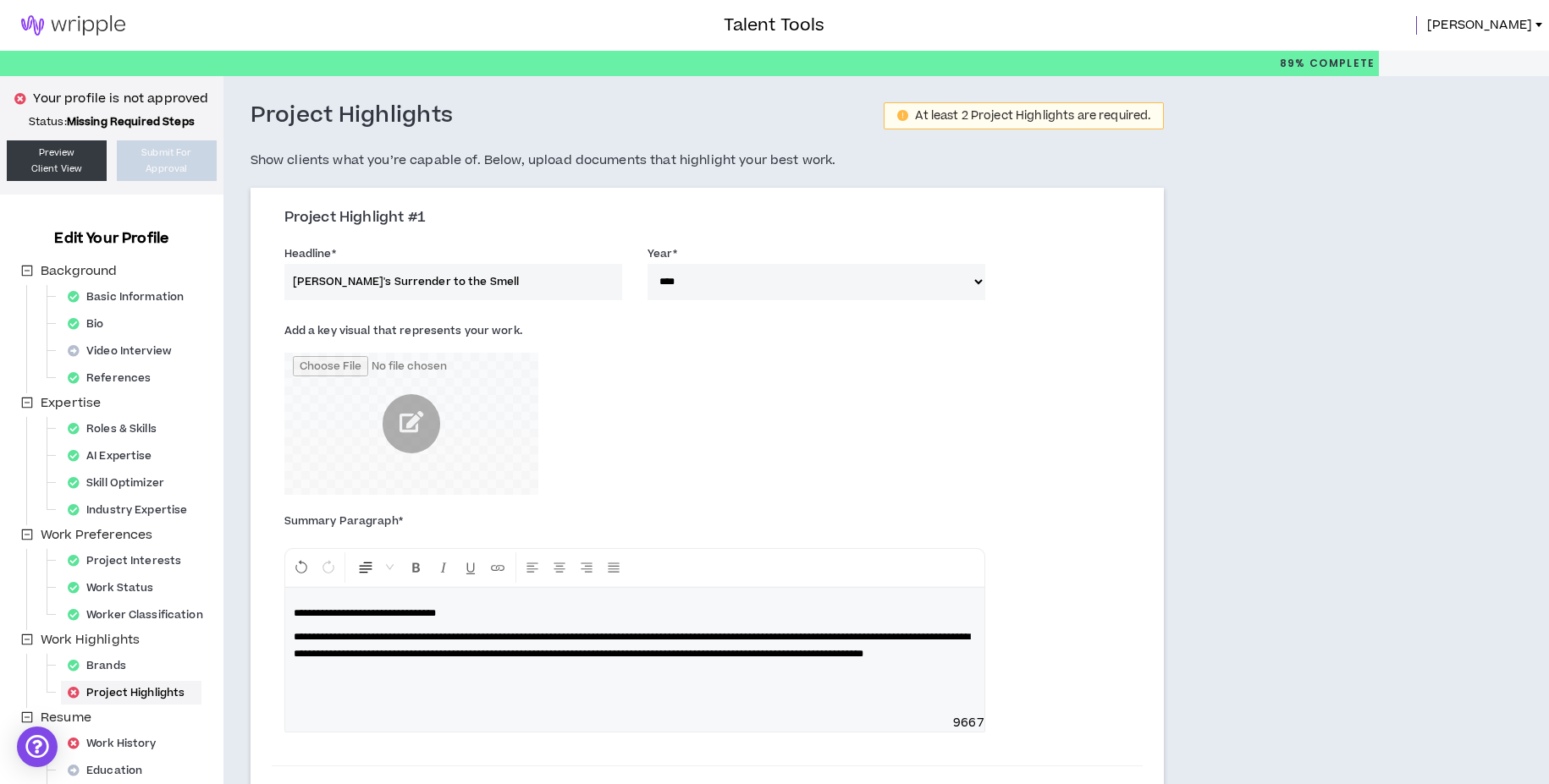
click at [454, 659] on span "**********" at bounding box center [631, 646] width 676 height 27
drag, startPoint x: 585, startPoint y: 671, endPoint x: 459, endPoint y: 668, distance: 126.0
click at [459, 663] on p "**********" at bounding box center [634, 645] width 682 height 34
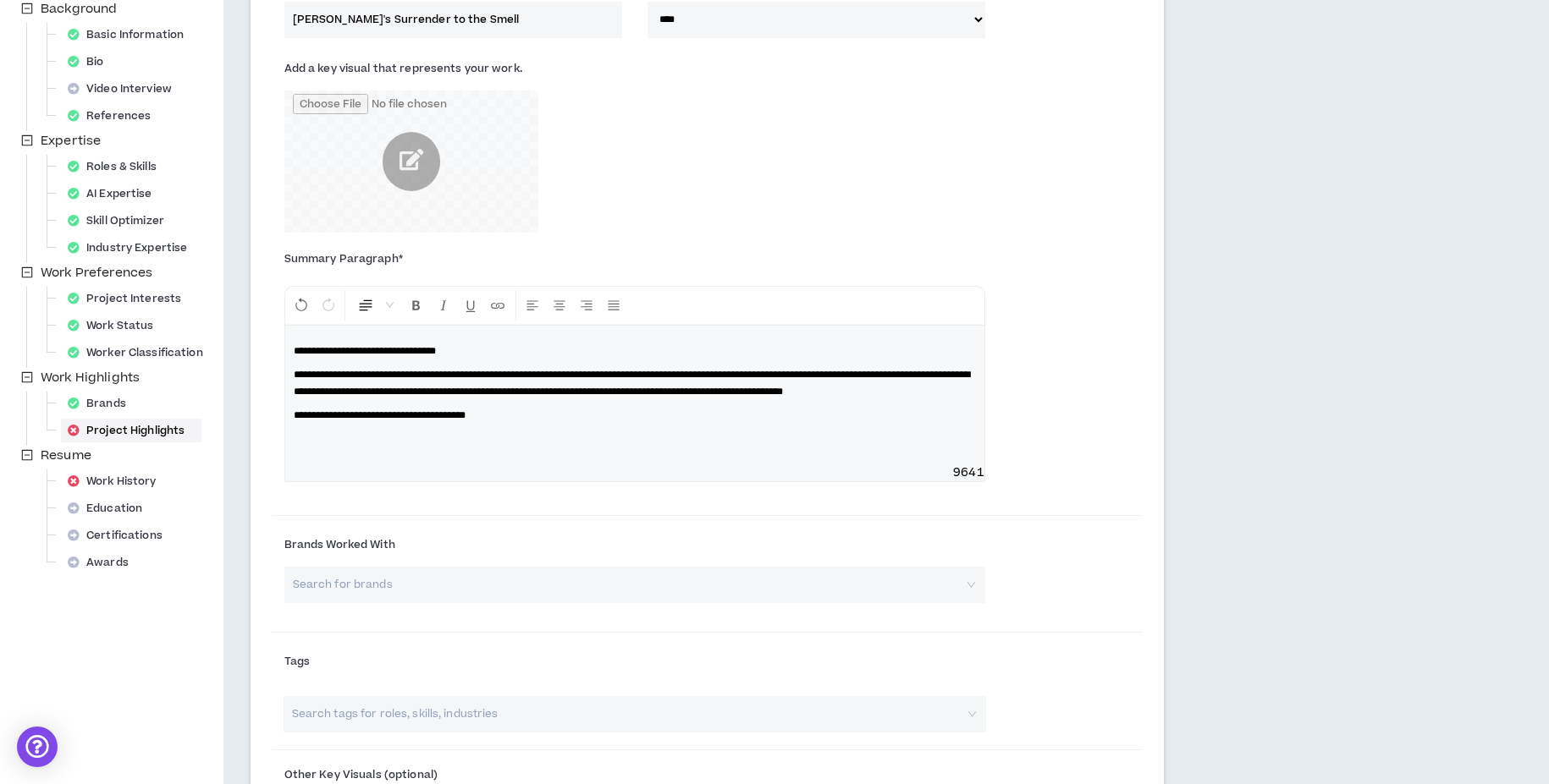
scroll to position [300, 0]
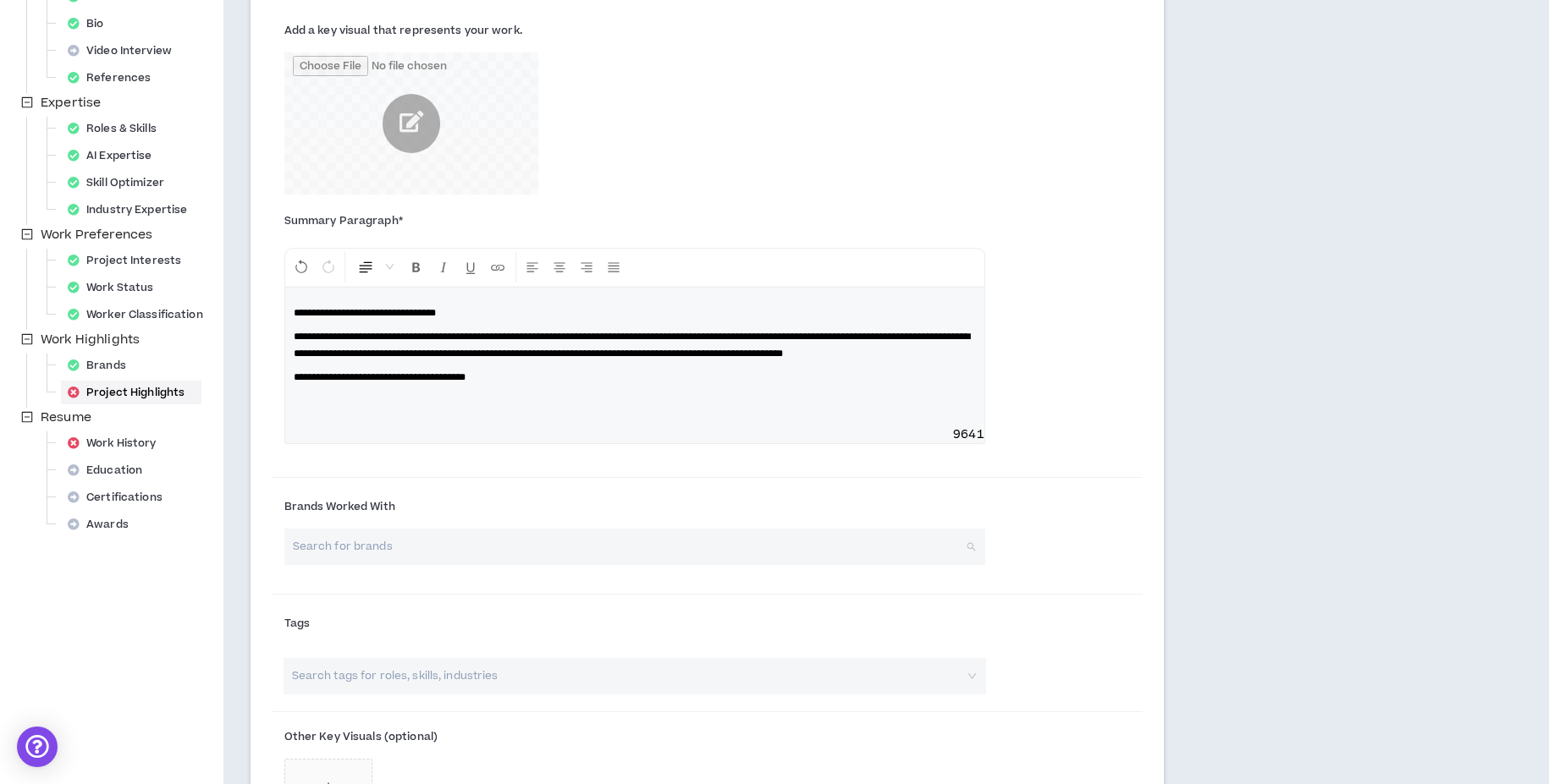
click at [382, 555] on input "search" at bounding box center [628, 547] width 670 height 36
type input "Auntie"
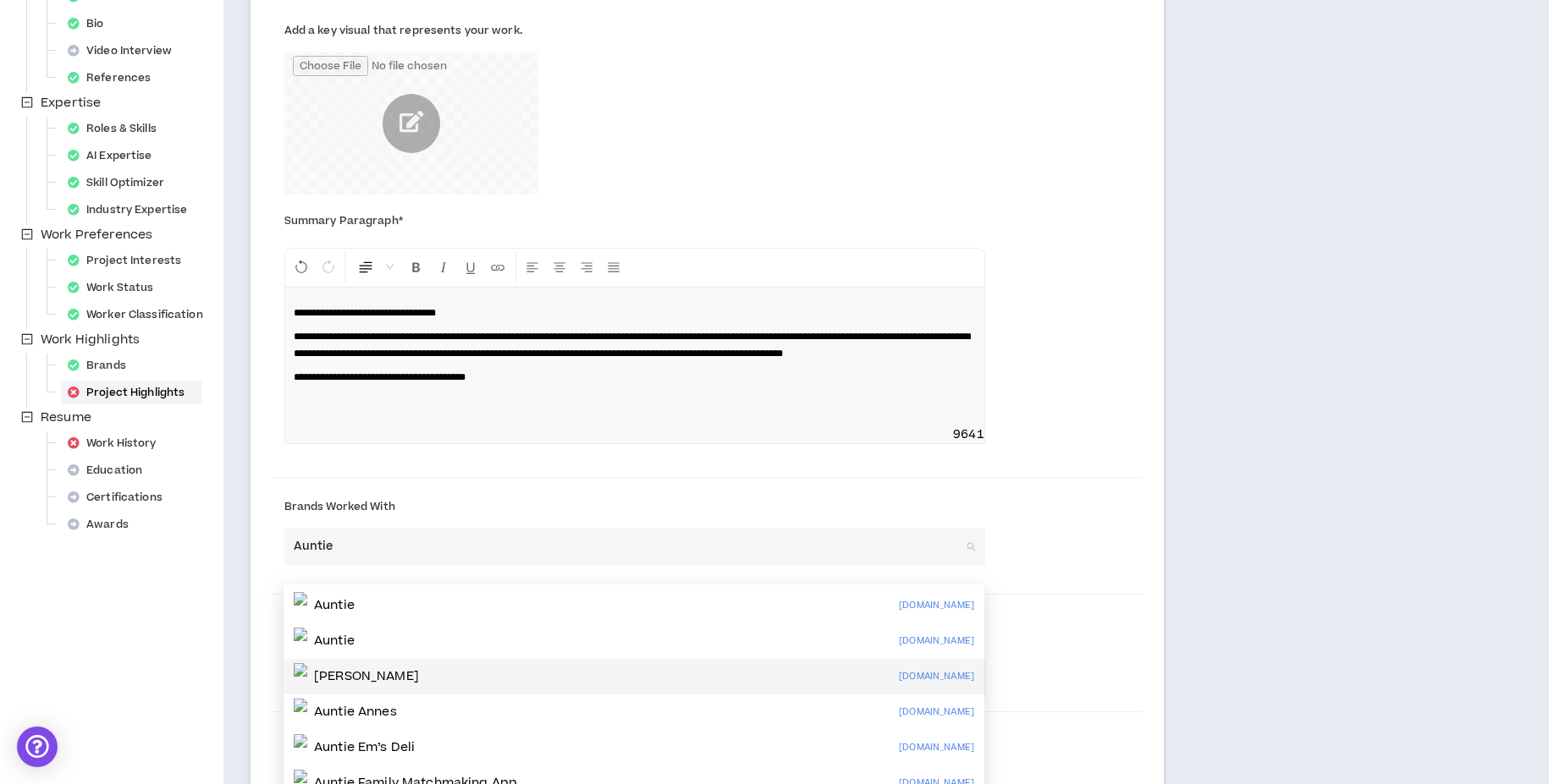
click at [370, 675] on p "[PERSON_NAME]" at bounding box center [366, 677] width 105 height 17
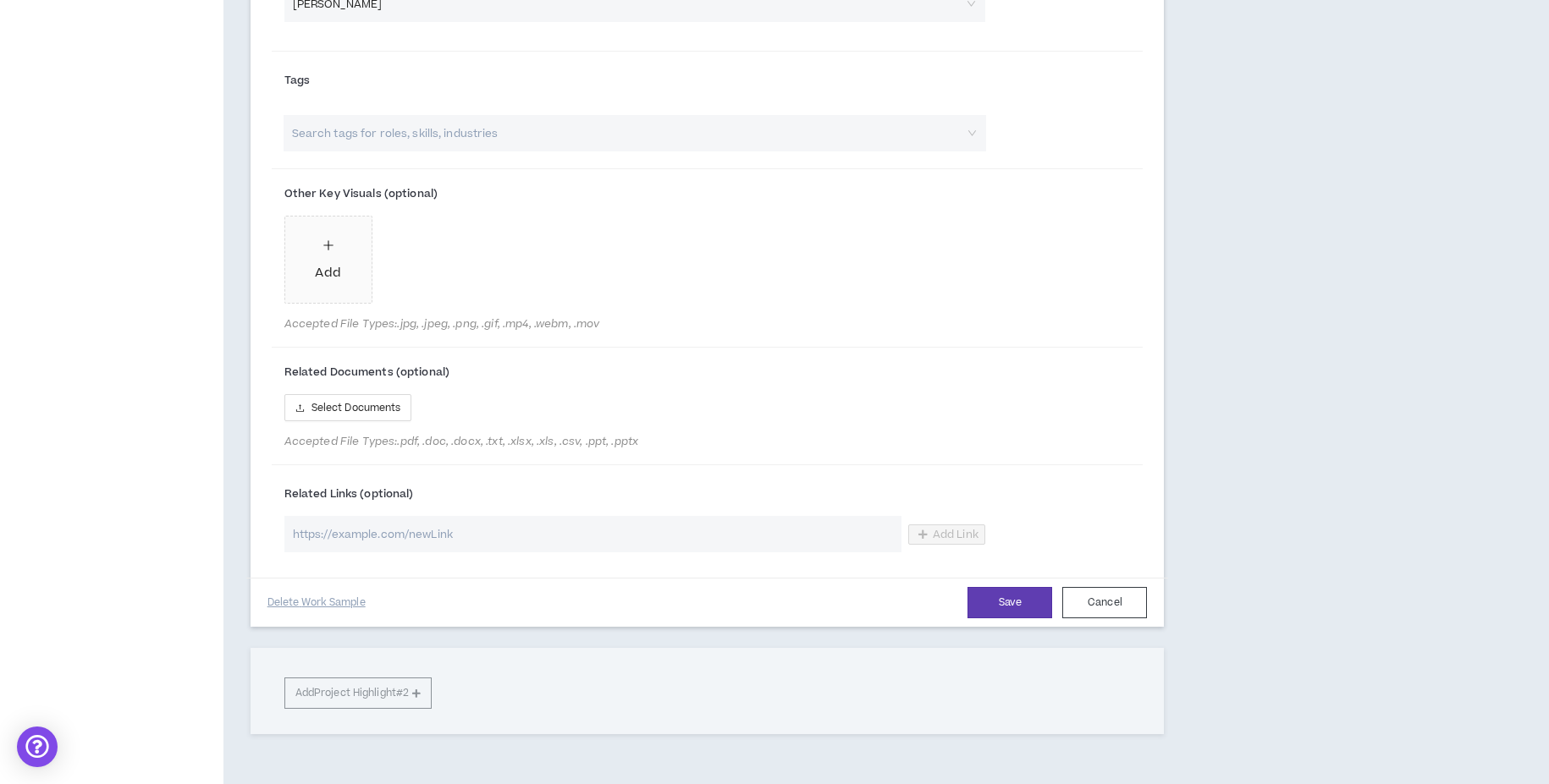
scroll to position [943, 0]
click at [1001, 616] on button "Save" at bounding box center [1009, 600] width 85 height 31
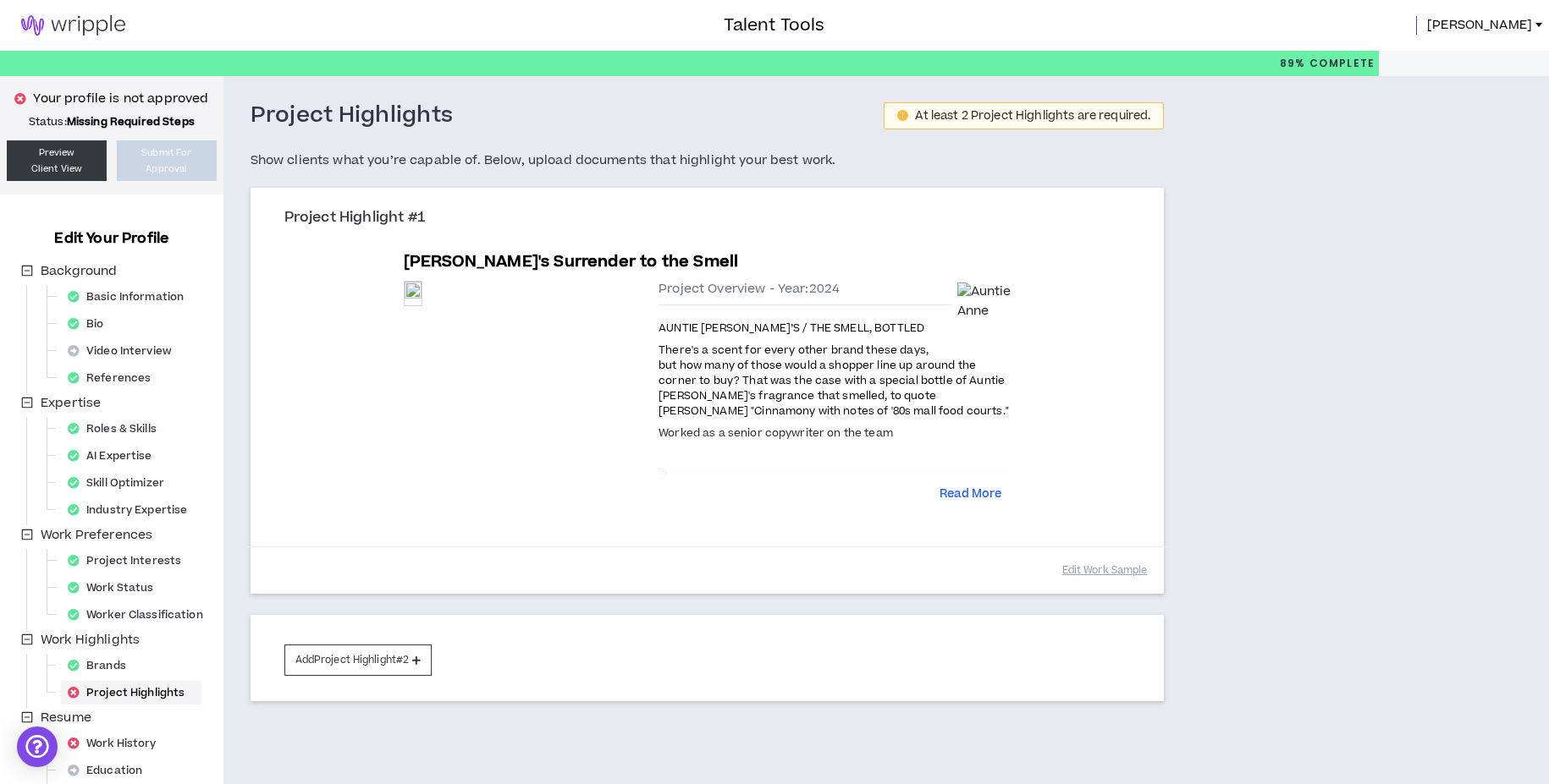
scroll to position [26, 0]
